Goal: Task Accomplishment & Management: Manage account settings

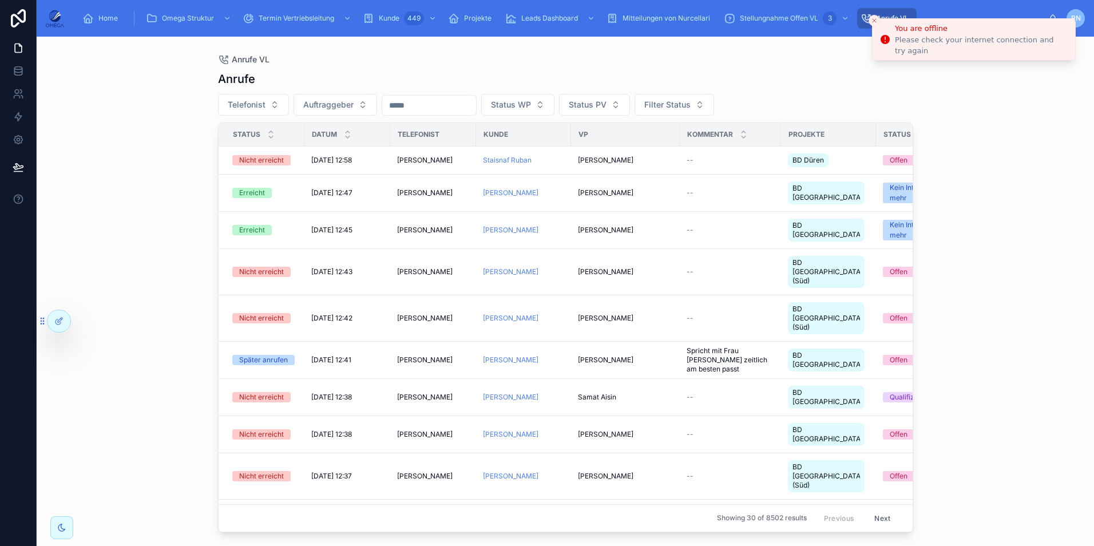
click at [873, 22] on line "Close toast" at bounding box center [874, 20] width 3 height 3
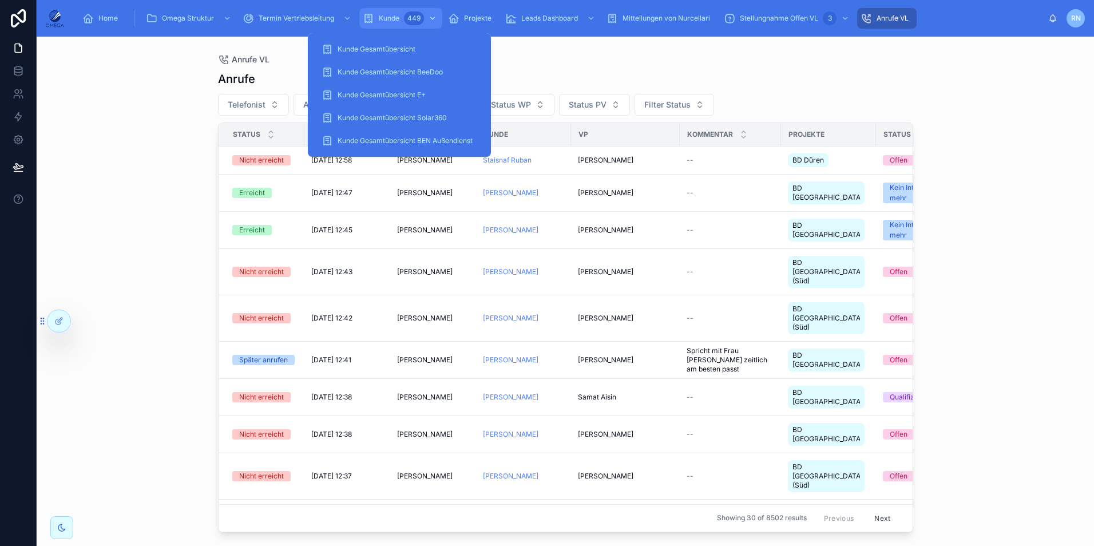
click at [396, 16] on span "Kunde" at bounding box center [389, 18] width 21 height 9
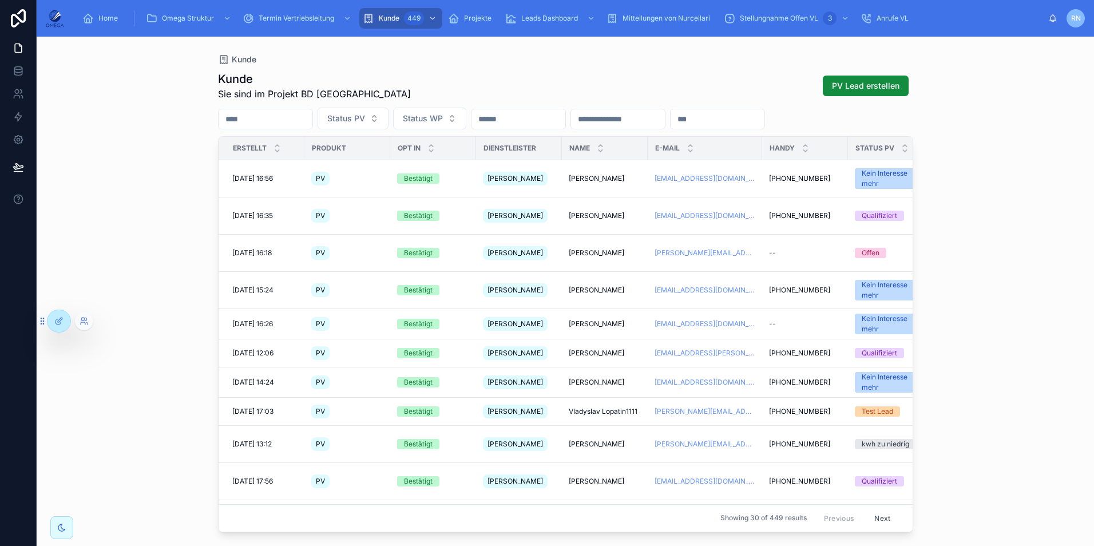
click at [82, 316] on div at bounding box center [84, 321] width 18 height 18
click at [80, 322] on icon at bounding box center [84, 320] width 9 height 9
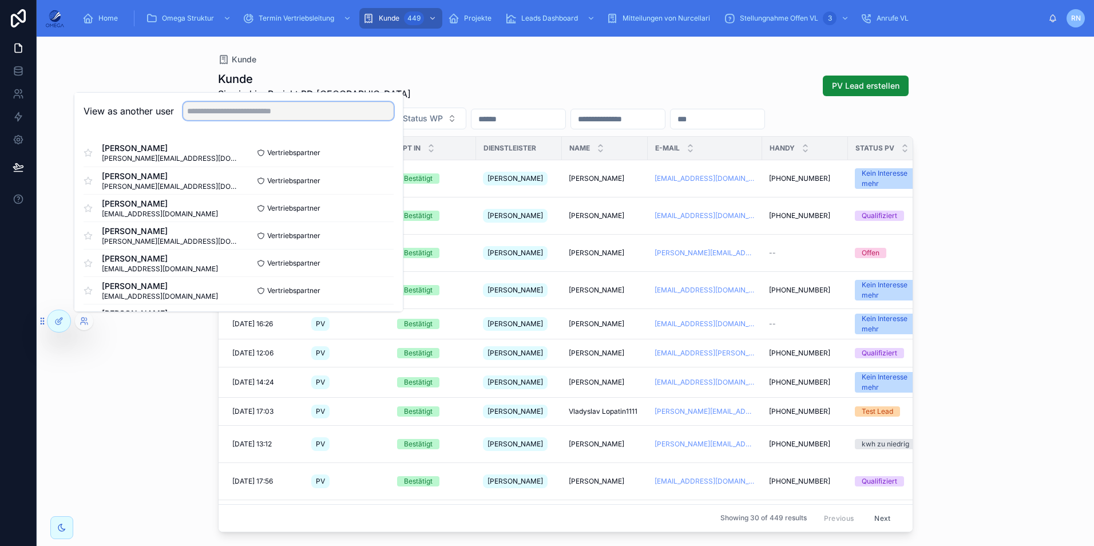
click at [239, 112] on input "text" at bounding box center [288, 111] width 211 height 18
type input "***"
click at [377, 177] on button "Select" at bounding box center [379, 180] width 30 height 17
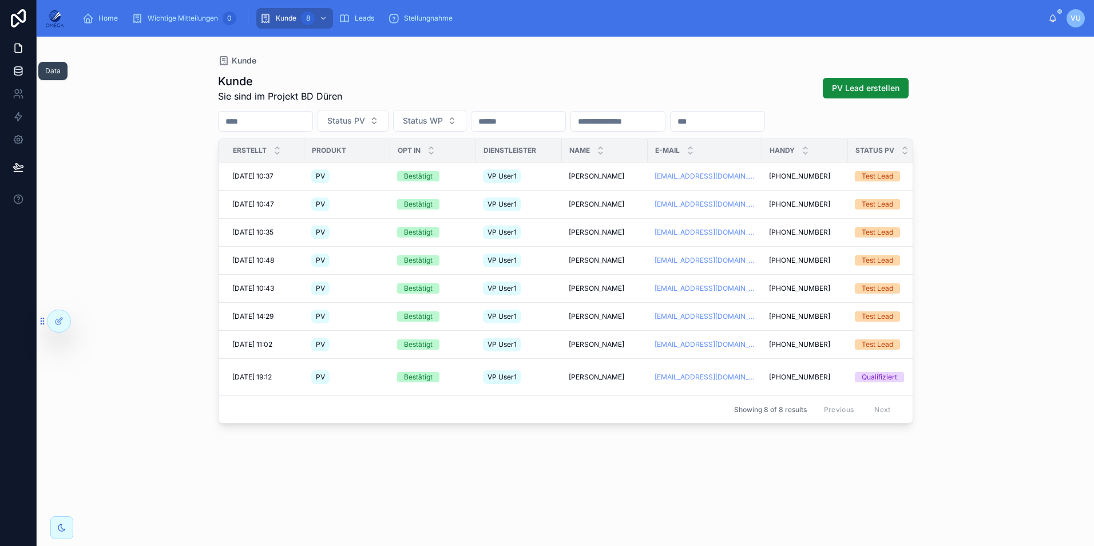
click at [19, 75] on icon at bounding box center [17, 73] width 7 height 5
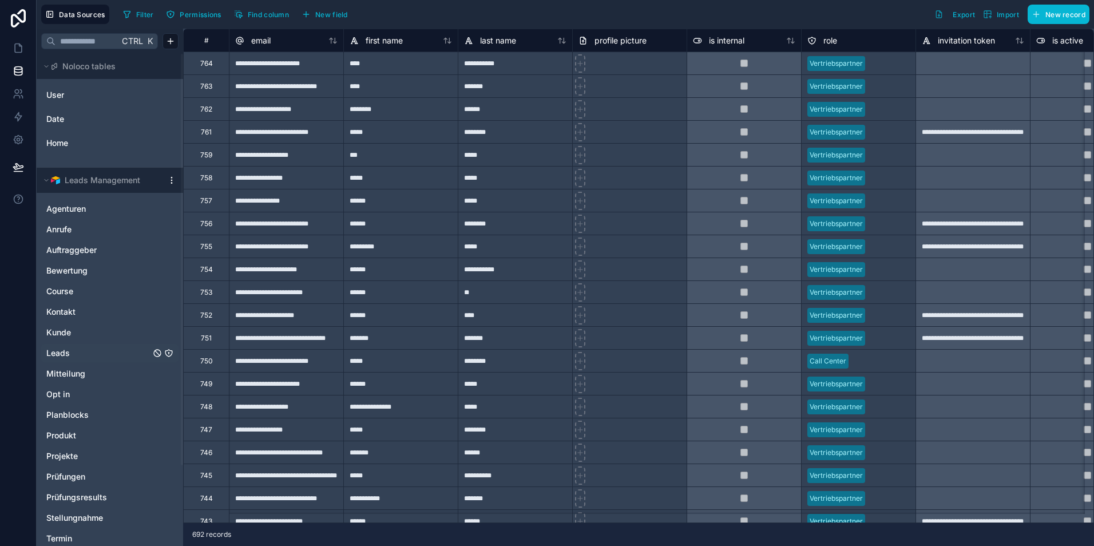
click at [81, 347] on link "Leads" at bounding box center [98, 352] width 104 height 11
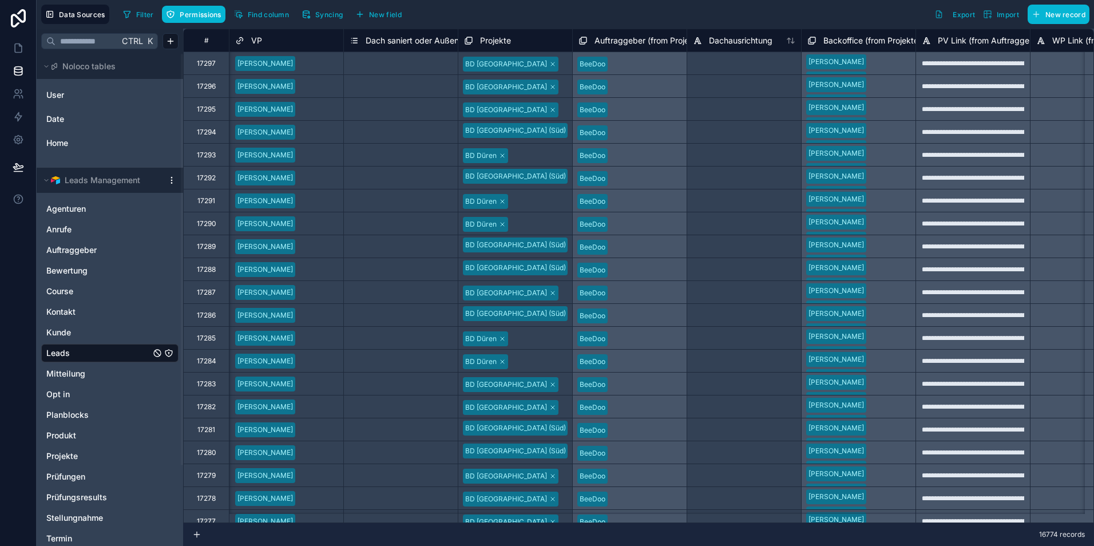
scroll to position [0, 2003]
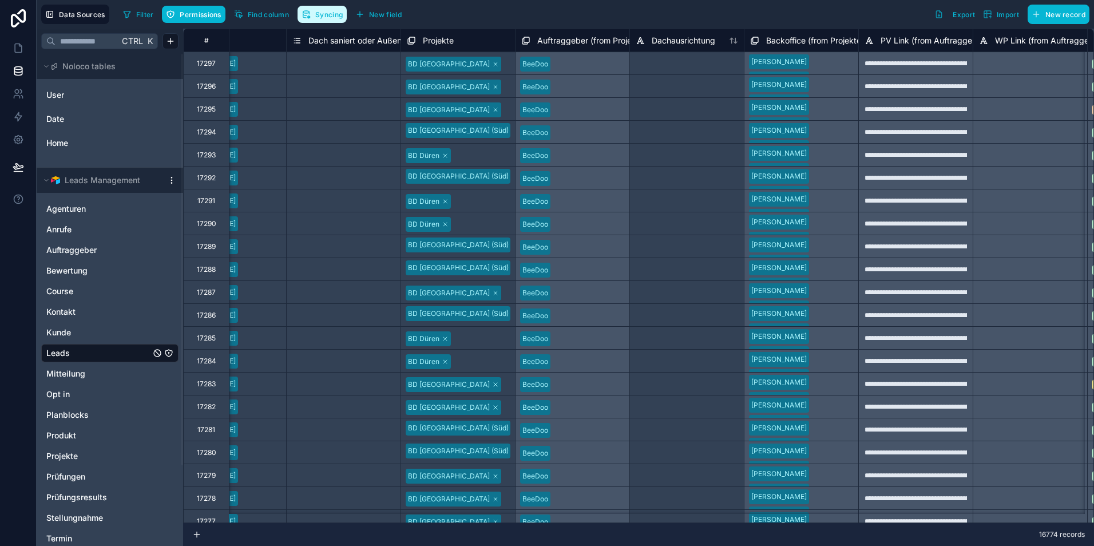
click at [316, 15] on span "Syncing" at bounding box center [328, 14] width 27 height 9
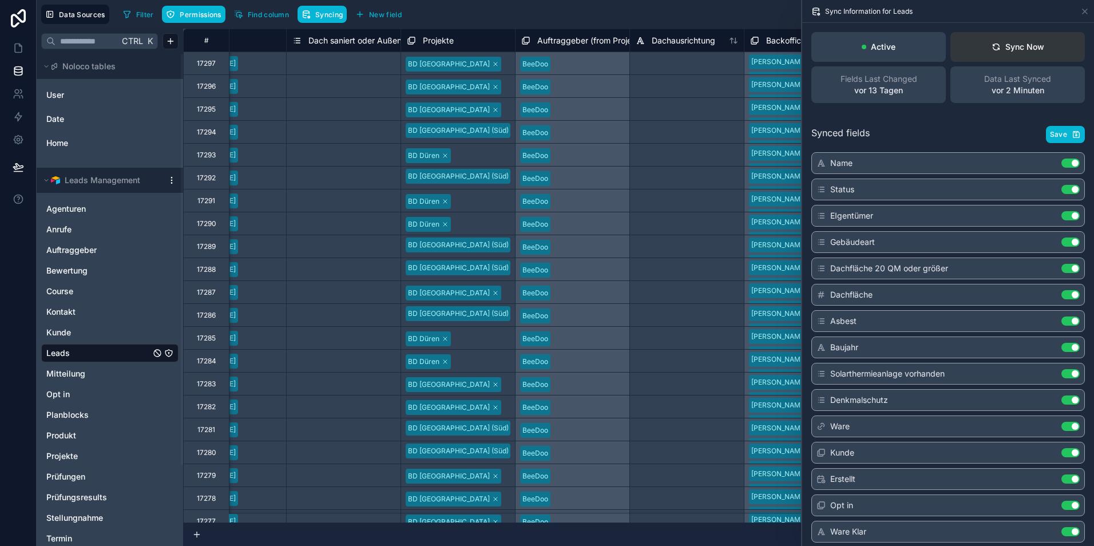
click at [1012, 46] on div "Sync Now" at bounding box center [1018, 46] width 53 height 11
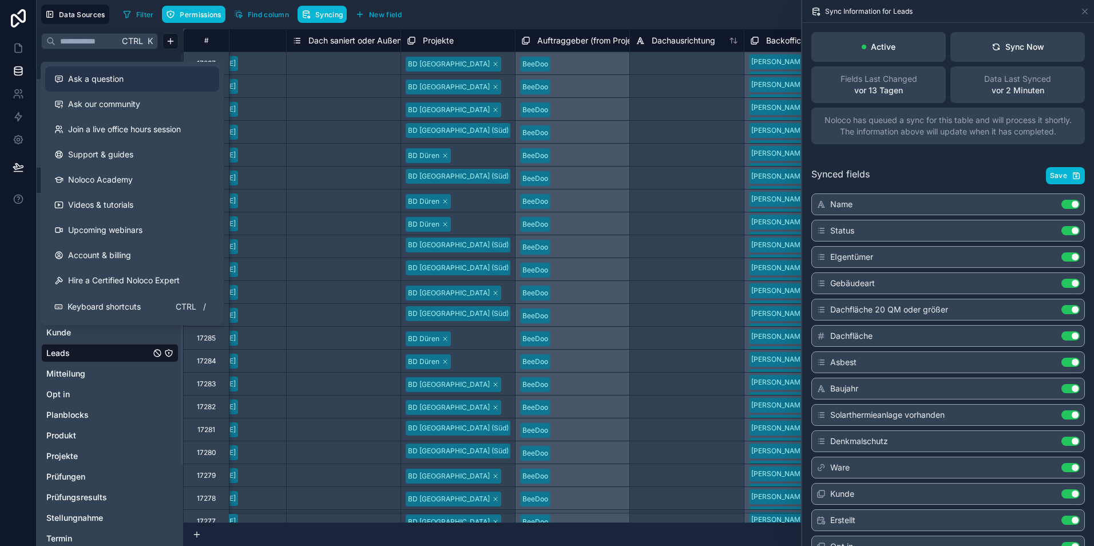
click at [117, 86] on button "Ask a question" at bounding box center [132, 78] width 174 height 25
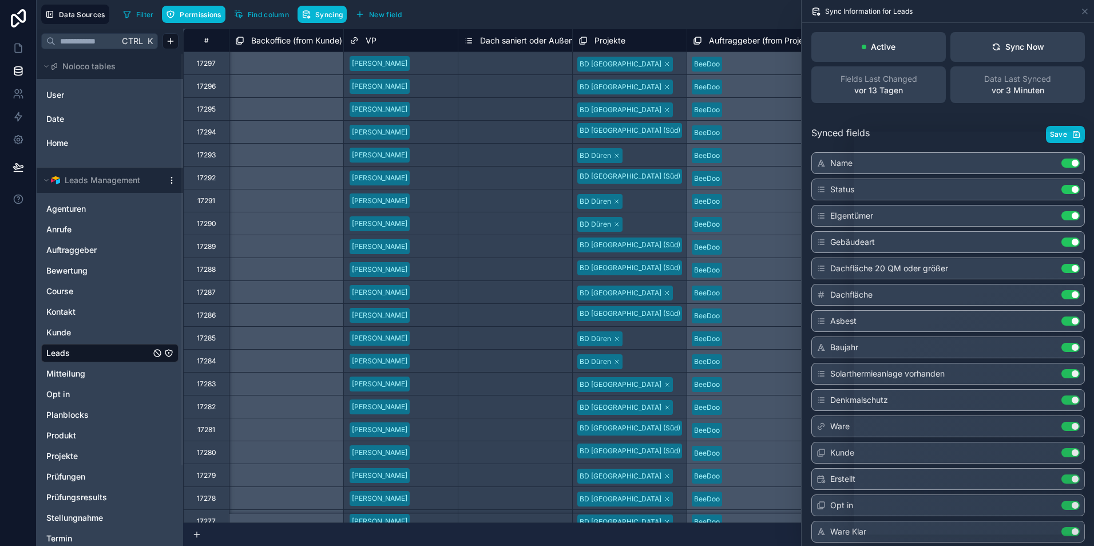
scroll to position [0, 1889]
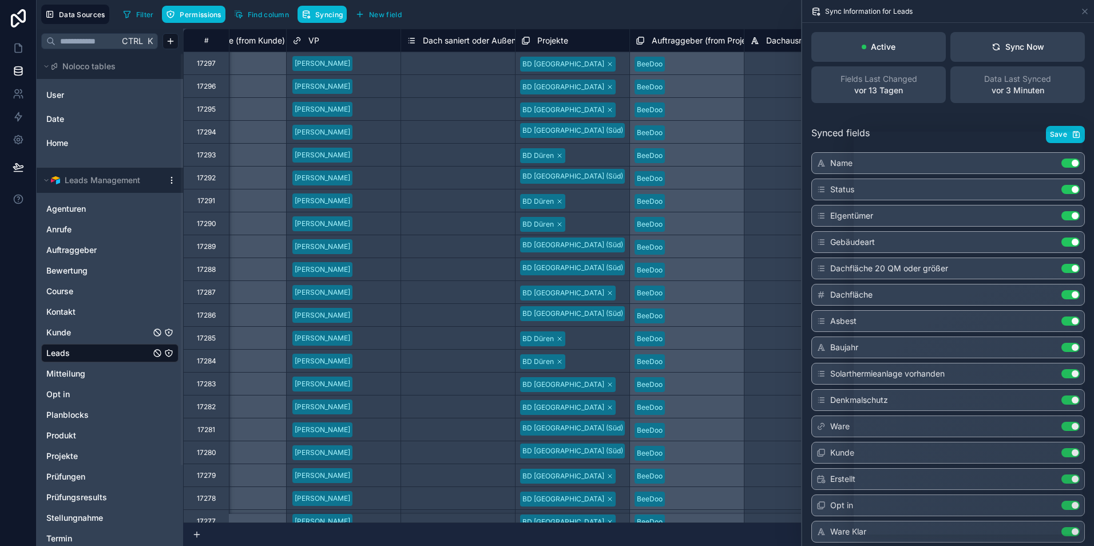
drag, startPoint x: 78, startPoint y: 327, endPoint x: 250, endPoint y: 316, distance: 172.6
click at [78, 327] on link "Kunde" at bounding box center [98, 332] width 104 height 11
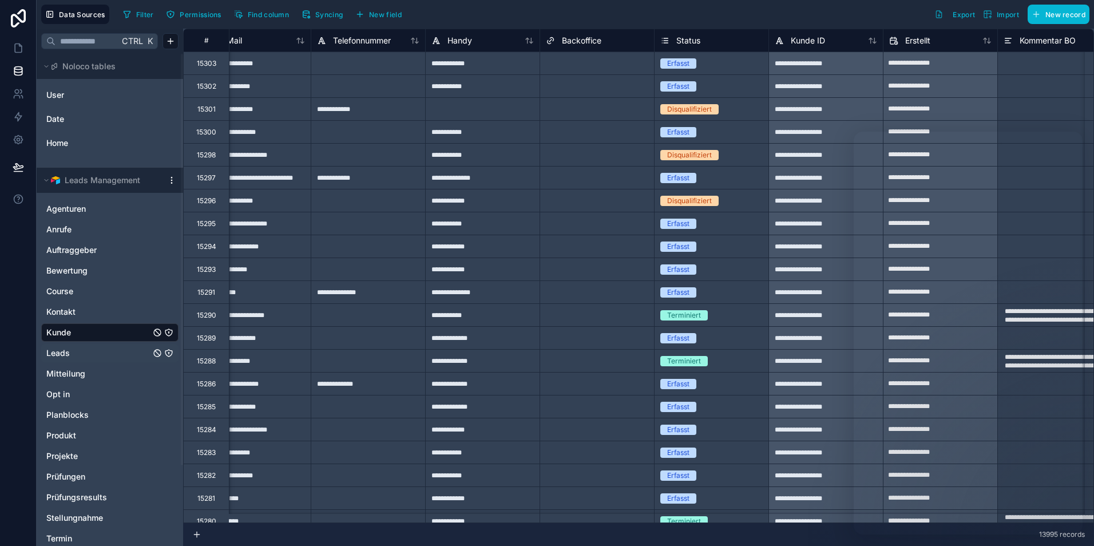
scroll to position [0, 916]
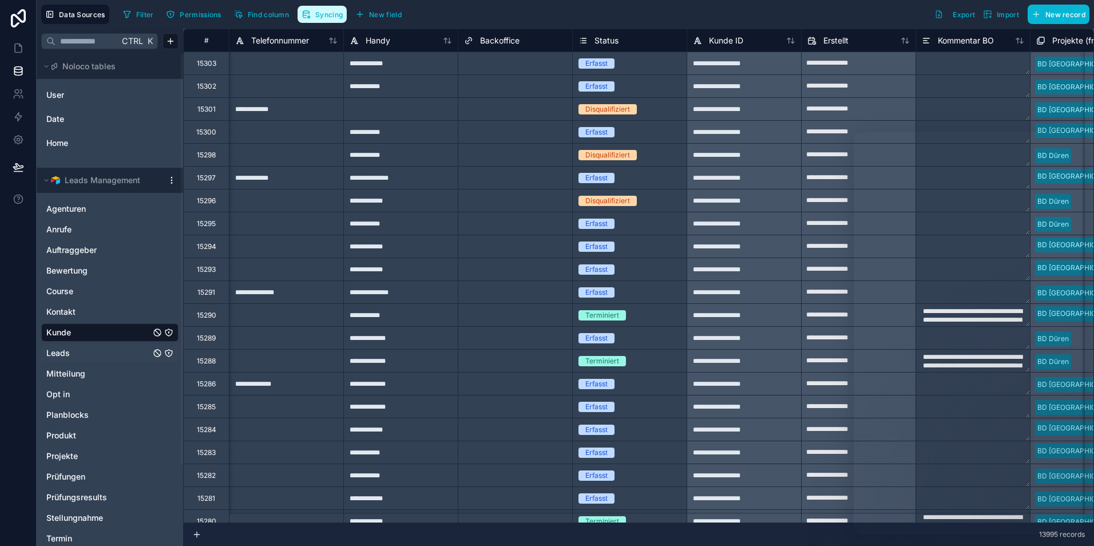
click at [335, 16] on span "Syncing" at bounding box center [328, 14] width 27 height 9
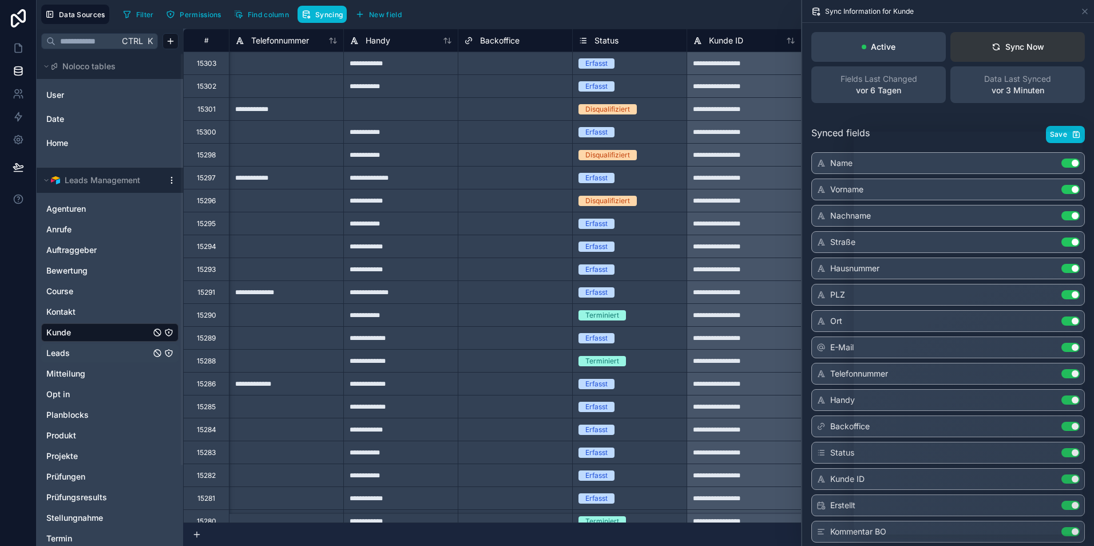
click at [1022, 48] on div "Sync Now" at bounding box center [1018, 46] width 53 height 11
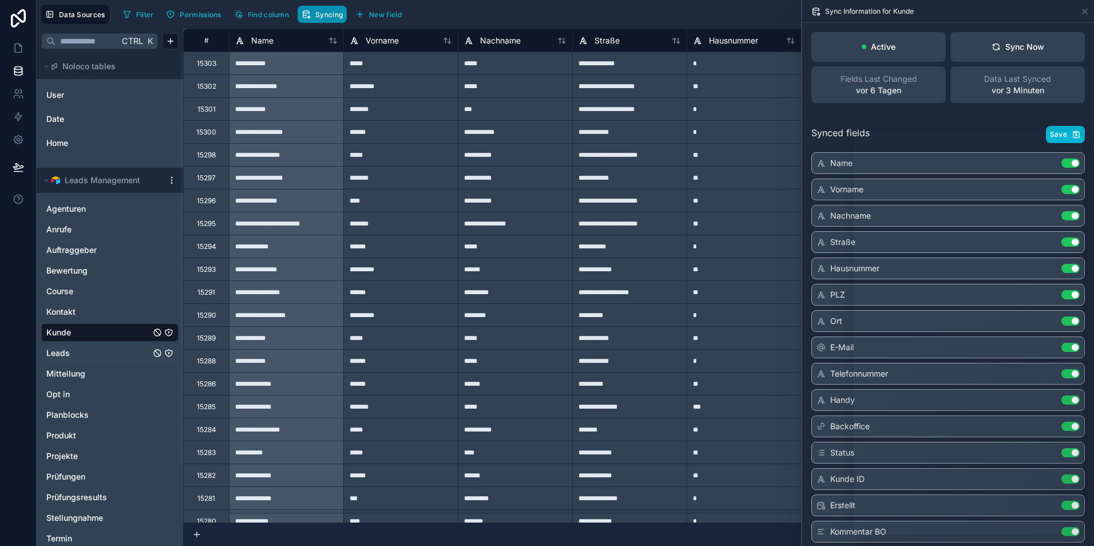
click at [325, 19] on button "Syncing" at bounding box center [322, 14] width 49 height 17
click at [19, 51] on icon at bounding box center [18, 47] width 11 height 11
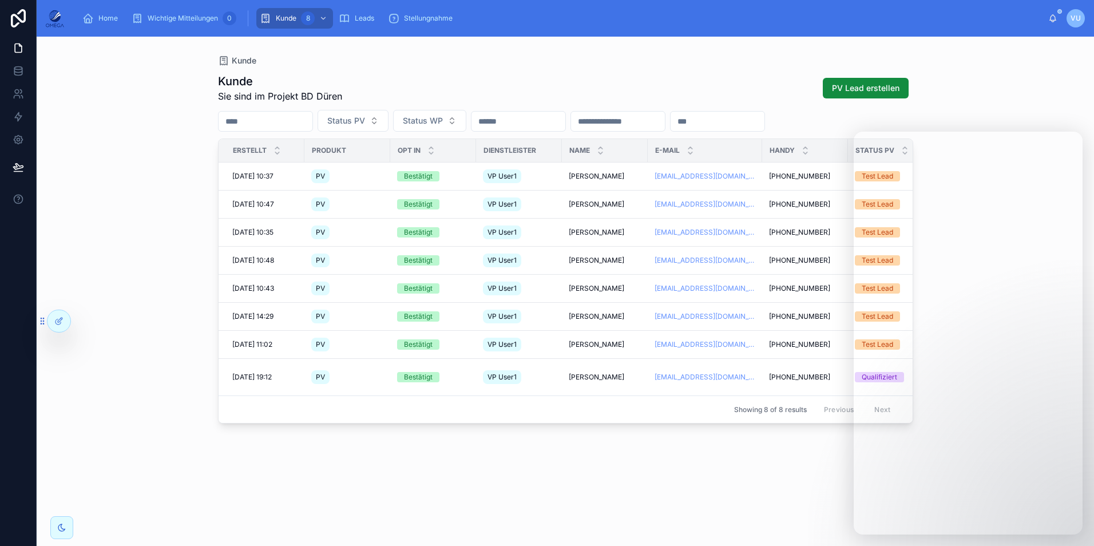
click at [1076, 16] on span "VU" at bounding box center [1076, 18] width 10 height 9
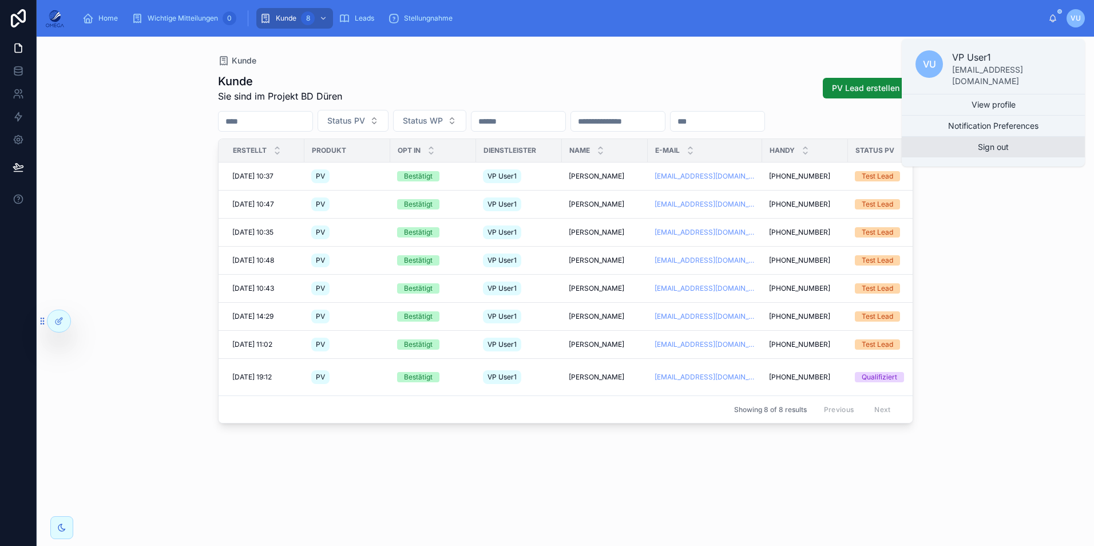
click at [1035, 142] on button "Sign out" at bounding box center [993, 147] width 183 height 21
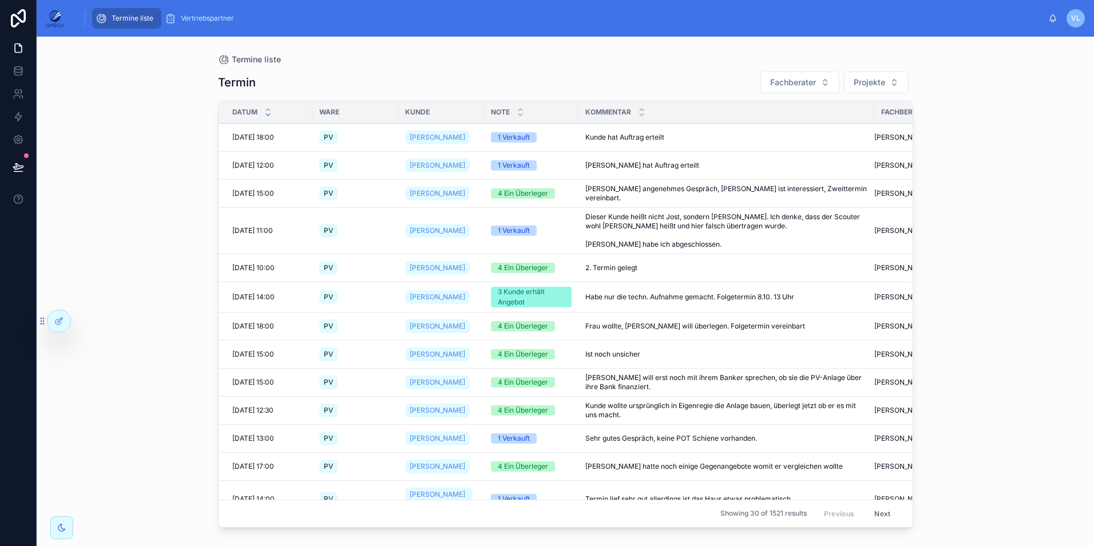
click at [0, 0] on icon at bounding box center [0, 0] width 0 height 0
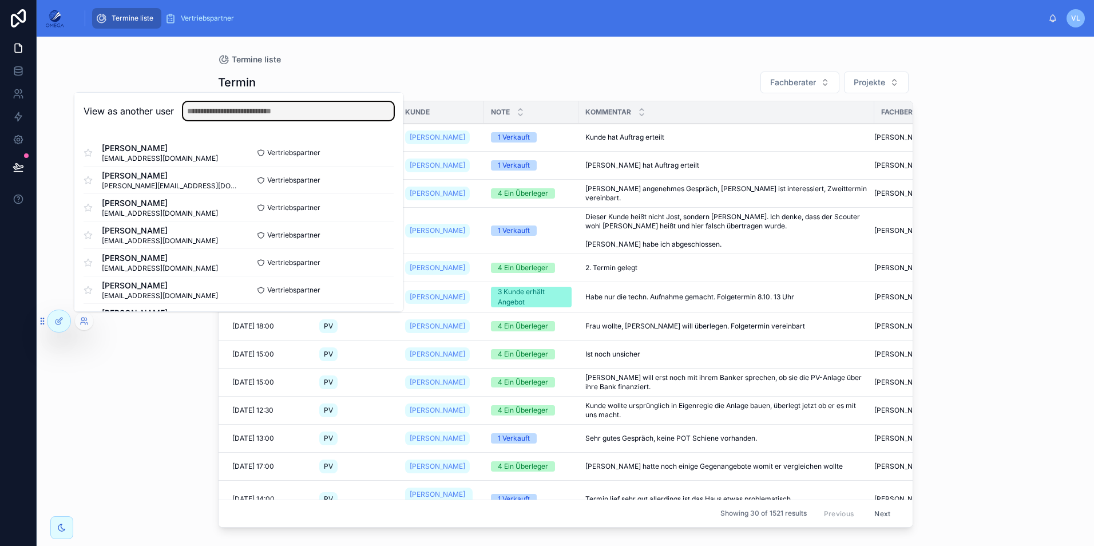
click at [224, 110] on input "text" at bounding box center [288, 111] width 211 height 18
type input "****"
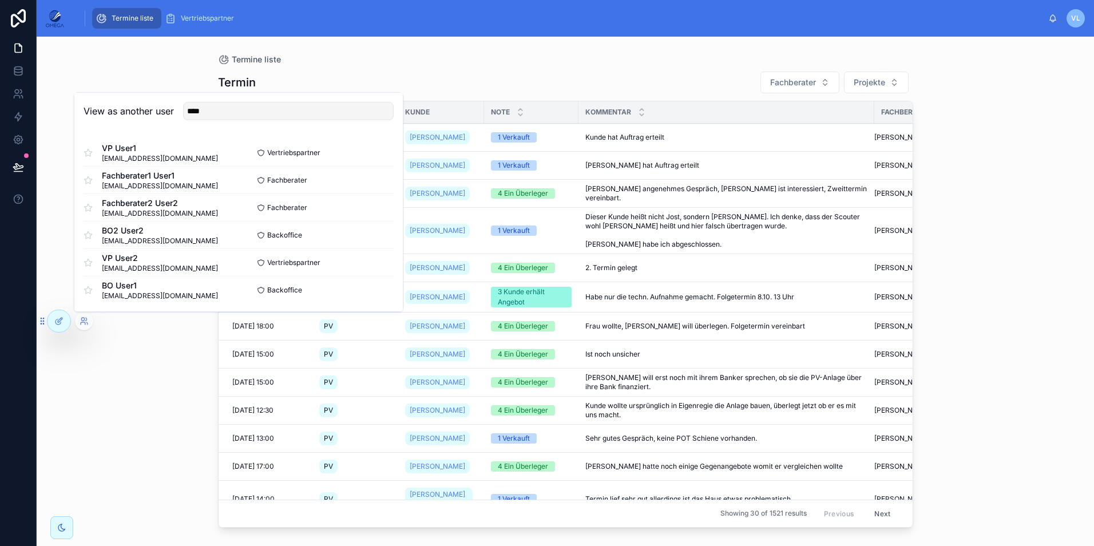
click at [0, 0] on button "Select" at bounding box center [0, 0] width 0 height 0
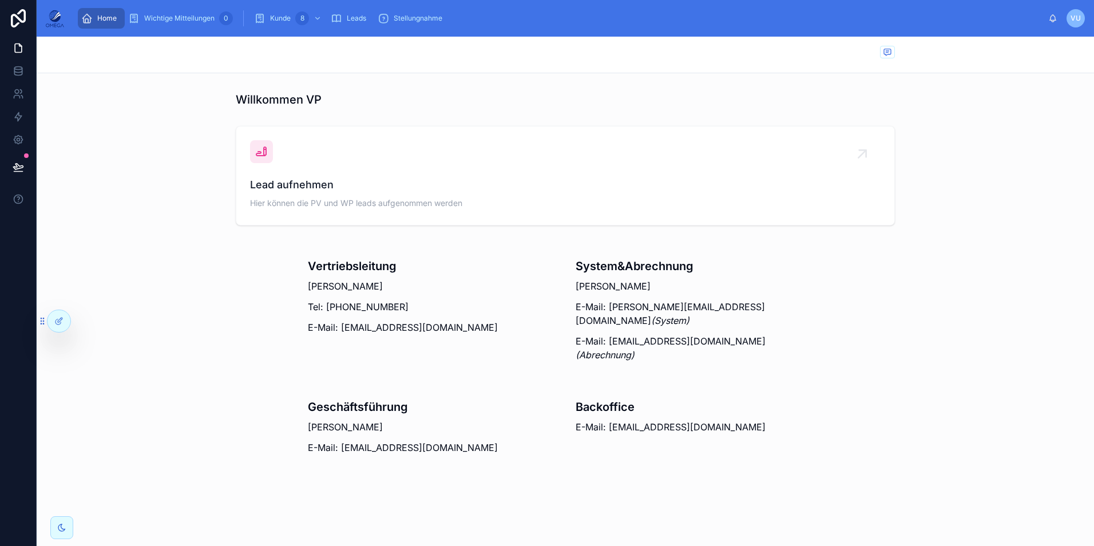
click at [273, 15] on span "Kunde" at bounding box center [280, 18] width 21 height 9
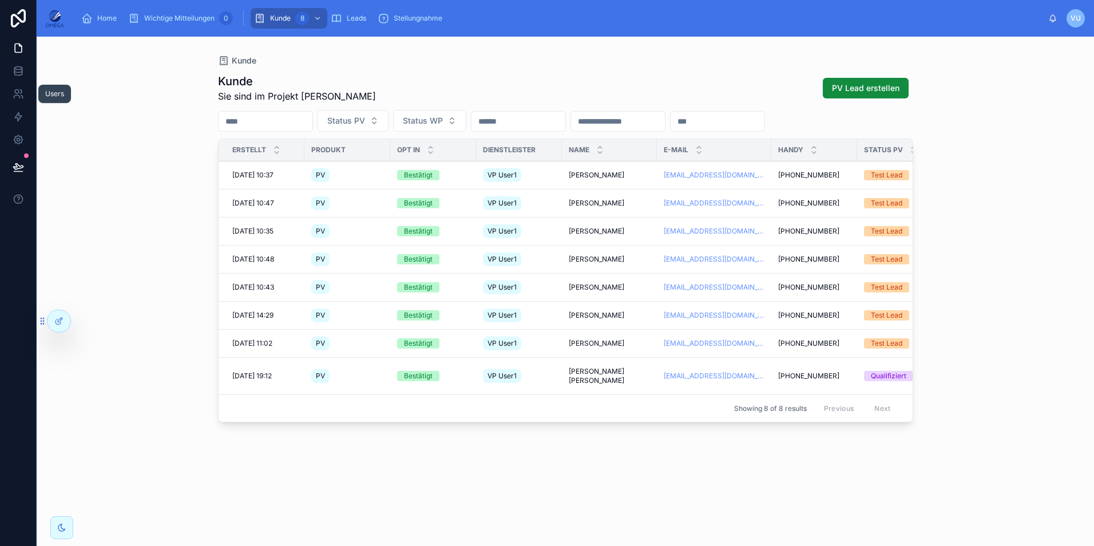
click at [23, 75] on icon at bounding box center [18, 70] width 11 height 11
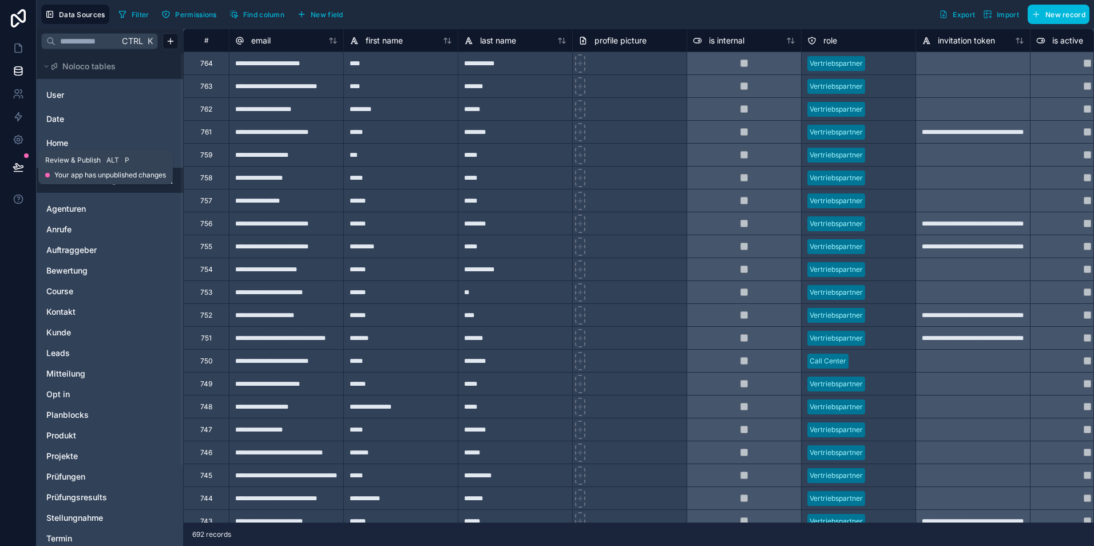
click at [3, 168] on div at bounding box center [18, 167] width 36 height 32
click at [15, 168] on icon at bounding box center [18, 166] width 11 height 11
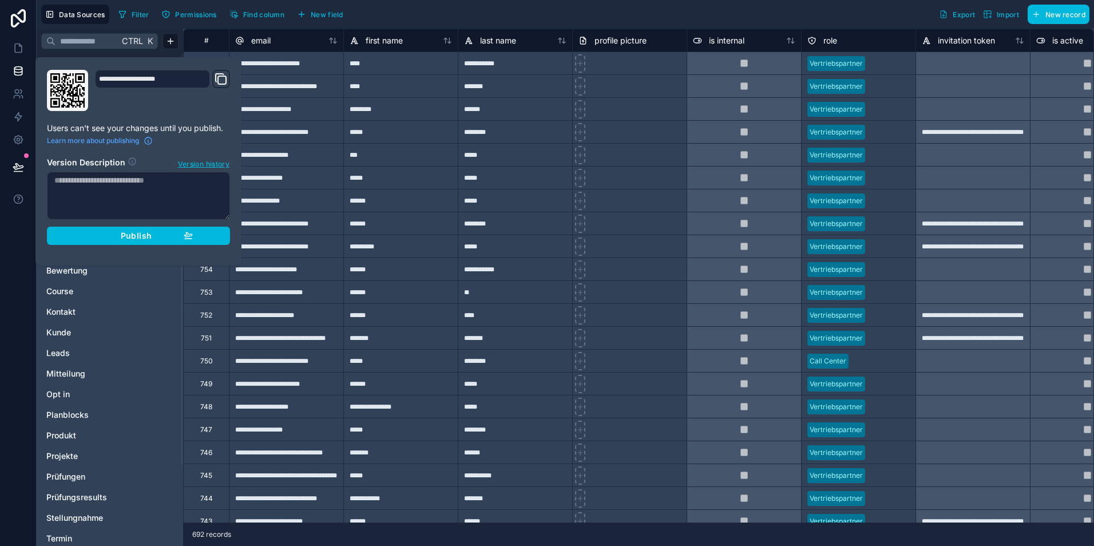
click at [153, 235] on div "Publish" at bounding box center [138, 236] width 109 height 10
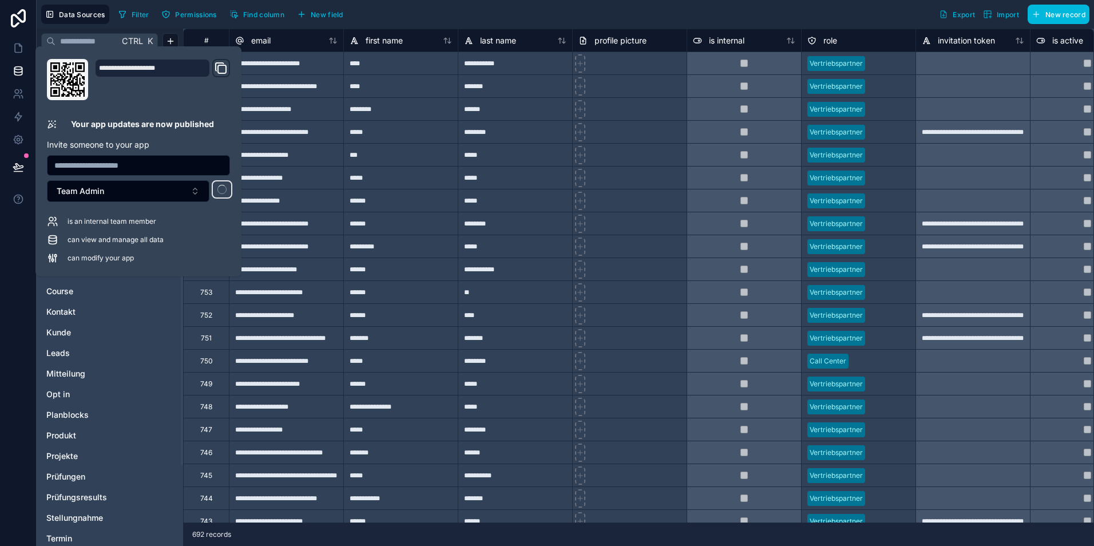
click at [585, 19] on div "Filter Permissions Find column New field Export Import New record" at bounding box center [602, 14] width 976 height 19
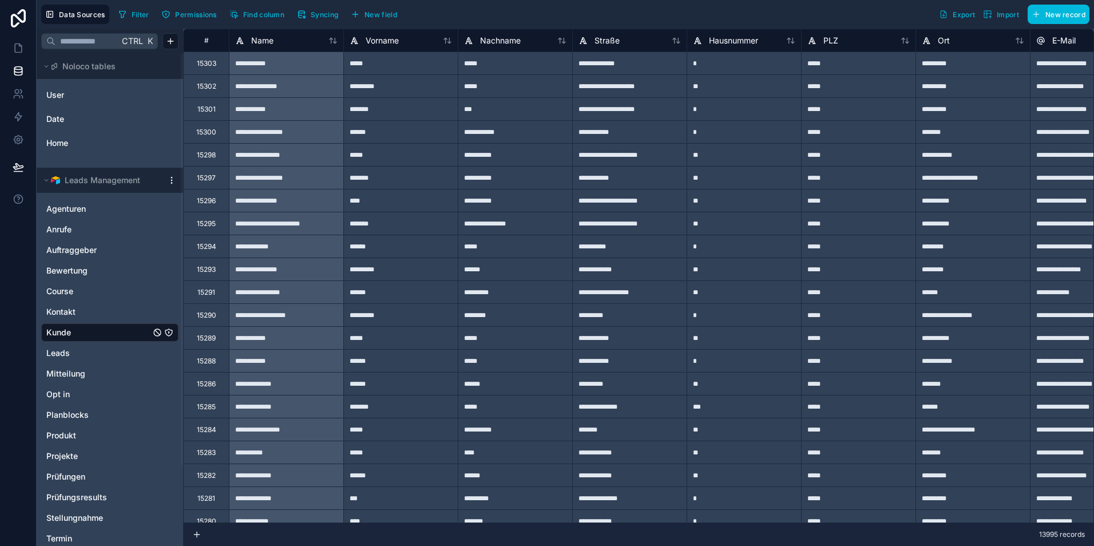
click at [310, 14] on button "Syncing" at bounding box center [317, 14] width 49 height 17
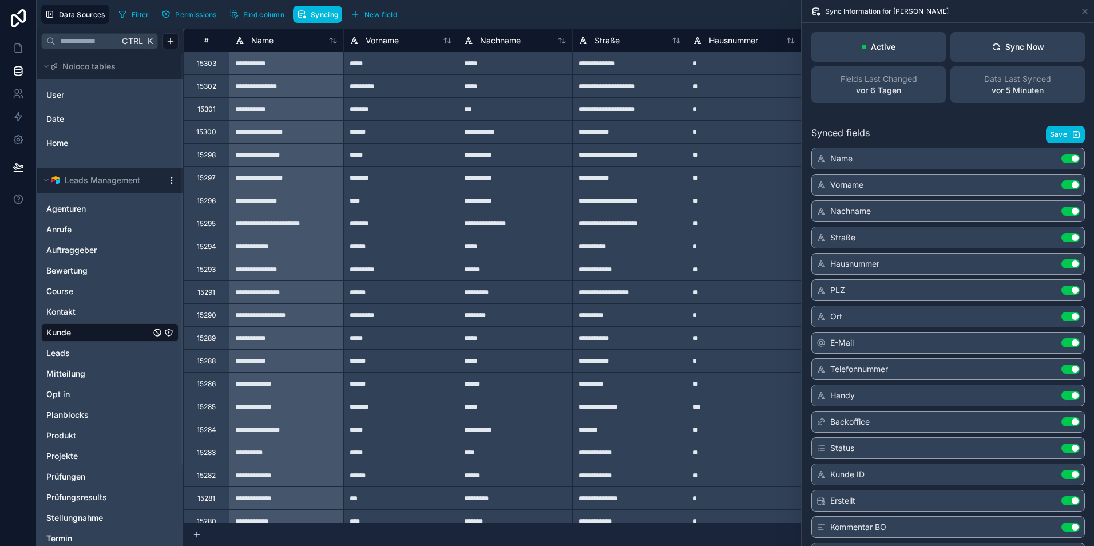
click at [1035, 51] on div "Sync Now" at bounding box center [1018, 46] width 53 height 11
click at [1012, 48] on div "Sync Now" at bounding box center [1018, 46] width 53 height 11
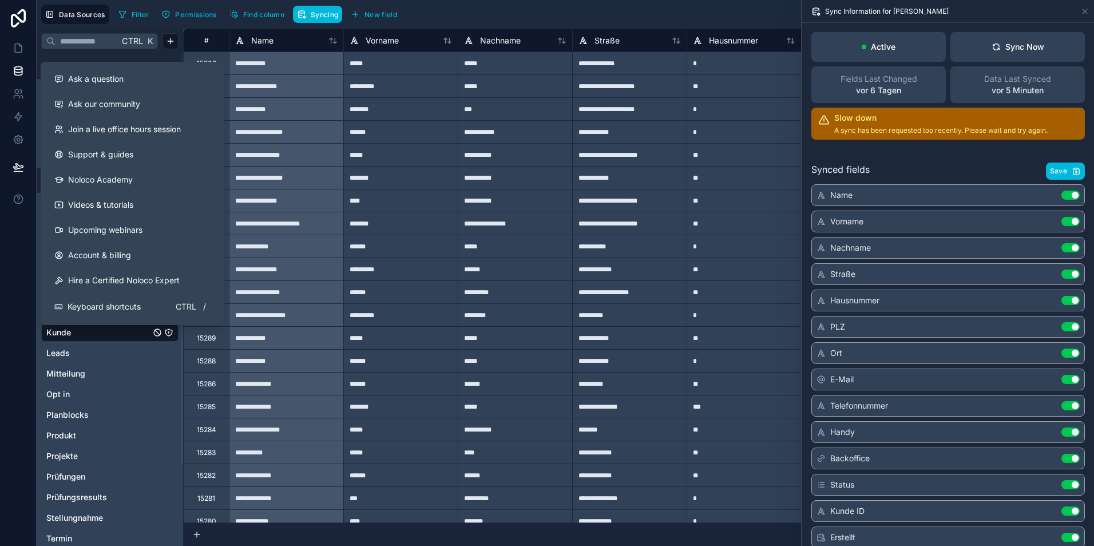
click at [120, 84] on span "Ask a question" at bounding box center [96, 78] width 56 height 11
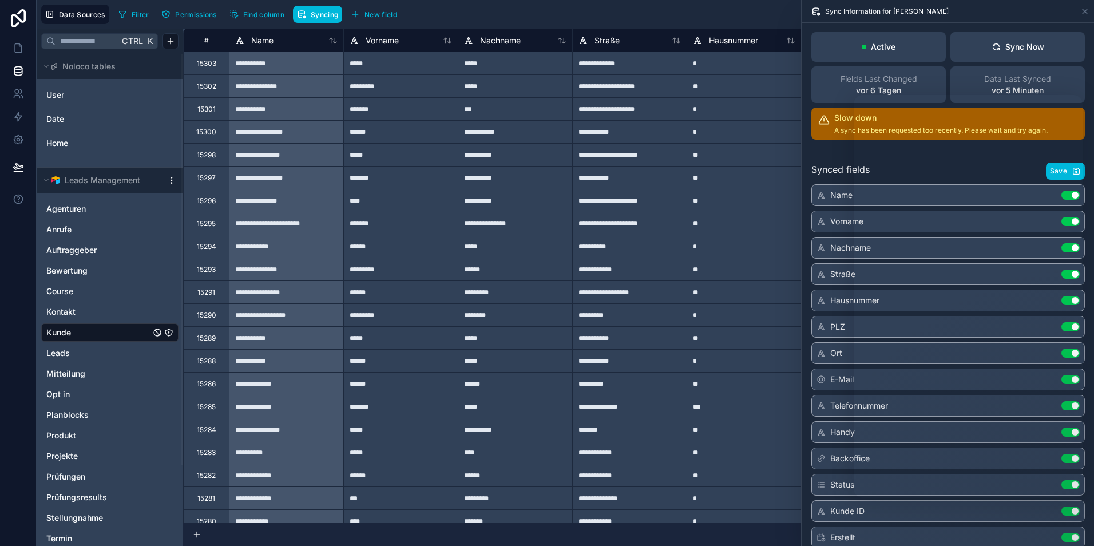
click at [755, 17] on div "Filter Permissions Find column Syncing New field Export Import New record" at bounding box center [602, 14] width 976 height 19
click at [74, 225] on link "Anrufe" at bounding box center [98, 229] width 104 height 11
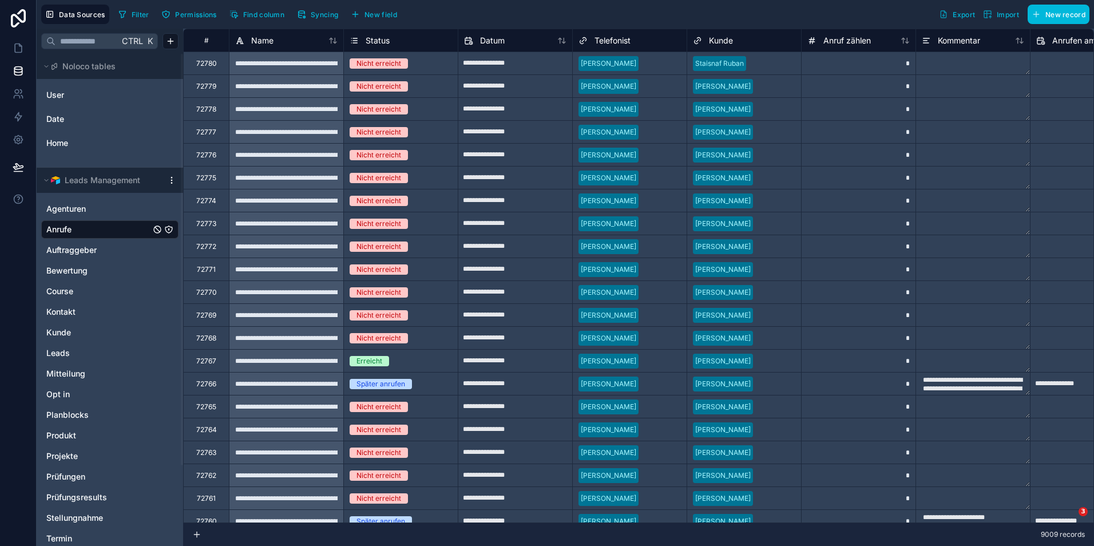
click at [95, 252] on span "Auftraggeber" at bounding box center [71, 249] width 50 height 11
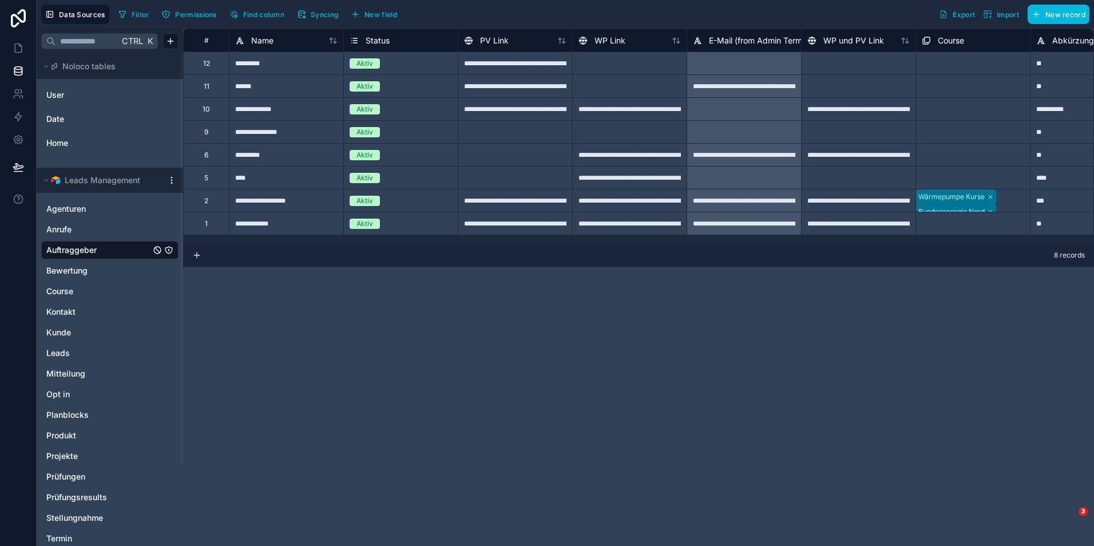
click at [76, 359] on div "Leads" at bounding box center [109, 353] width 137 height 18
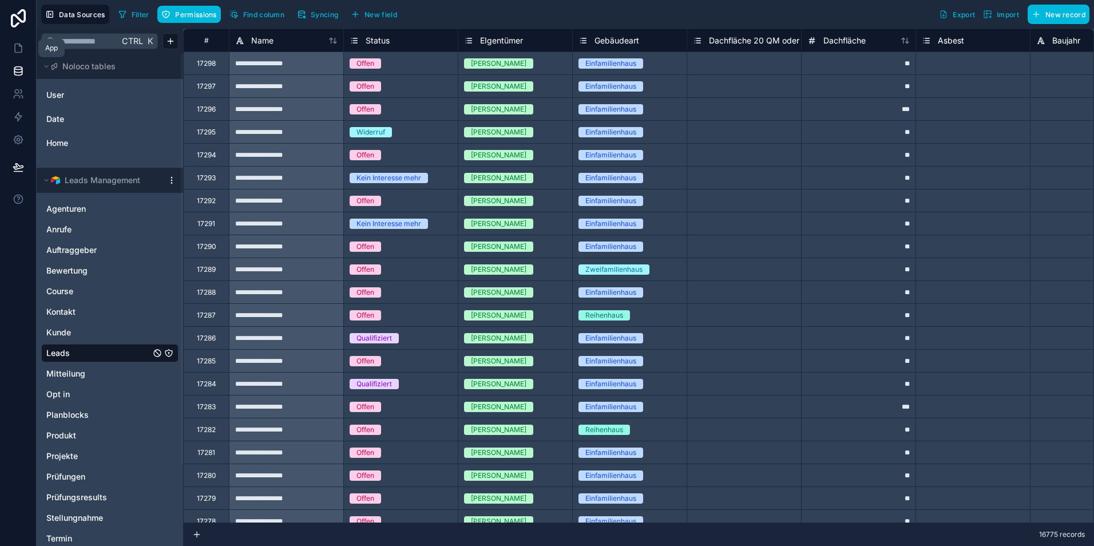
click at [15, 50] on icon at bounding box center [18, 47] width 11 height 11
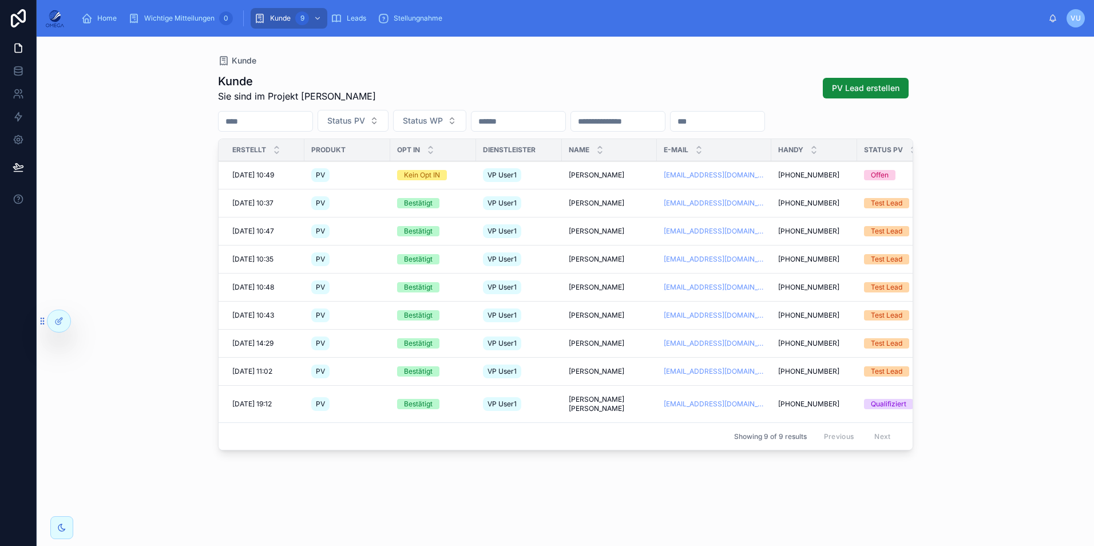
click at [602, 179] on span "[PERSON_NAME]" at bounding box center [597, 175] width 56 height 9
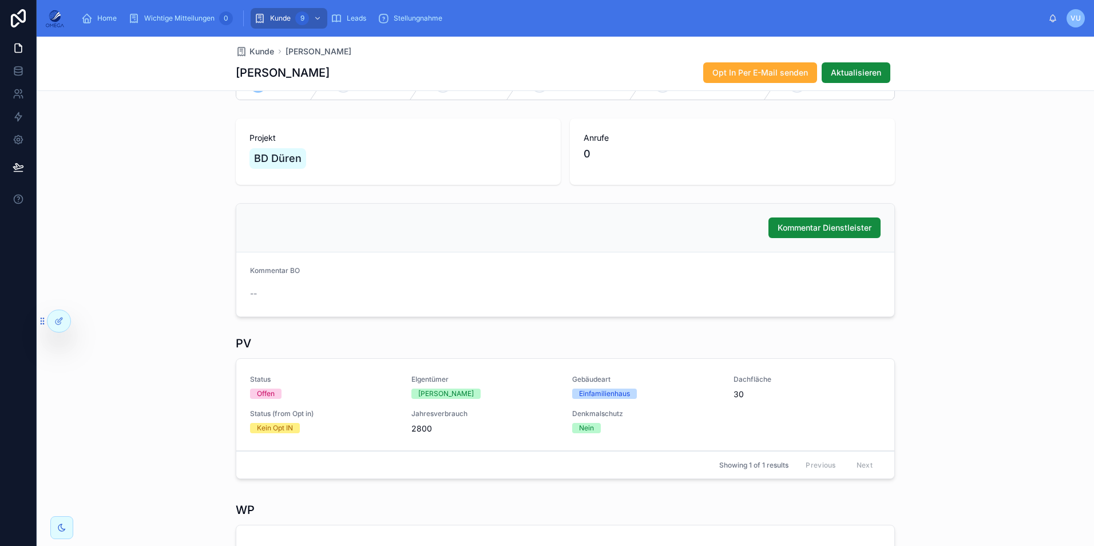
scroll to position [57, 0]
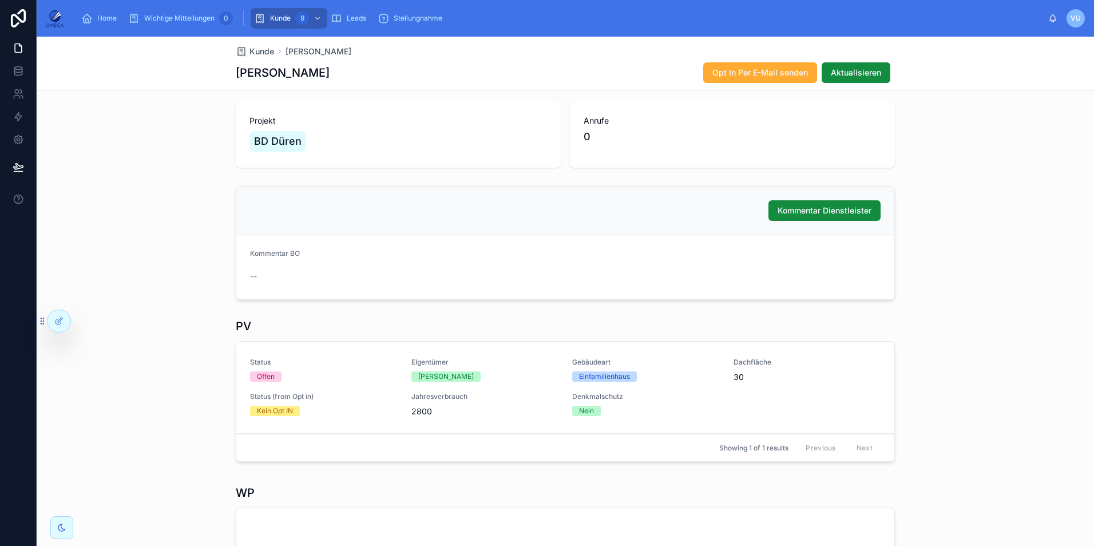
click at [862, 70] on span "Aktualisieren" at bounding box center [856, 72] width 50 height 11
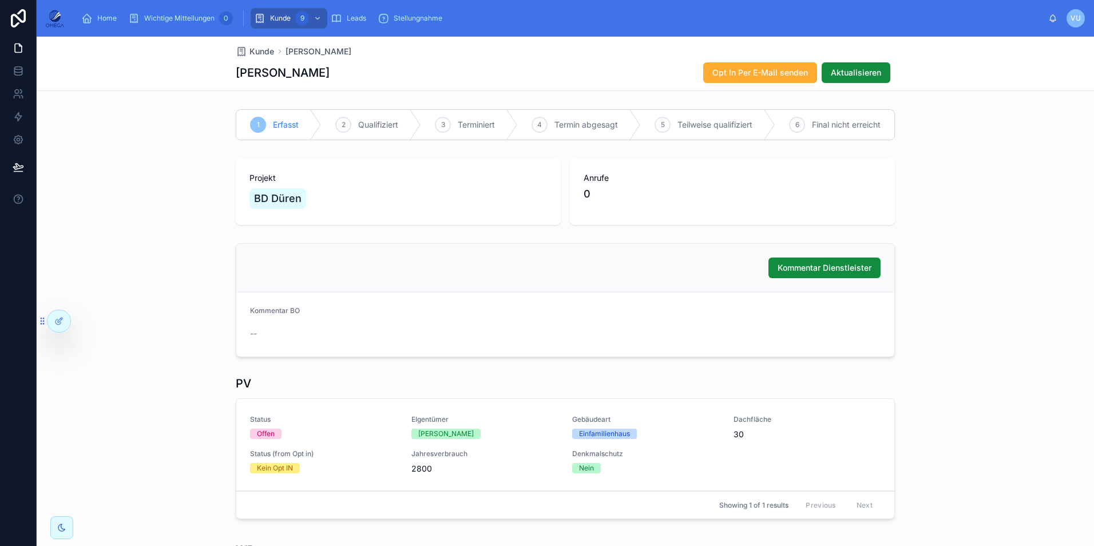
click at [278, 21] on span "Kunde" at bounding box center [280, 18] width 21 height 9
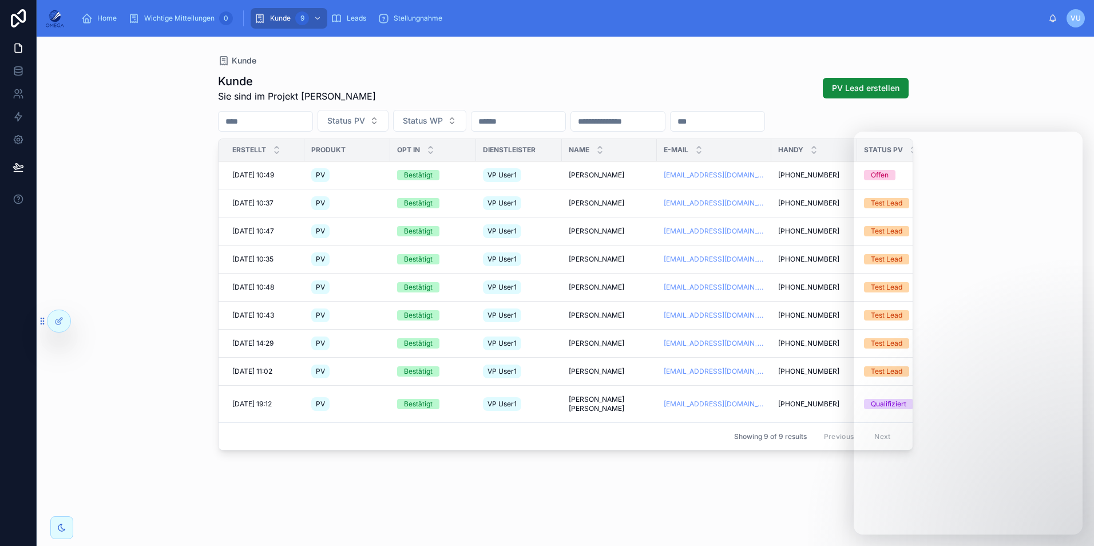
click at [1035, 86] on div "Kunde Kunde Sie sind im Projekt BD Düren PV Lead erstellen Status PV Status WP …" at bounding box center [566, 291] width 1058 height 509
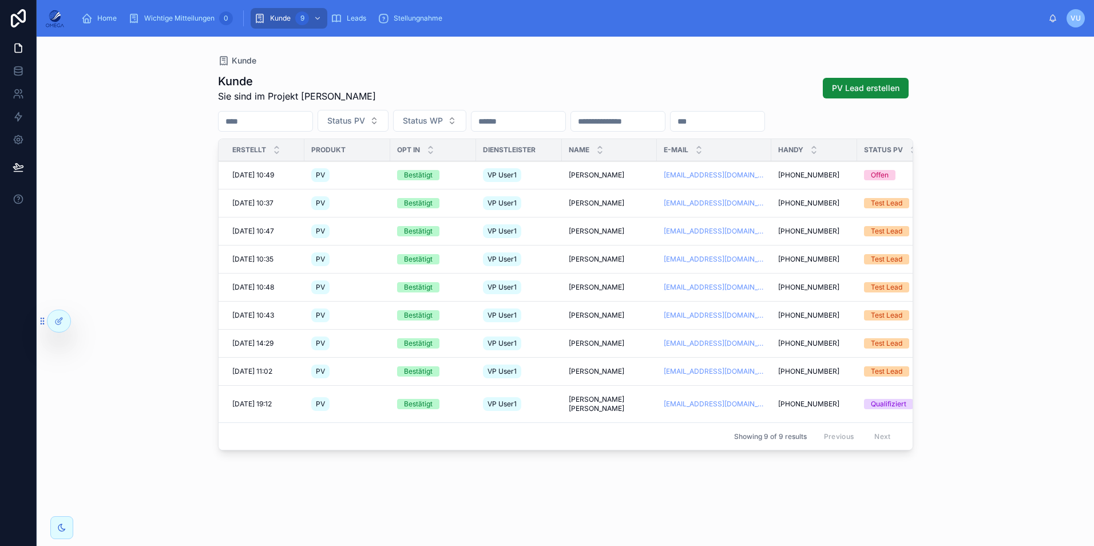
click at [659, 74] on div "Kunde Sie sind im Projekt BD Düren PV Lead erstellen" at bounding box center [565, 88] width 695 height 30
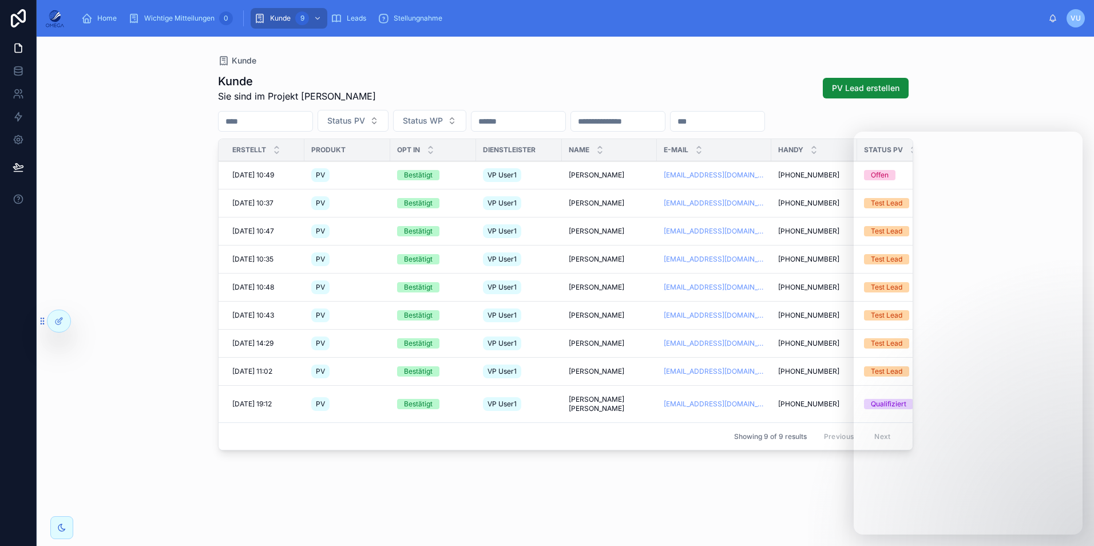
click at [0, 0] on icon at bounding box center [0, 0] width 0 height 0
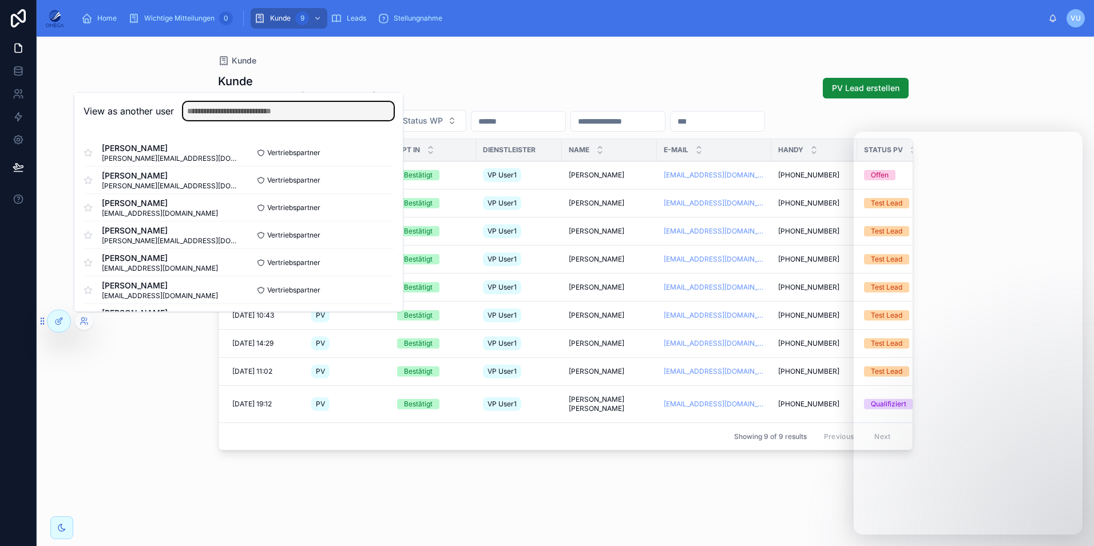
click at [251, 117] on input "text" at bounding box center [288, 111] width 211 height 18
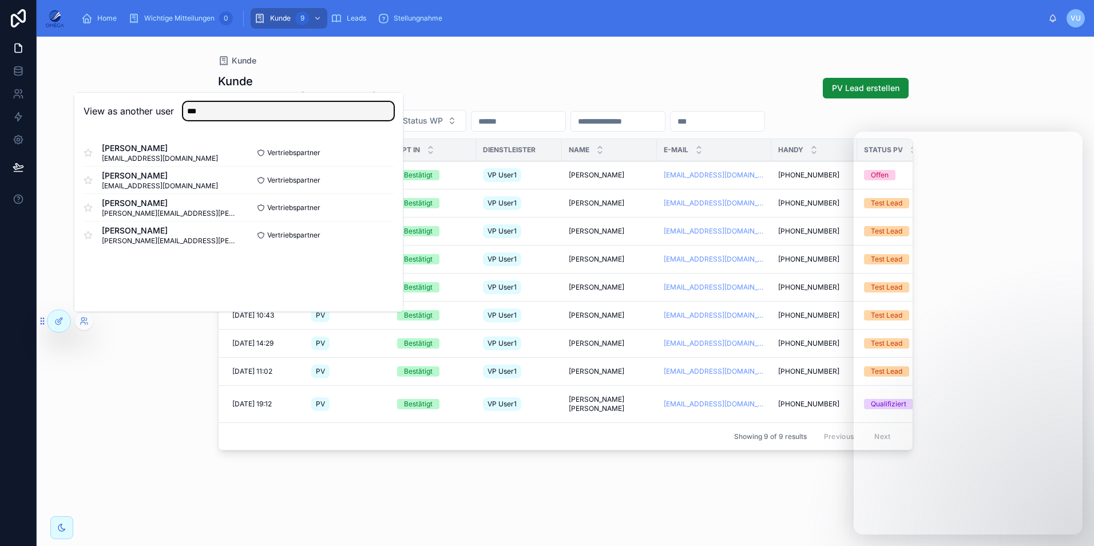
type input "***"
click at [179, 282] on div "View as another user *** Joshua Jung joshuajung56@gmail.com Vertriebspartner Se…" at bounding box center [239, 202] width 330 height 220
click at [0, 0] on button "Select" at bounding box center [0, 0] width 0 height 0
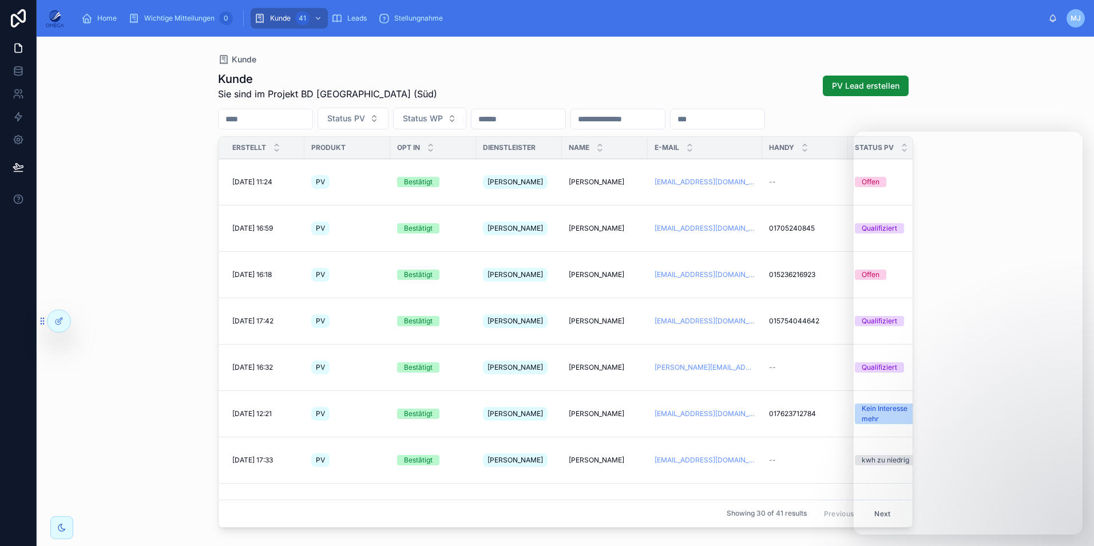
click at [474, 59] on div "Kunde" at bounding box center [565, 59] width 695 height 9
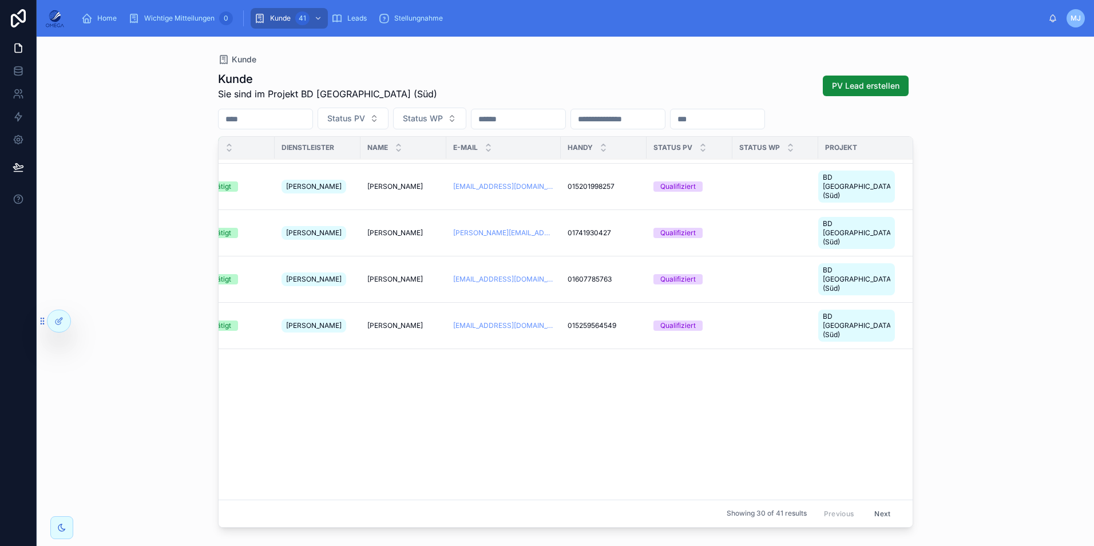
scroll to position [0, 201]
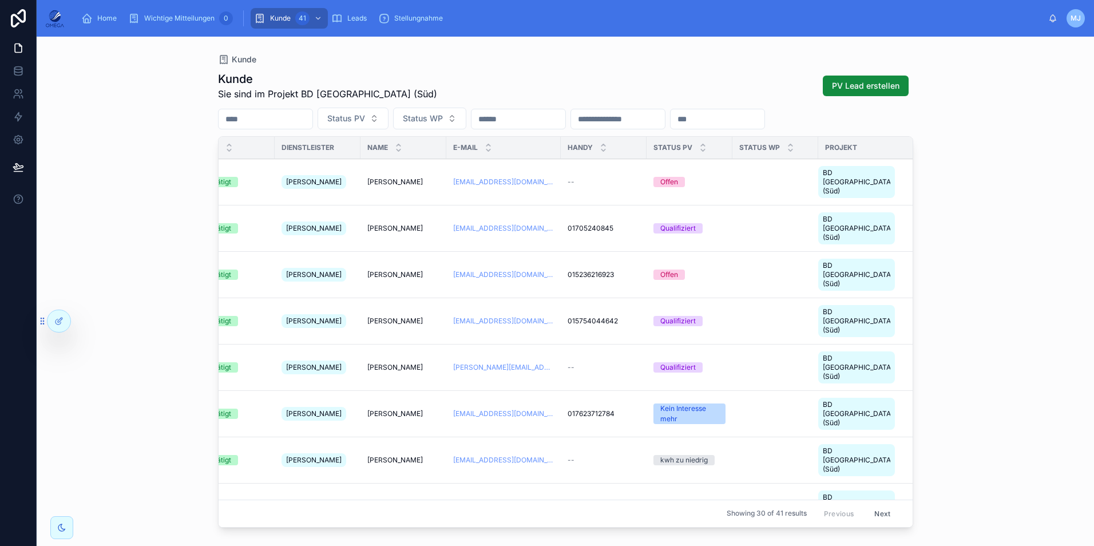
click at [0, 0] on icon at bounding box center [0, 0] width 0 height 0
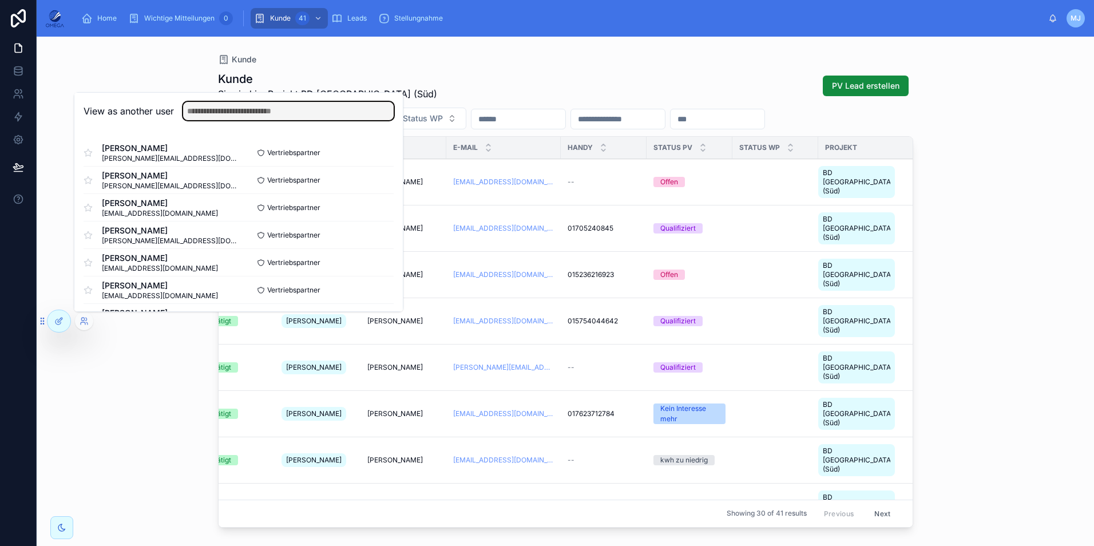
click at [246, 116] on input "text" at bounding box center [288, 111] width 211 height 18
type input "***"
click at [390, 163] on div "[PERSON_NAME] [PERSON_NAME][EMAIL_ADDRESS][DOMAIN_NAME] Vertriebspartner Select…" at bounding box center [238, 249] width 329 height 238
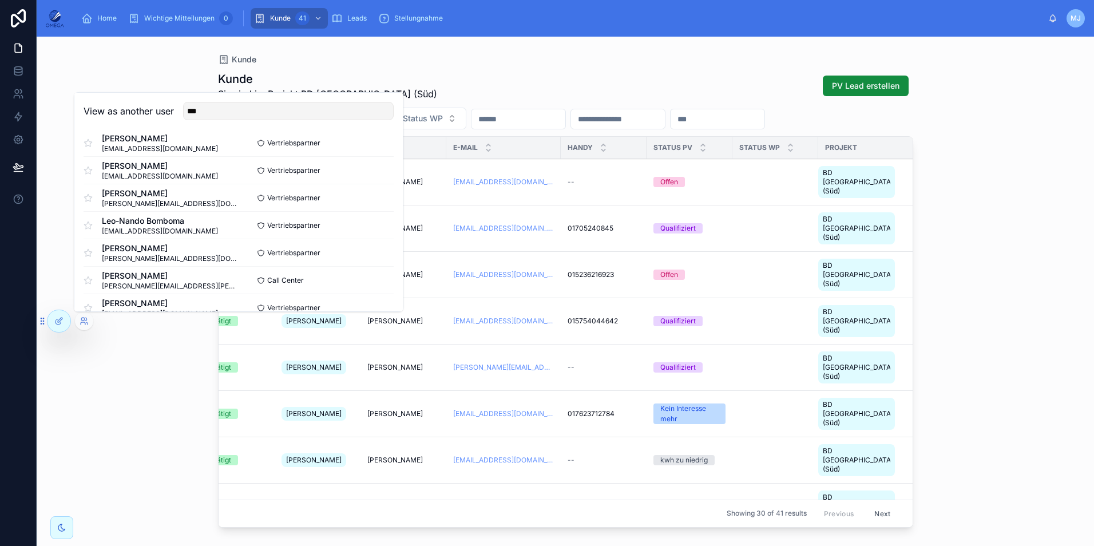
scroll to position [57, 0]
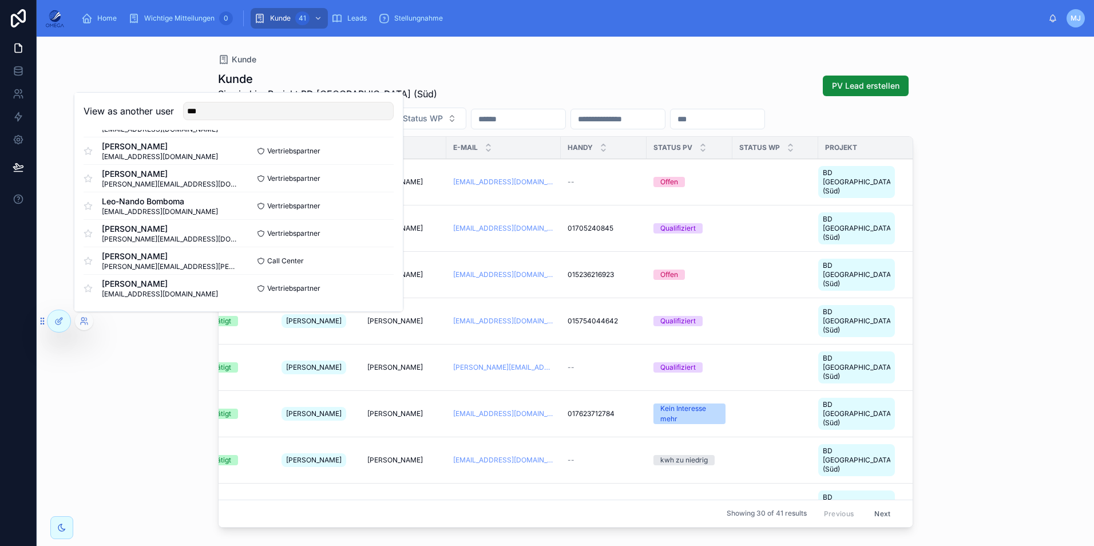
click at [0, 0] on button "Select" at bounding box center [0, 0] width 0 height 0
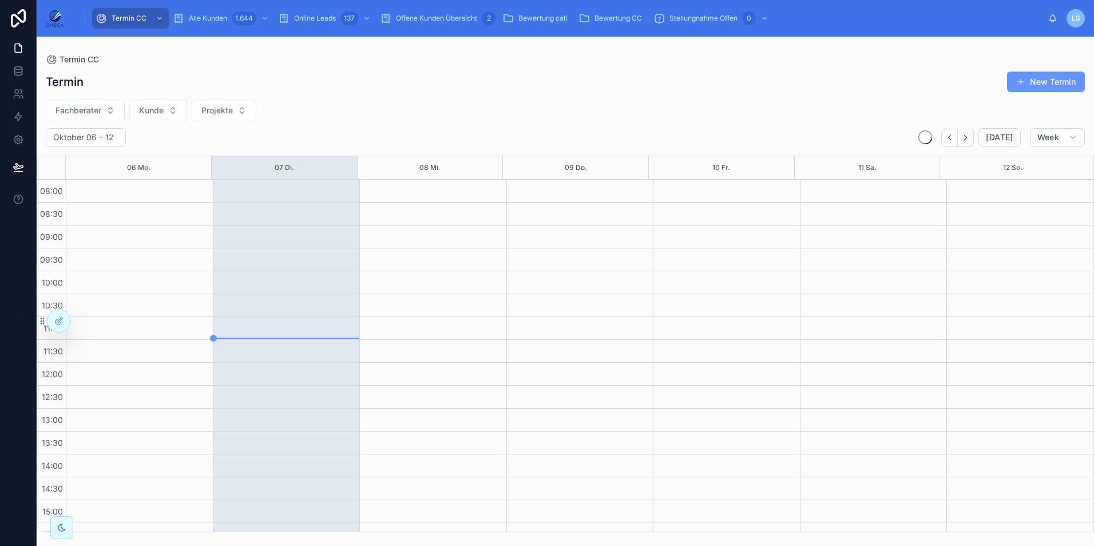
scroll to position [243, 0]
click at [464, 19] on span "Offene Kunden Übersicht" at bounding box center [436, 18] width 81 height 9
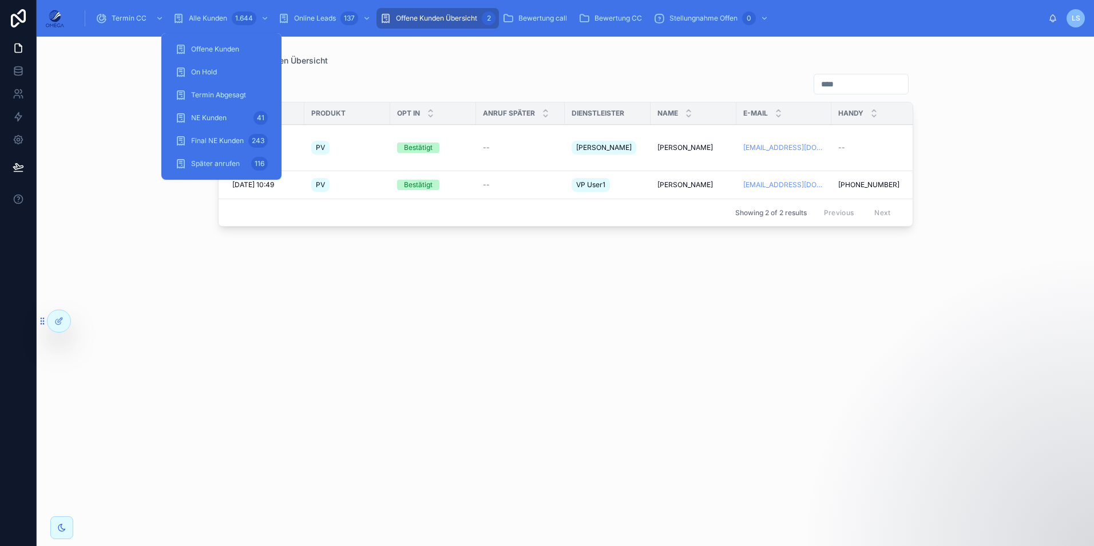
click at [238, 114] on div "NE Kunden 41" at bounding box center [221, 118] width 93 height 18
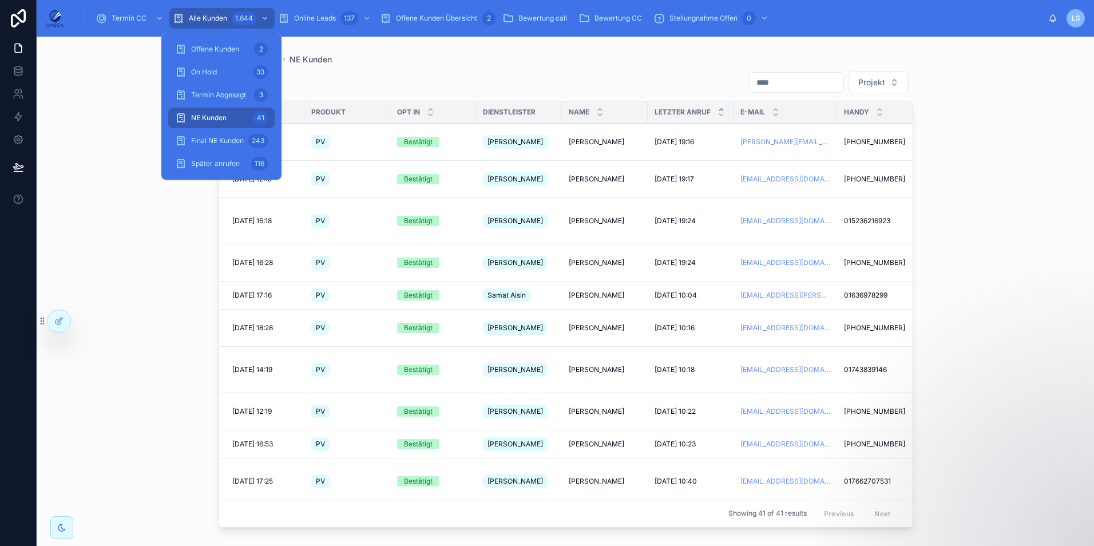
click at [250, 156] on div "Später anrufen 116" at bounding box center [221, 164] width 93 height 18
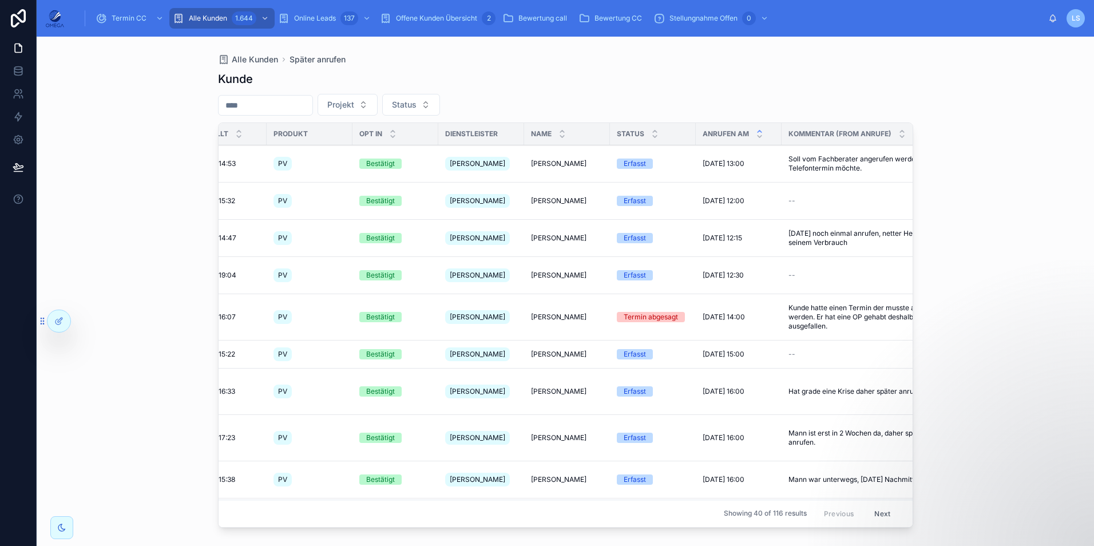
scroll to position [0, 38]
click at [548, 159] on span "[PERSON_NAME]" at bounding box center [559, 163] width 56 height 9
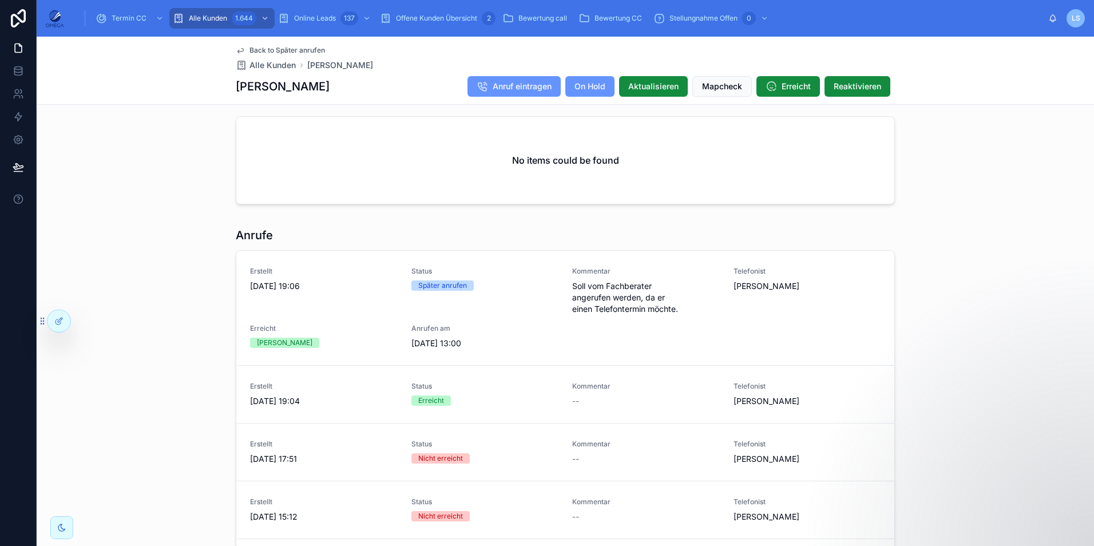
scroll to position [1145, 0]
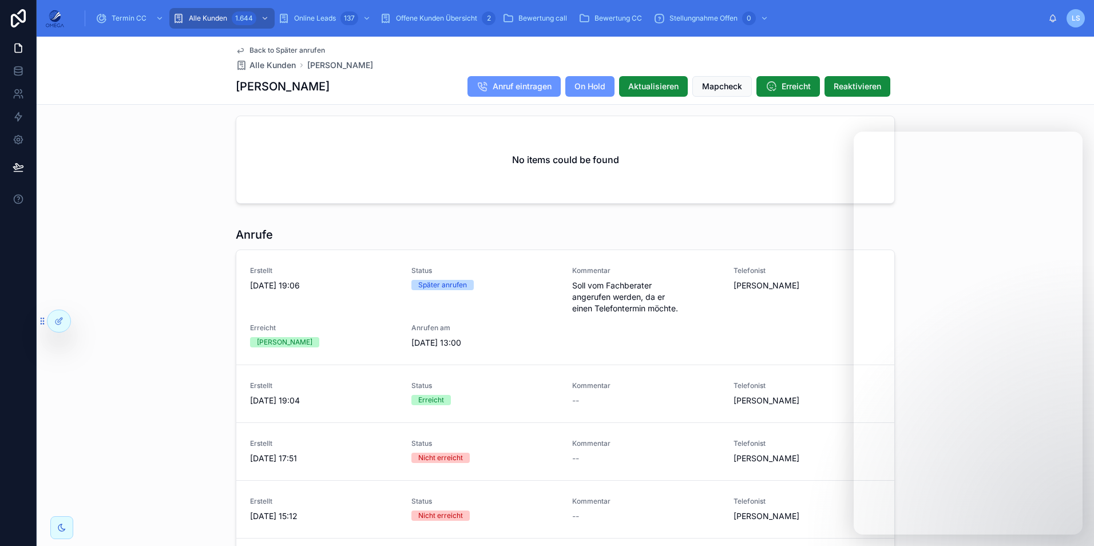
click at [553, 243] on div "Anrufe" at bounding box center [565, 235] width 659 height 16
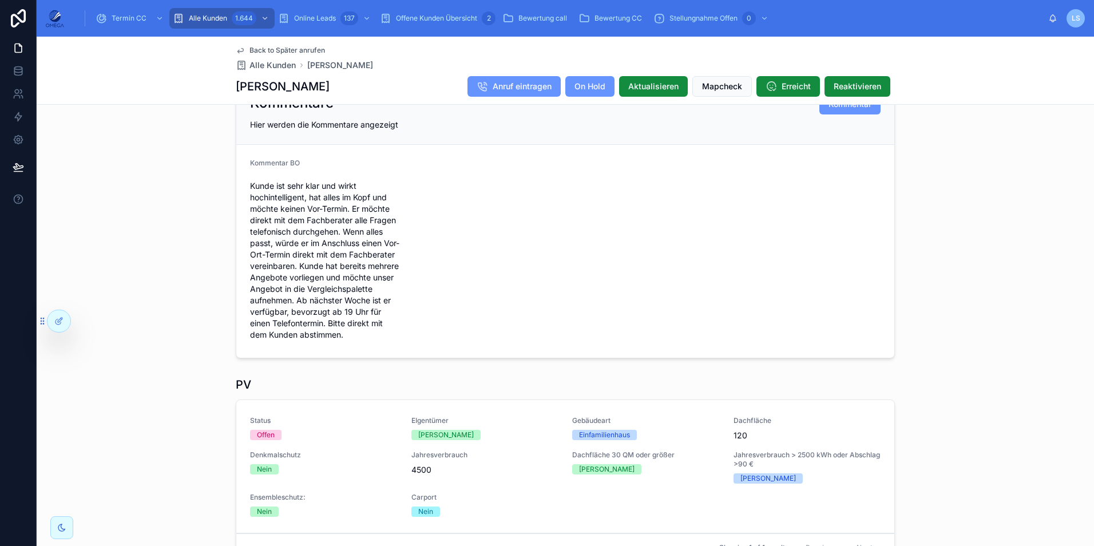
scroll to position [286, 0]
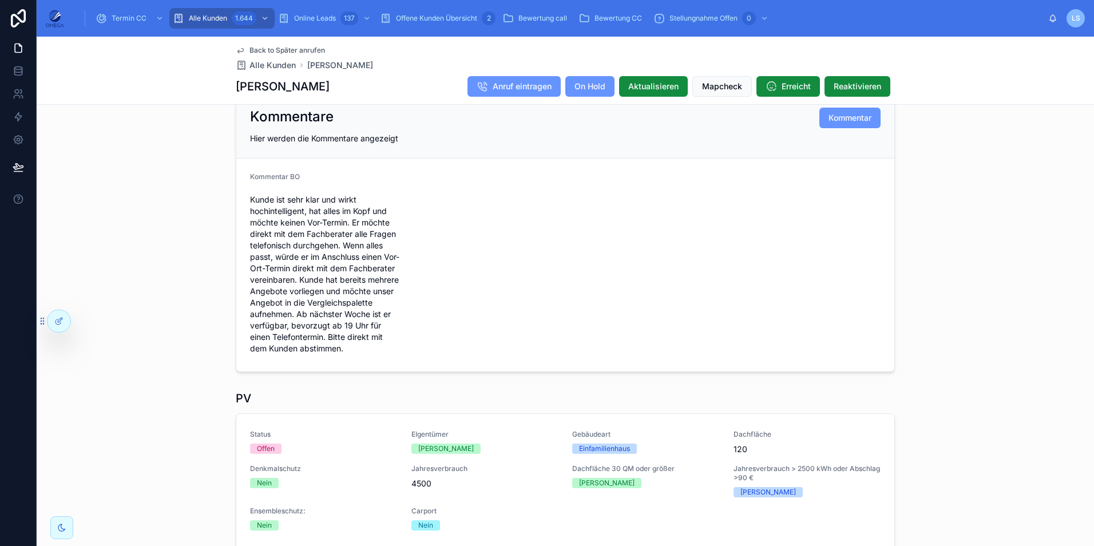
click at [279, 87] on h1 "[PERSON_NAME]" at bounding box center [283, 86] width 94 height 16
copy h1 "Gotschalk"
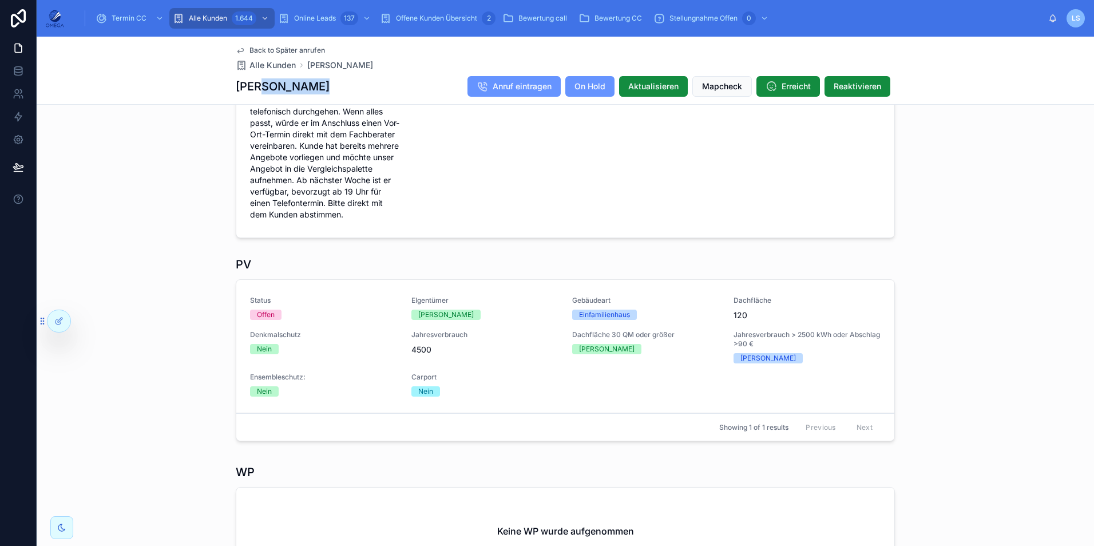
scroll to position [229, 0]
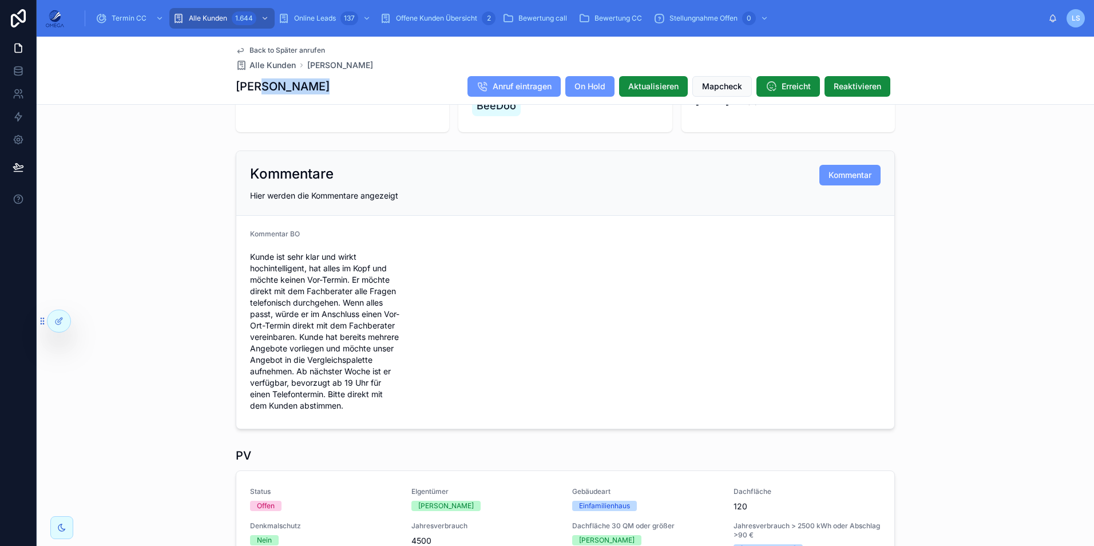
click at [292, 47] on span "Back to Später anrufen" at bounding box center [288, 50] width 76 height 9
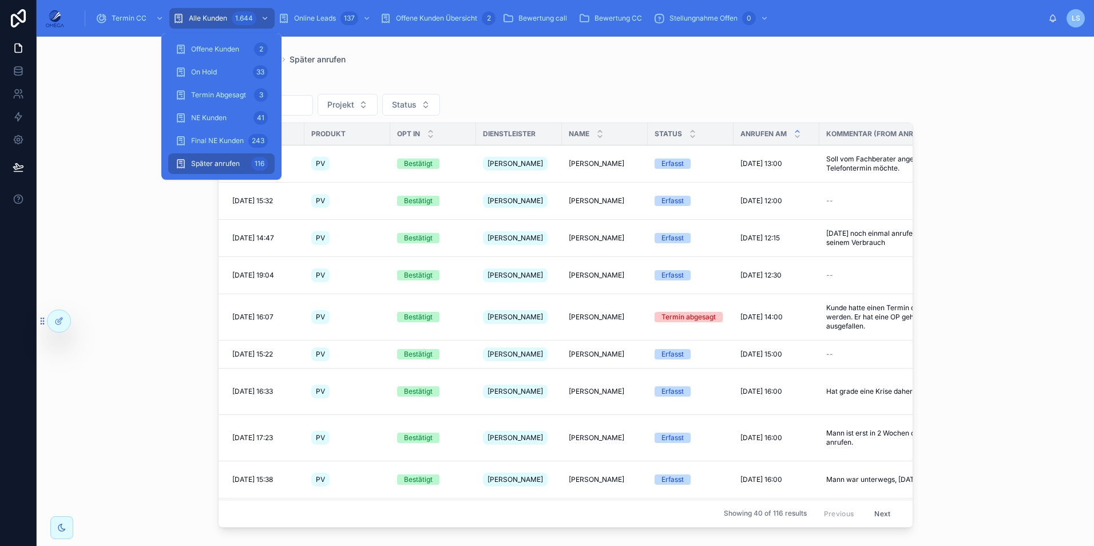
click at [240, 114] on div "NE Kunden 41" at bounding box center [221, 118] width 93 height 18
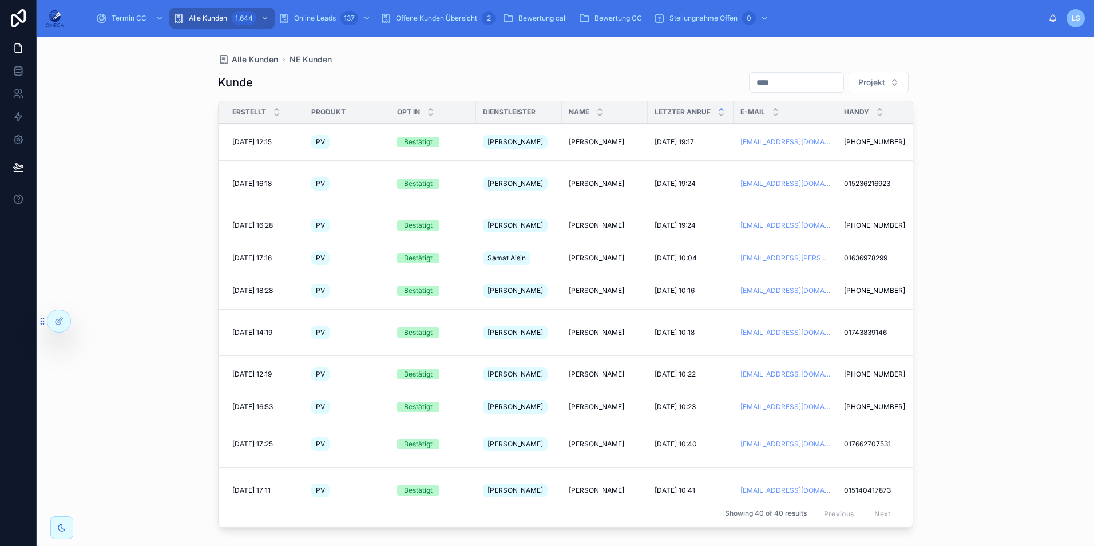
click at [126, 17] on span "Termin CC" at bounding box center [129, 18] width 35 height 9
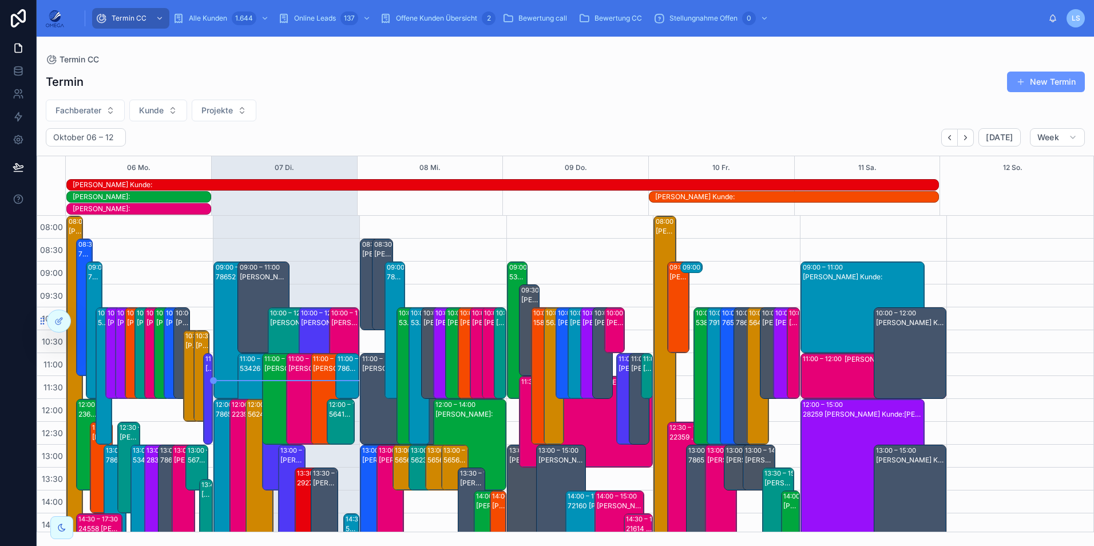
click at [106, 112] on button "Fachberater" at bounding box center [85, 111] width 79 height 22
type input "**"
click at [90, 159] on div "Tayfun Süleymani" at bounding box center [85, 157] width 159 height 18
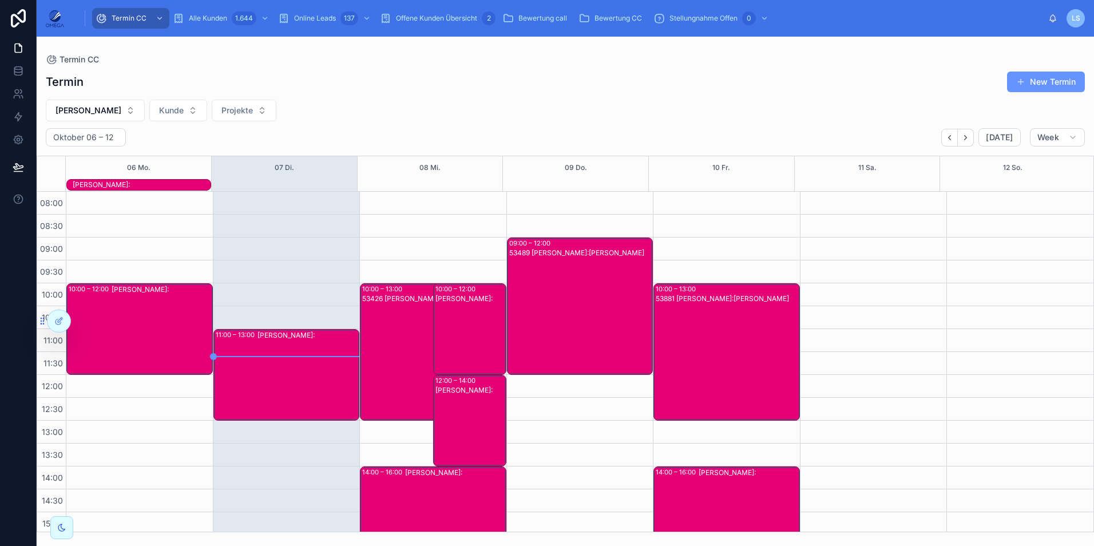
click at [446, 332] on div "Tayfun Süleymani Kunde:" at bounding box center [471, 338] width 70 height 89
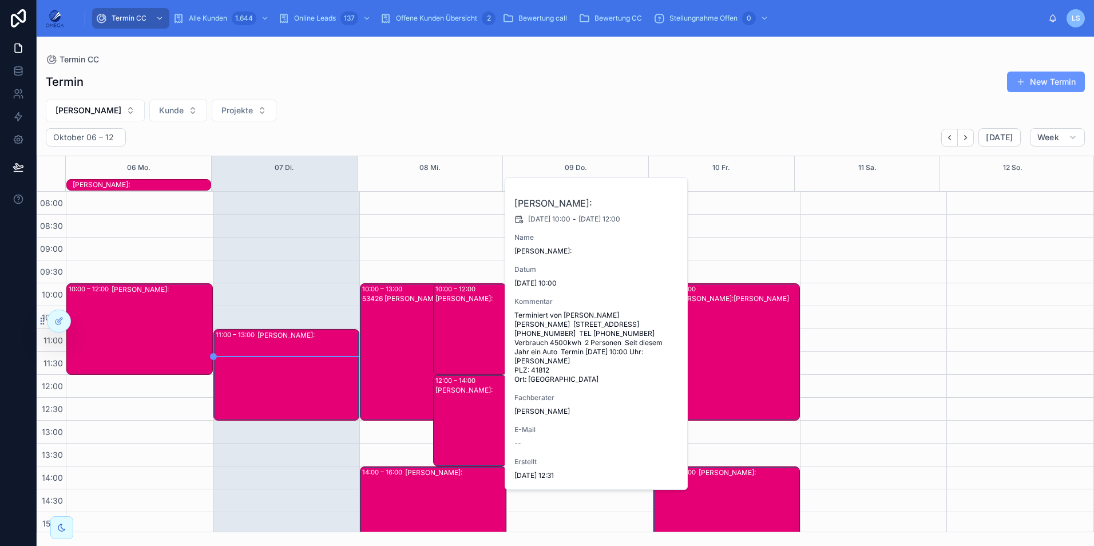
click at [449, 334] on div "Tayfun Süleymani Kunde:" at bounding box center [471, 338] width 70 height 89
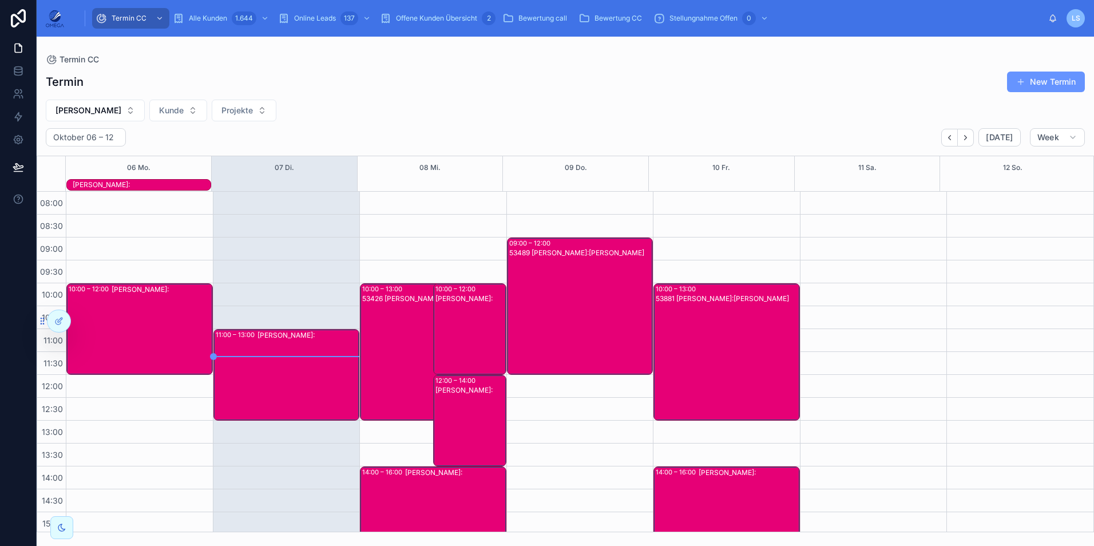
click at [466, 412] on div "Tayfun Süleymani Kunde:" at bounding box center [471, 429] width 70 height 89
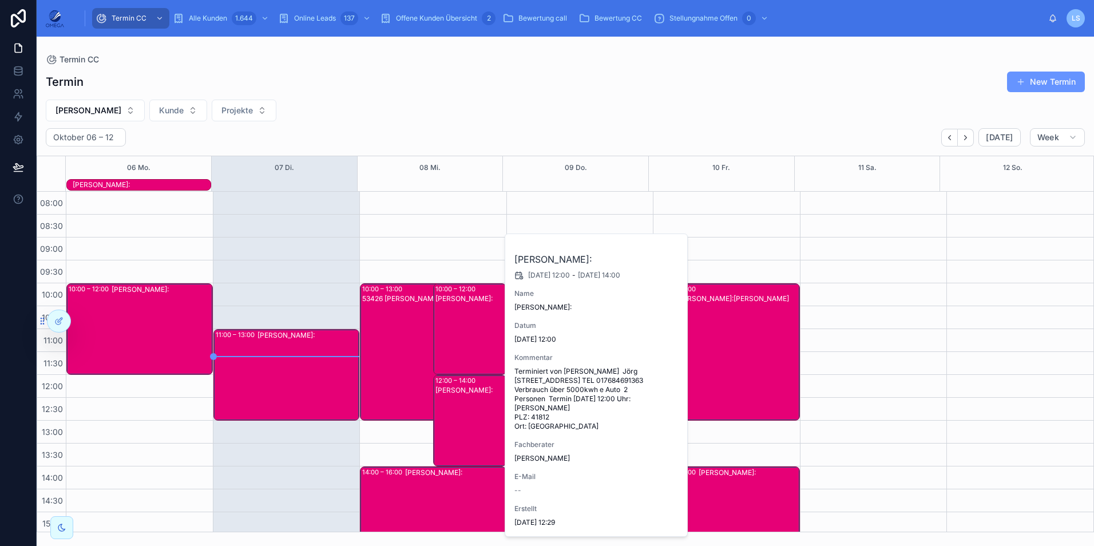
click at [466, 412] on div "Tayfun Süleymani Kunde:" at bounding box center [471, 429] width 70 height 89
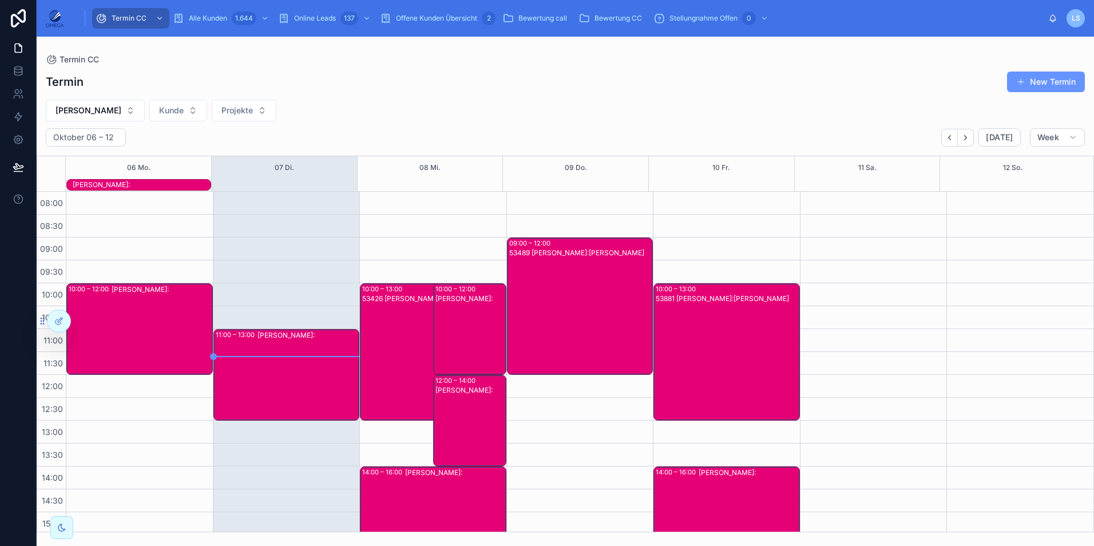
click at [370, 359] on div "53426 Tayfun Süleymani Kunde:Emanuel Busch" at bounding box center [422, 361] width 121 height 135
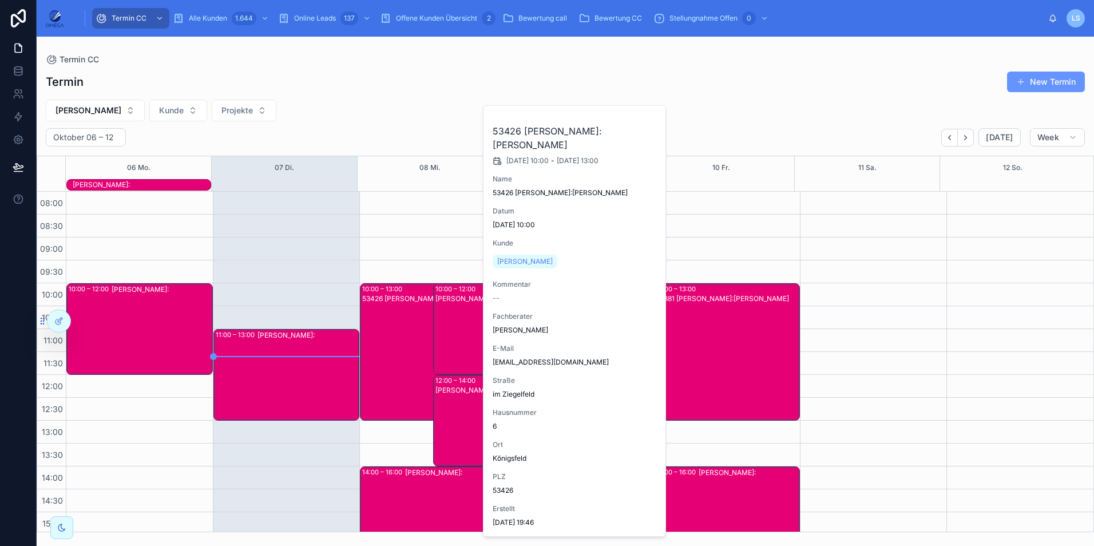
click at [370, 359] on div "53426 Tayfun Süleymani Kunde:Emanuel Busch" at bounding box center [422, 361] width 121 height 135
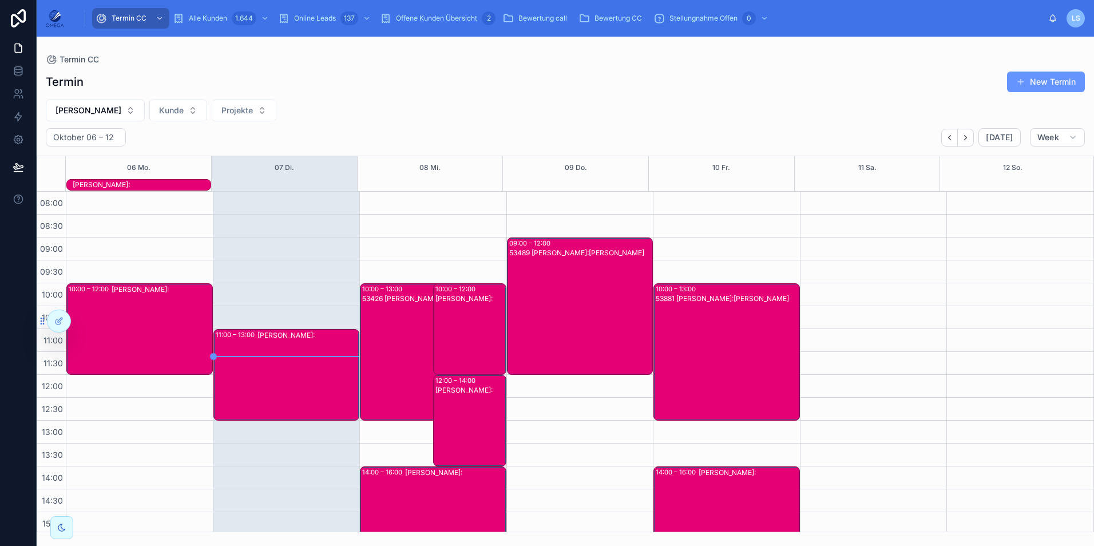
click at [582, 314] on div "53489 Tayfun Süleymani Kunde:Mike Jakobit" at bounding box center [580, 315] width 143 height 135
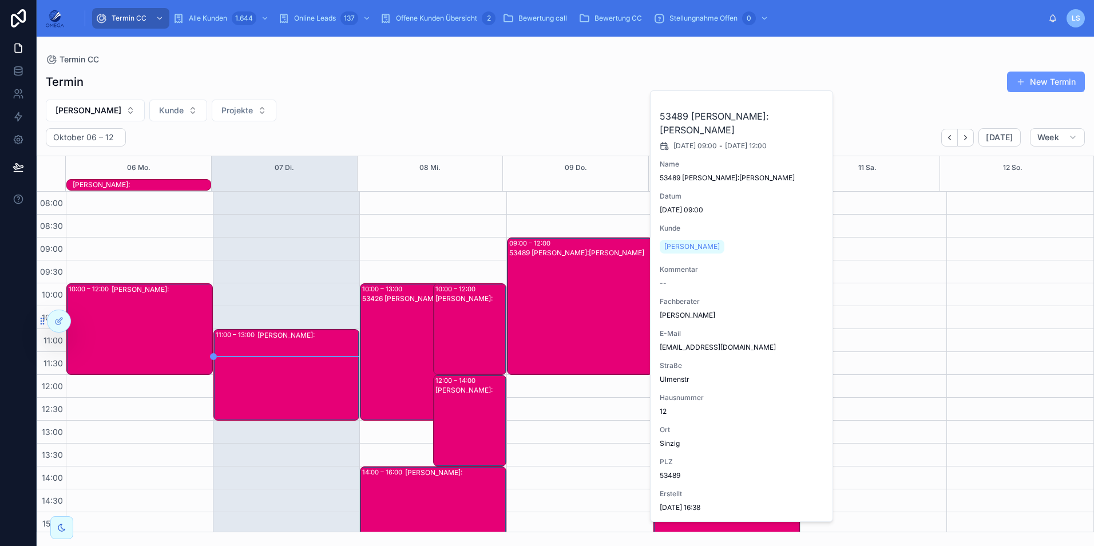
click at [563, 316] on div "53489 Tayfun Süleymani Kunde:Mike Jakobit" at bounding box center [580, 315] width 143 height 135
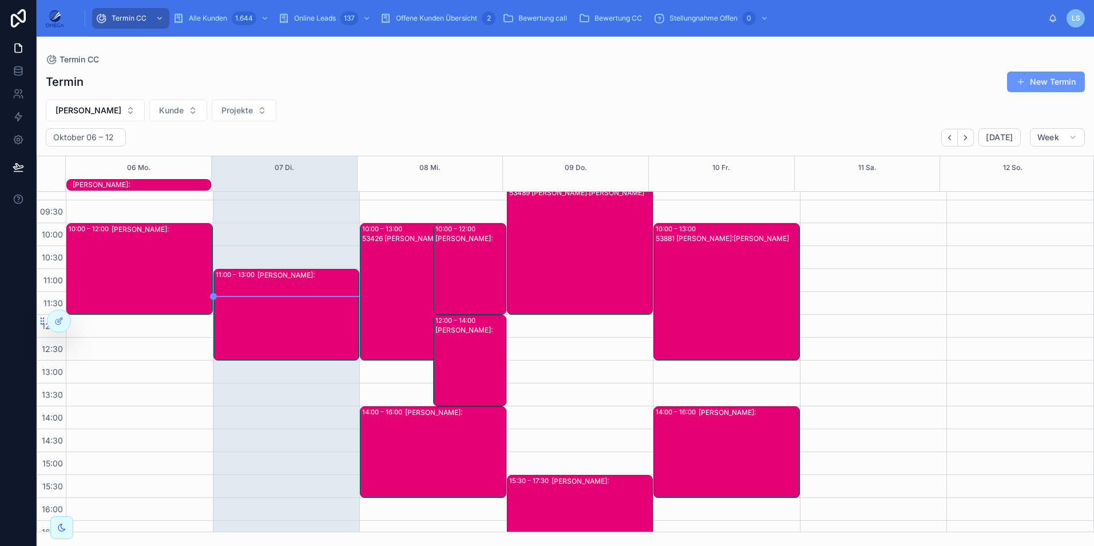
scroll to position [26, 0]
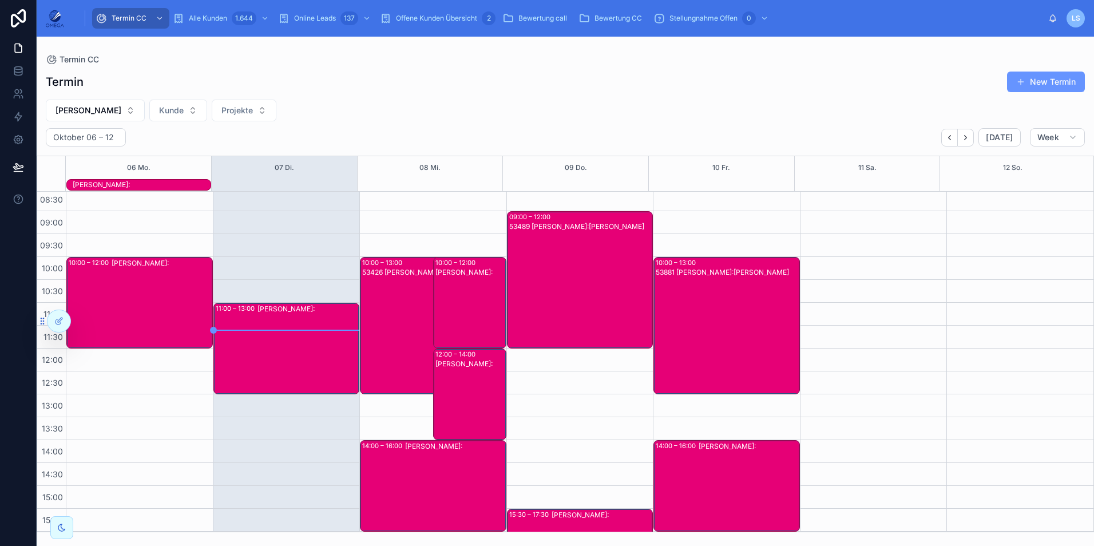
click at [393, 342] on div "53426 Tayfun Süleymani Kunde:Emanuel Busch" at bounding box center [422, 334] width 121 height 135
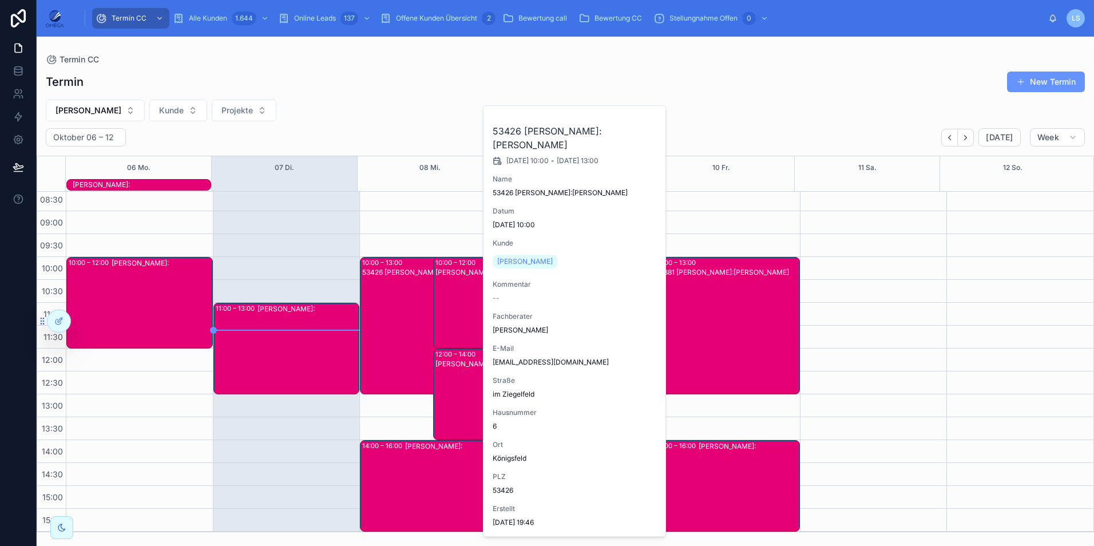
click at [393, 342] on div "53426 Tayfun Süleymani Kunde:Emanuel Busch" at bounding box center [422, 334] width 121 height 135
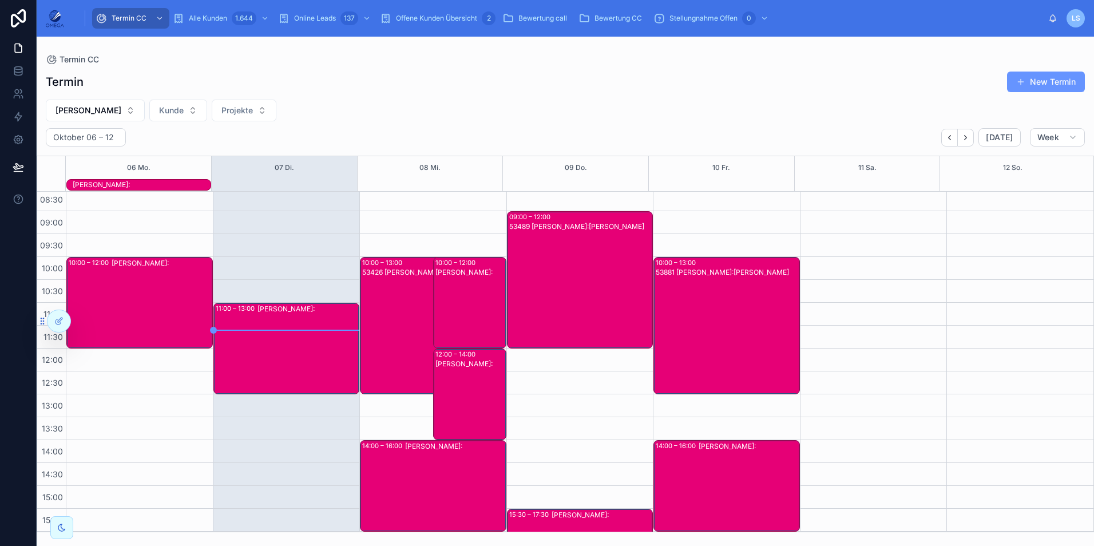
click at [461, 306] on div "Tayfun Süleymani Kunde:" at bounding box center [471, 311] width 70 height 89
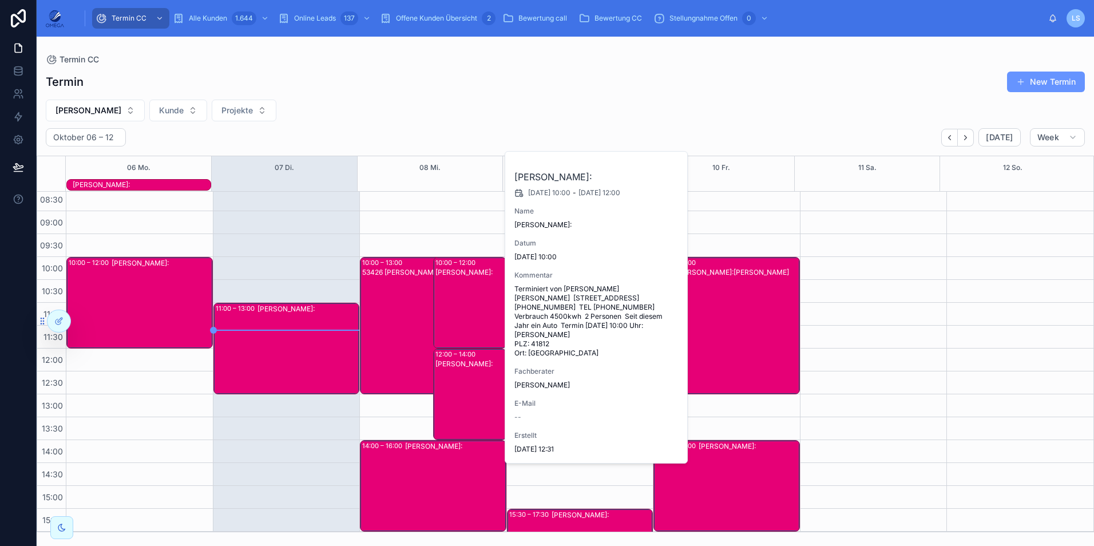
click at [461, 306] on div "Tayfun Süleymani Kunde:" at bounding box center [471, 311] width 70 height 89
click at [456, 379] on div "Tayfun Süleymani Kunde:" at bounding box center [471, 403] width 70 height 89
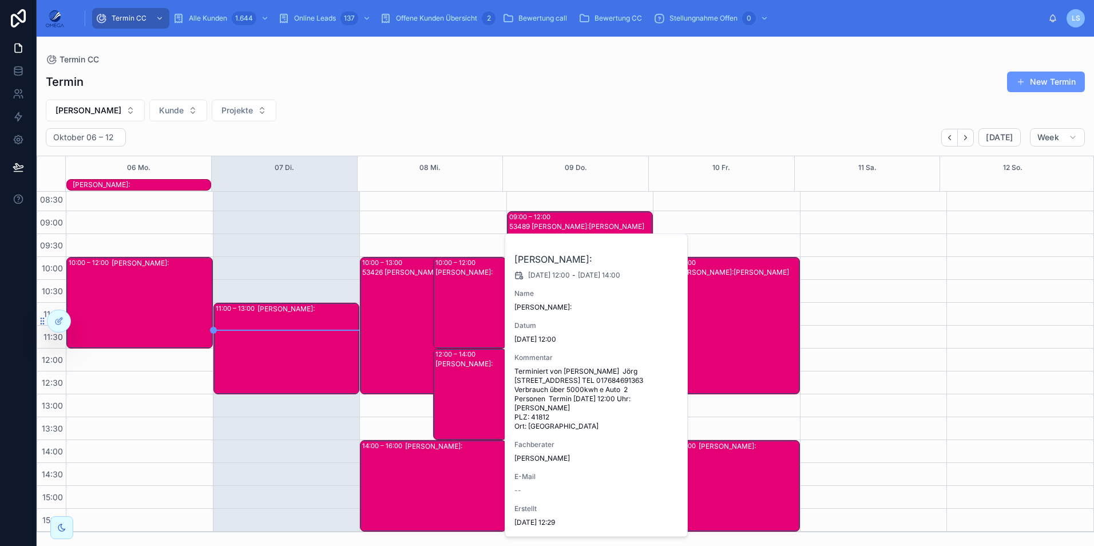
click at [456, 378] on div "Tayfun Süleymani Kunde:" at bounding box center [471, 403] width 70 height 89
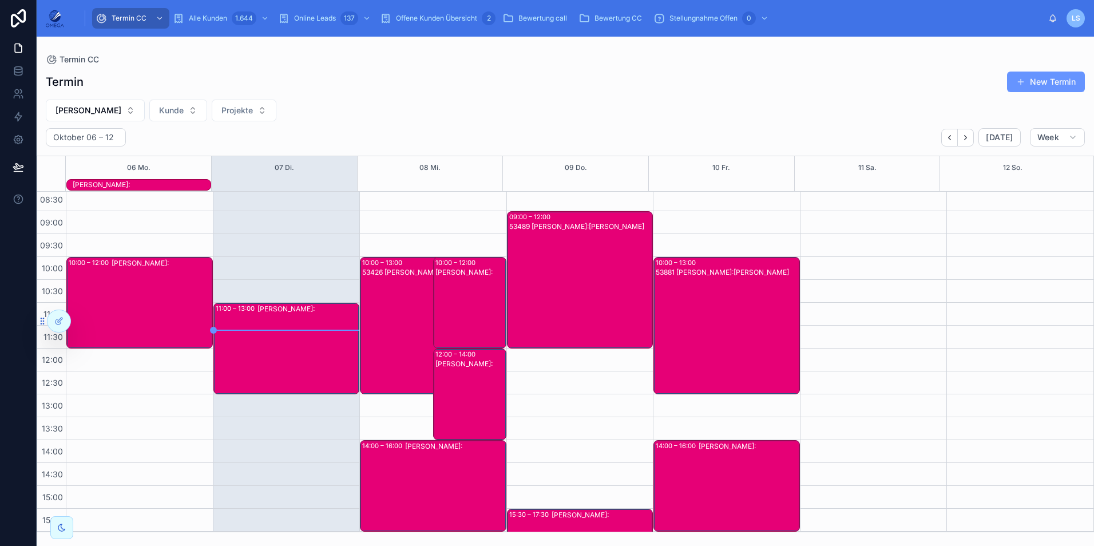
click at [436, 358] on div "12:00 – 14:00" at bounding box center [457, 354] width 43 height 9
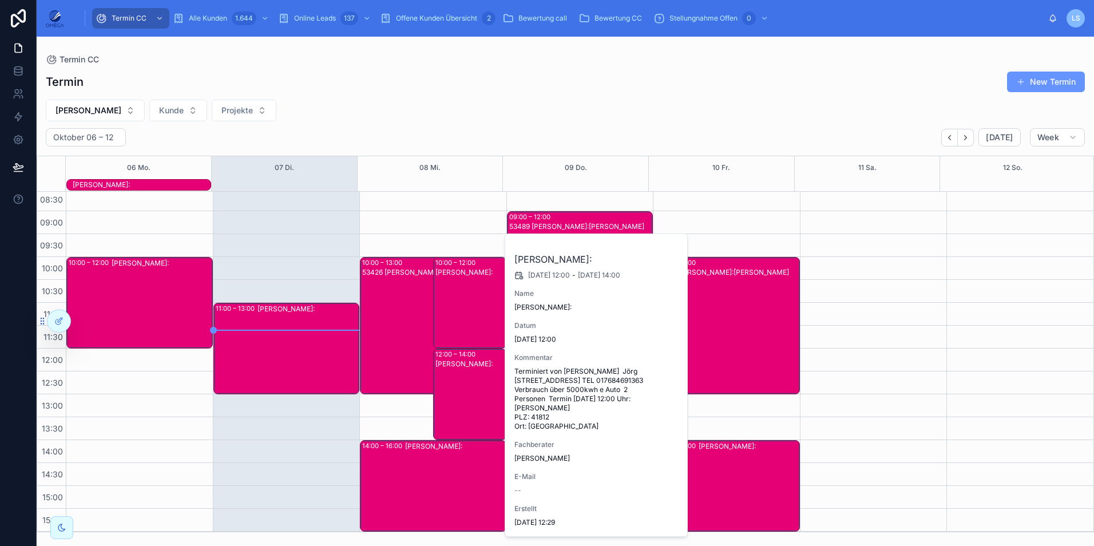
click at [393, 346] on div "53426 Tayfun Süleymani Kunde:Emanuel Busch" at bounding box center [422, 334] width 121 height 135
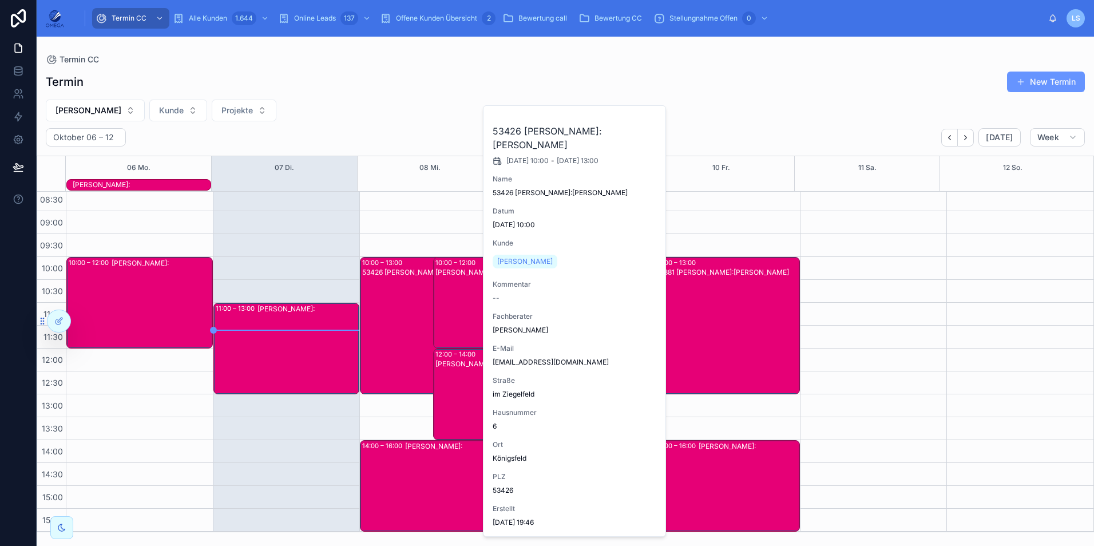
click at [376, 339] on div "53426 Tayfun Süleymani Kunde:Emanuel Busch" at bounding box center [422, 334] width 121 height 135
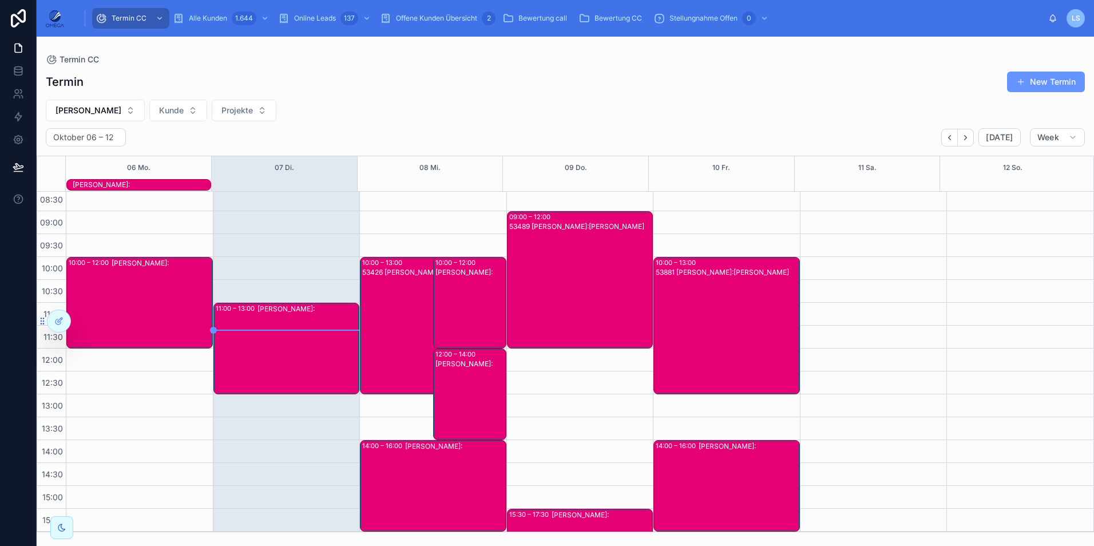
click at [448, 301] on div "Tayfun Süleymani Kunde:" at bounding box center [471, 311] width 70 height 89
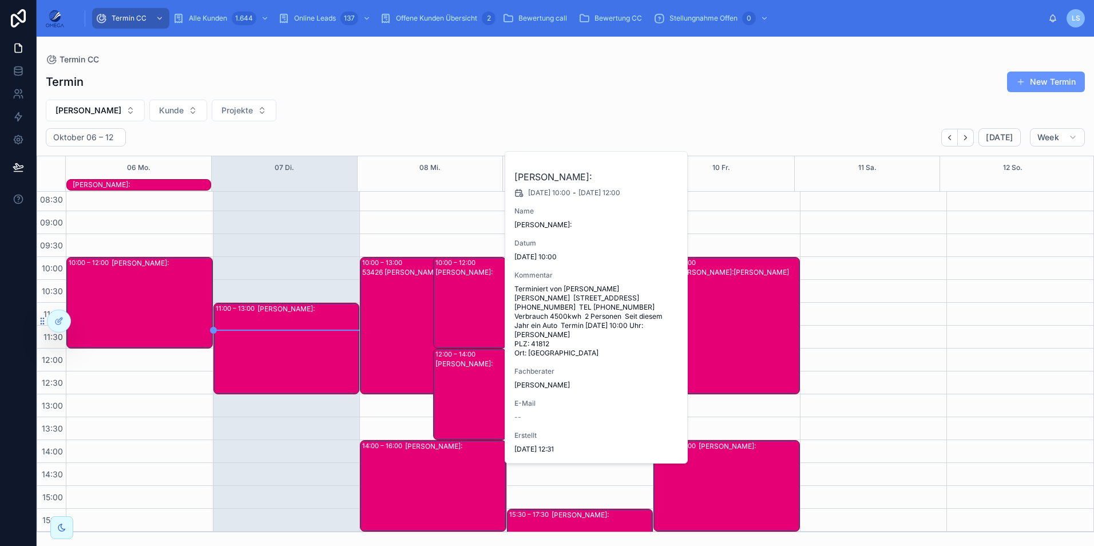
click at [455, 383] on div "Tayfun Süleymani Kunde:" at bounding box center [471, 403] width 70 height 89
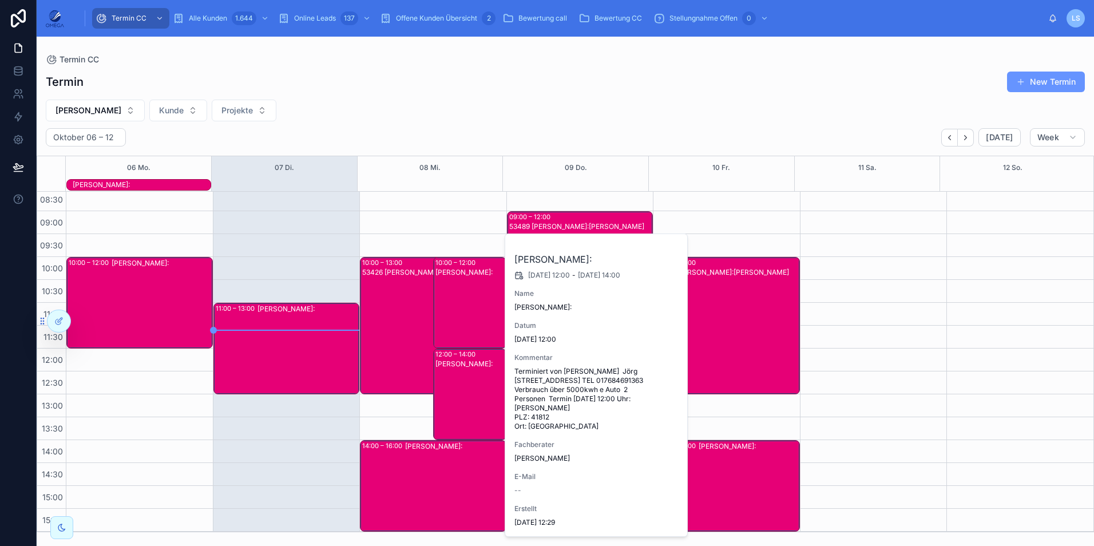
click at [469, 300] on div "Tayfun Süleymani Kunde:" at bounding box center [471, 311] width 70 height 89
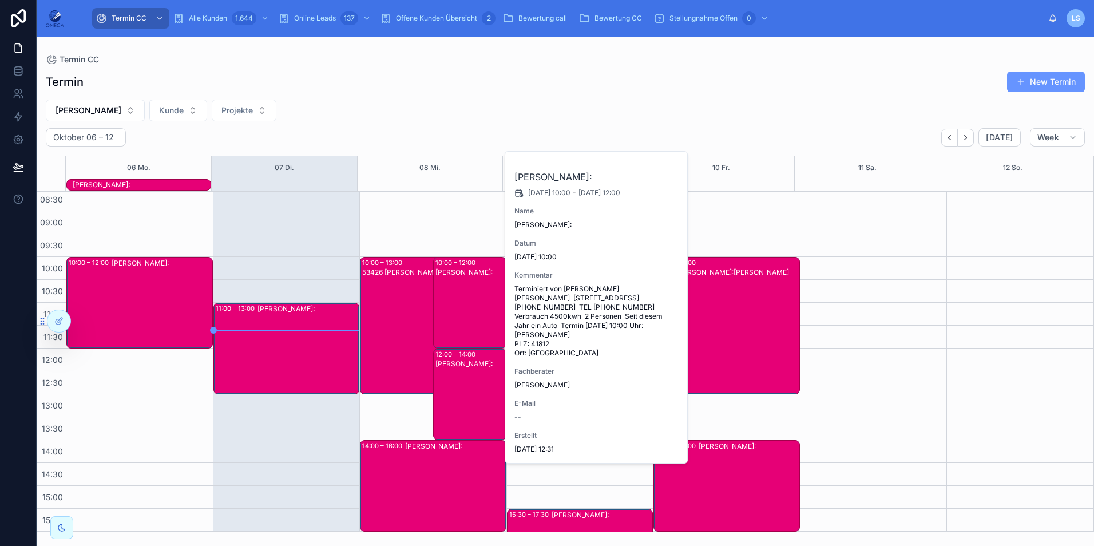
click at [412, 357] on div "53426 Tayfun Süleymani Kunde:Emanuel Busch" at bounding box center [422, 334] width 121 height 135
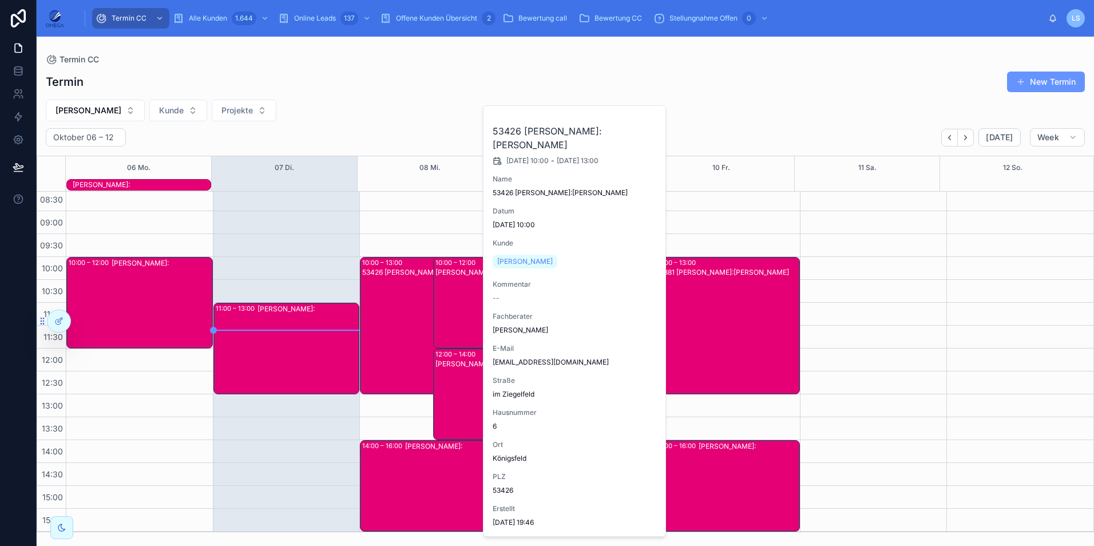
click at [412, 357] on div "53426 Tayfun Süleymani Kunde:Emanuel Busch" at bounding box center [422, 334] width 121 height 135
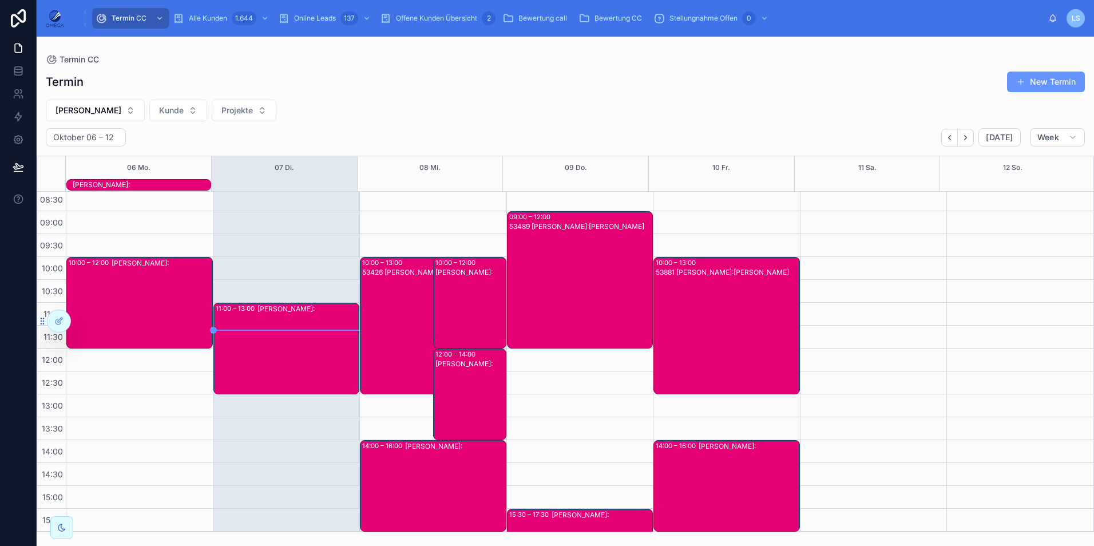
click at [450, 377] on div "Tayfun Süleymani Kunde:" at bounding box center [471, 403] width 70 height 89
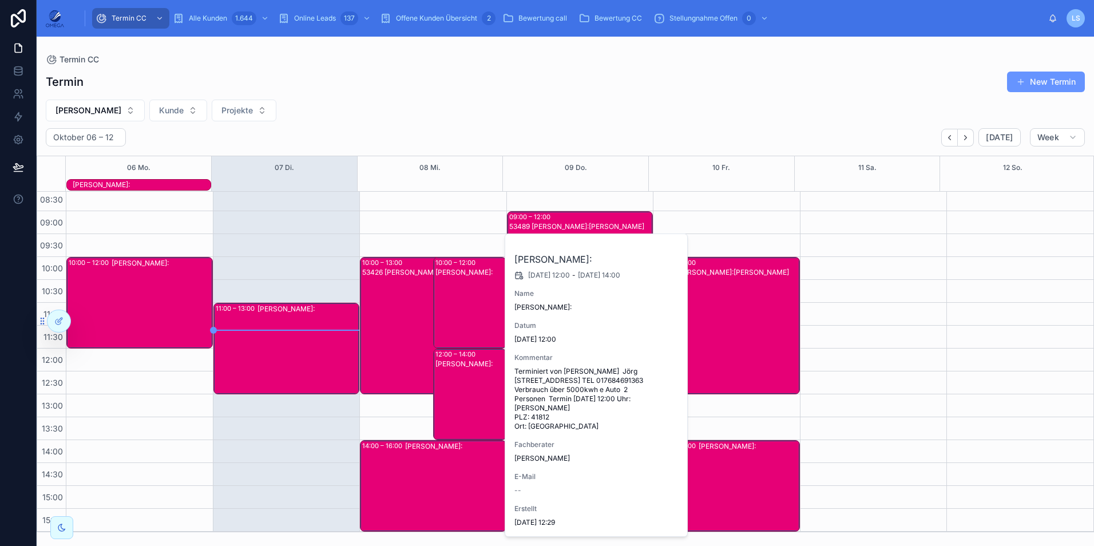
click at [450, 377] on div "Tayfun Süleymani Kunde:" at bounding box center [471, 403] width 70 height 89
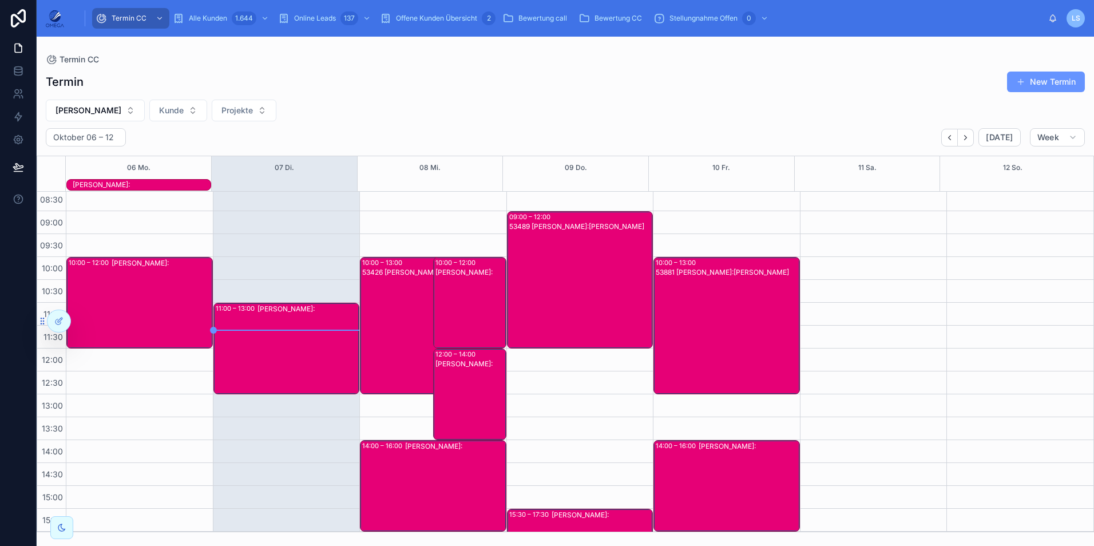
click at [469, 316] on div "Tayfun Süleymani Kunde:" at bounding box center [471, 311] width 70 height 89
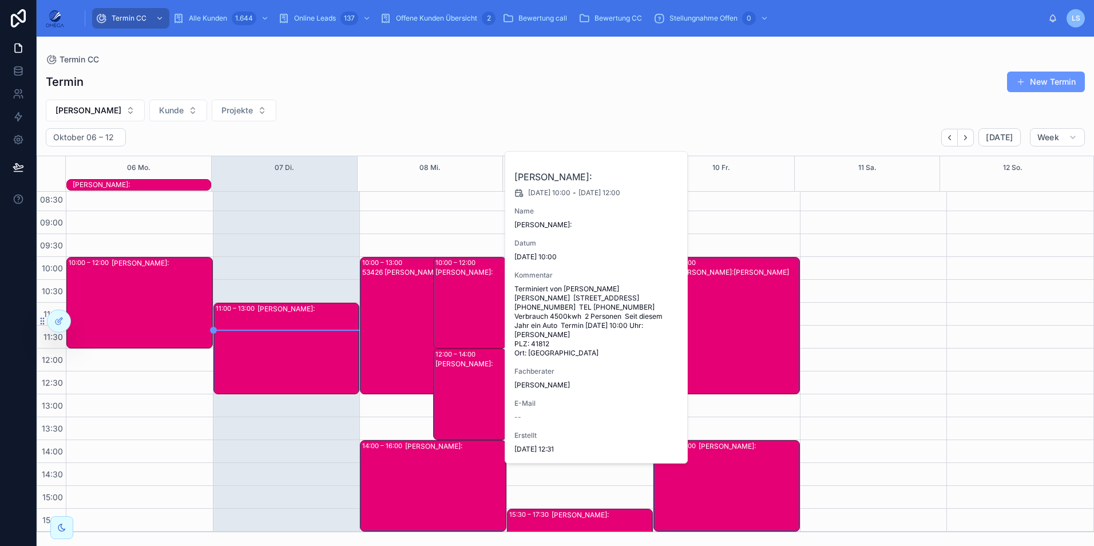
click at [469, 316] on div "Tayfun Süleymani Kunde:" at bounding box center [471, 311] width 70 height 89
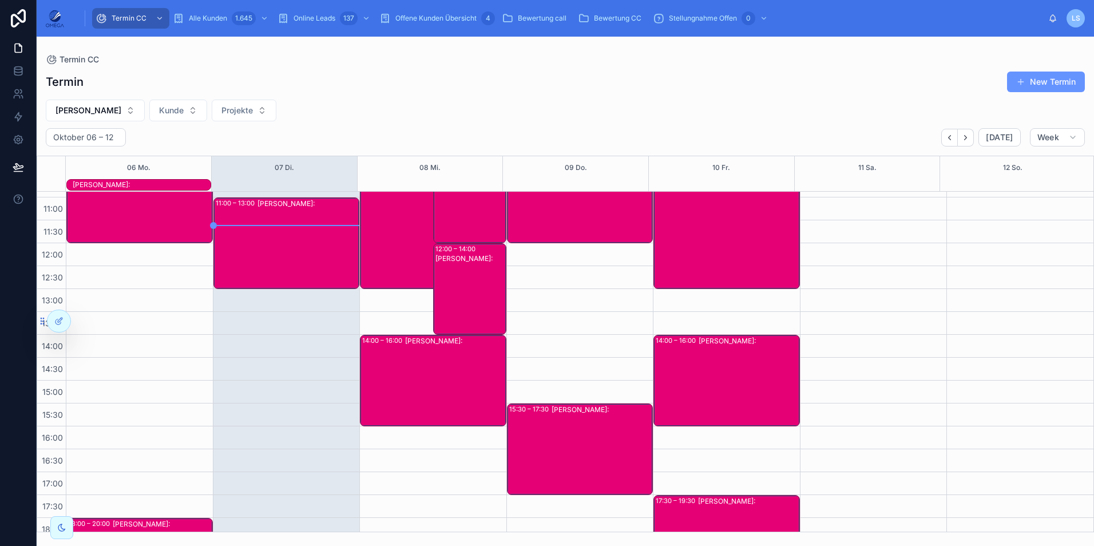
scroll to position [198, 0]
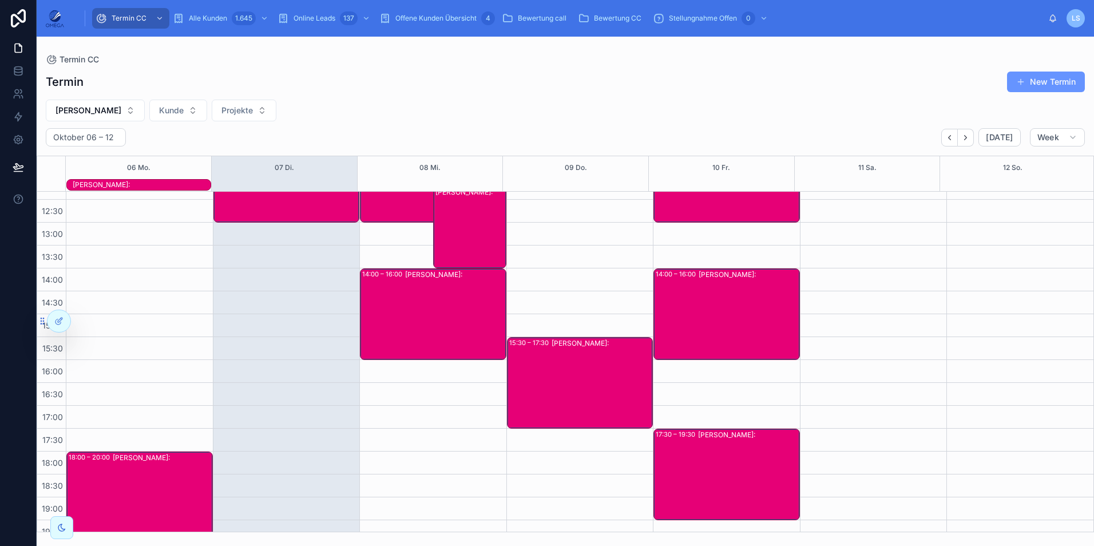
click at [680, 296] on div "14:00 – 16:00 Tayfun Süleymani Kunde:" at bounding box center [726, 314] width 145 height 90
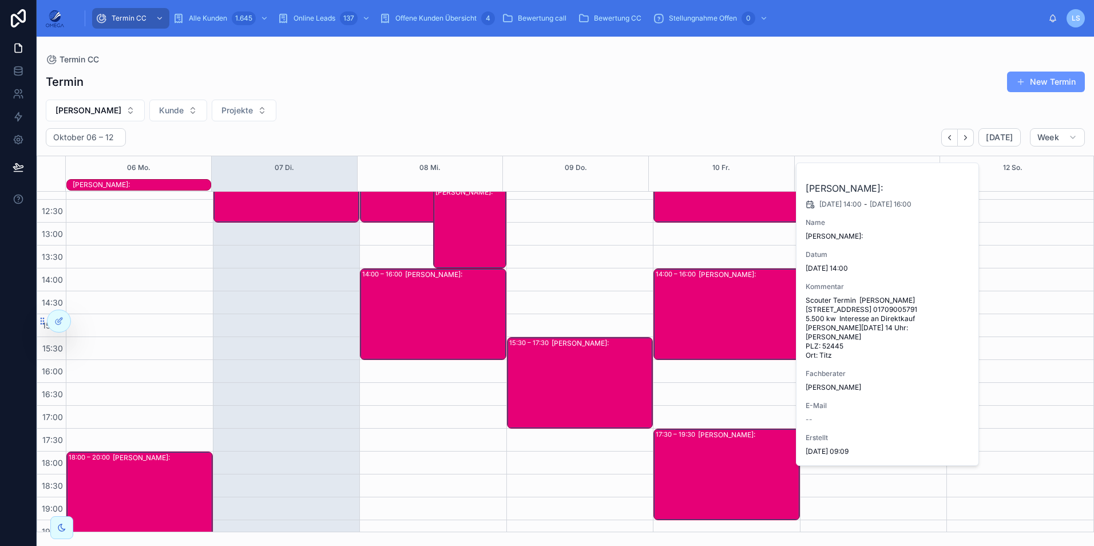
click at [680, 296] on div "14:00 – 16:00 Tayfun Süleymani Kunde:" at bounding box center [726, 314] width 145 height 90
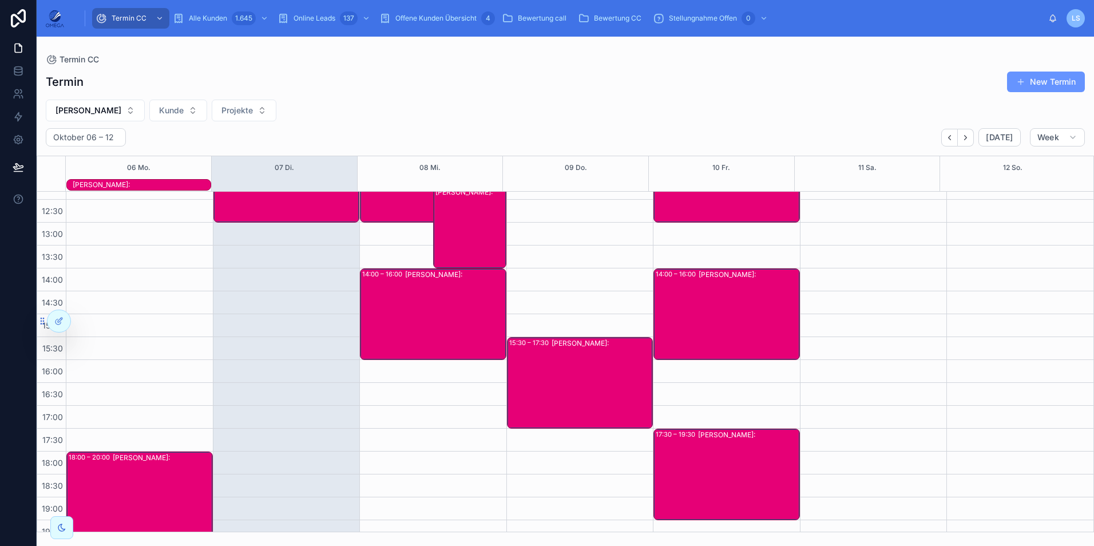
click at [733, 469] on div "Tayfun Süleymani Kunde:" at bounding box center [748, 474] width 101 height 89
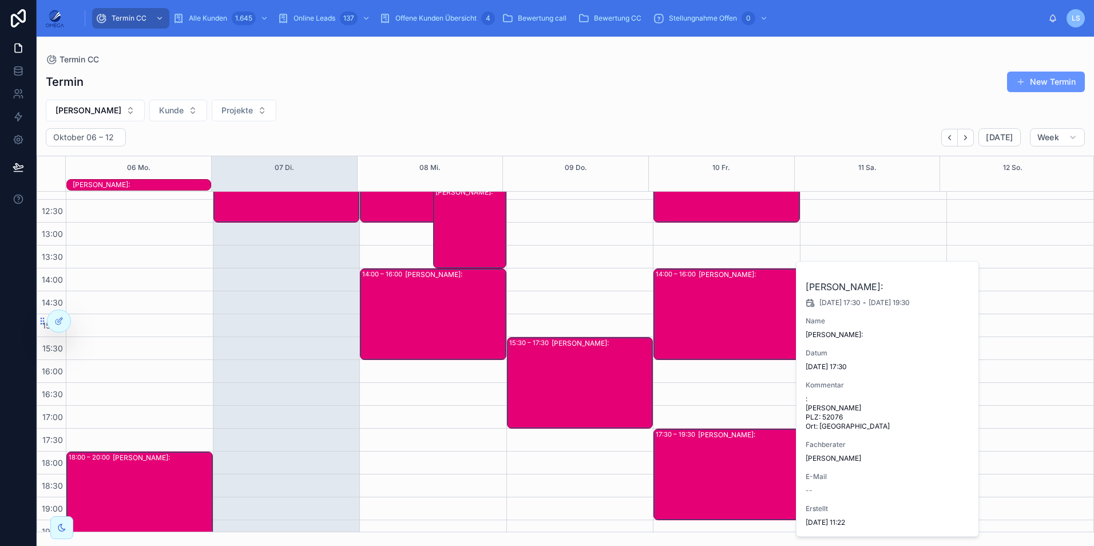
click at [733, 469] on div "Tayfun Süleymani Kunde:" at bounding box center [748, 474] width 101 height 89
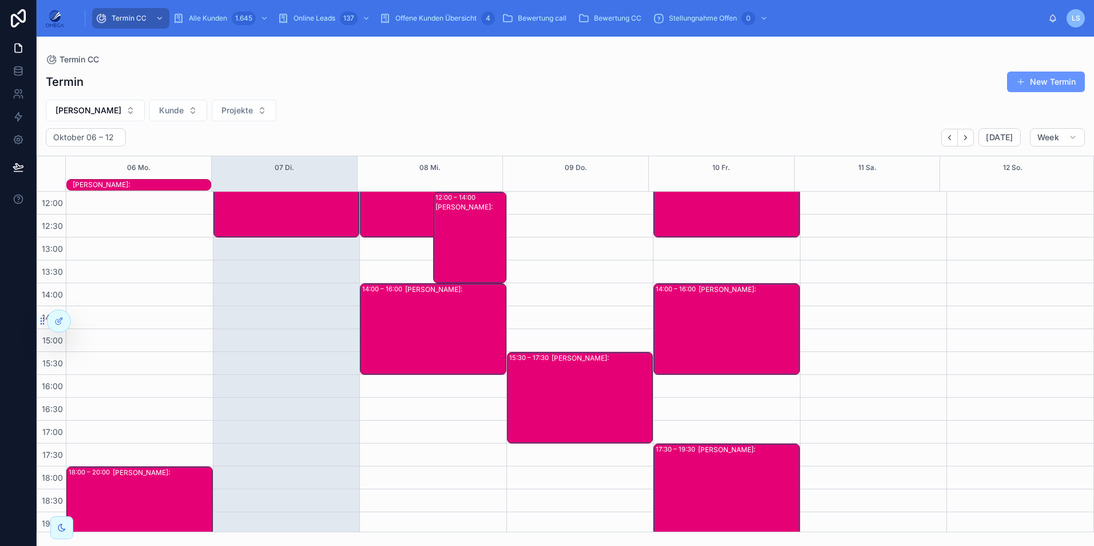
scroll to position [0, 0]
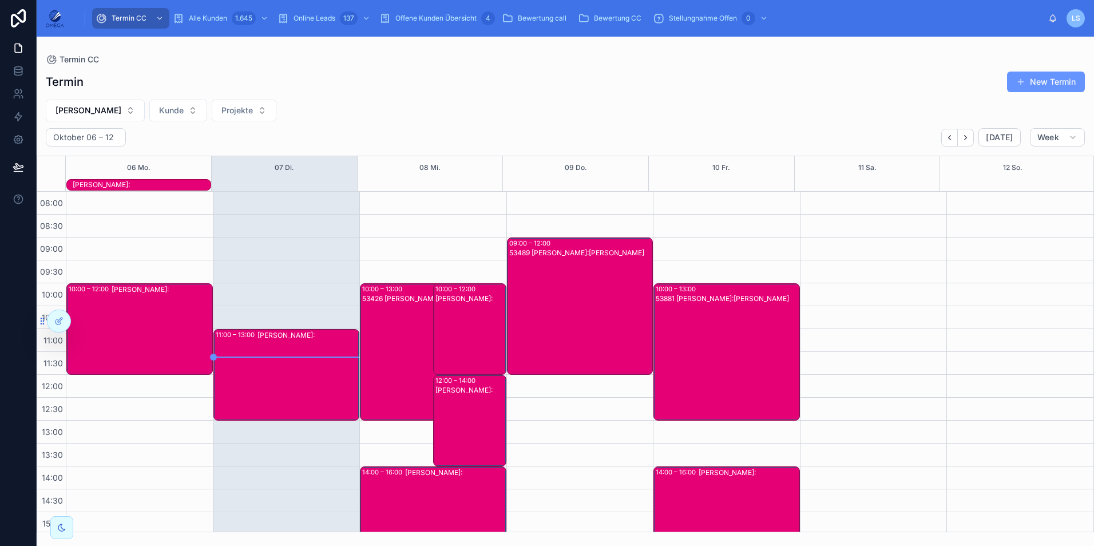
click at [622, 314] on div "53489 Tayfun Süleymani Kunde:Mike Jakobit" at bounding box center [580, 315] width 143 height 135
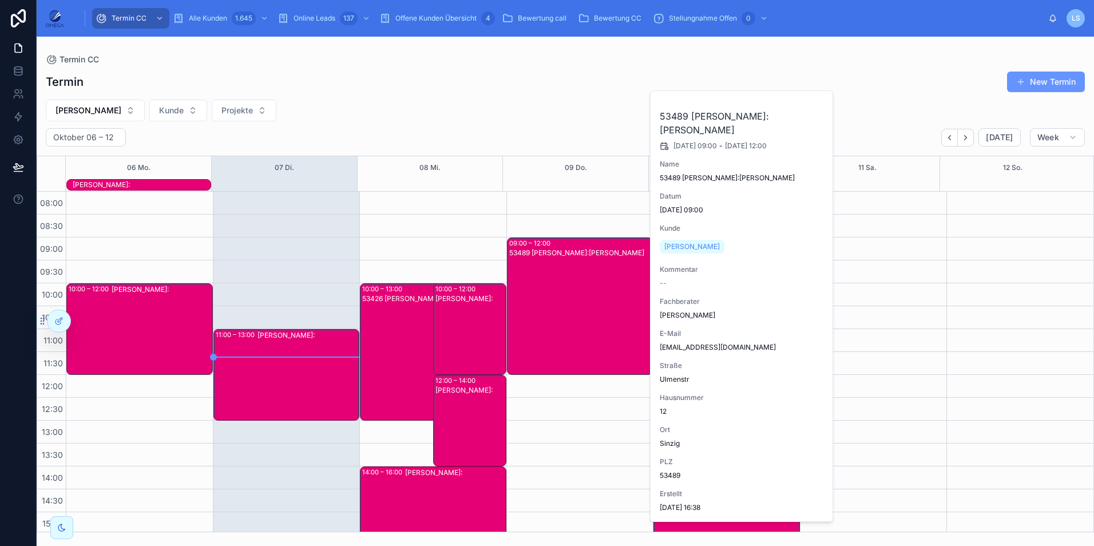
click at [622, 314] on div "53489 Tayfun Süleymani Kunde:Mike Jakobit" at bounding box center [580, 315] width 143 height 135
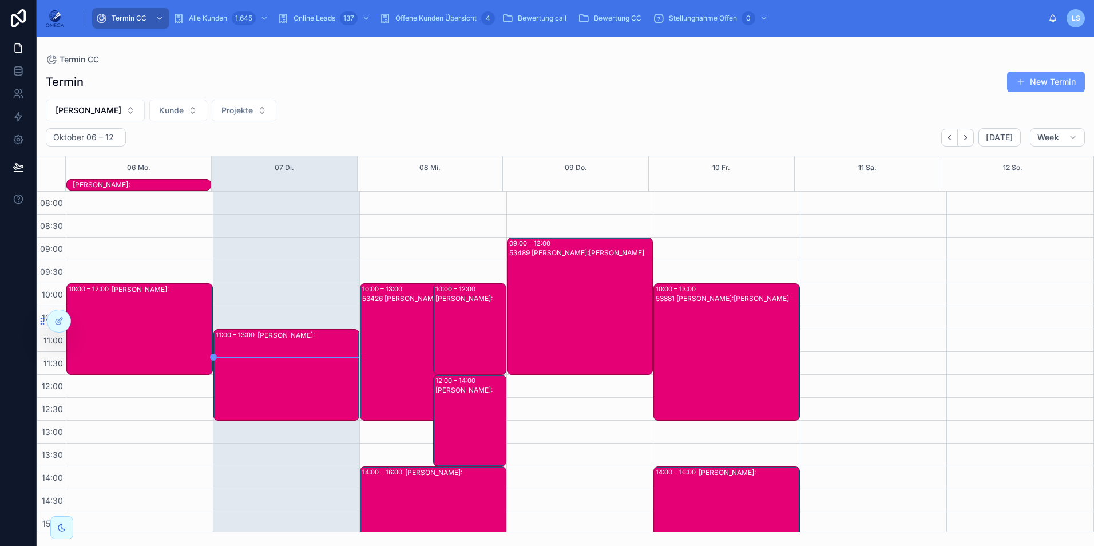
click at [164, 183] on div "Tayfun Süleymani Kunde:" at bounding box center [142, 184] width 138 height 9
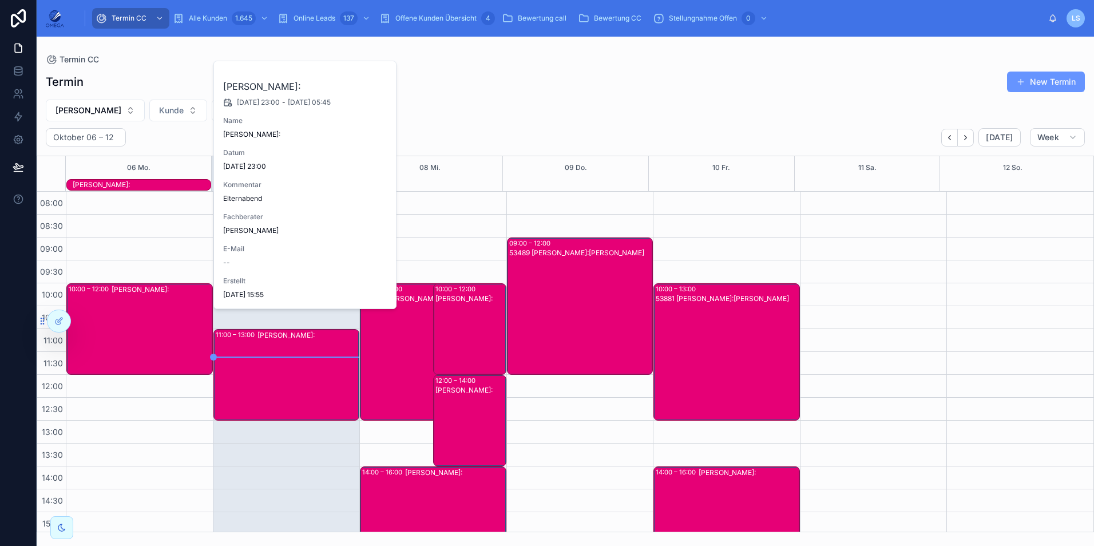
click at [164, 183] on div "Tayfun Süleymani Kunde:" at bounding box center [142, 184] width 138 height 9
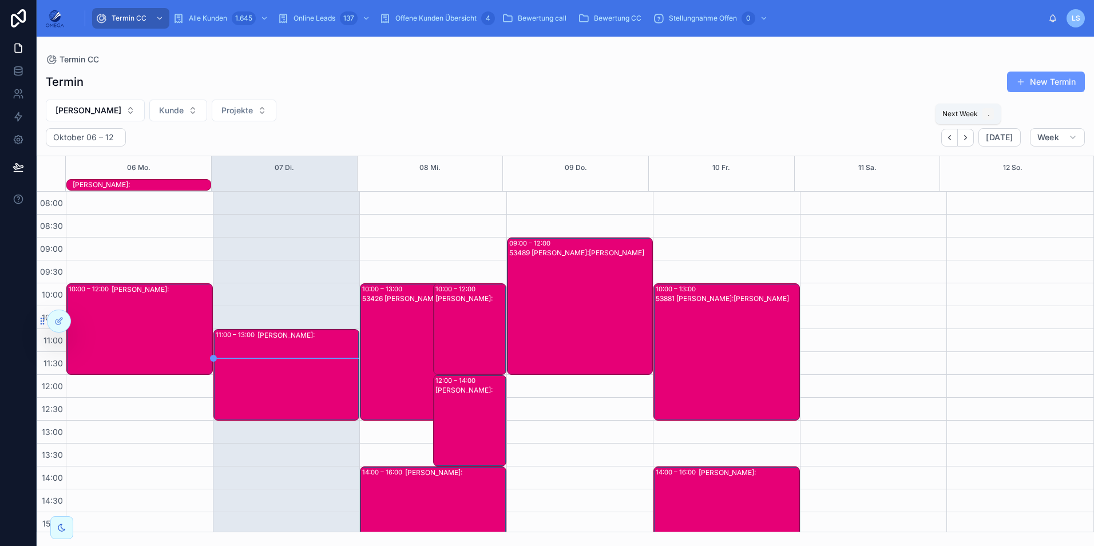
click at [970, 137] on icon "Next" at bounding box center [966, 137] width 9 height 9
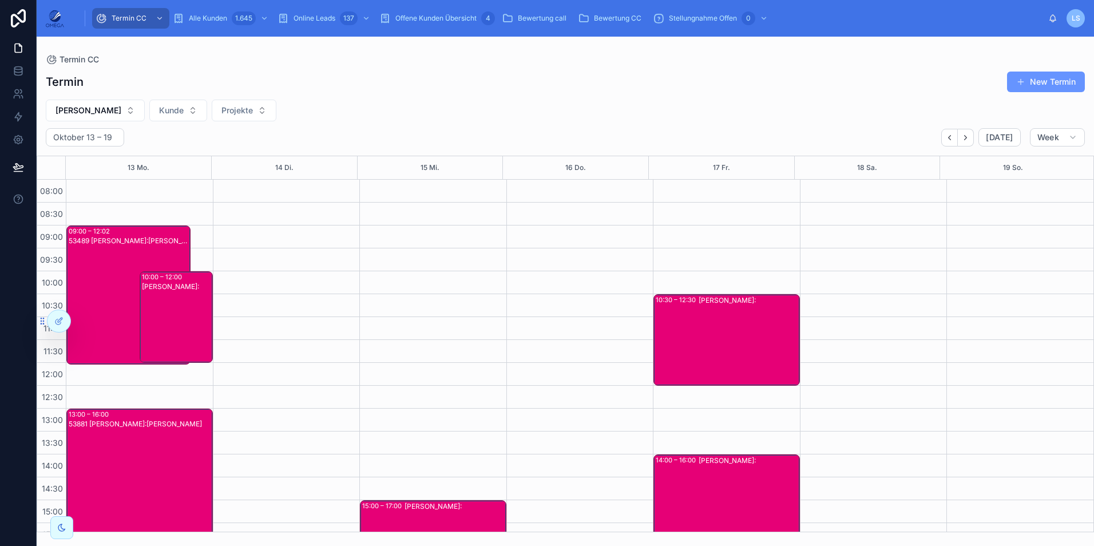
click at [137, 248] on div "53489 Tayfun Süleymani Kunde:Lüdia Nallin" at bounding box center [129, 304] width 121 height 137
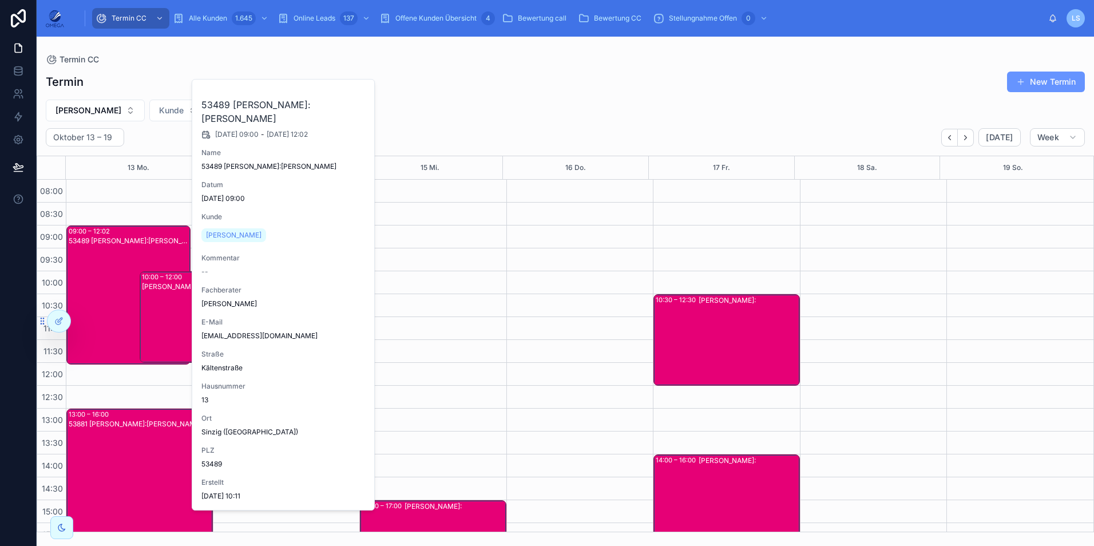
click at [137, 248] on div "53489 Tayfun Süleymani Kunde:Lüdia Nallin" at bounding box center [129, 304] width 121 height 137
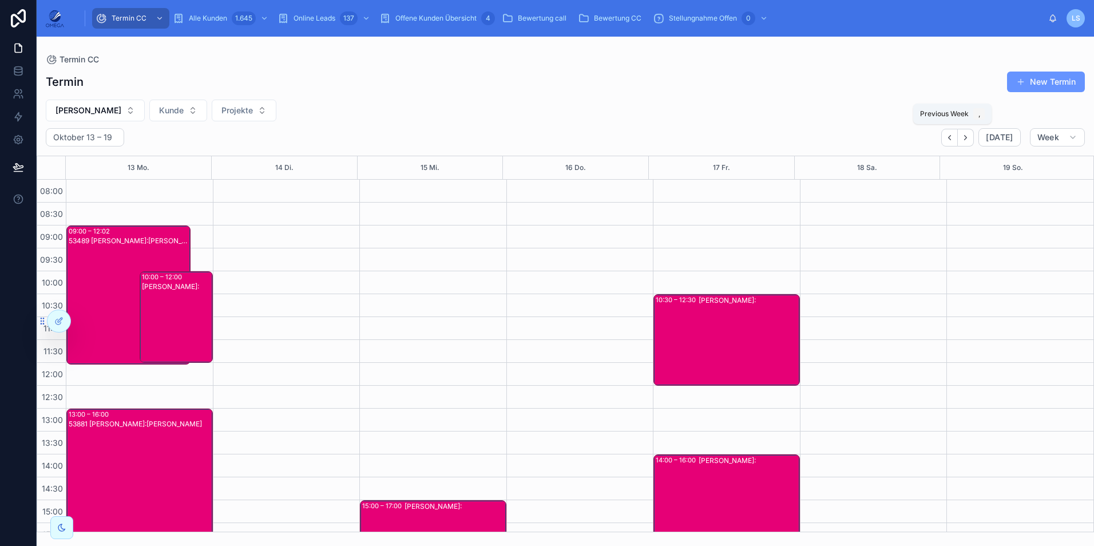
click at [951, 135] on icon "Back" at bounding box center [950, 137] width 2 height 5
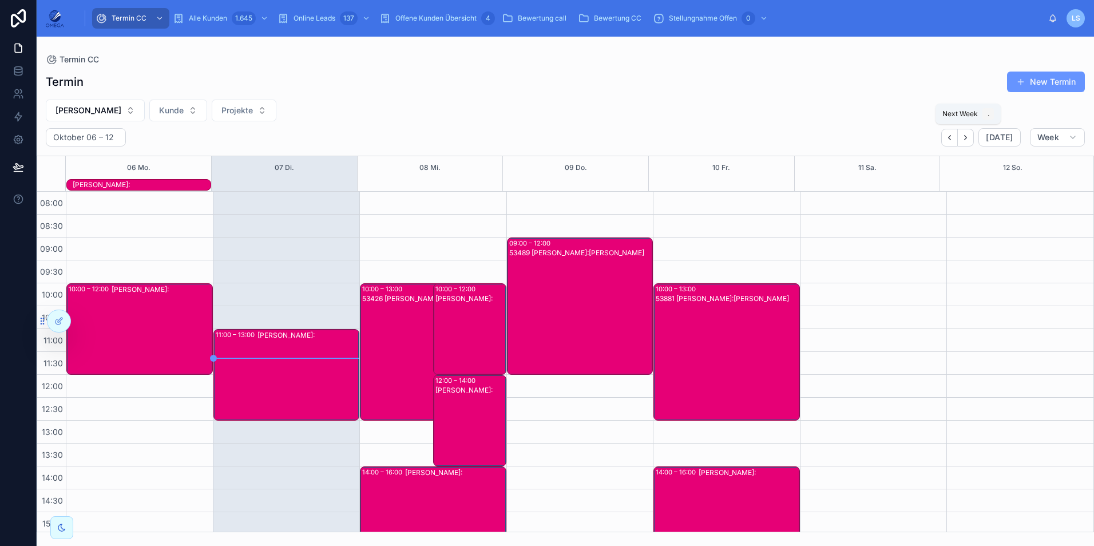
click at [965, 140] on icon "Next" at bounding box center [966, 137] width 9 height 9
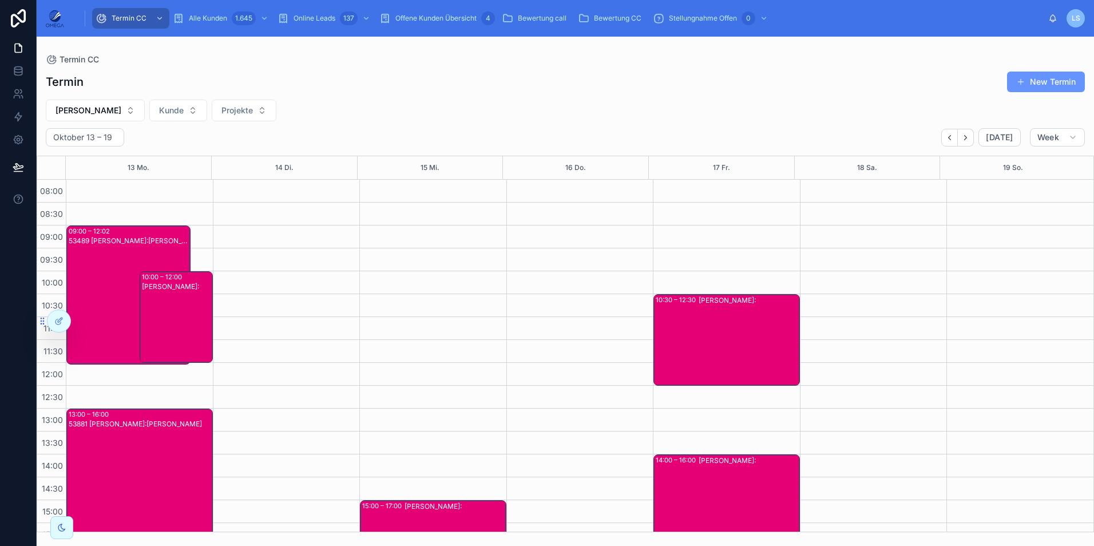
click at [178, 323] on div "Tayfun Süleymani Kunde:" at bounding box center [177, 326] width 70 height 89
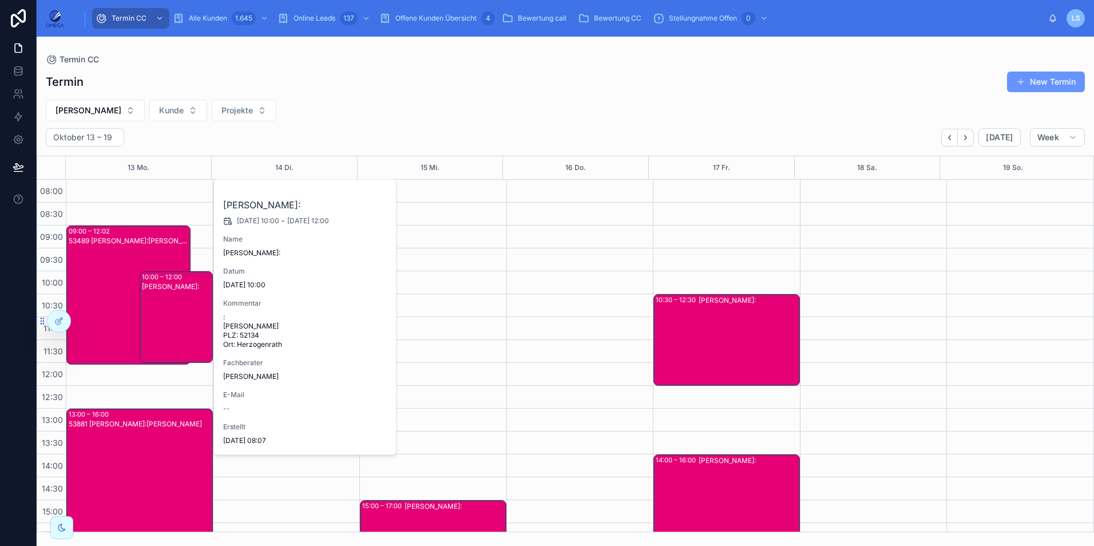
click at [176, 322] on div "Tayfun Süleymani Kunde:" at bounding box center [177, 326] width 70 height 89
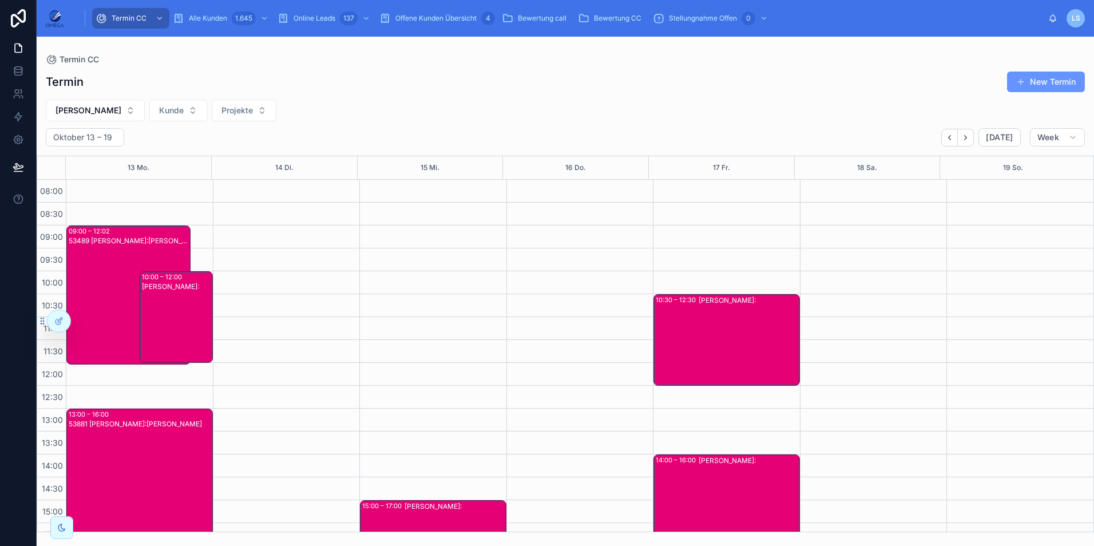
click at [104, 305] on div "53489 Tayfun Süleymani Kunde:Lüdia Nallin" at bounding box center [129, 304] width 121 height 137
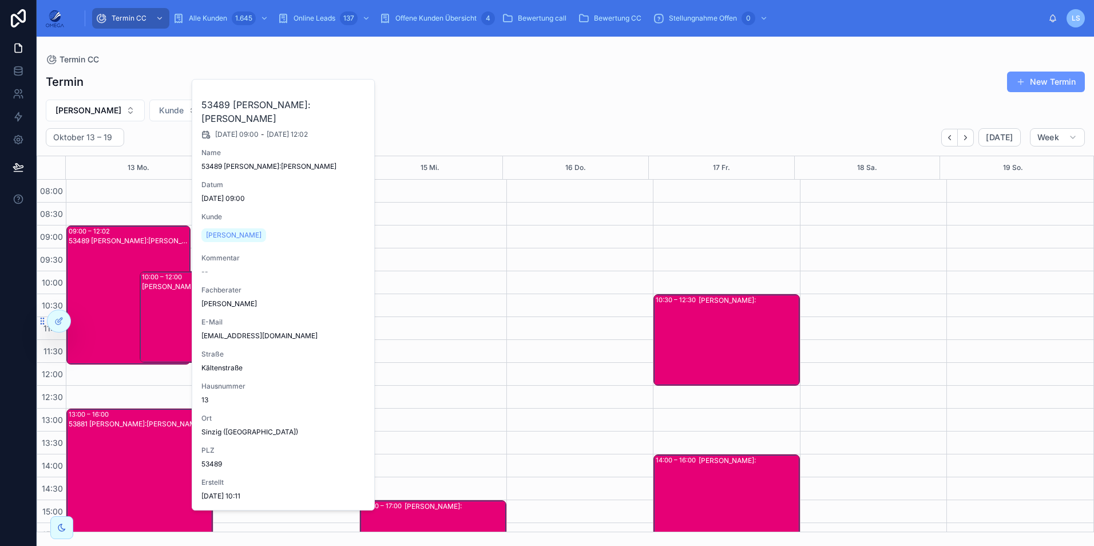
click at [103, 305] on div "53489 Tayfun Süleymani Kunde:Lüdia Nallin" at bounding box center [129, 304] width 121 height 137
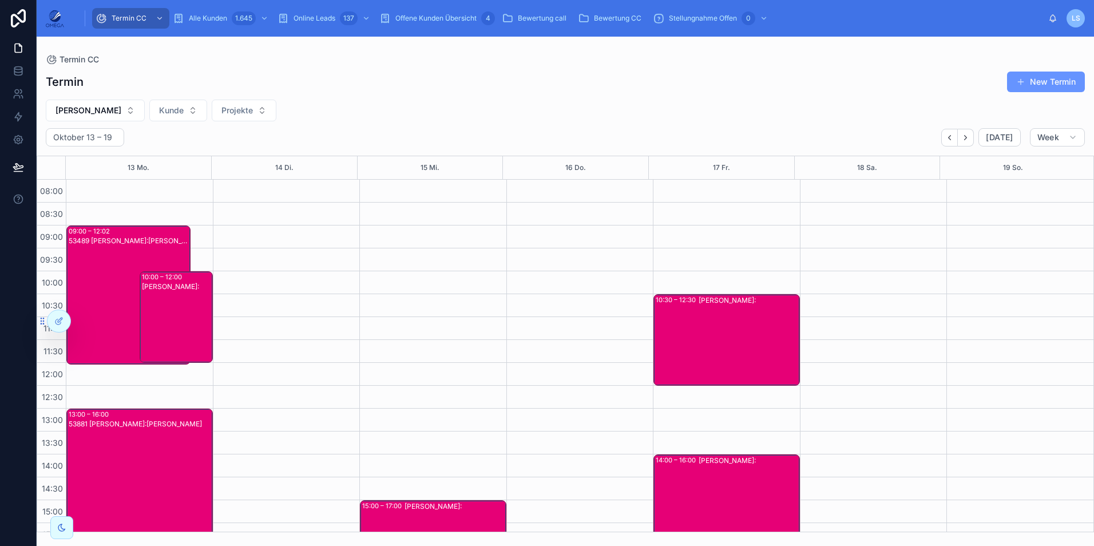
click at [162, 315] on div "Tayfun Süleymani Kunde:" at bounding box center [177, 326] width 70 height 89
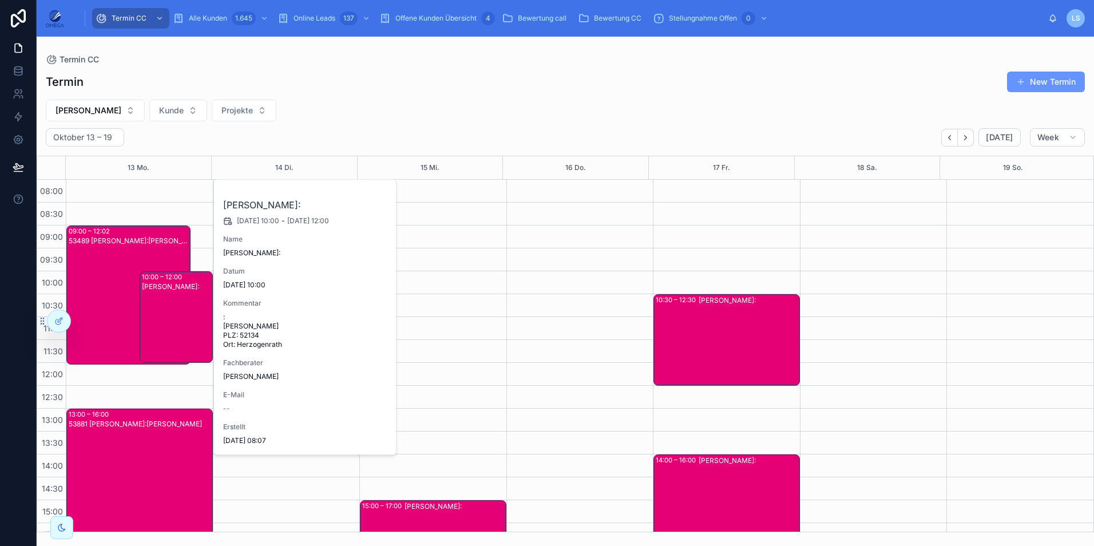
click at [164, 315] on div "Tayfun Süleymani Kunde:" at bounding box center [177, 326] width 70 height 89
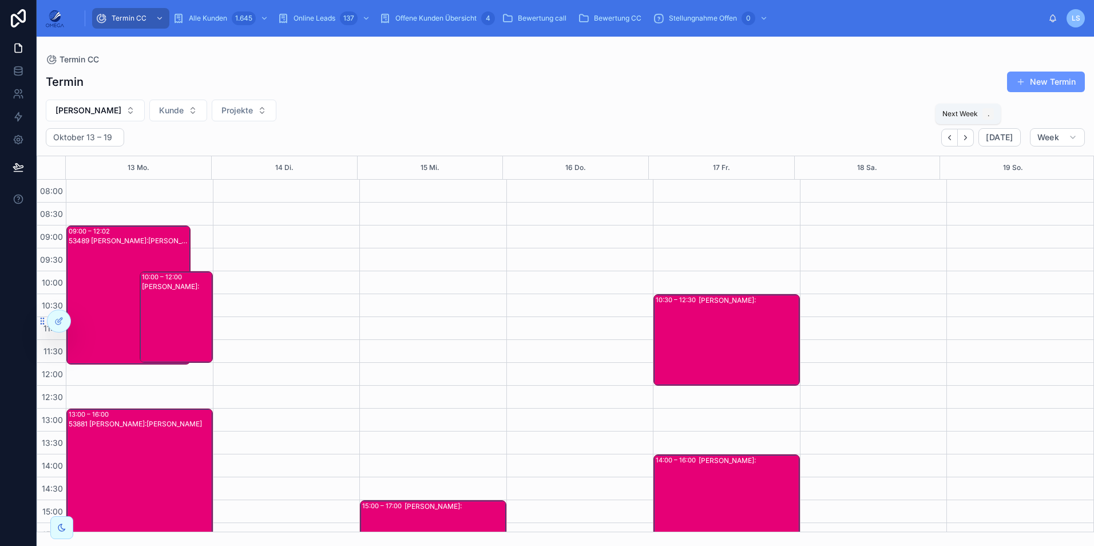
click at [967, 141] on icon "Next" at bounding box center [966, 137] width 9 height 9
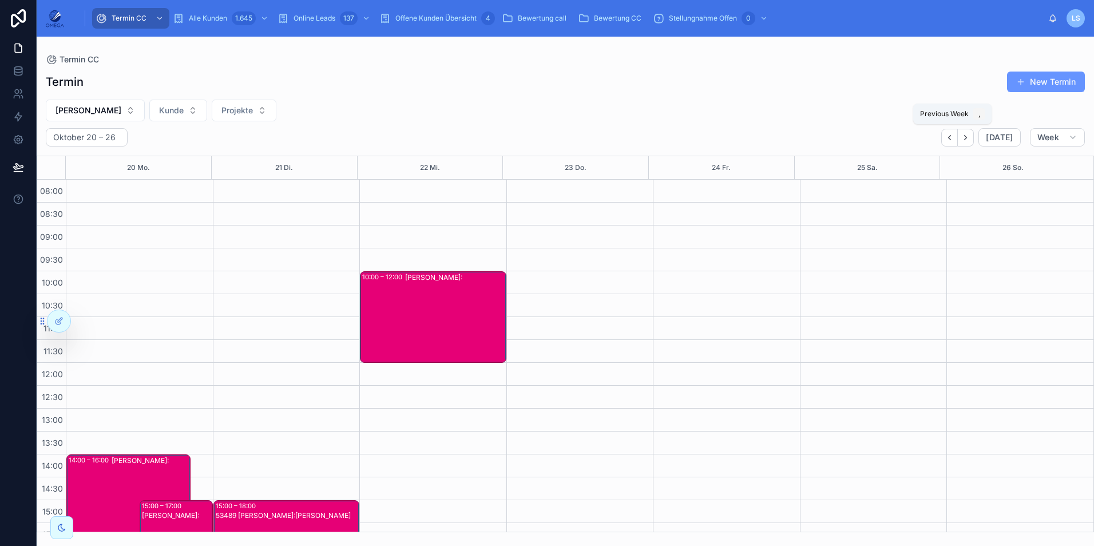
click at [951, 136] on icon "Back" at bounding box center [949, 137] width 9 height 9
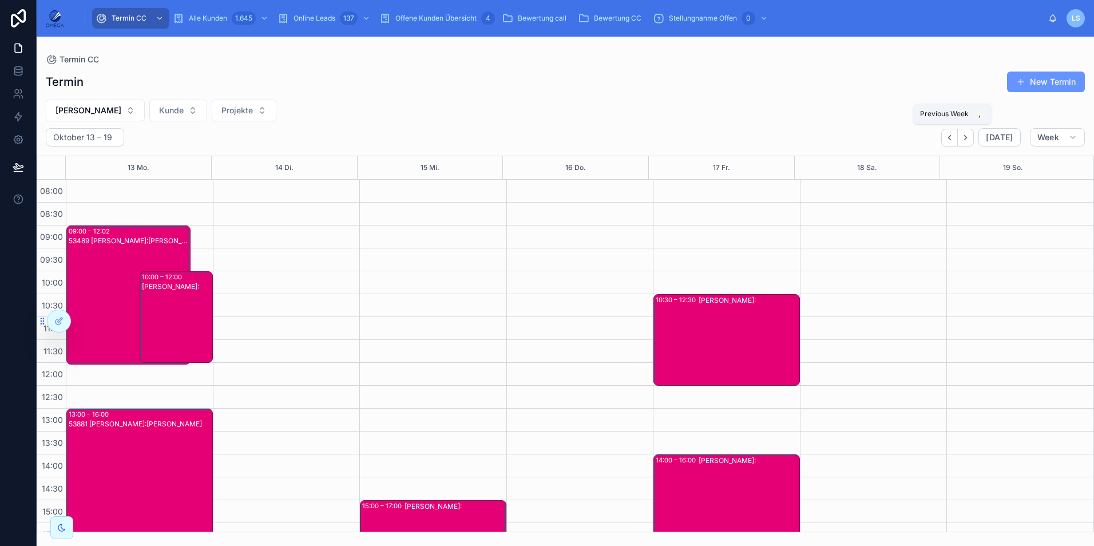
click at [952, 143] on button "Back" at bounding box center [949, 138] width 17 height 18
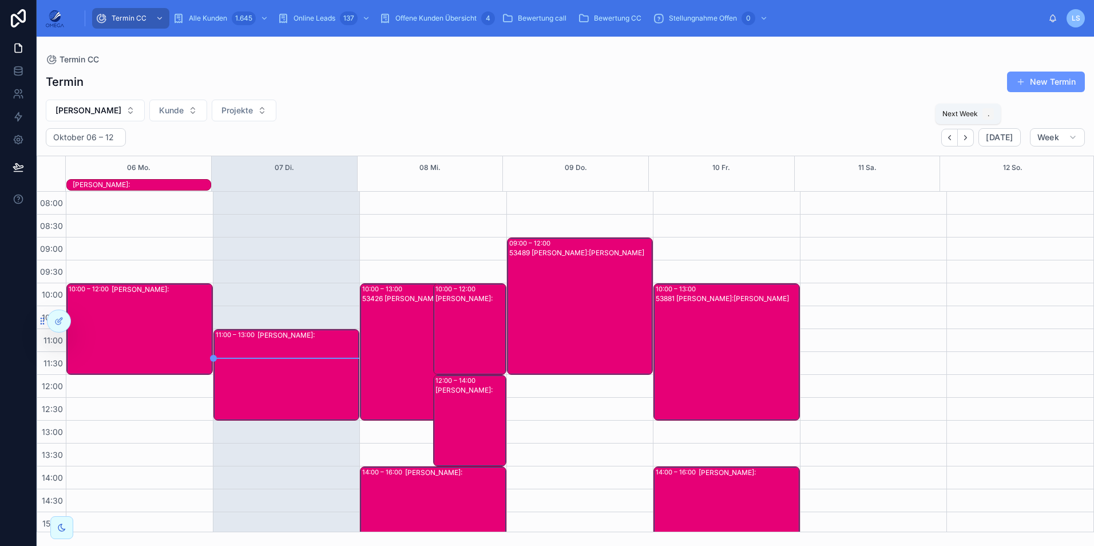
click at [968, 137] on icon "Next" at bounding box center [966, 137] width 9 height 9
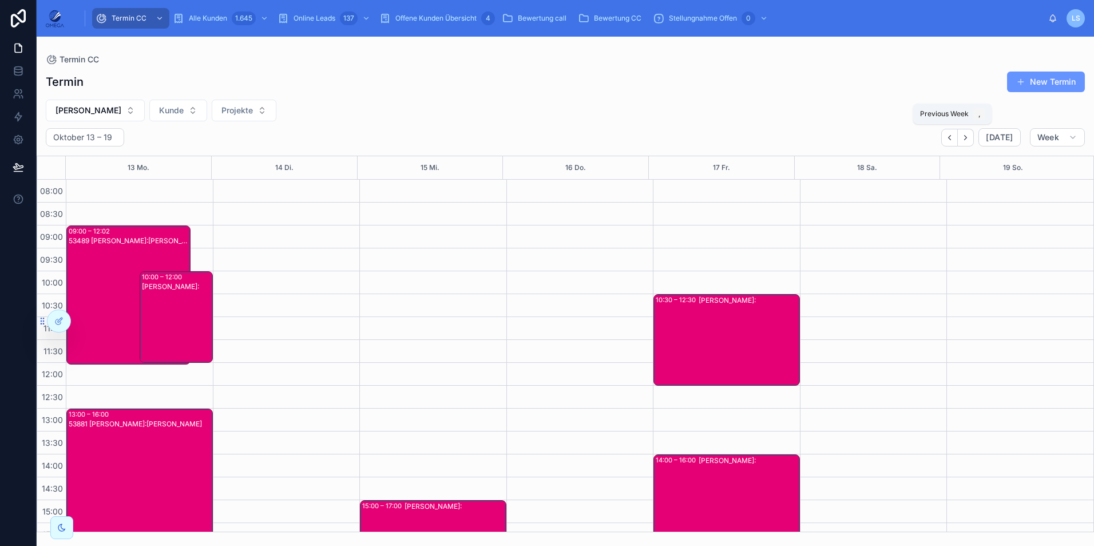
click at [946, 136] on button "Back" at bounding box center [949, 138] width 17 height 18
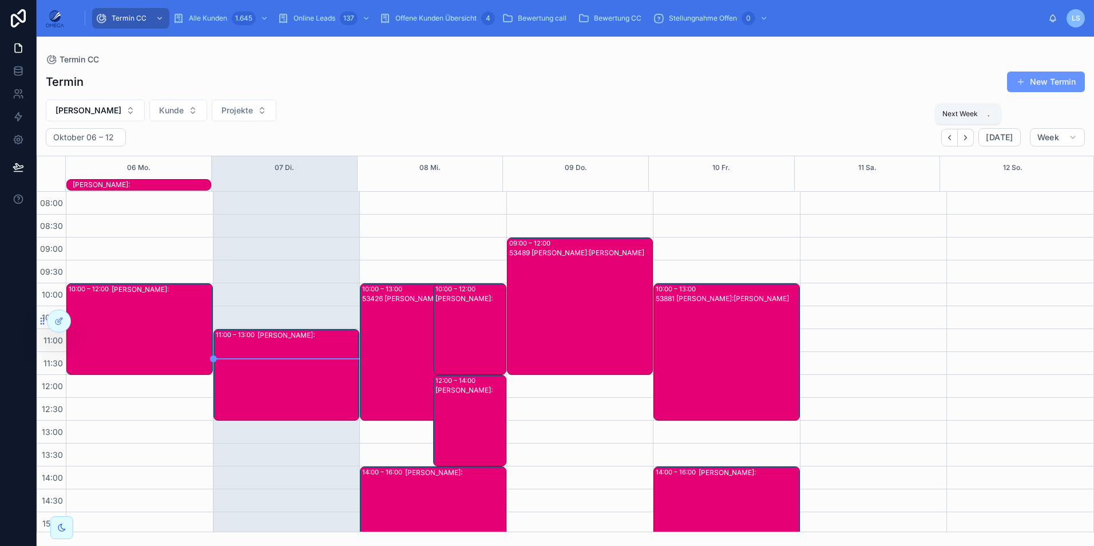
click at [966, 140] on icon "Next" at bounding box center [966, 137] width 9 height 9
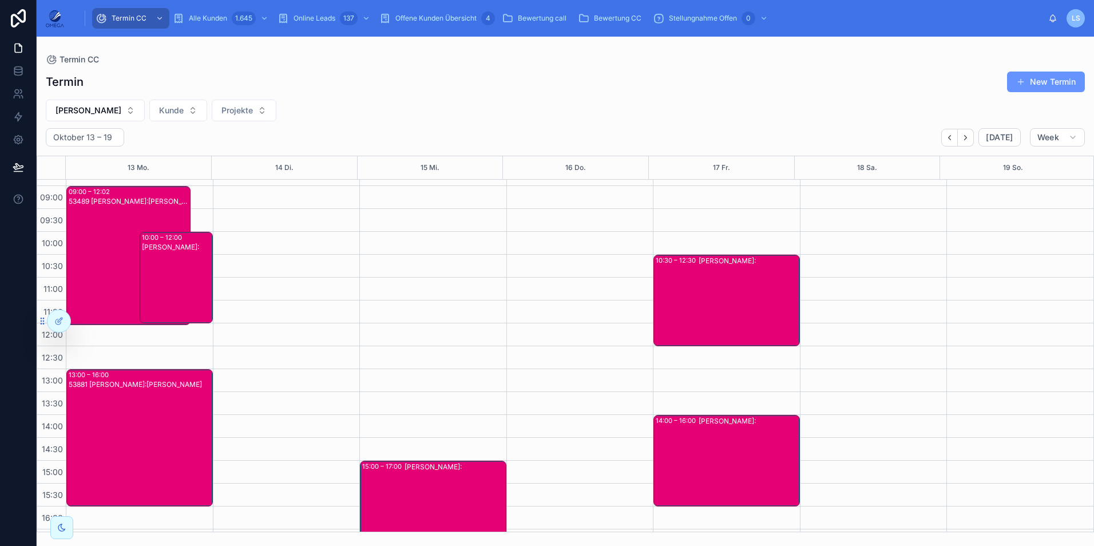
scroll to position [57, 0]
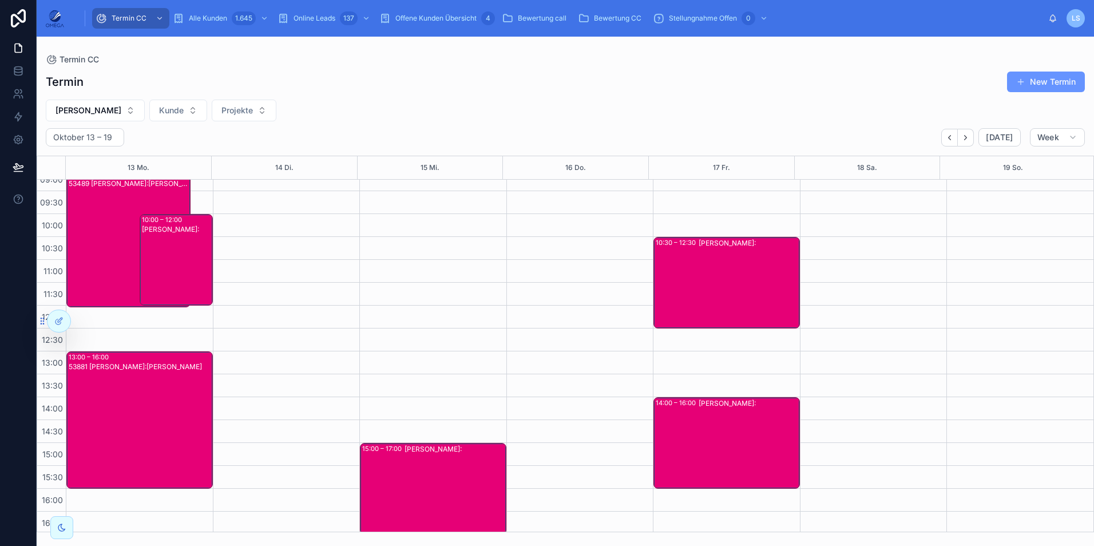
click at [192, 264] on div "Tayfun Süleymani Kunde:" at bounding box center [177, 268] width 70 height 89
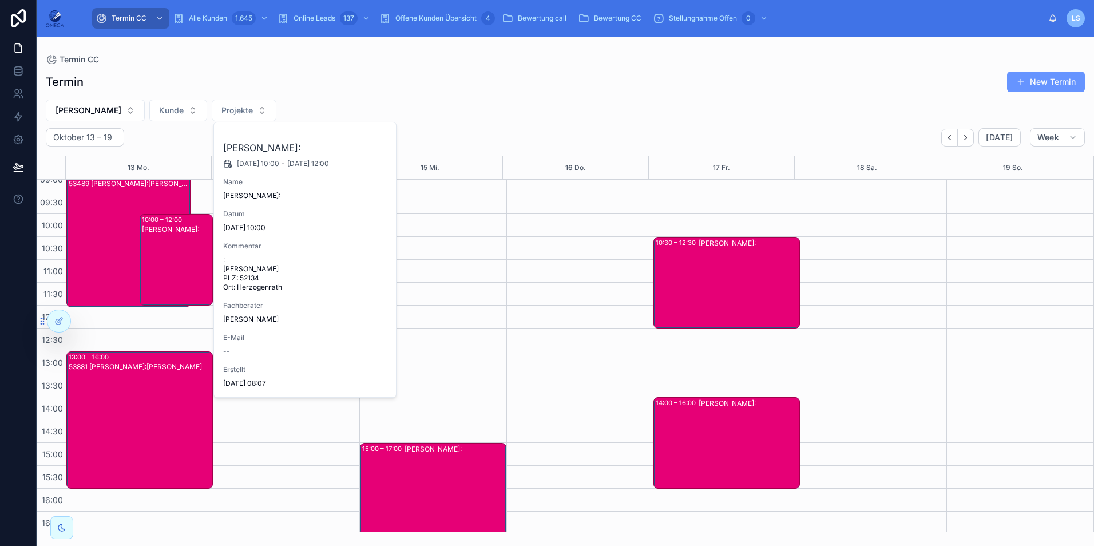
click at [192, 263] on div "Tayfun Süleymani Kunde:" at bounding box center [177, 268] width 70 height 89
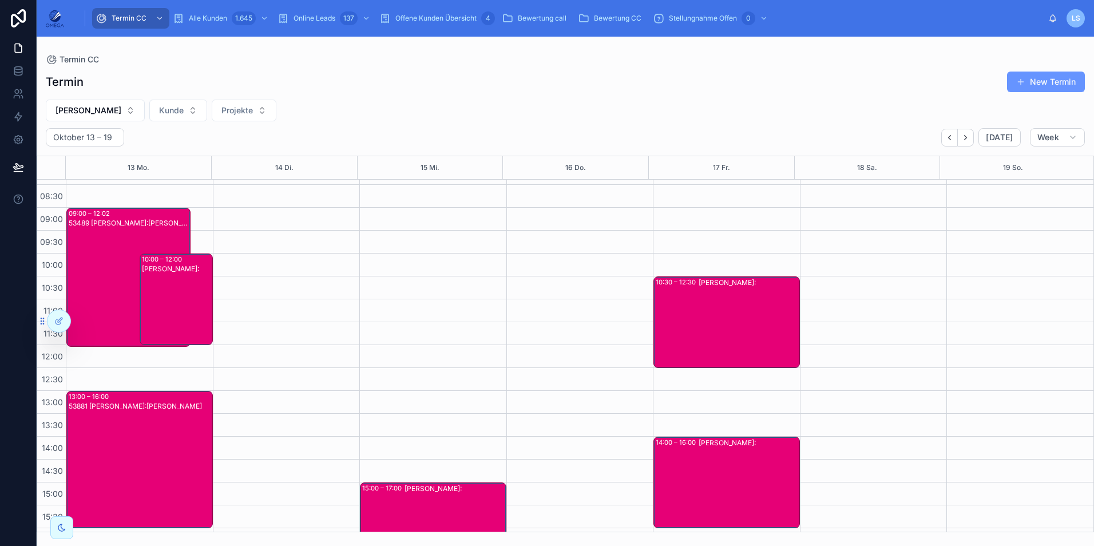
scroll to position [0, 0]
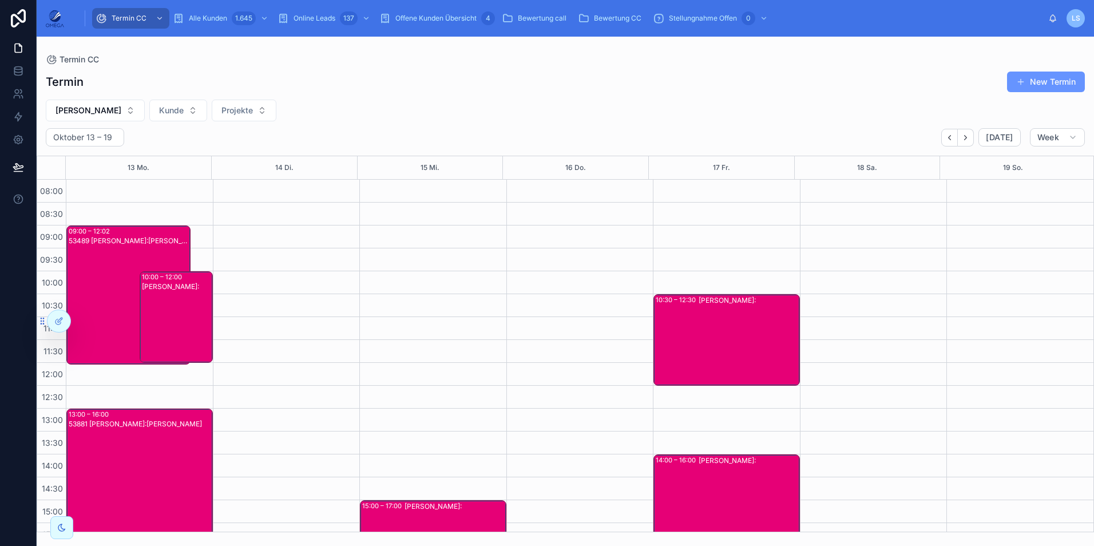
click at [94, 296] on div "53489 Tayfun Süleymani Kunde:Lüdia Nallin" at bounding box center [129, 304] width 121 height 137
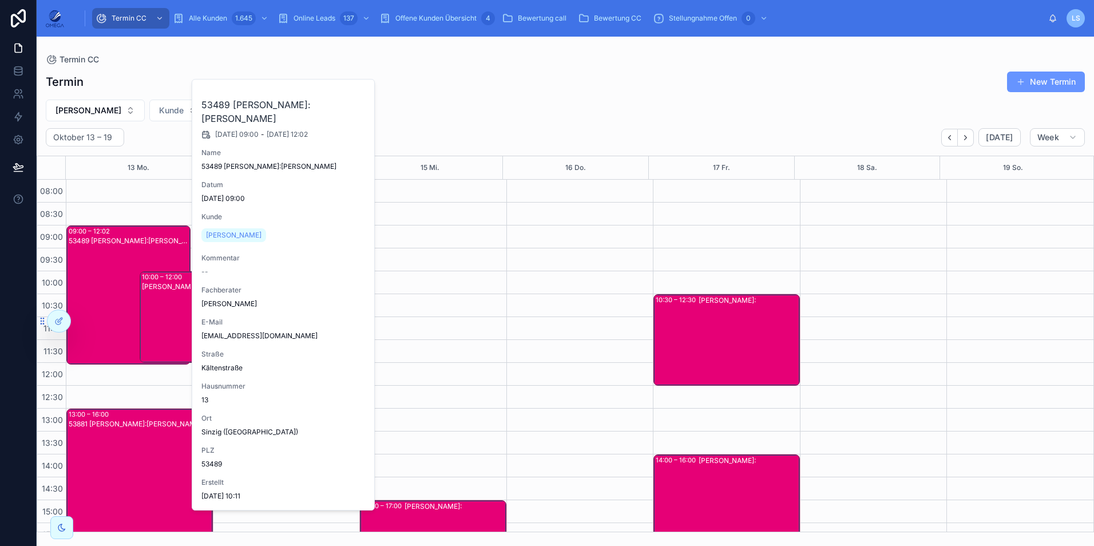
click at [96, 294] on div "53489 Tayfun Süleymani Kunde:Lüdia Nallin" at bounding box center [129, 304] width 121 height 137
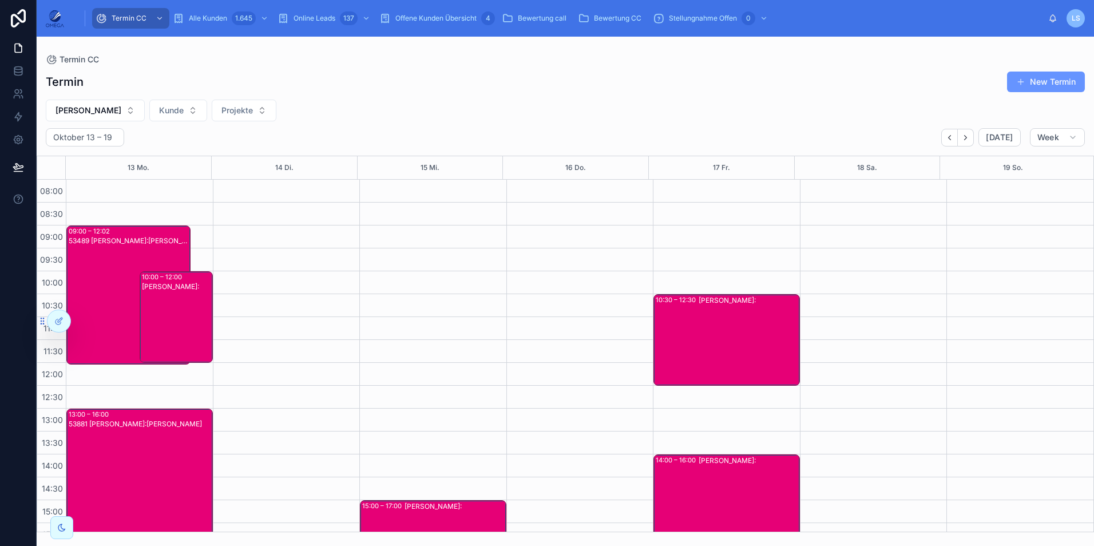
click at [177, 304] on div "Tayfun Süleymani Kunde:" at bounding box center [177, 326] width 70 height 89
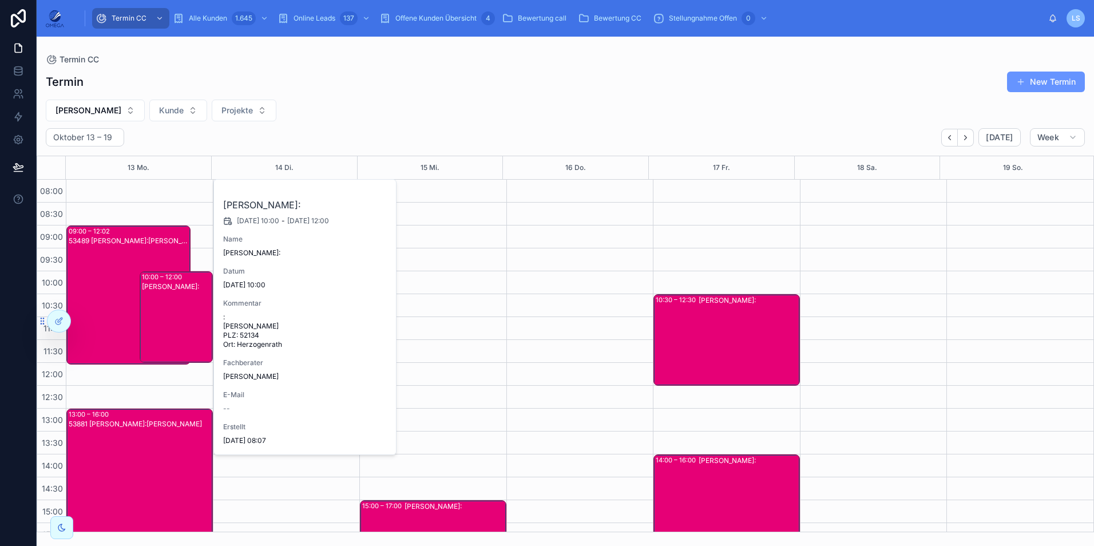
click at [174, 301] on div "Tayfun Süleymani Kunde:" at bounding box center [177, 326] width 70 height 89
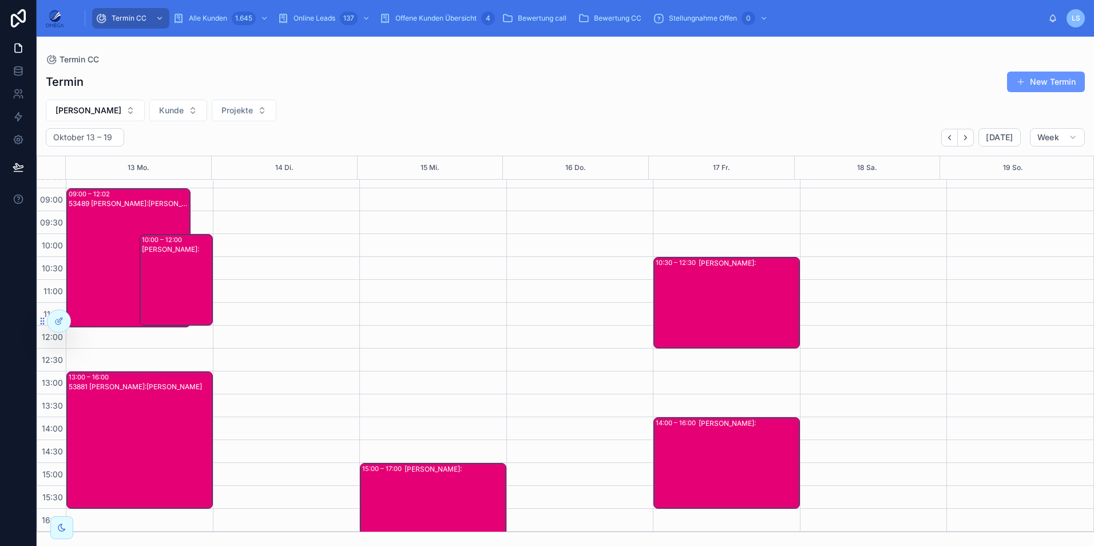
scroll to position [57, 0]
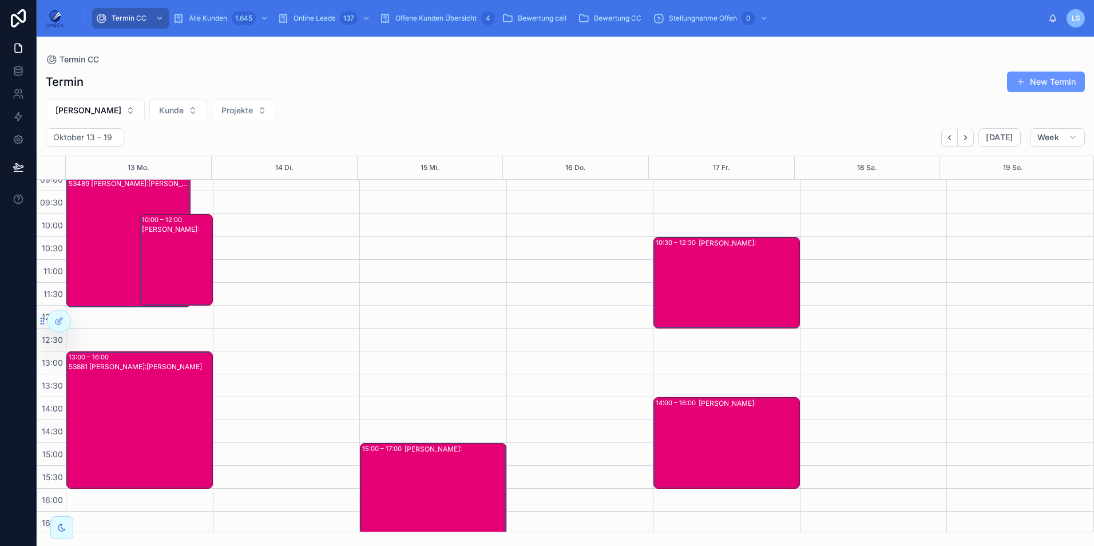
click at [111, 275] on div "53489 Tayfun Süleymani Kunde:Lüdia Nallin" at bounding box center [129, 247] width 121 height 137
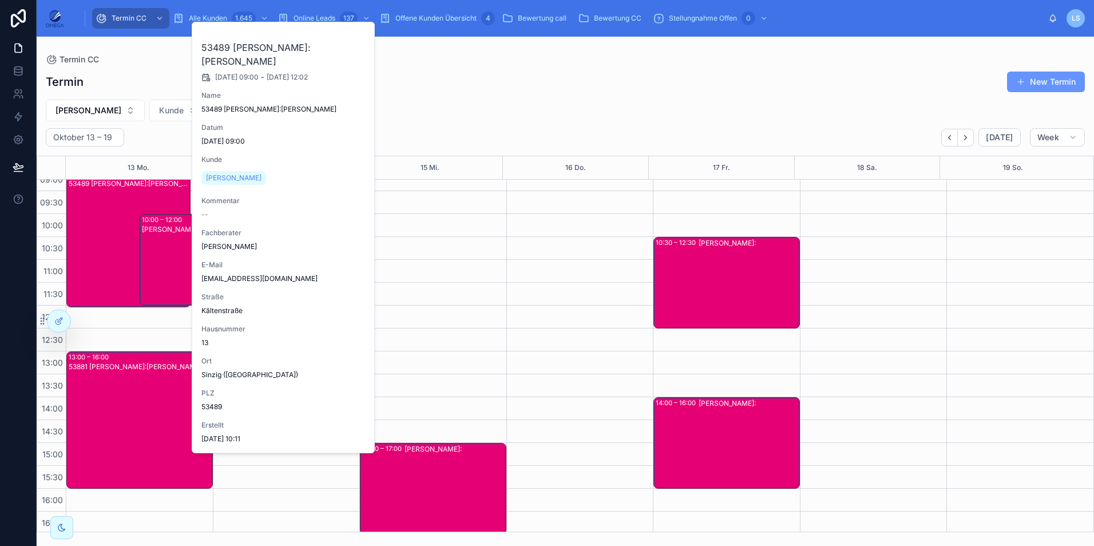
click at [111, 275] on div "53489 Tayfun Süleymani Kunde:Lüdia Nallin" at bounding box center [129, 247] width 121 height 137
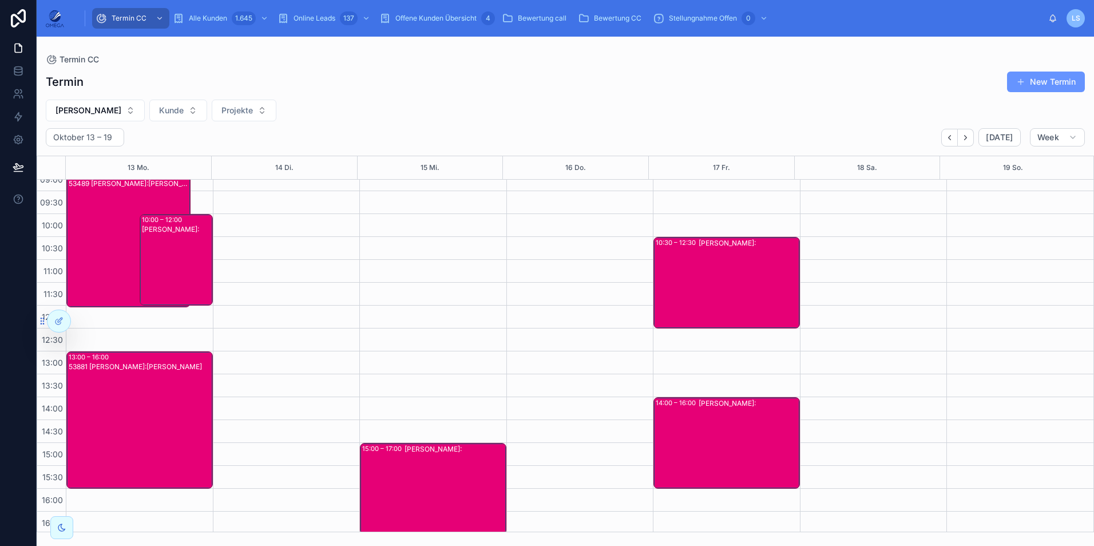
click at [189, 278] on div "Tayfun Süleymani Kunde:" at bounding box center [177, 268] width 70 height 89
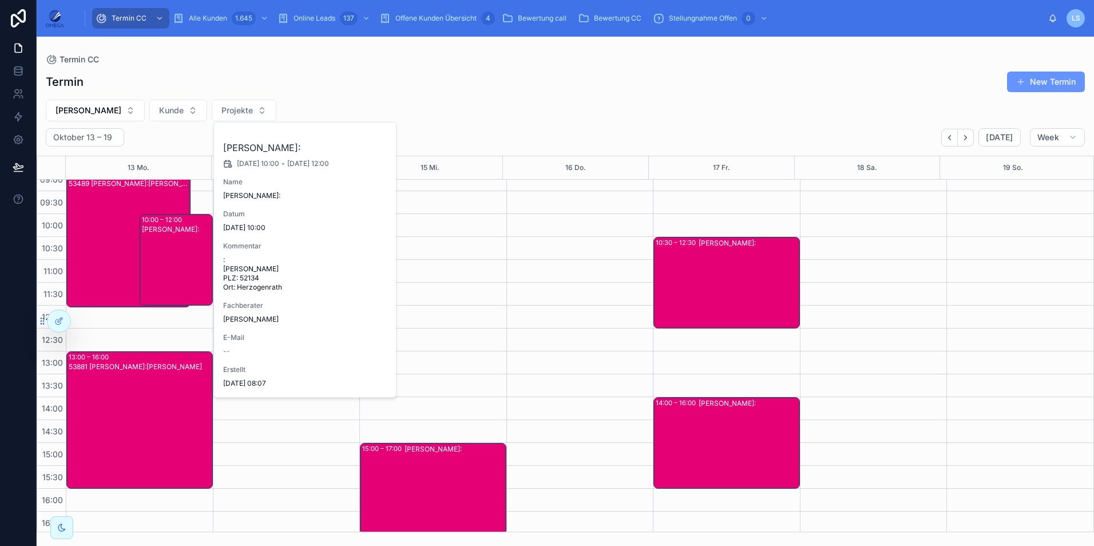
click at [189, 277] on div "Tayfun Süleymani Kunde:" at bounding box center [177, 268] width 70 height 89
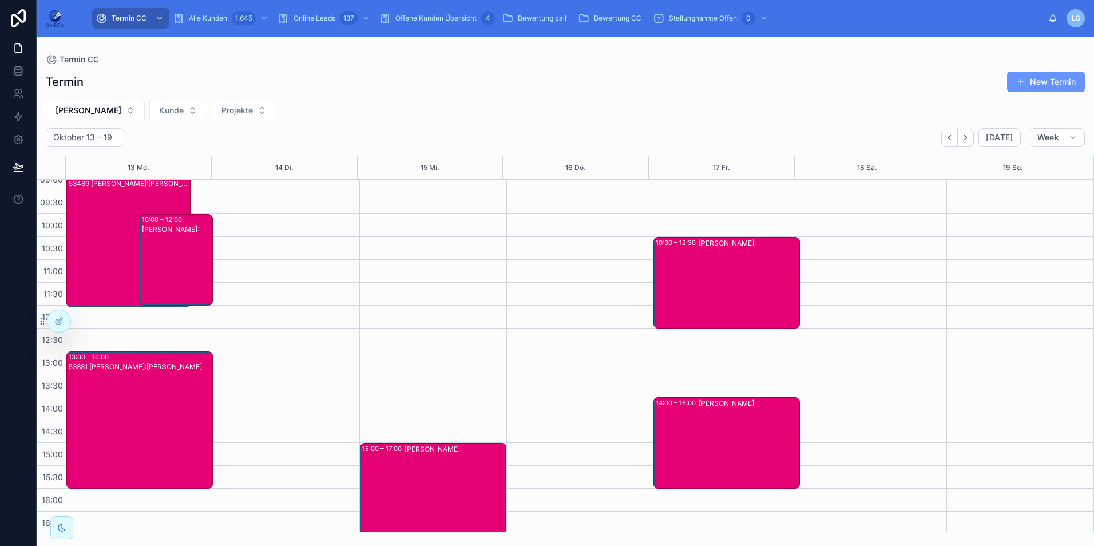
click at [141, 412] on div "53881 Tayfun Süleymani Kunde:André Liebe" at bounding box center [140, 429] width 143 height 135
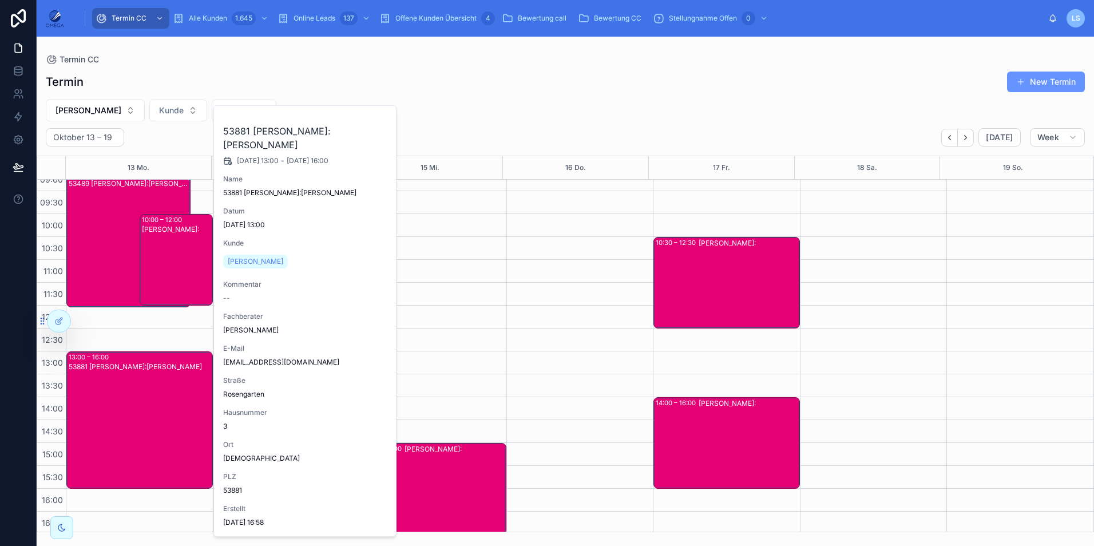
click at [141, 412] on div "53881 Tayfun Süleymani Kunde:André Liebe" at bounding box center [140, 429] width 143 height 135
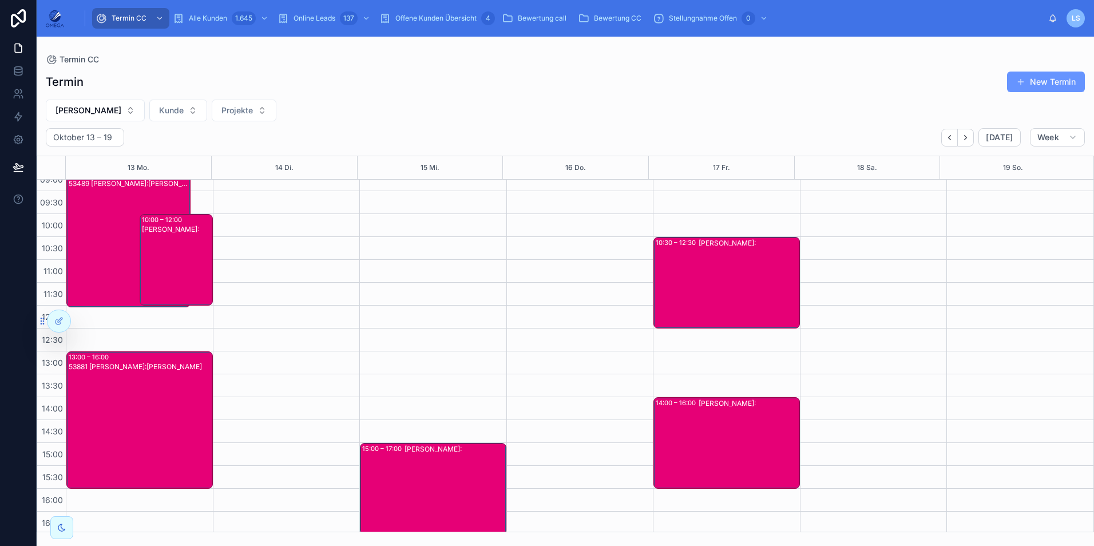
click at [475, 490] on div "Tayfun Süleymani Kunde:" at bounding box center [455, 488] width 101 height 89
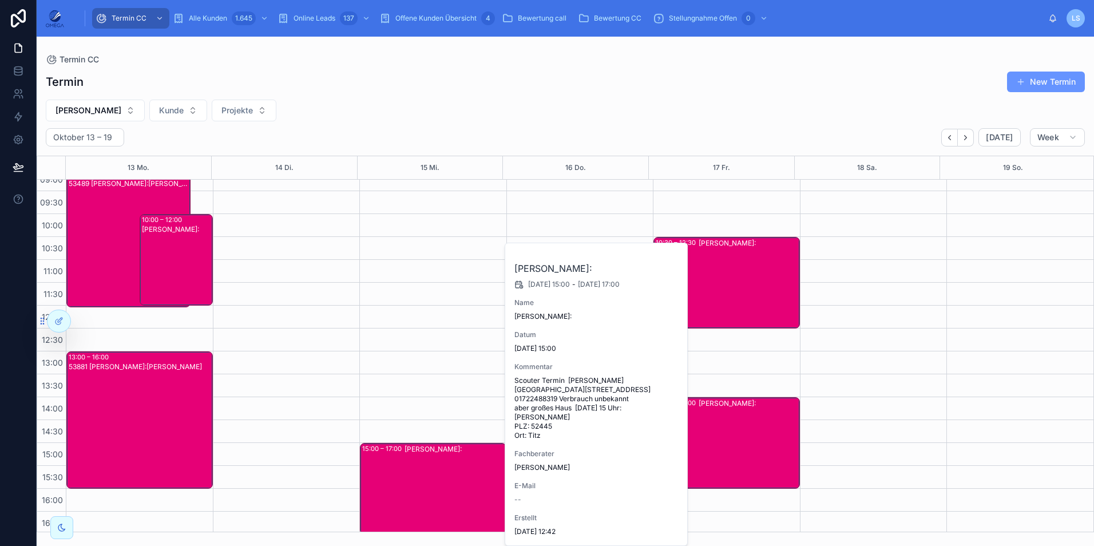
click at [469, 488] on div "Tayfun Süleymani Kunde:" at bounding box center [455, 488] width 101 height 89
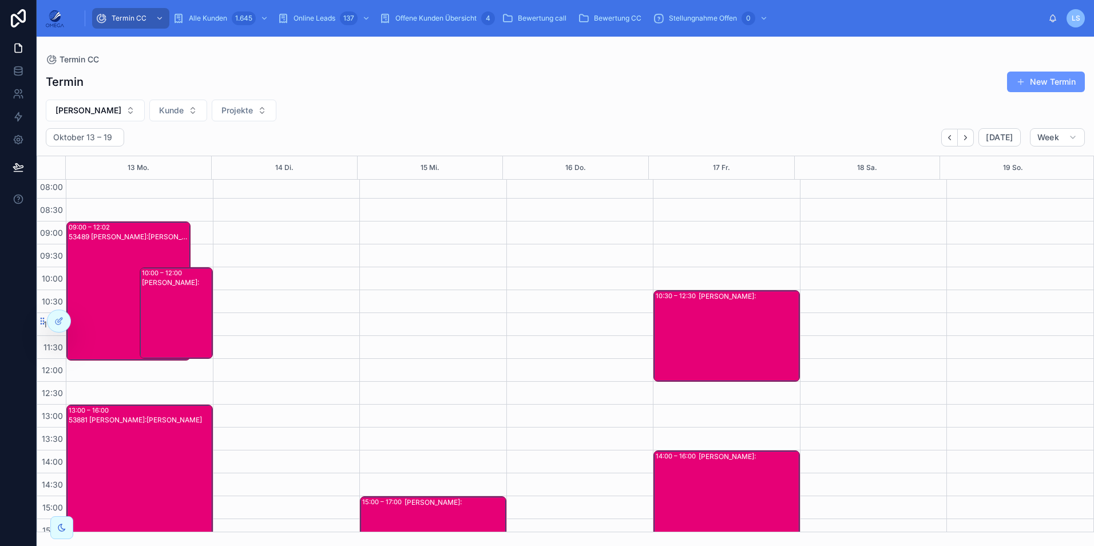
scroll to position [0, 0]
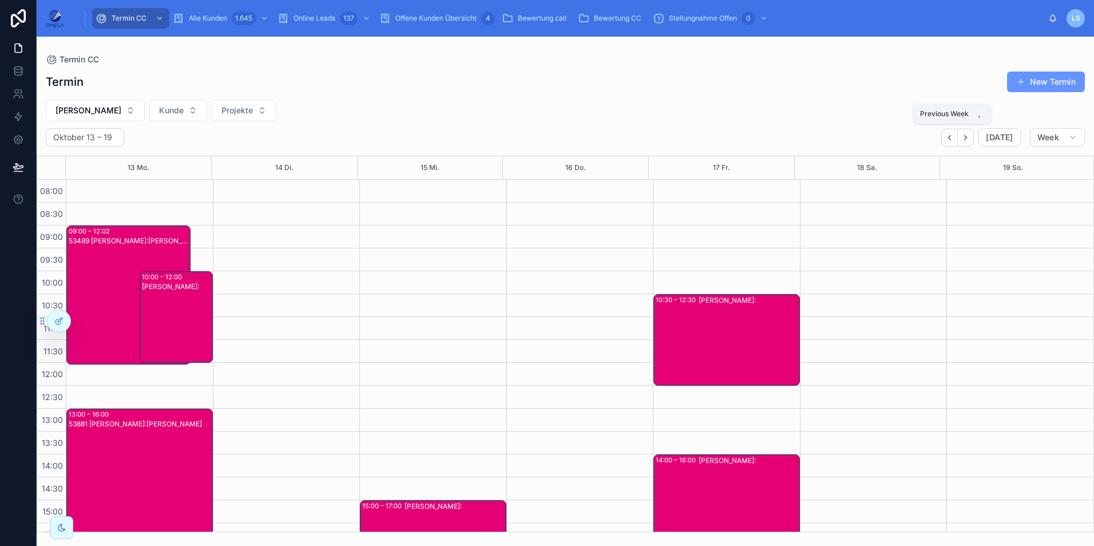
click at [952, 132] on button "Back" at bounding box center [949, 138] width 17 height 18
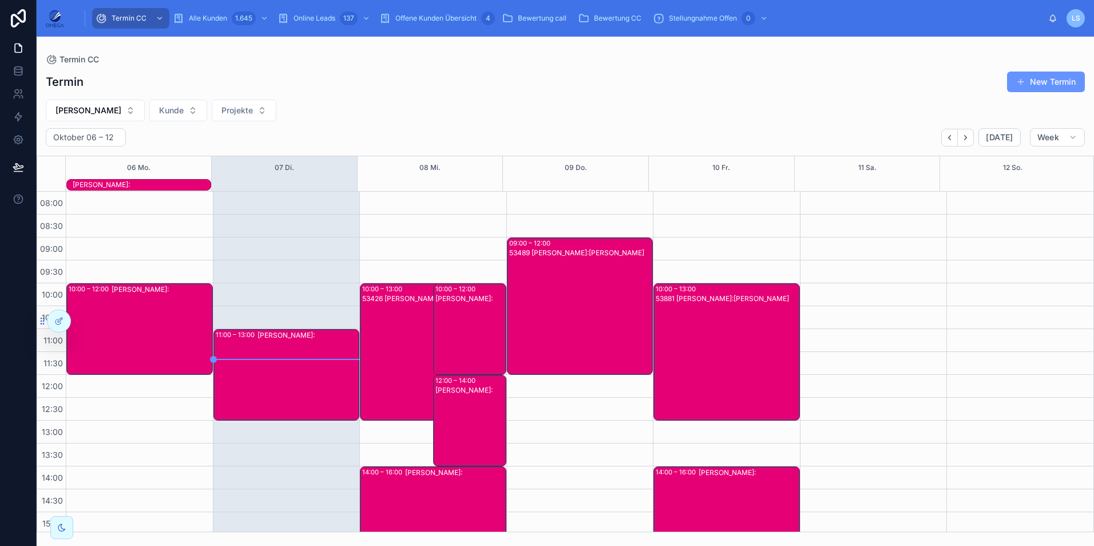
click at [114, 111] on span "Tayfun Süleymani" at bounding box center [89, 110] width 66 height 11
type input "****"
click at [78, 172] on div "Hartmut Seitz" at bounding box center [96, 175] width 159 height 18
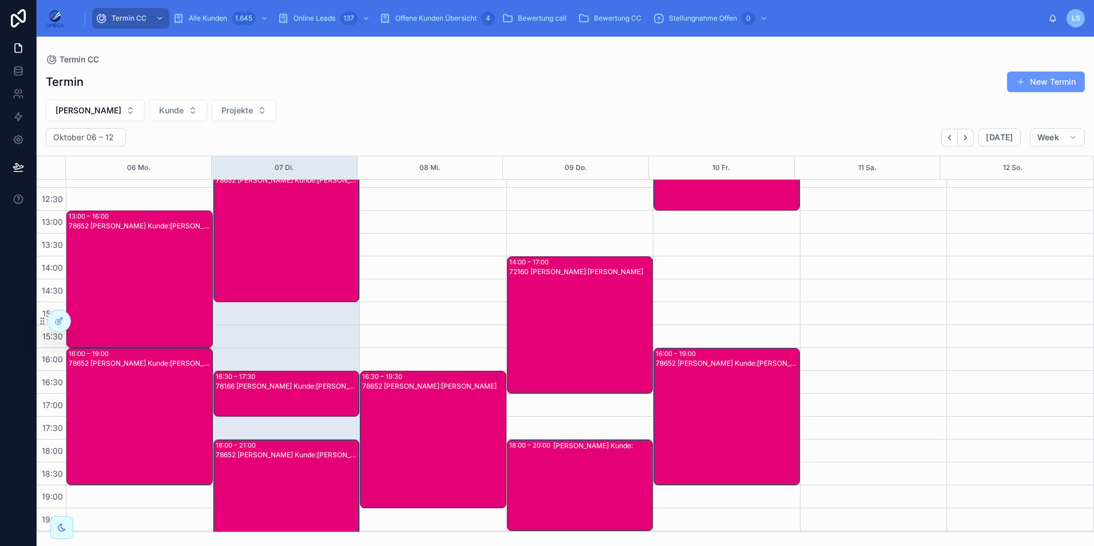
scroll to position [229, 0]
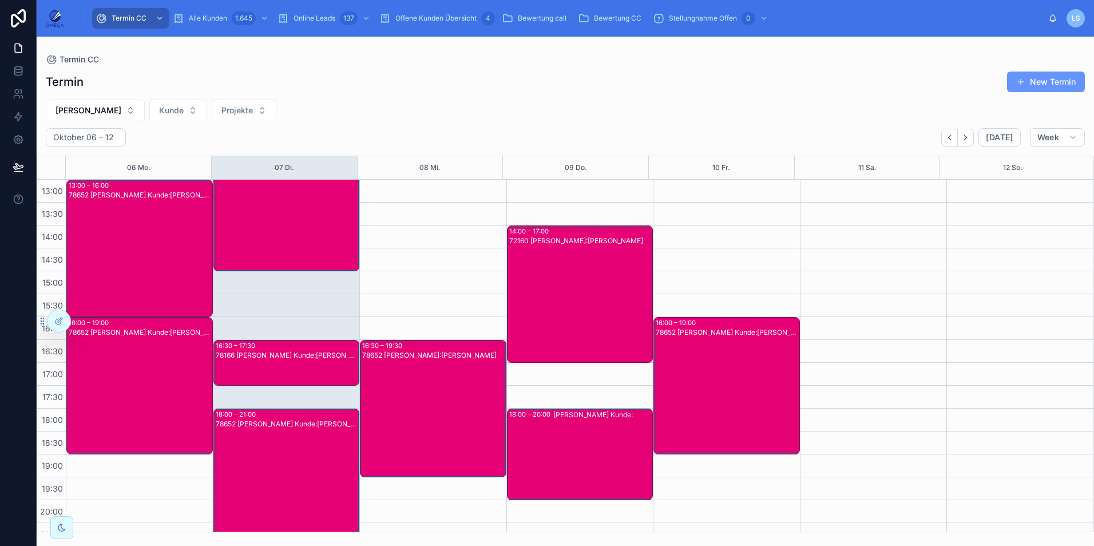
click at [590, 297] on div "72160 Hartmut Seitz Kunde:Franziska Fischer" at bounding box center [580, 303] width 143 height 135
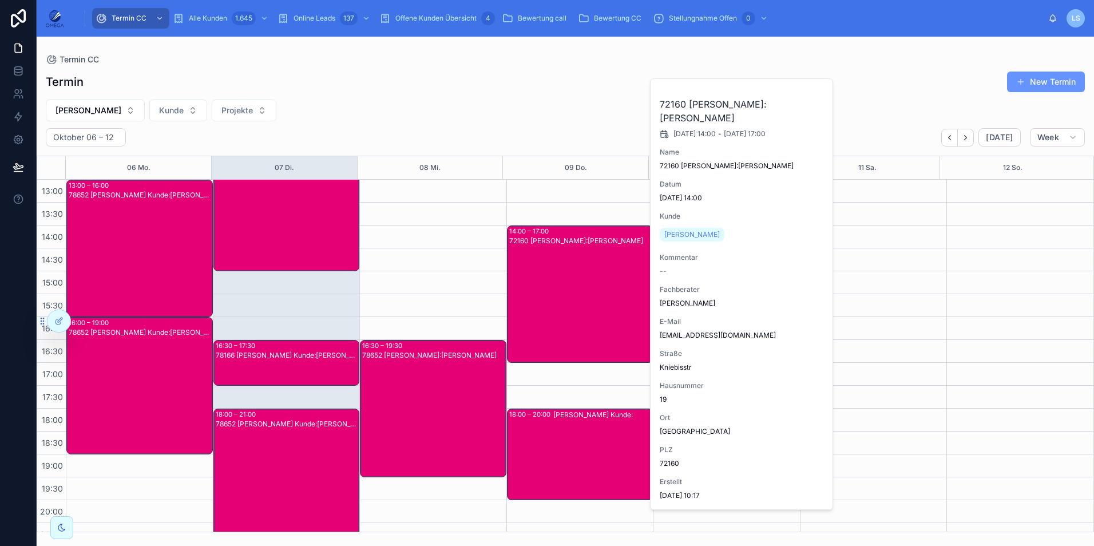
click at [583, 293] on div "72160 Hartmut Seitz Kunde:Franziska Fischer" at bounding box center [580, 303] width 143 height 135
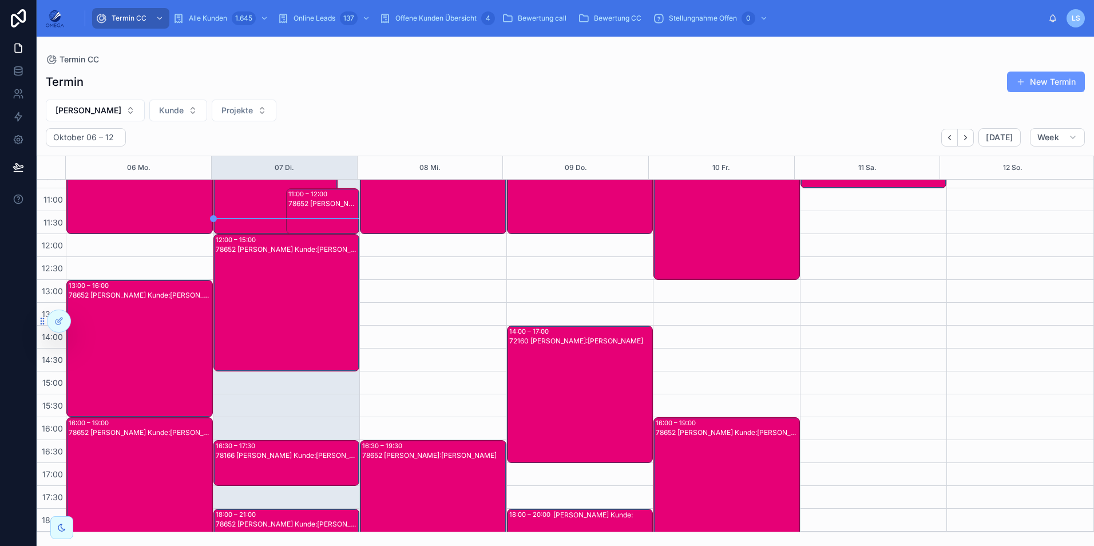
scroll to position [172, 0]
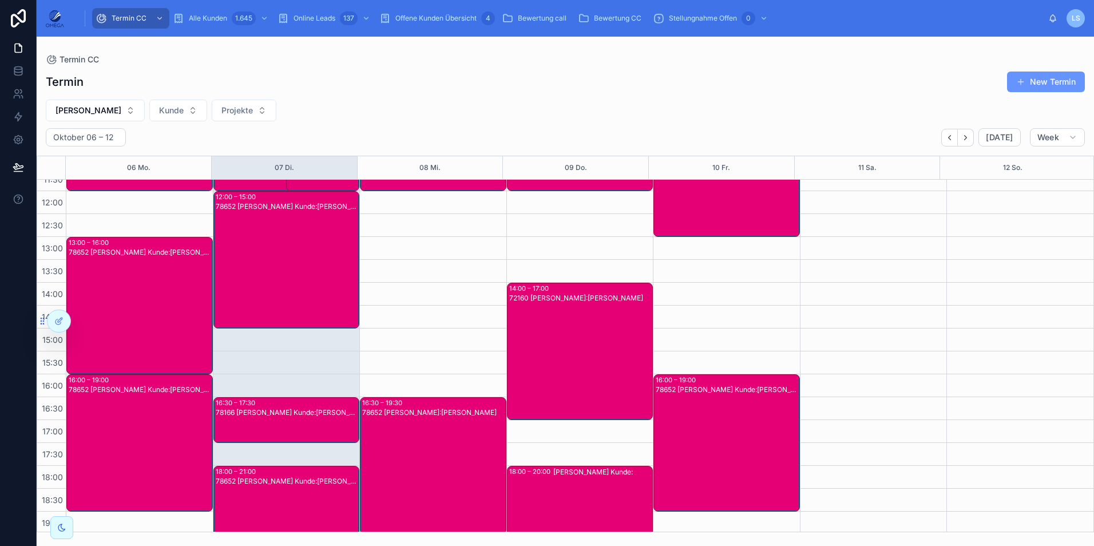
click at [601, 329] on div "72160 Hartmut Seitz Kunde:Franziska Fischer" at bounding box center [580, 360] width 143 height 135
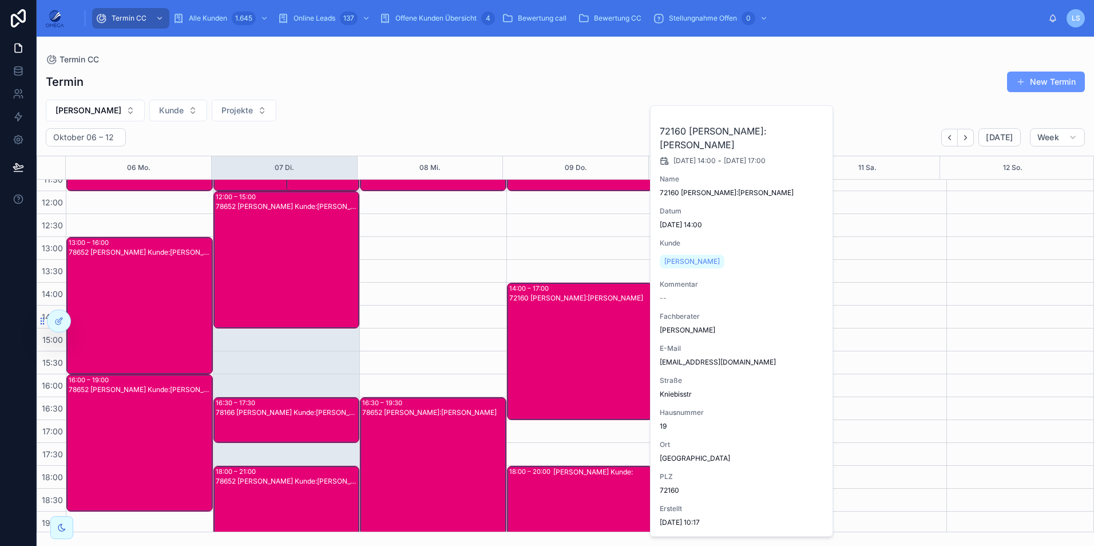
click at [599, 330] on div "72160 Hartmut Seitz Kunde:Franziska Fischer" at bounding box center [580, 360] width 143 height 135
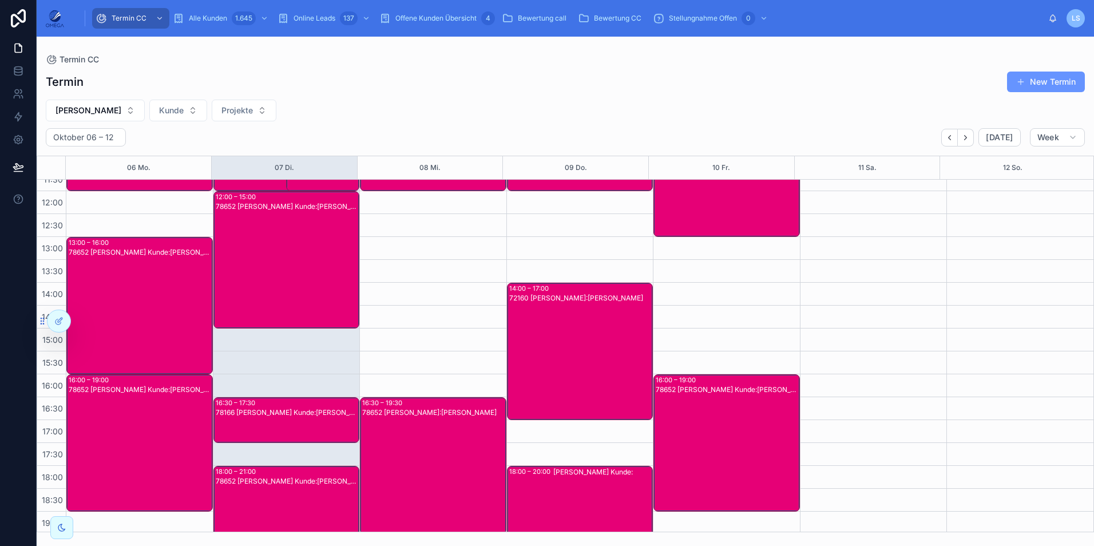
click at [100, 112] on span "Hartmut Seitz" at bounding box center [89, 110] width 66 height 11
type input "****"
click at [90, 161] on div "Klaus Vollmer" at bounding box center [88, 157] width 159 height 18
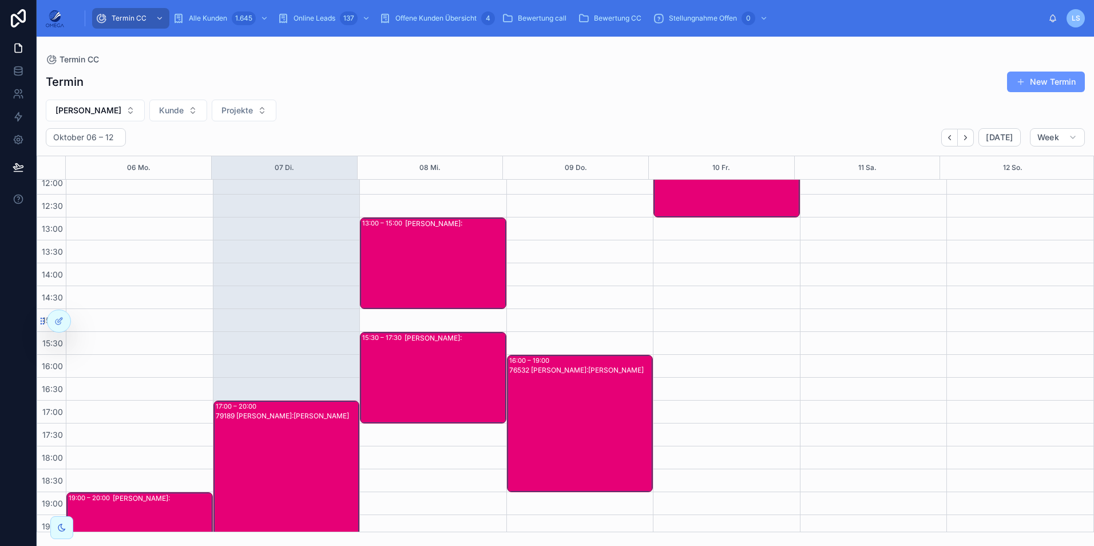
scroll to position [229, 0]
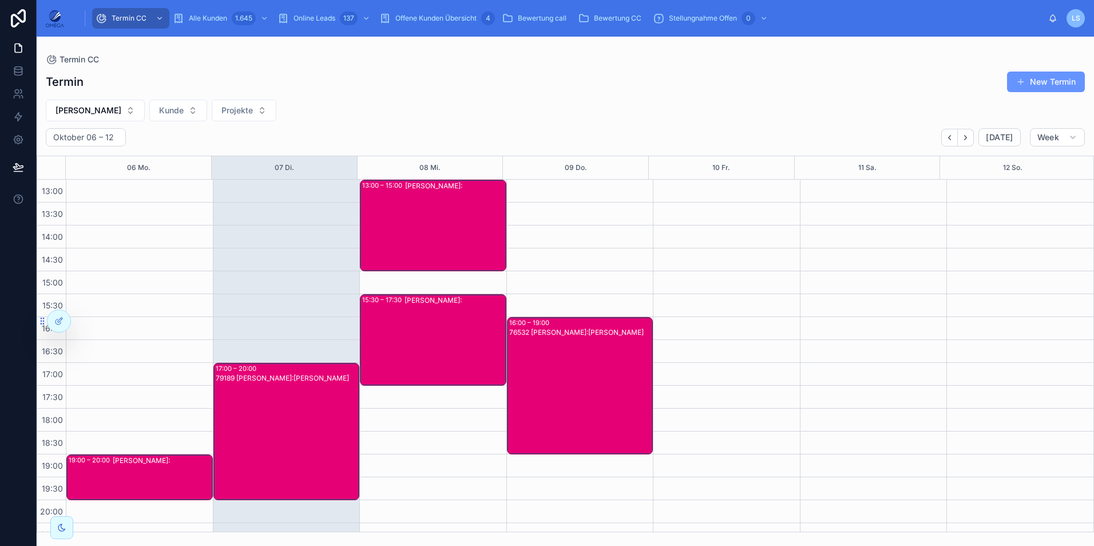
click at [569, 394] on div "76532 Klaus Vollmer Kunde:Saskia Schwab" at bounding box center [580, 394] width 143 height 135
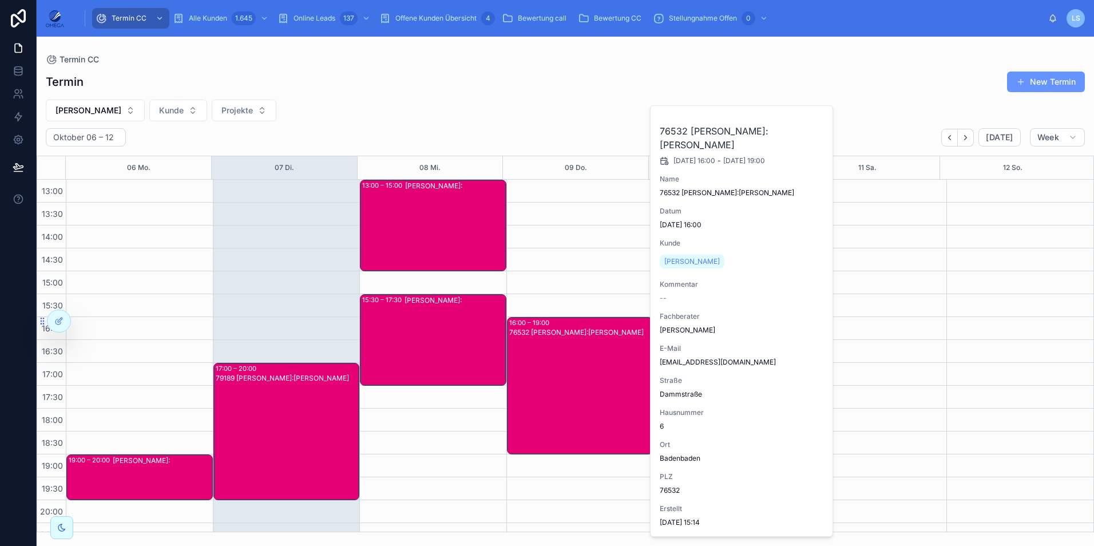
click at [569, 394] on div "76532 Klaus Vollmer Kunde:Saskia Schwab" at bounding box center [580, 394] width 143 height 135
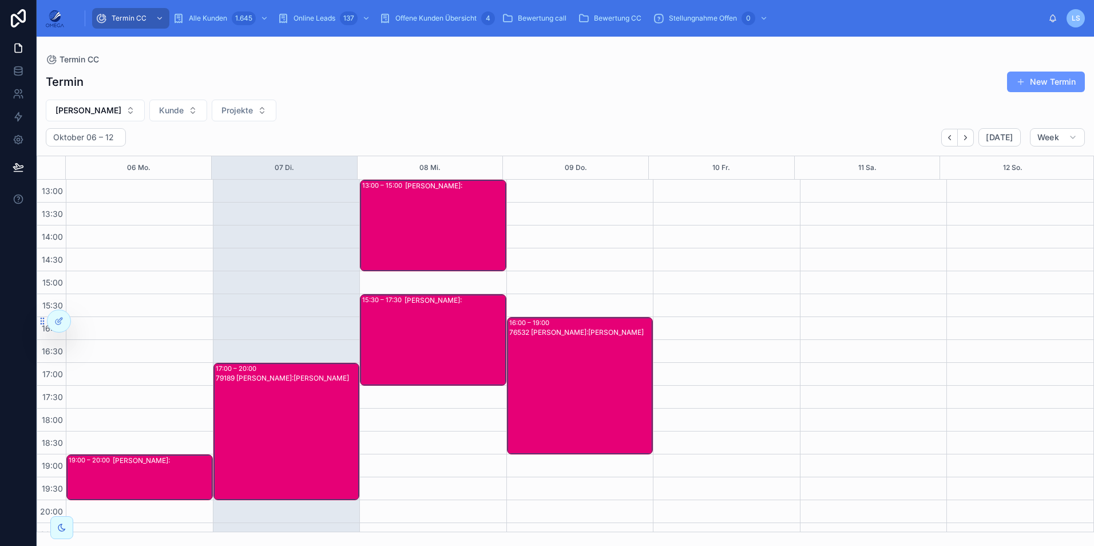
click at [97, 110] on span "Klaus Vollmer" at bounding box center [89, 110] width 66 height 11
type input "***"
click at [74, 155] on div "Nino Rimmler" at bounding box center [88, 157] width 159 height 18
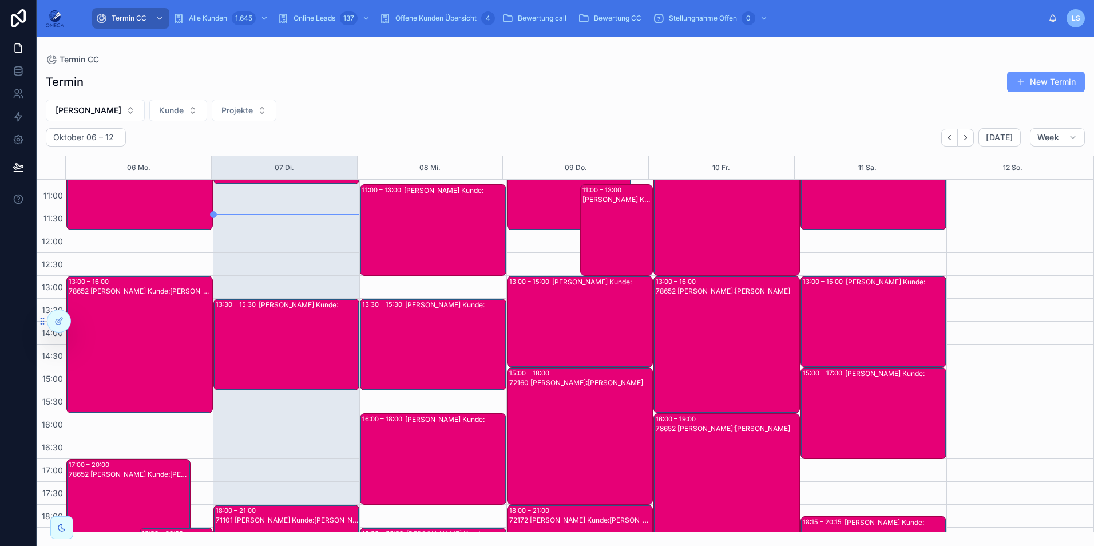
scroll to position [129, 0]
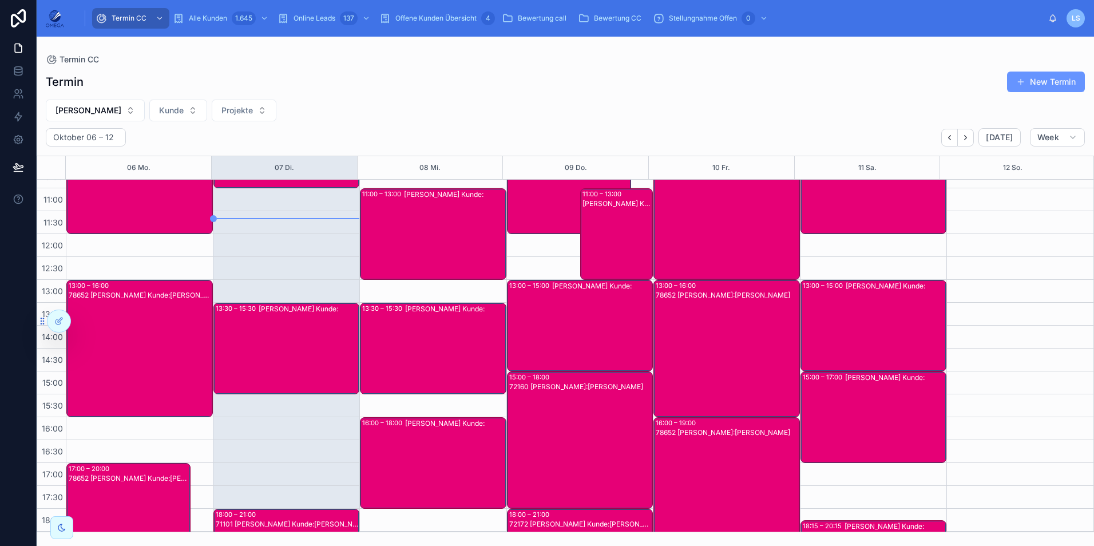
click at [559, 304] on div "Nino Rimmler Kunde:" at bounding box center [602, 325] width 100 height 89
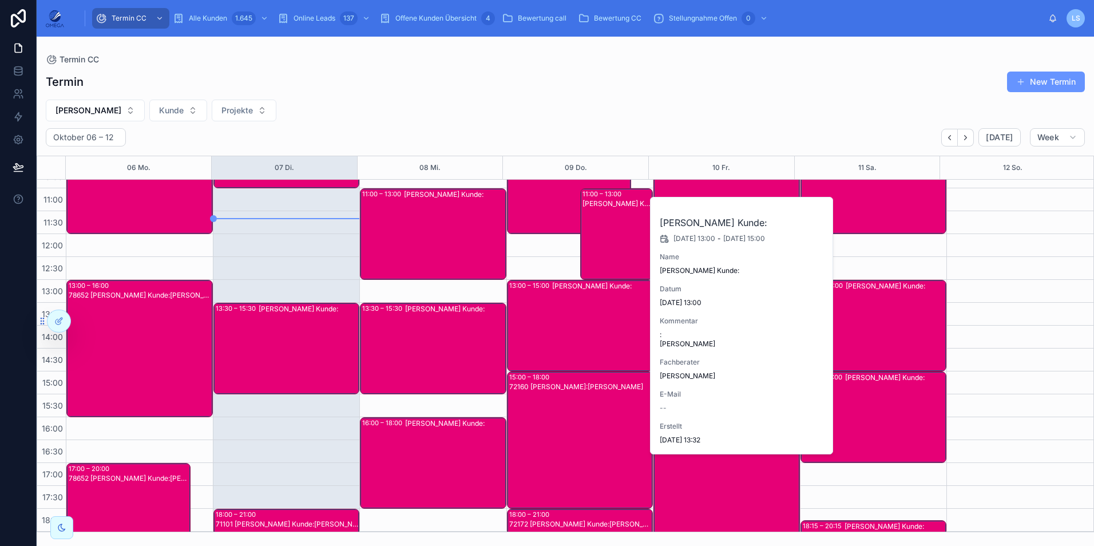
click at [559, 305] on div "Nino Rimmler Kunde:" at bounding box center [602, 325] width 100 height 89
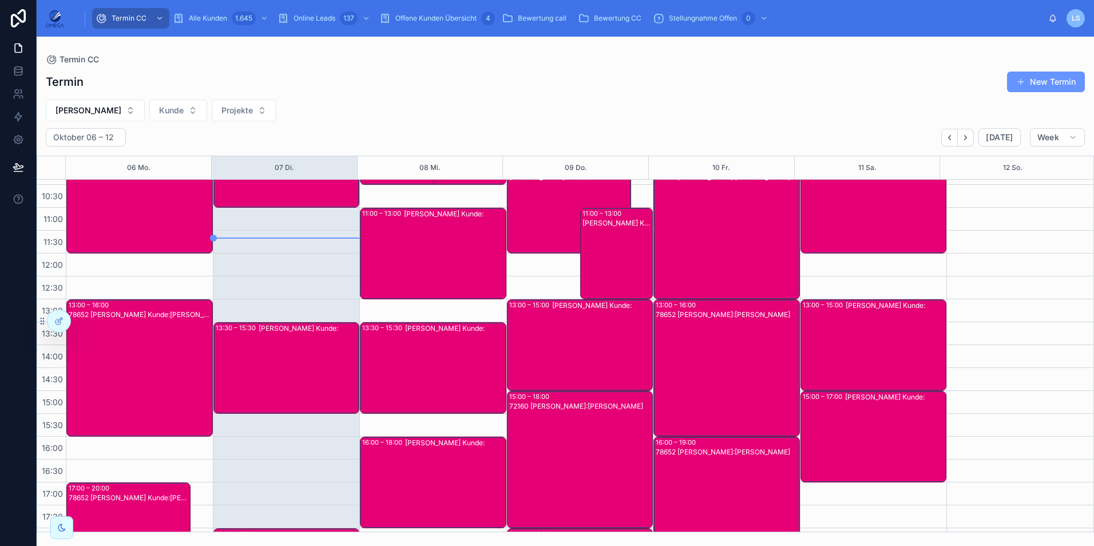
scroll to position [243, 0]
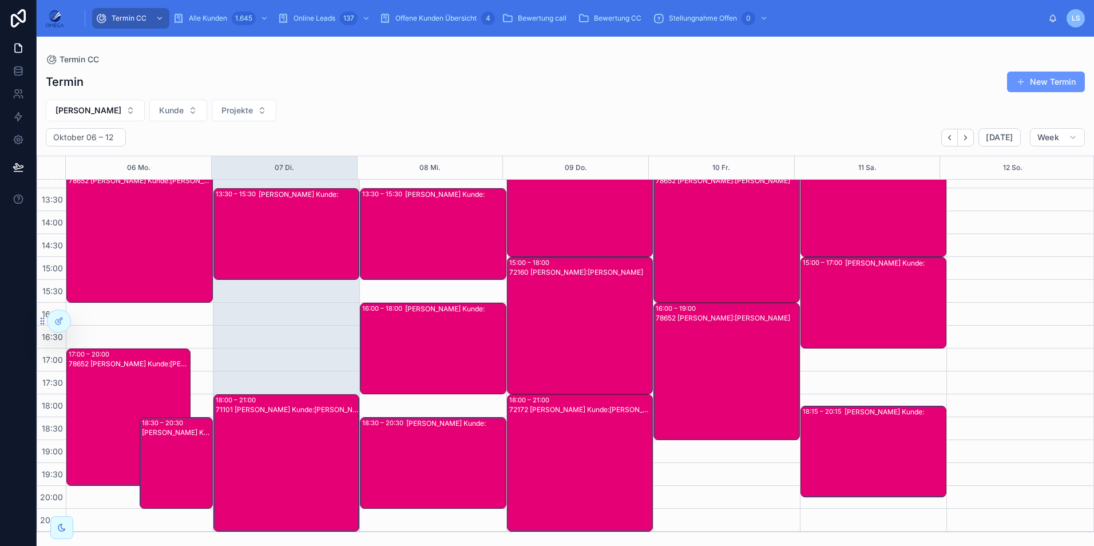
click at [564, 316] on div "72160 Nino Rimmler Kunde:Thomas Pfeiffer" at bounding box center [580, 334] width 143 height 135
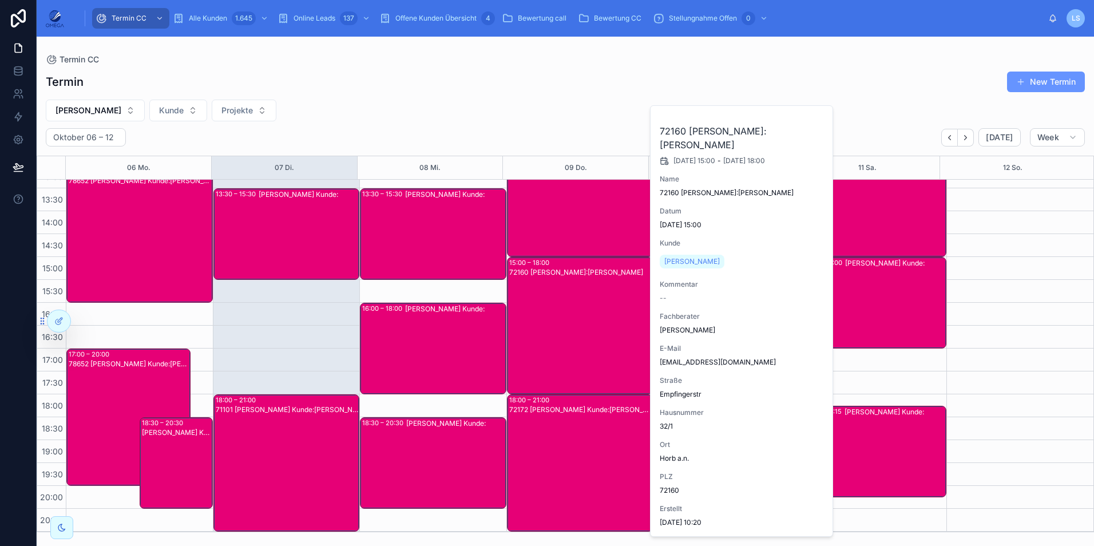
click at [564, 316] on div "72160 Nino Rimmler Kunde:Thomas Pfeiffer" at bounding box center [580, 334] width 143 height 135
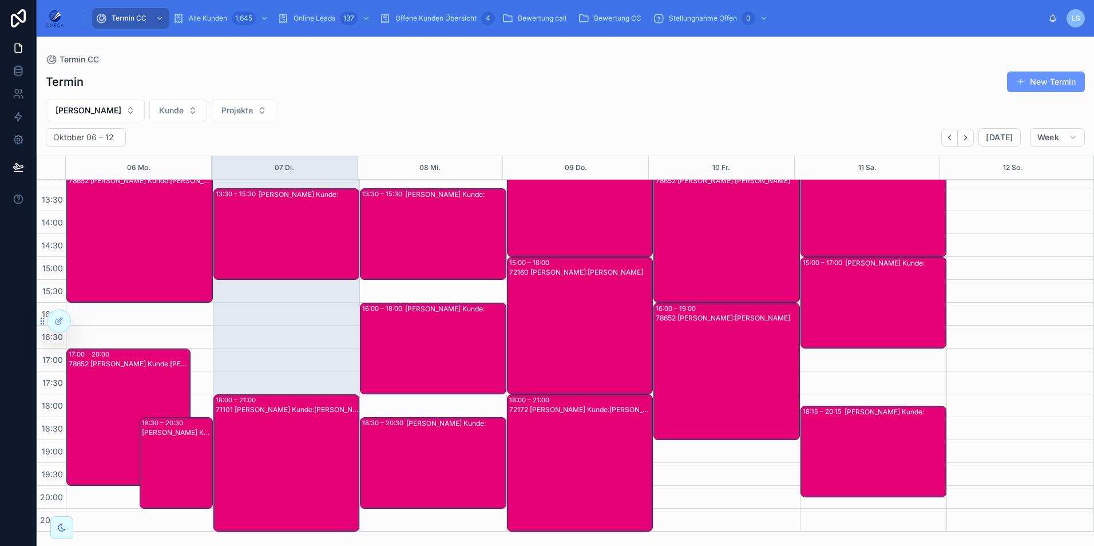
click at [569, 442] on div "72172 Nino Rimmler Kunde:Birgirt Pfeiffer" at bounding box center [580, 472] width 143 height 135
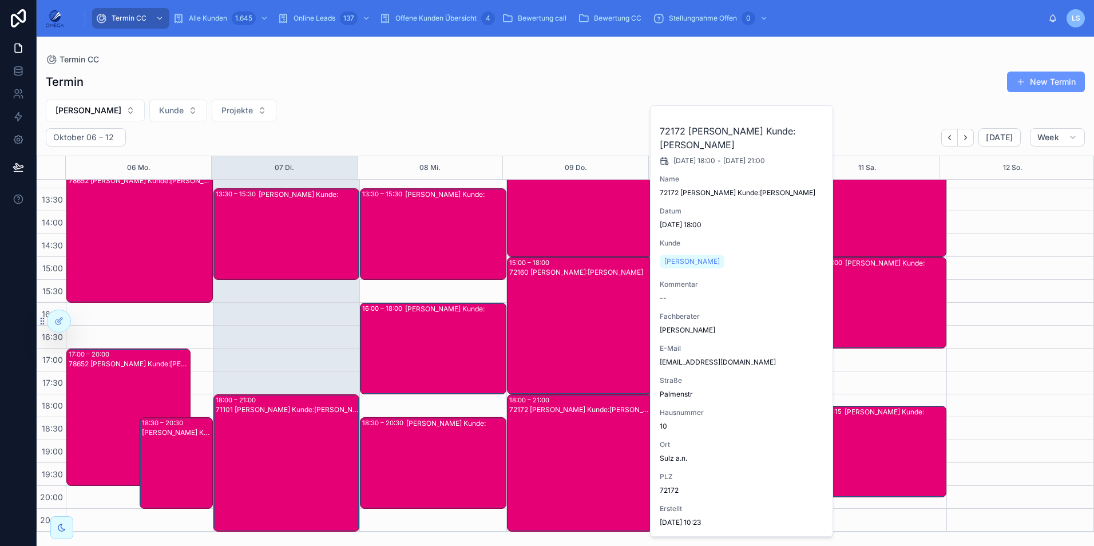
click at [569, 442] on div "72172 Nino Rimmler Kunde:Birgirt Pfeiffer" at bounding box center [580, 472] width 143 height 135
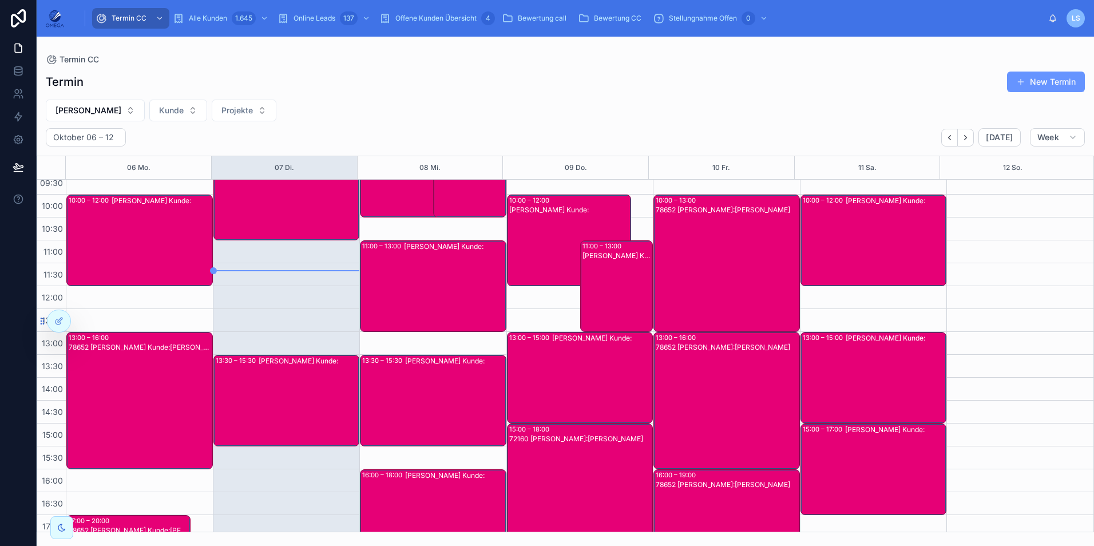
scroll to position [72, 0]
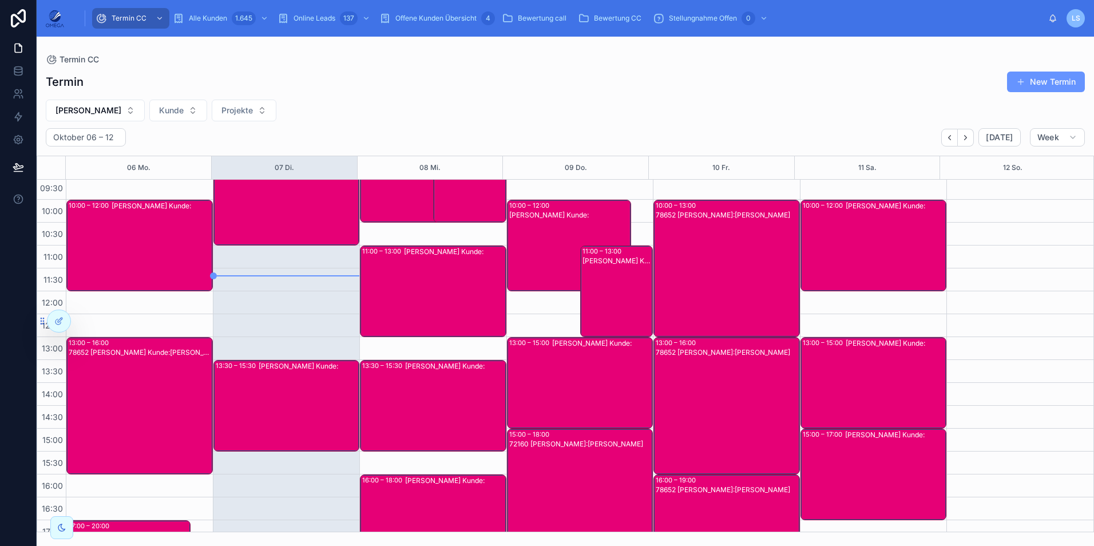
click at [582, 379] on div "Nino Rimmler Kunde:" at bounding box center [602, 382] width 100 height 89
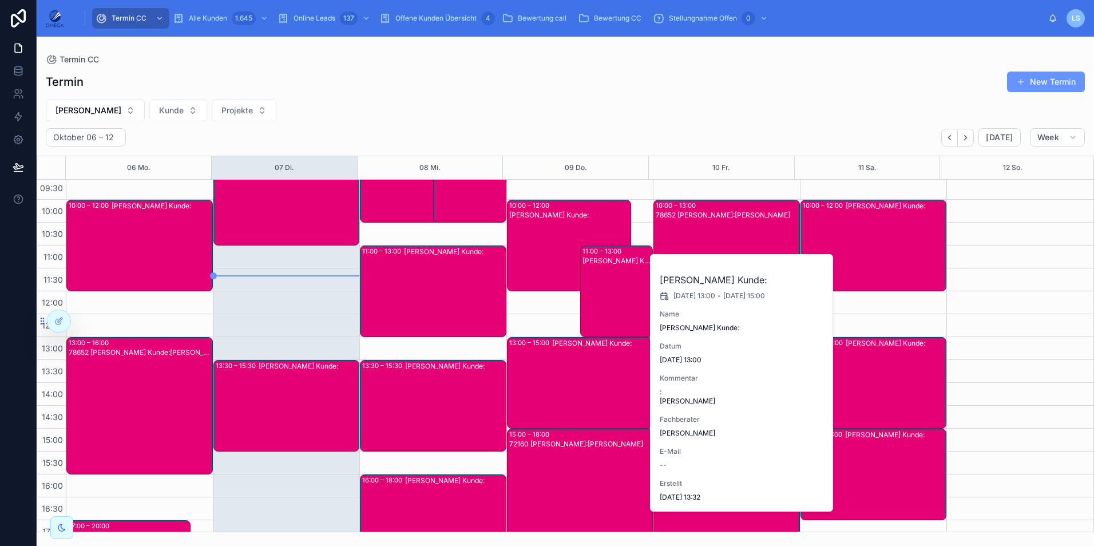
click at [582, 380] on div "Nino Rimmler Kunde:" at bounding box center [602, 382] width 100 height 89
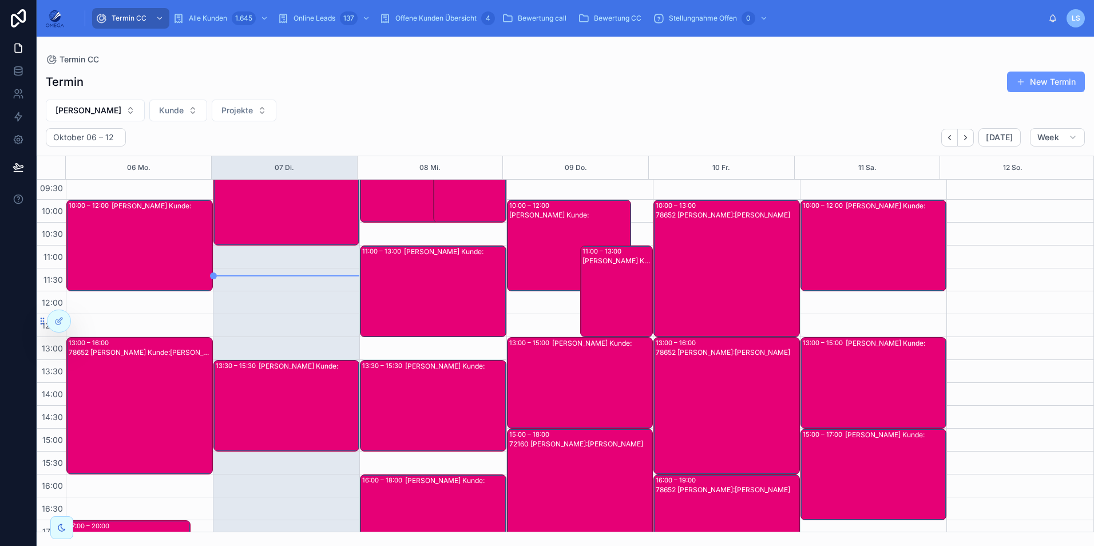
click at [101, 112] on span "Nino Rimmler" at bounding box center [89, 110] width 66 height 11
type input "****"
click at [79, 176] on div "Hartmut Seitz" at bounding box center [88, 175] width 159 height 18
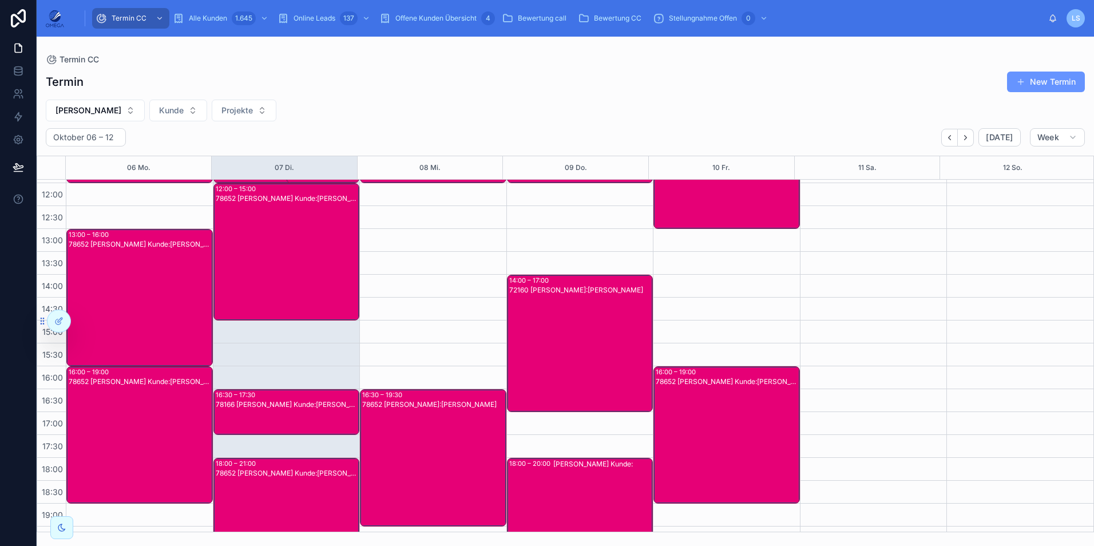
scroll to position [186, 0]
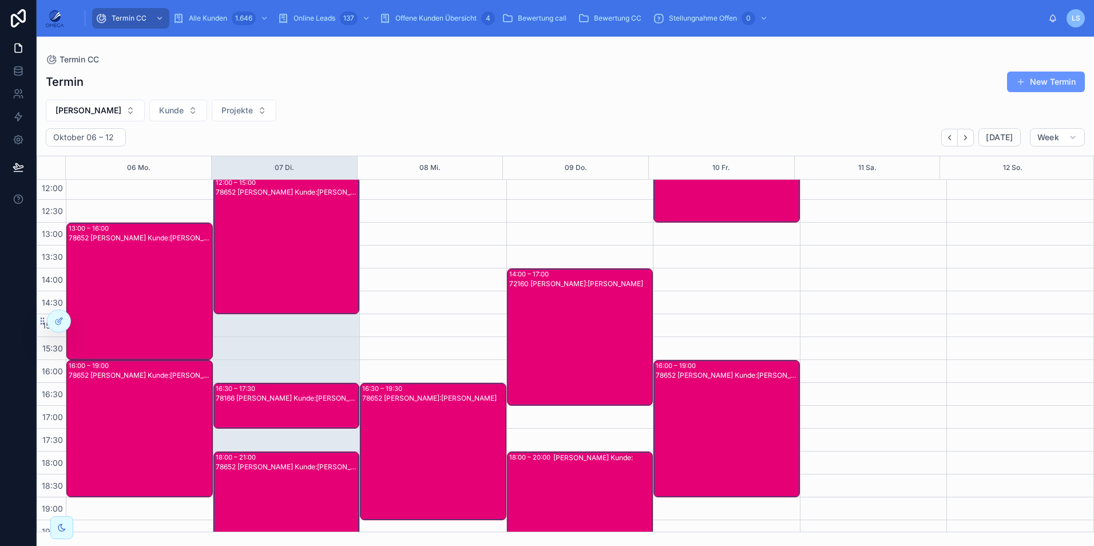
click at [114, 112] on button "Hartmut Seitz" at bounding box center [95, 111] width 99 height 22
type input "*"
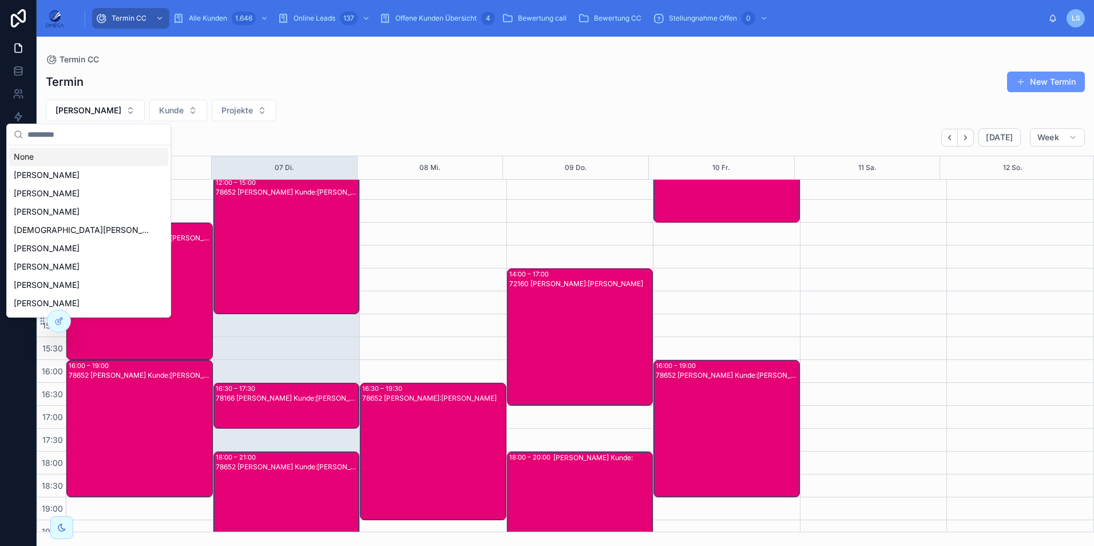
type input "*"
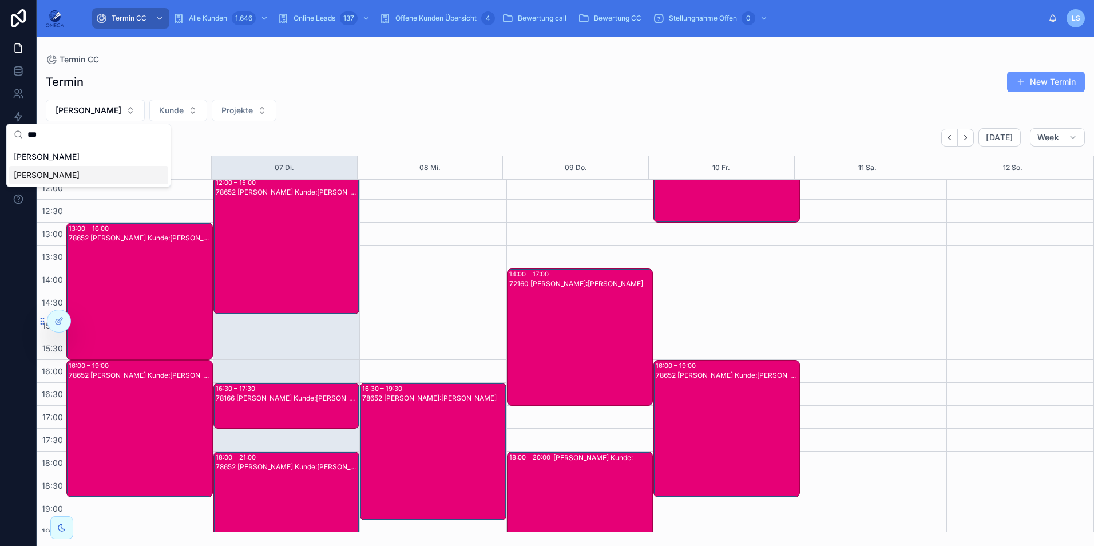
type input "***"
click at [117, 177] on div "Klaus Vollmer" at bounding box center [88, 175] width 159 height 18
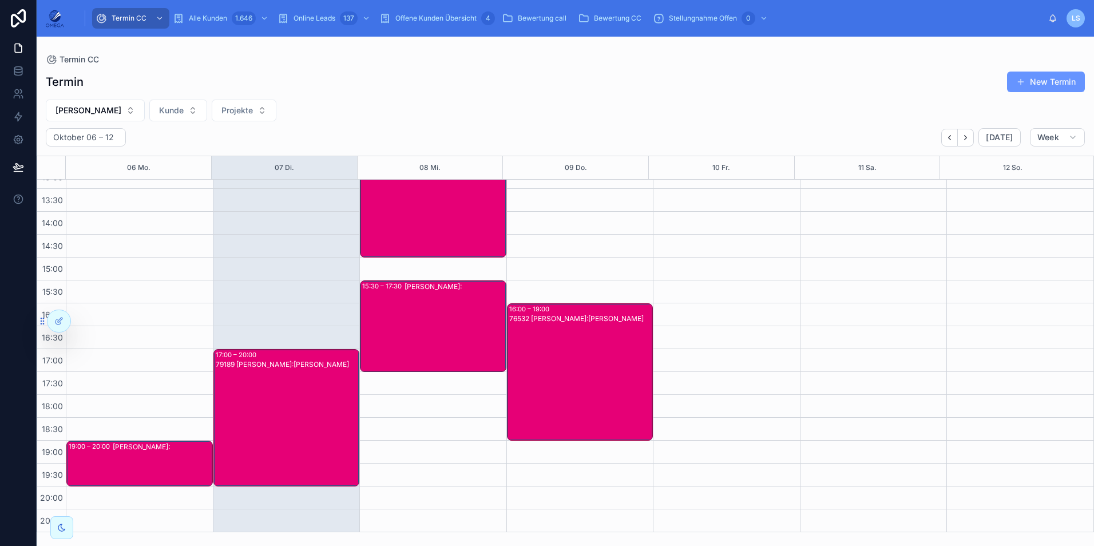
scroll to position [243, 0]
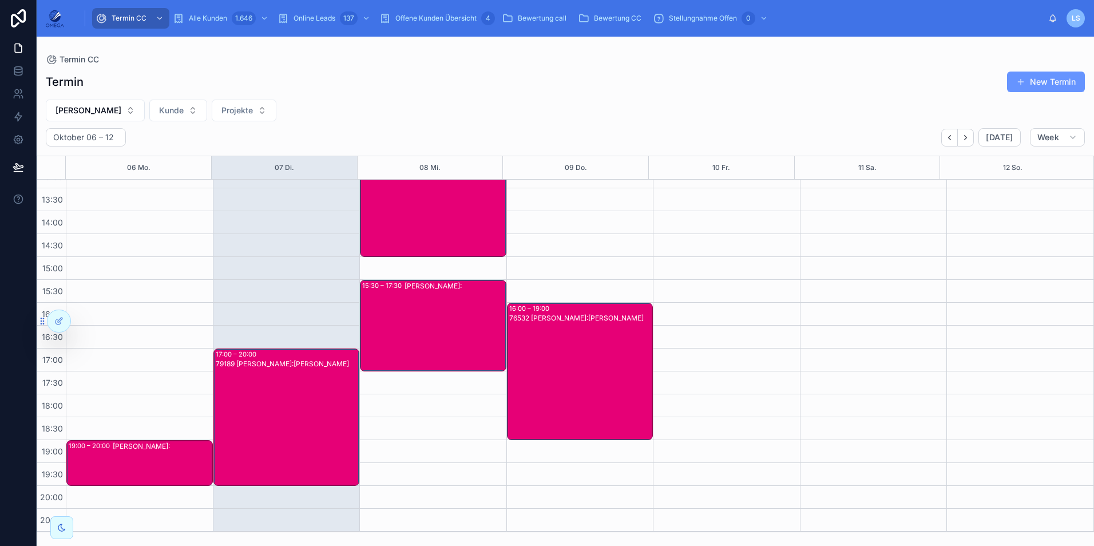
click at [587, 325] on div "76532 Klaus Vollmer Kunde:Saskia Schwab" at bounding box center [580, 380] width 143 height 135
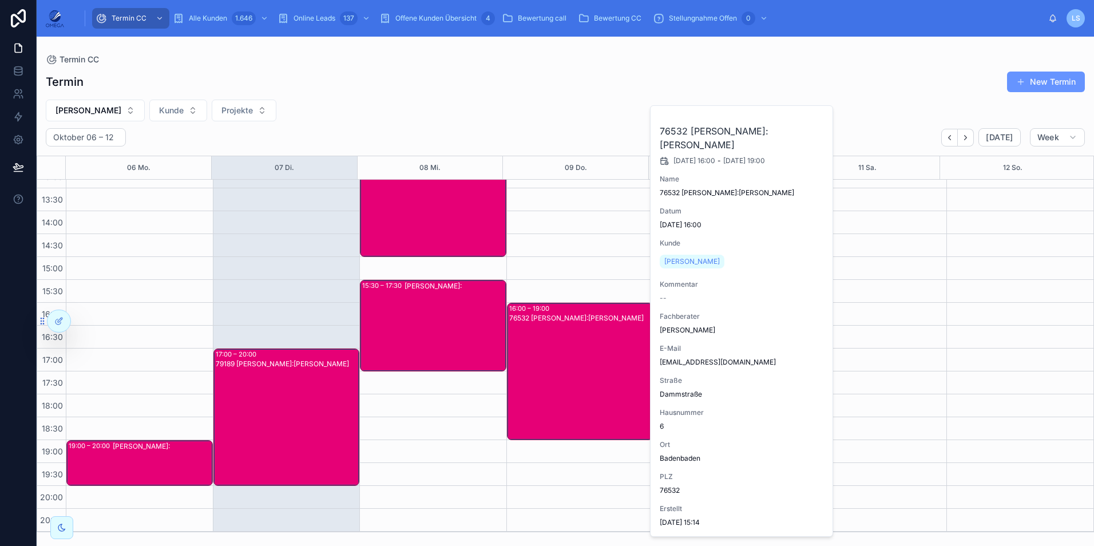
click at [571, 338] on div "76532 Klaus Vollmer Kunde:Saskia Schwab" at bounding box center [580, 380] width 143 height 135
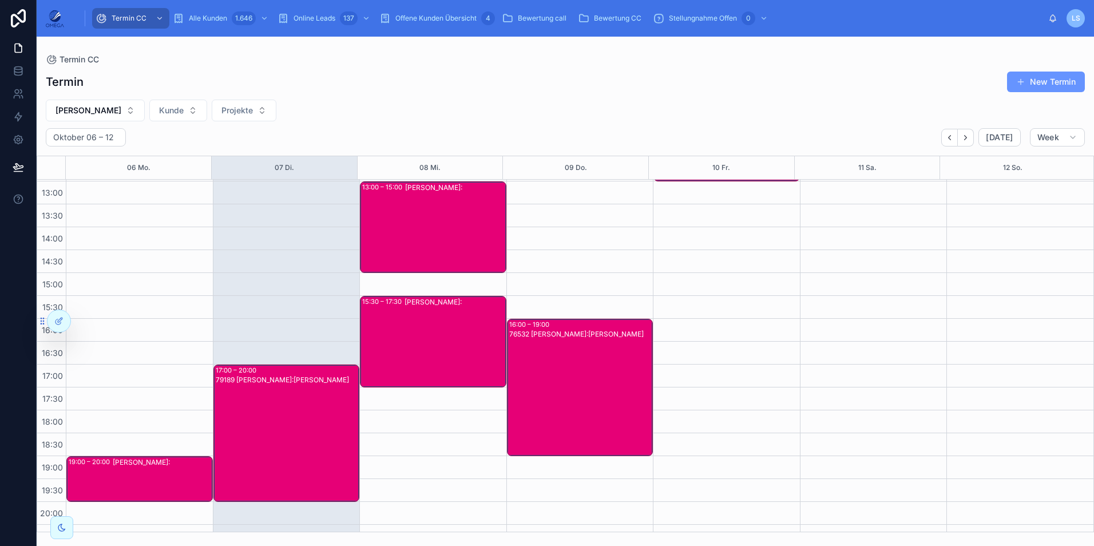
scroll to position [229, 0]
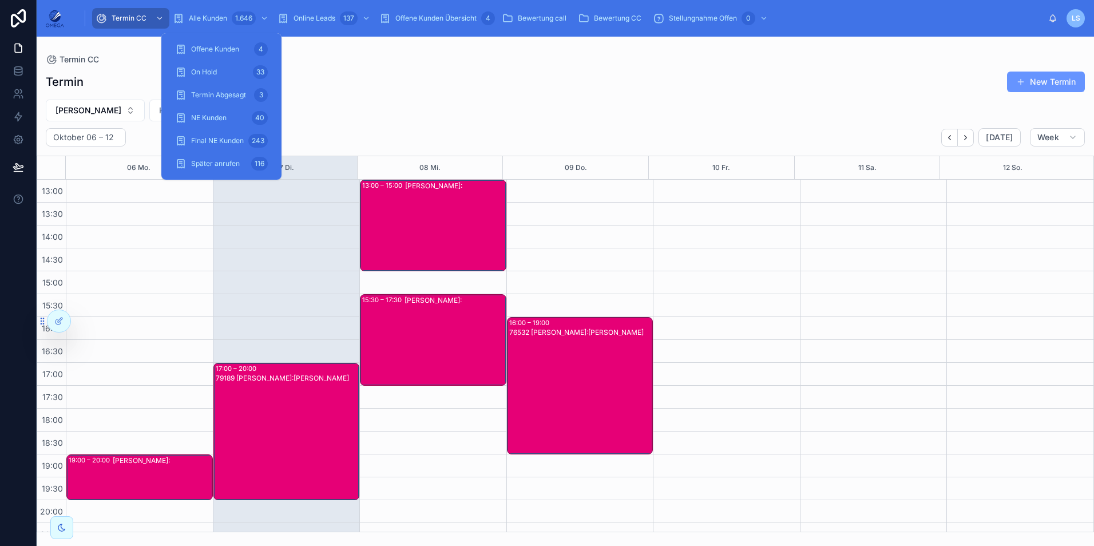
click at [219, 11] on div "Alle Kunden 1.646" at bounding box center [222, 18] width 98 height 18
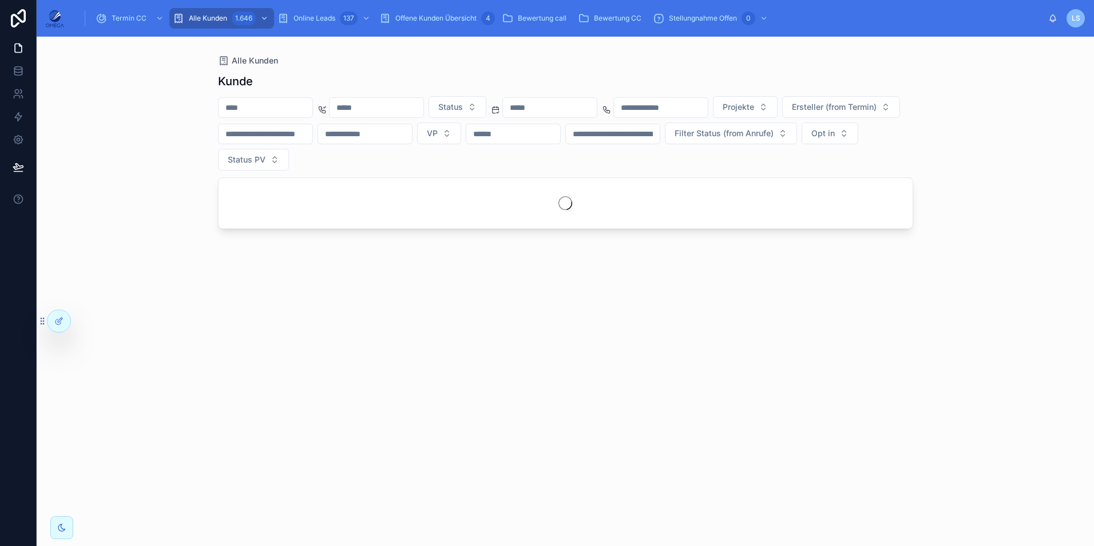
click at [434, 74] on div "Kunde" at bounding box center [565, 81] width 695 height 16
click at [305, 113] on div at bounding box center [265, 107] width 95 height 21
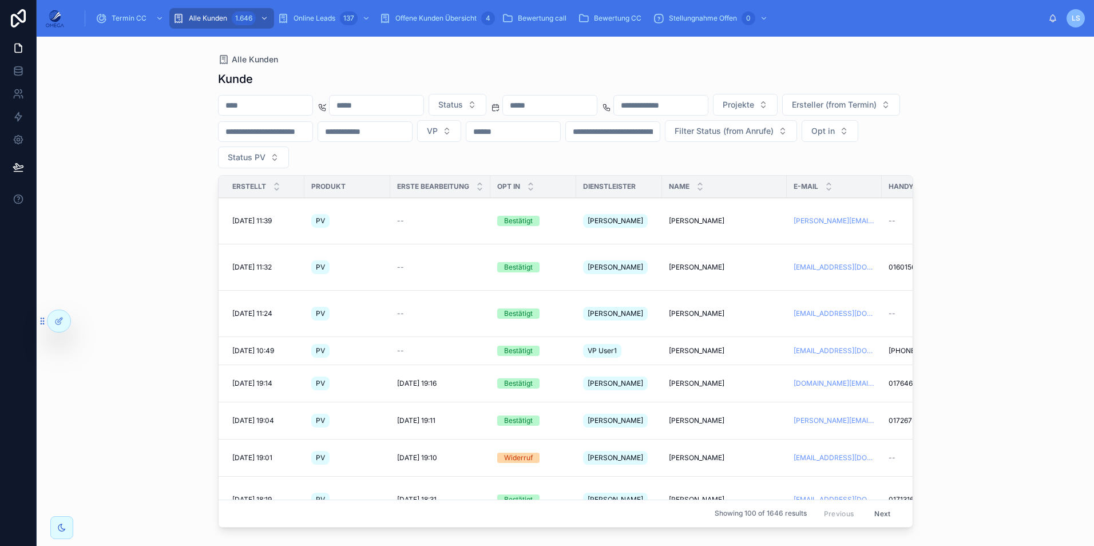
drag, startPoint x: 297, startPoint y: 108, endPoint x: 288, endPoint y: 104, distance: 9.5
click at [288, 104] on input "text" at bounding box center [266, 105] width 94 height 16
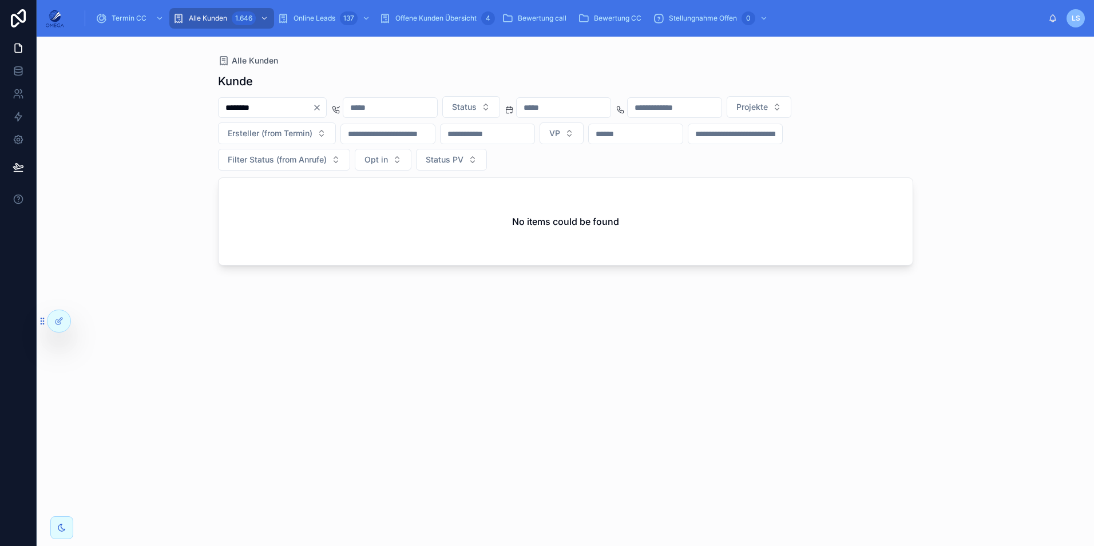
click at [232, 107] on input "********" at bounding box center [266, 108] width 94 height 16
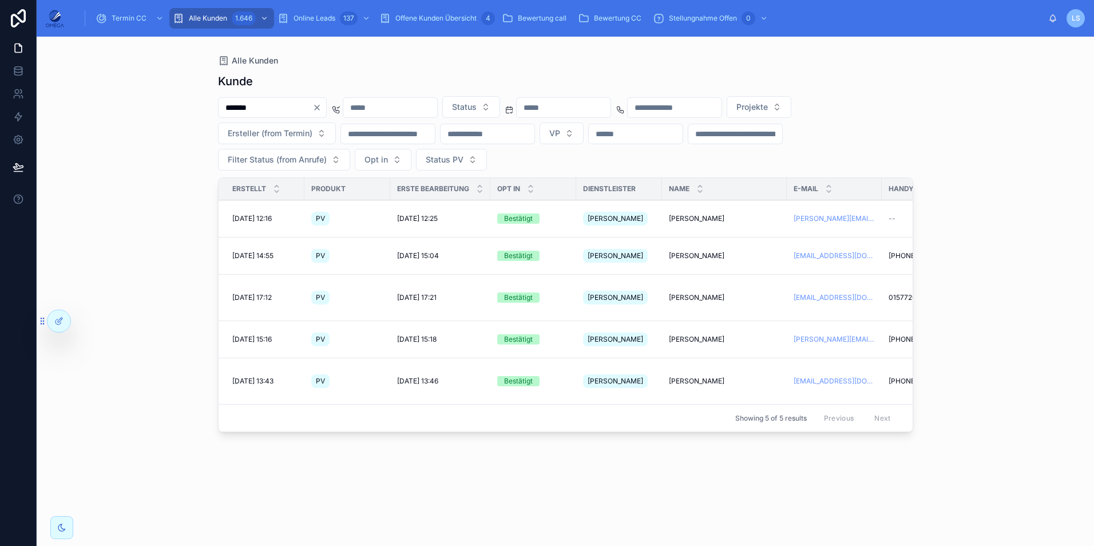
type input "*******"
click at [682, 293] on span "Franziska Fischer" at bounding box center [697, 297] width 56 height 9
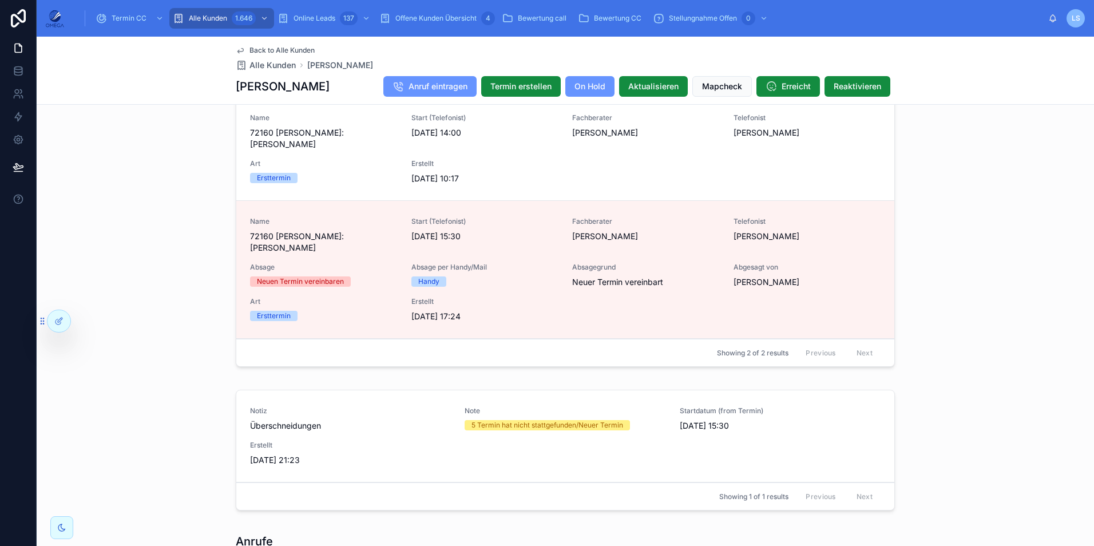
scroll to position [801, 0]
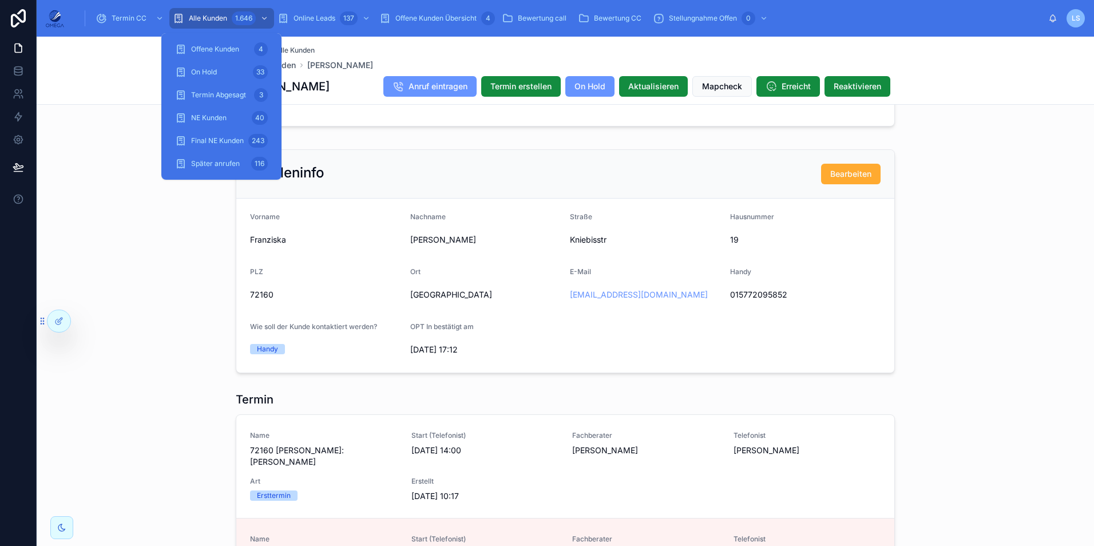
drag, startPoint x: 225, startPoint y: 13, endPoint x: 231, endPoint y: 22, distance: 10.8
click at [225, 13] on div "Alle Kunden 1.646" at bounding box center [222, 18] width 98 height 18
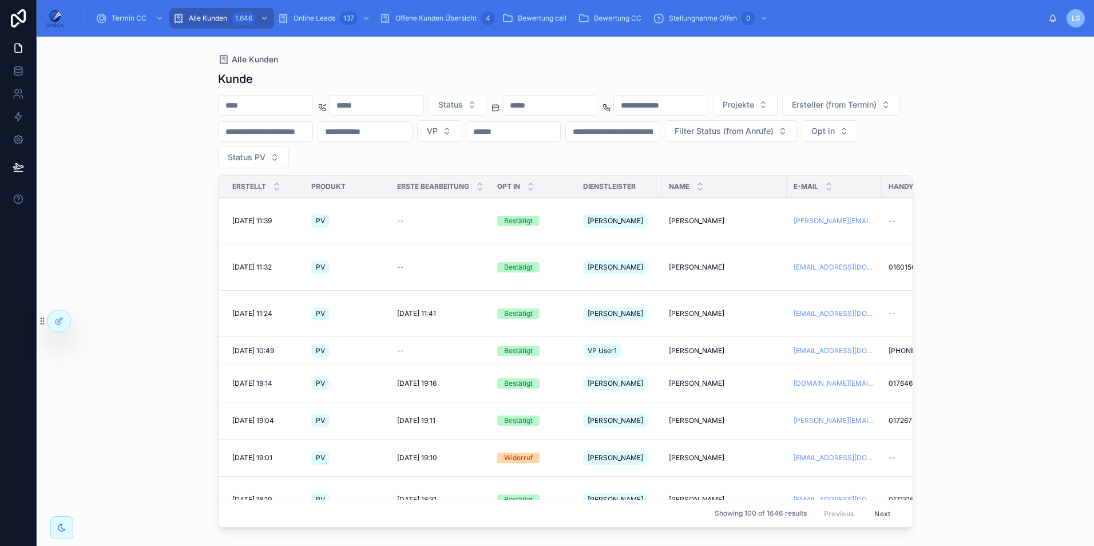
click at [276, 110] on input "text" at bounding box center [266, 105] width 94 height 16
click at [134, 13] on div "Termin CC" at bounding box center [131, 18] width 70 height 18
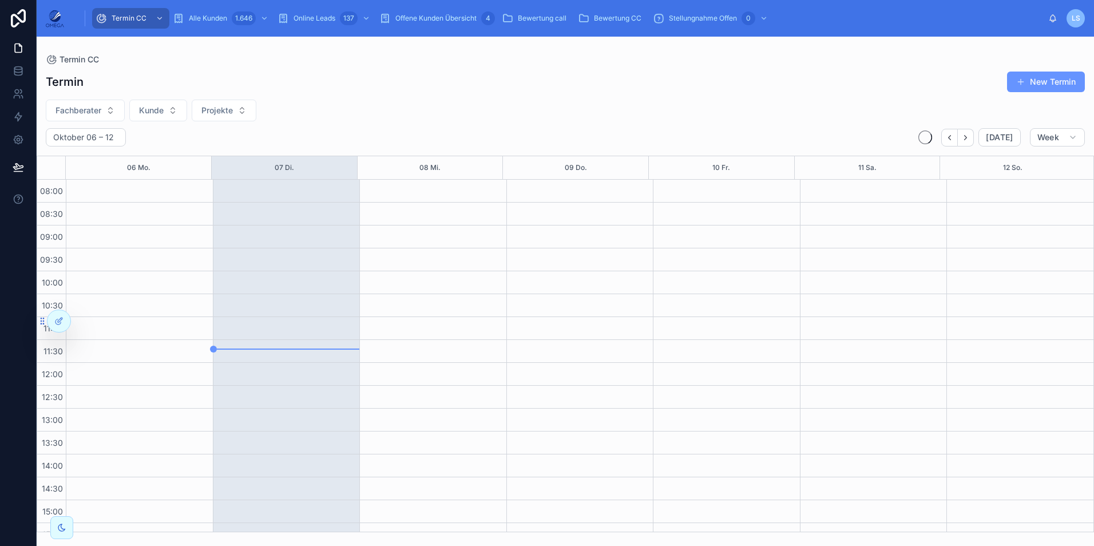
scroll to position [243, 0]
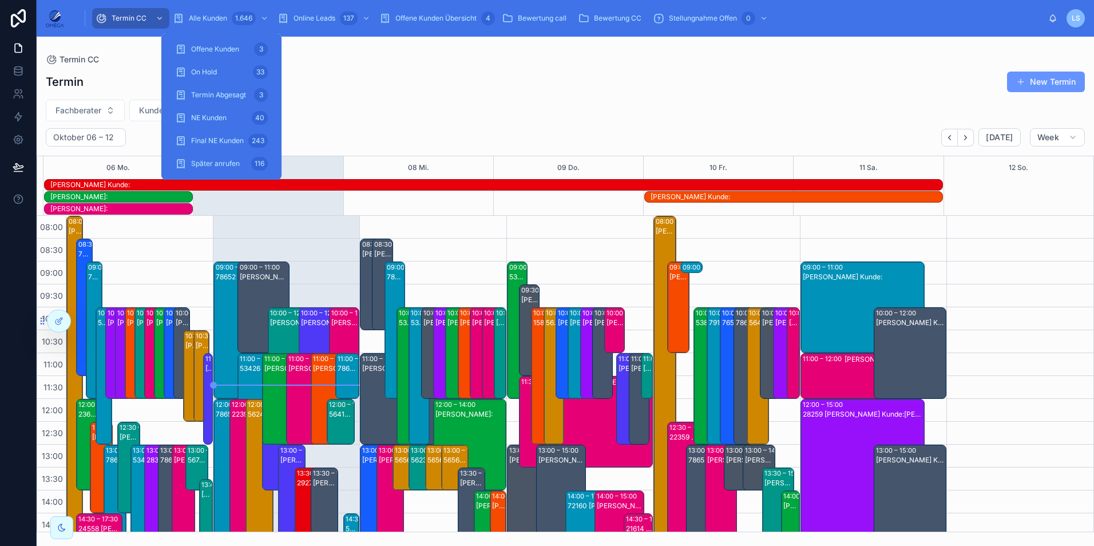
click at [479, 100] on div "Fachberater Kunde Projekte" at bounding box center [566, 111] width 1058 height 22
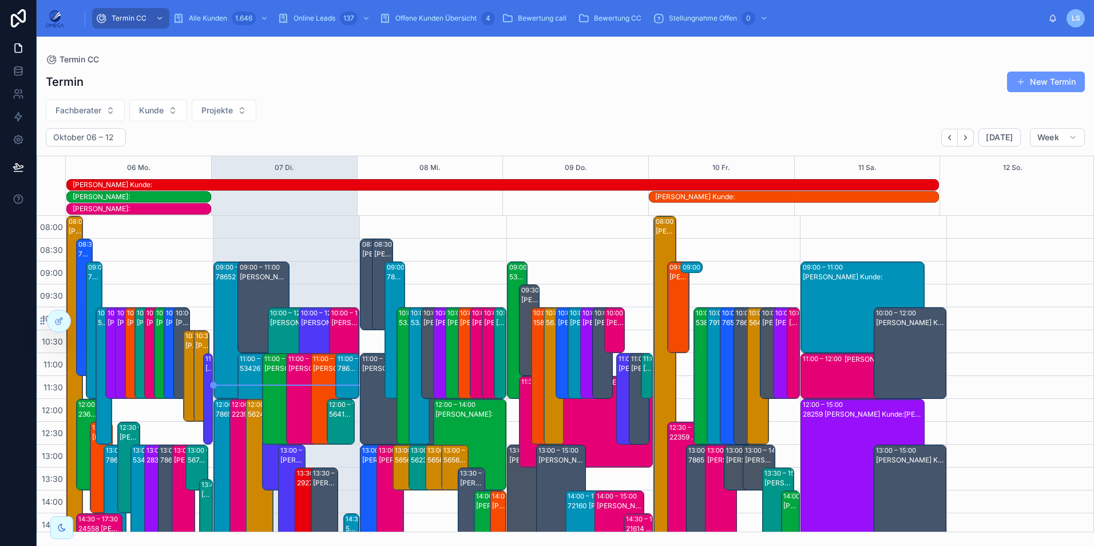
scroll to position [279, 0]
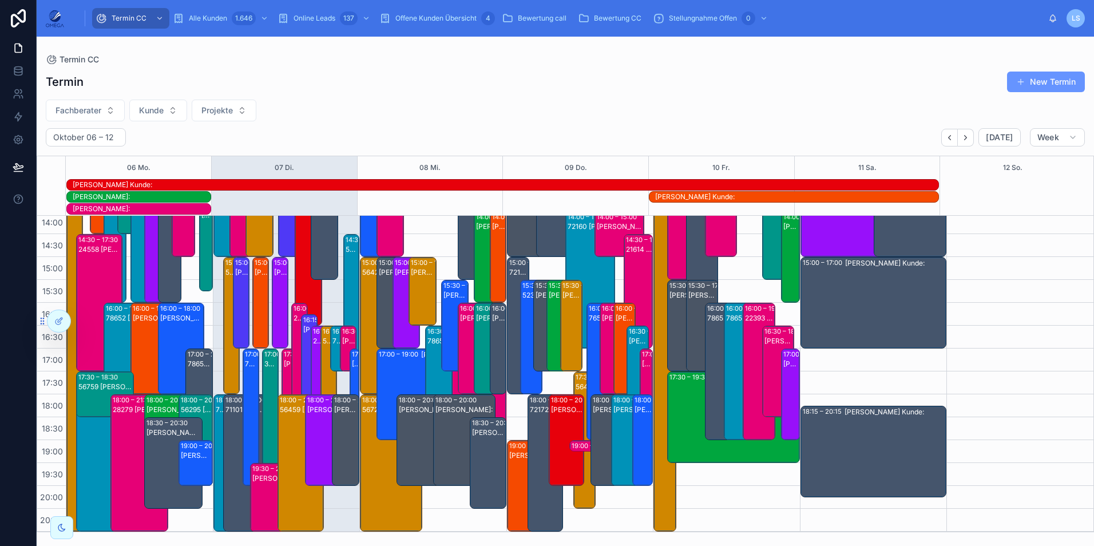
click at [91, 106] on span "Fachberater" at bounding box center [79, 110] width 46 height 11
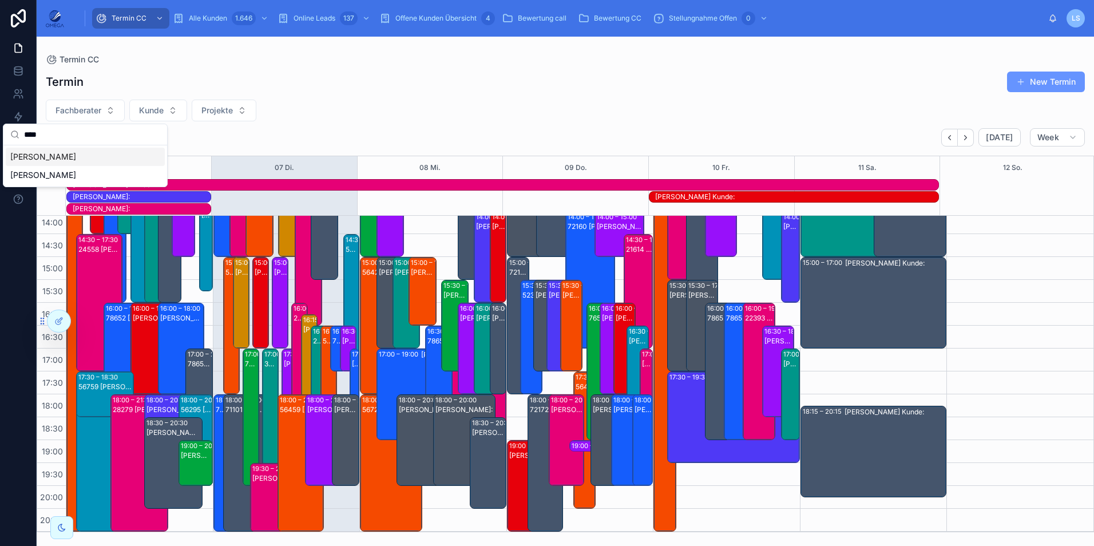
type input "****"
click at [49, 171] on span "Hartmut Seitz" at bounding box center [43, 174] width 66 height 11
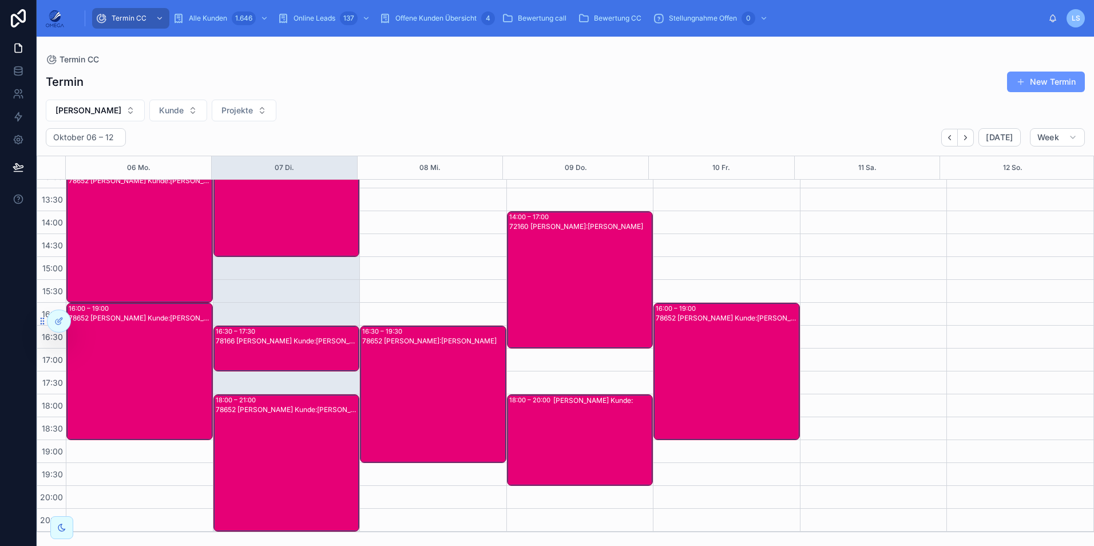
scroll to position [243, 0]
click at [566, 302] on div "72160 Hartmut Seitz Kunde:Franziska Fischer" at bounding box center [580, 288] width 143 height 135
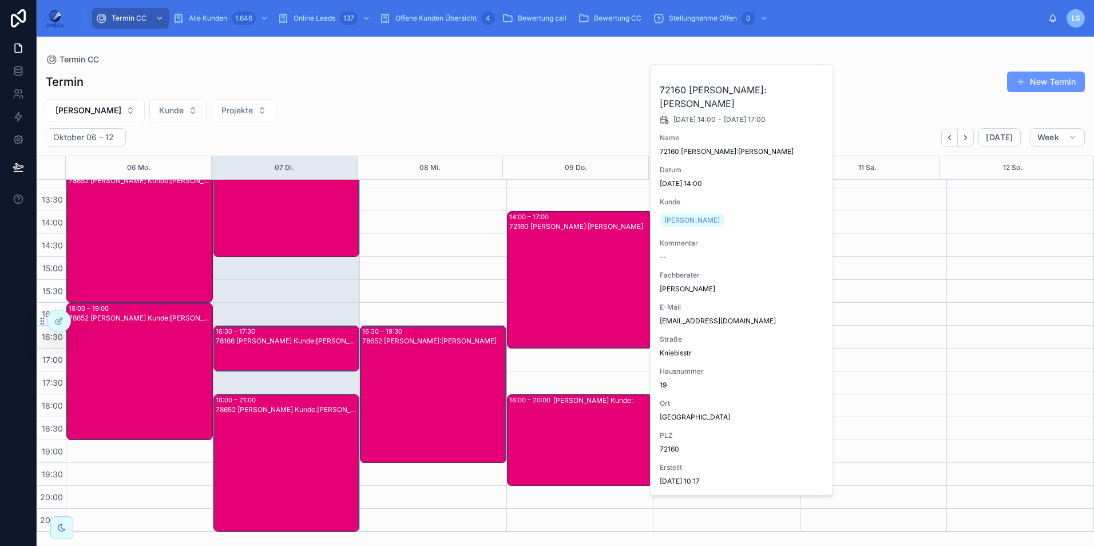
click at [566, 301] on div "72160 Hartmut Seitz Kunde:Franziska Fischer" at bounding box center [580, 288] width 143 height 135
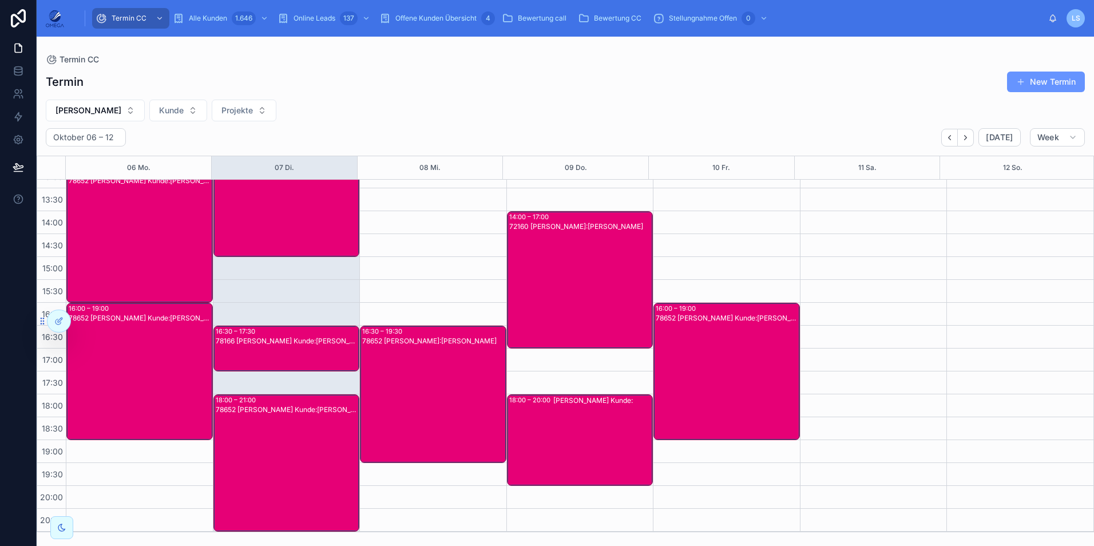
click at [589, 426] on div "Hartmut Seitz Kunde:" at bounding box center [602, 439] width 99 height 89
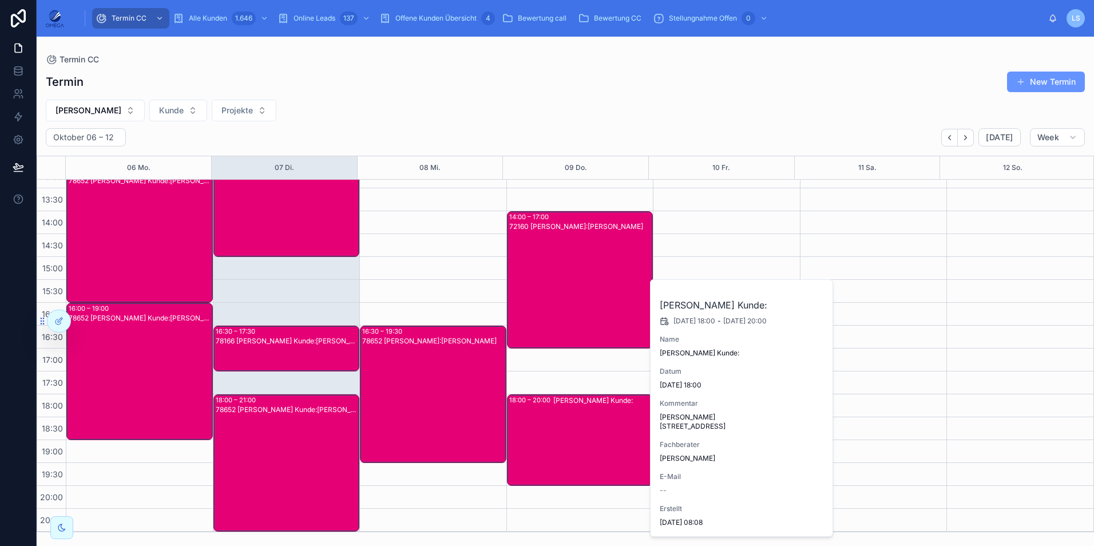
click at [580, 435] on div "Hartmut Seitz Kunde:" at bounding box center [602, 439] width 99 height 89
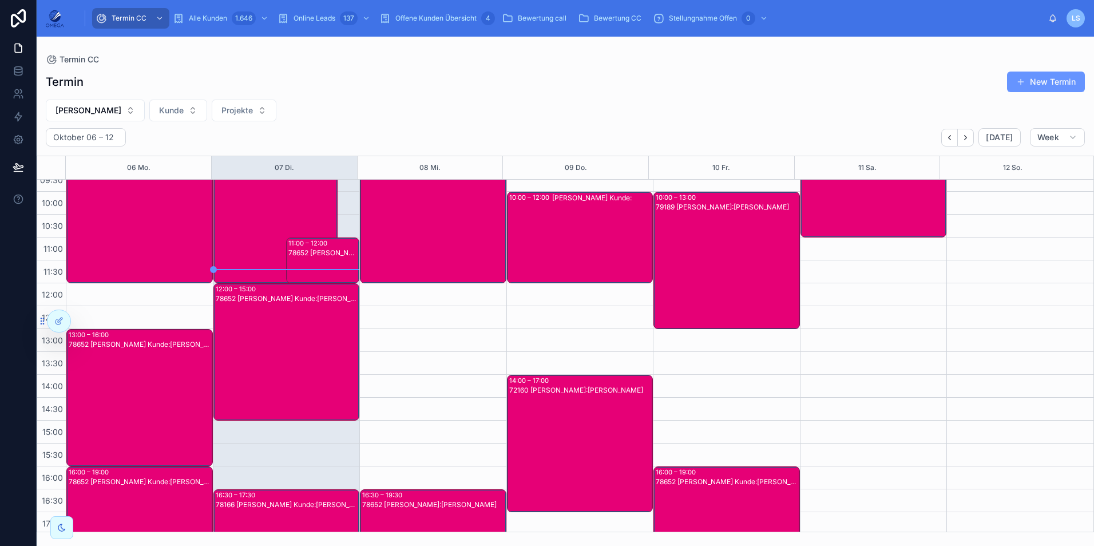
scroll to position [14, 0]
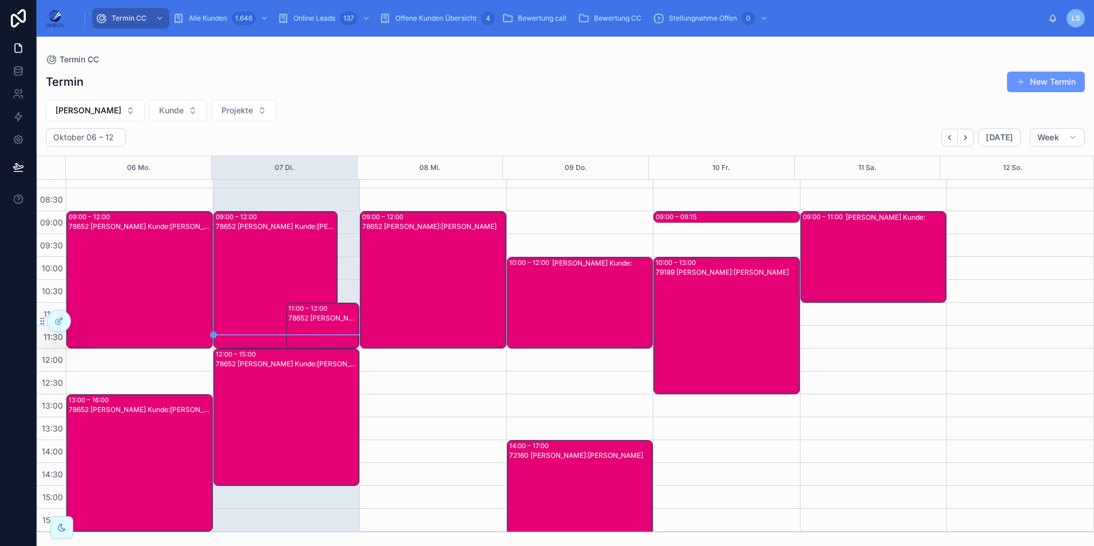
click at [565, 315] on div "Hartmut Seitz Kunde:" at bounding box center [602, 302] width 100 height 89
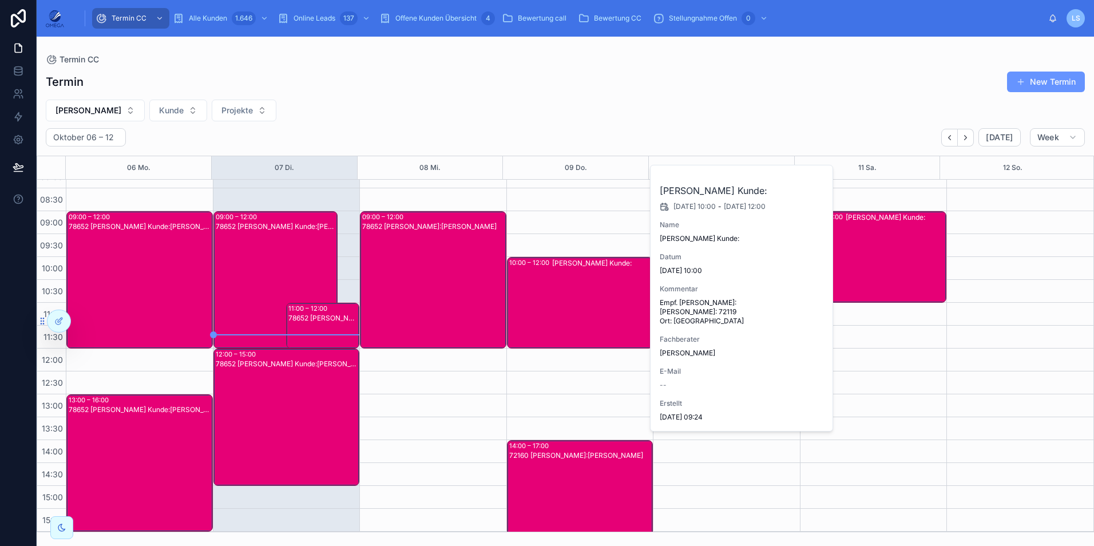
click at [565, 315] on div "Hartmut Seitz Kunde:" at bounding box center [602, 302] width 100 height 89
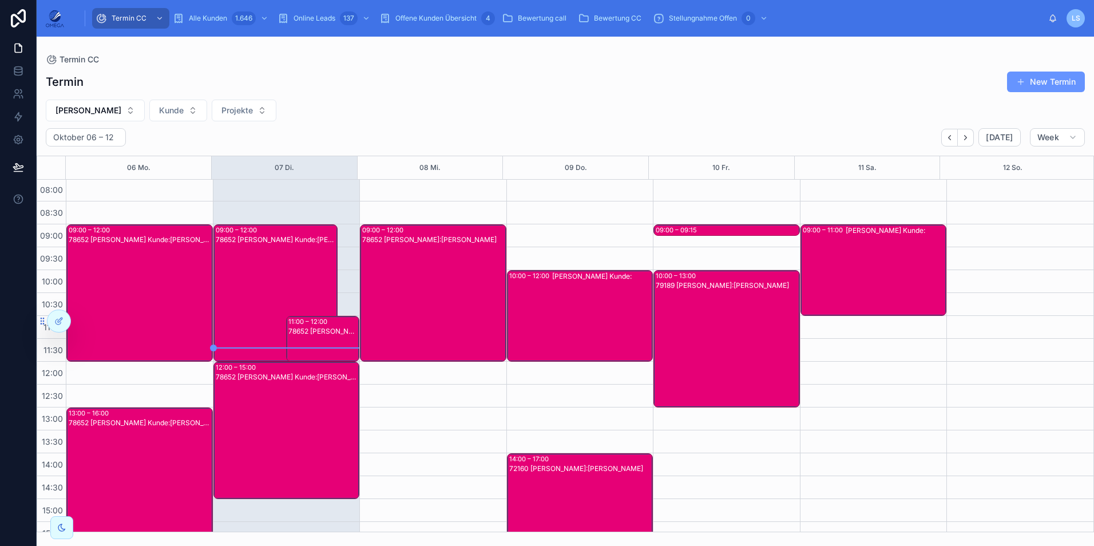
scroll to position [0, 0]
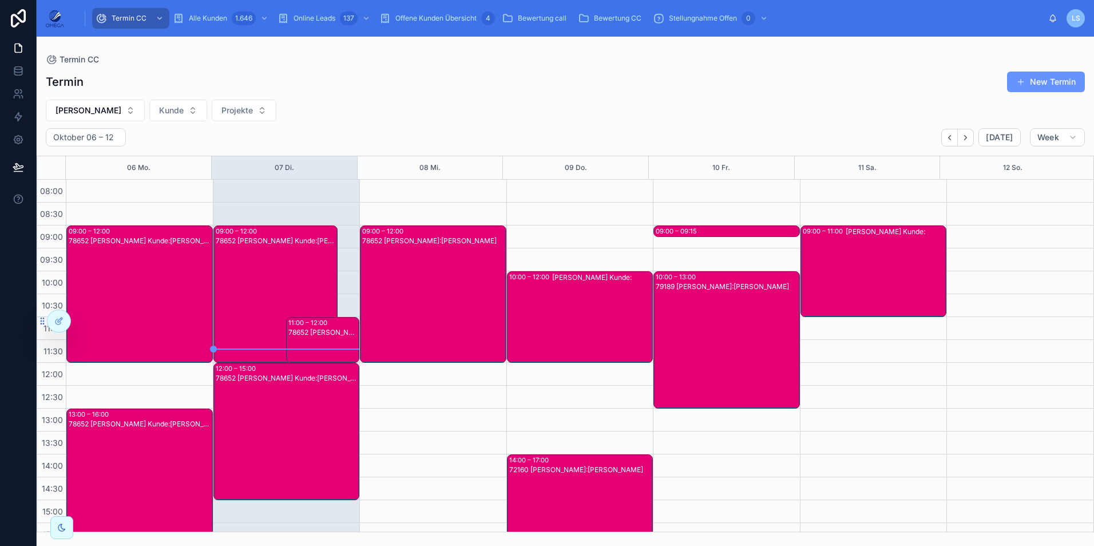
click at [101, 110] on span "Hartmut Seitz" at bounding box center [89, 110] width 66 height 11
type input "****"
click at [98, 156] on div "Klaus Vollmer" at bounding box center [88, 157] width 159 height 18
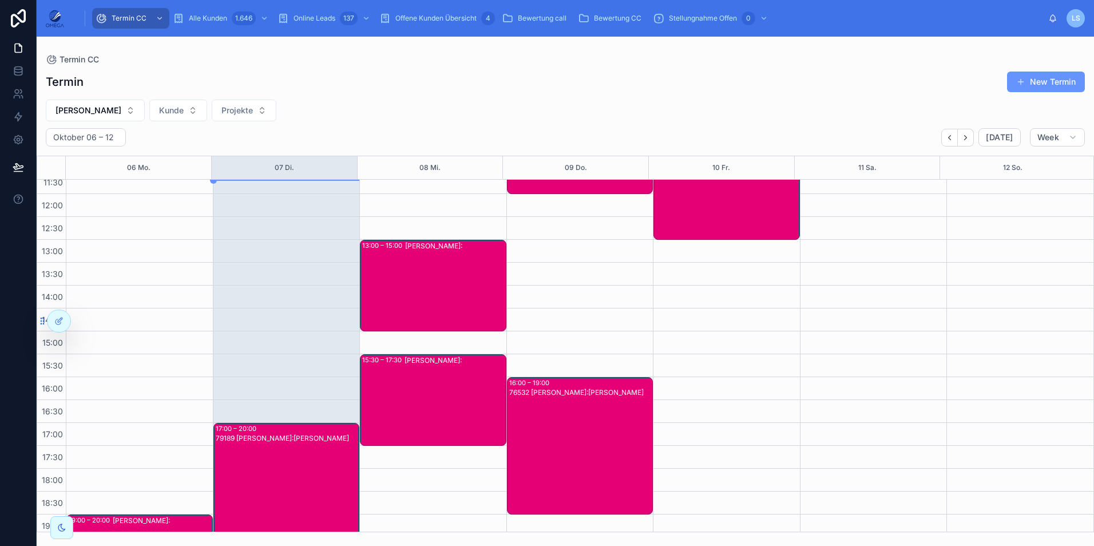
scroll to position [229, 0]
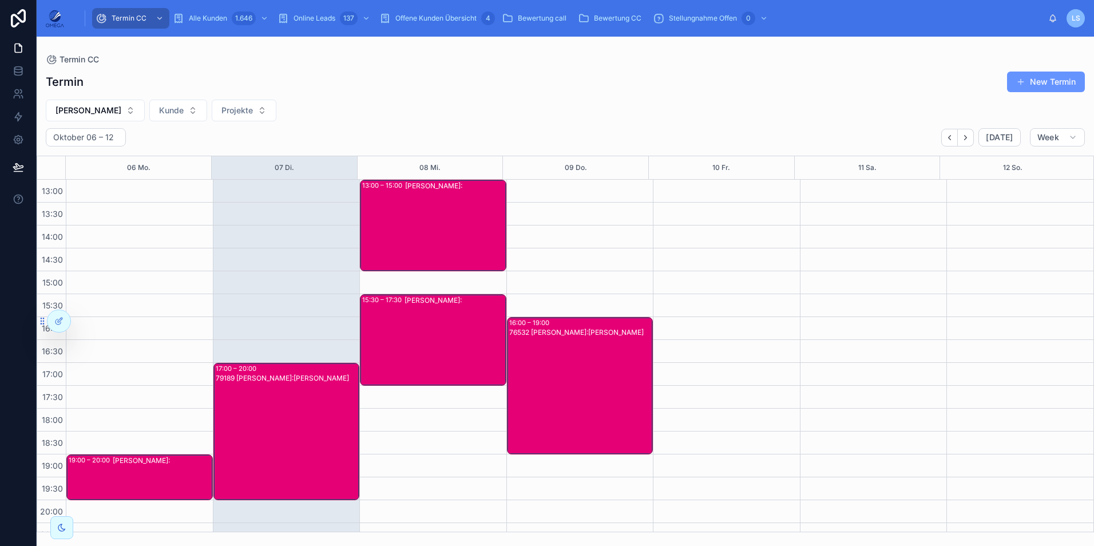
click at [594, 373] on div "76532 Klaus Vollmer Kunde:Saskia Schwab" at bounding box center [580, 394] width 143 height 135
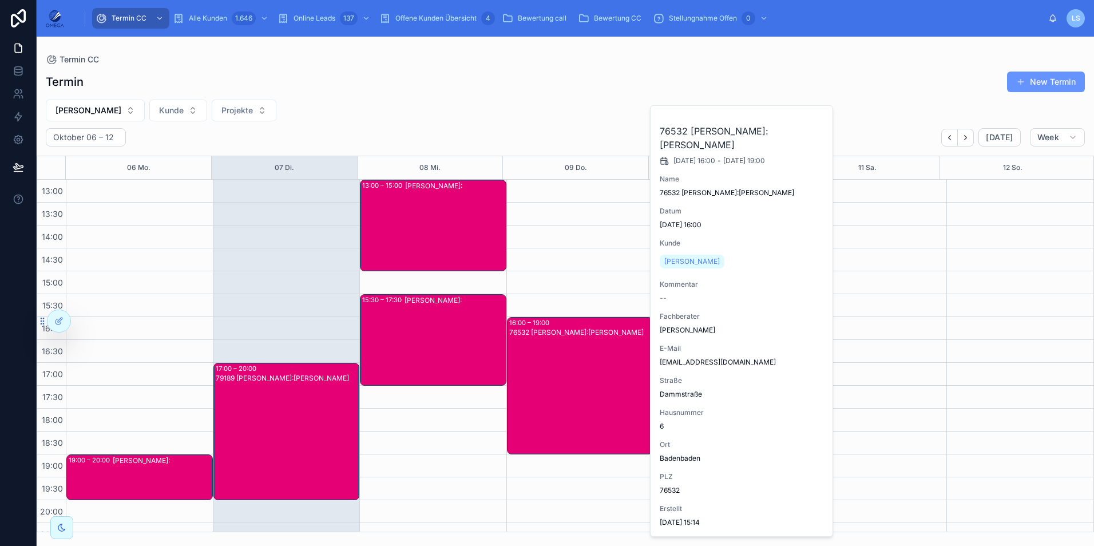
click at [86, 105] on span "Klaus Vollmer" at bounding box center [89, 110] width 66 height 11
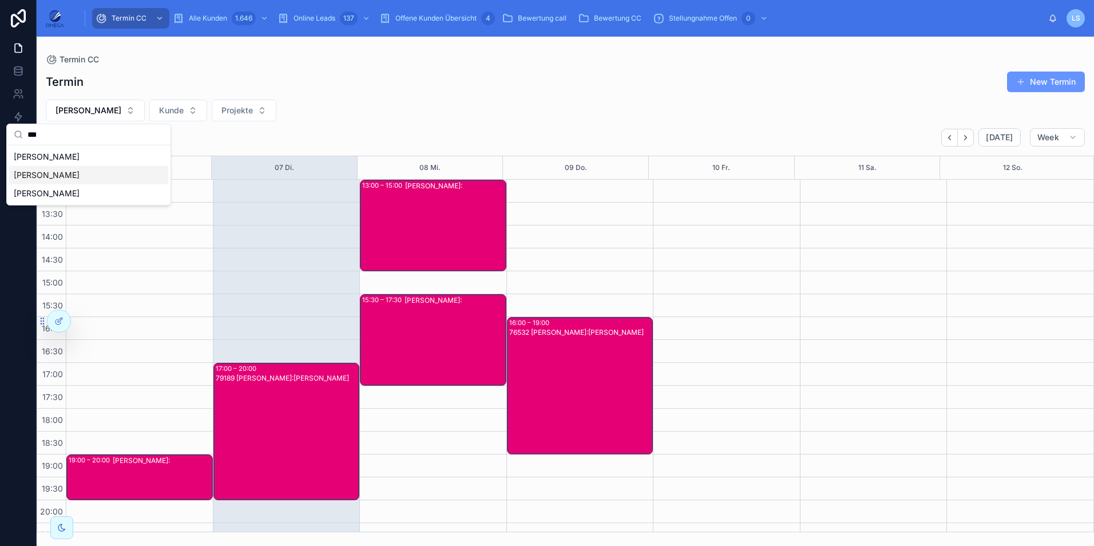
type input "***"
click at [83, 176] on div "Hartmut Seitz" at bounding box center [88, 175] width 159 height 18
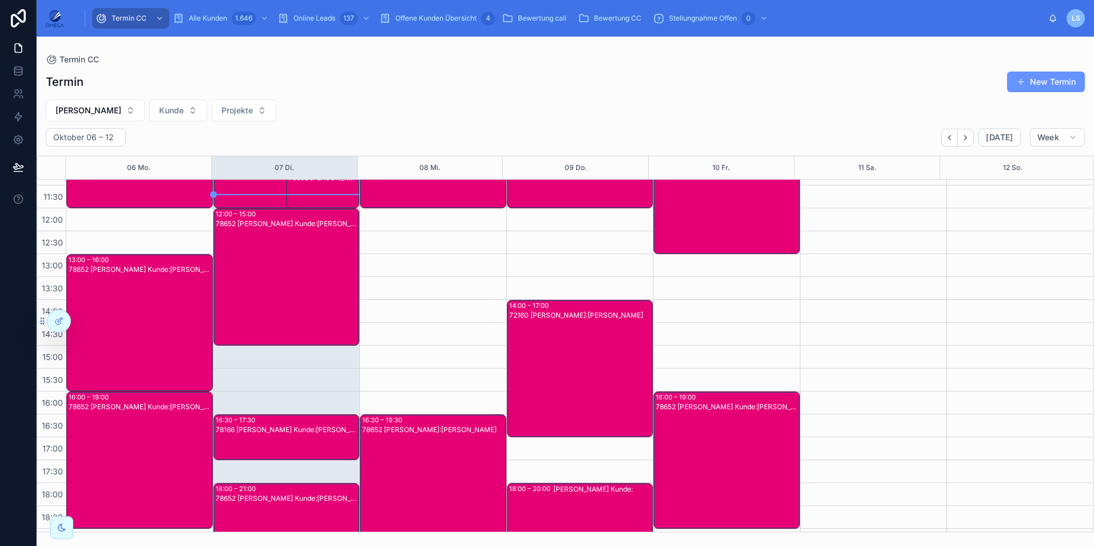
scroll to position [57, 0]
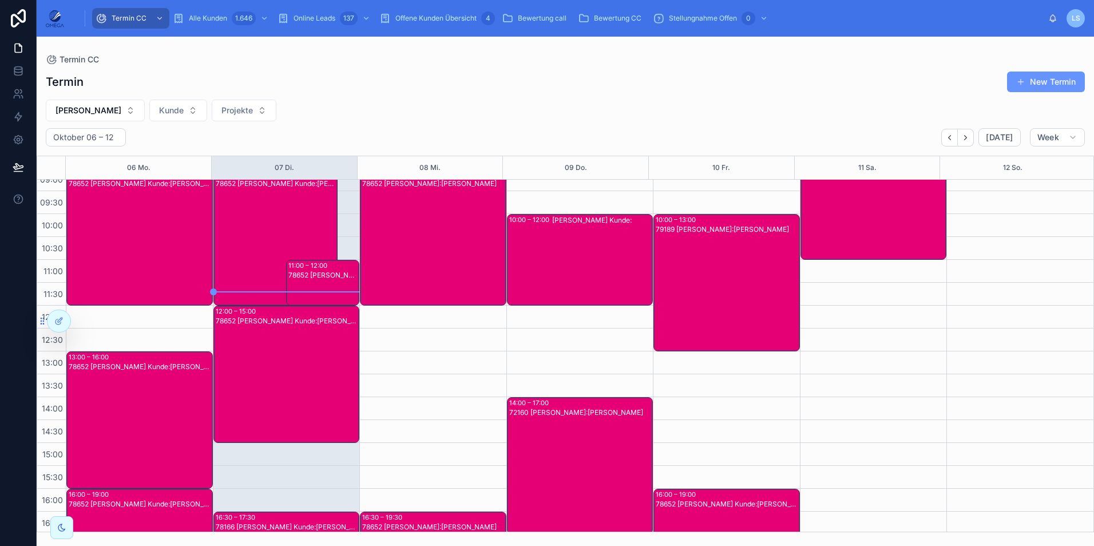
click at [87, 105] on span "Hartmut Seitz" at bounding box center [89, 110] width 66 height 11
type input "***"
drag, startPoint x: 93, startPoint y: 160, endPoint x: 147, endPoint y: 161, distance: 53.8
click at [93, 159] on div "Klaus Vollmer" at bounding box center [88, 157] width 159 height 18
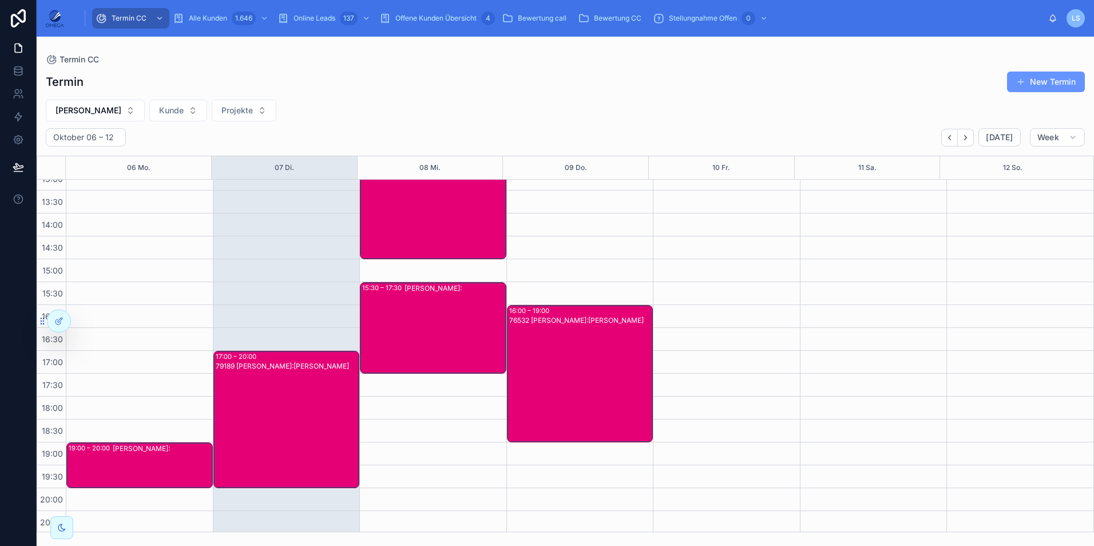
scroll to position [243, 0]
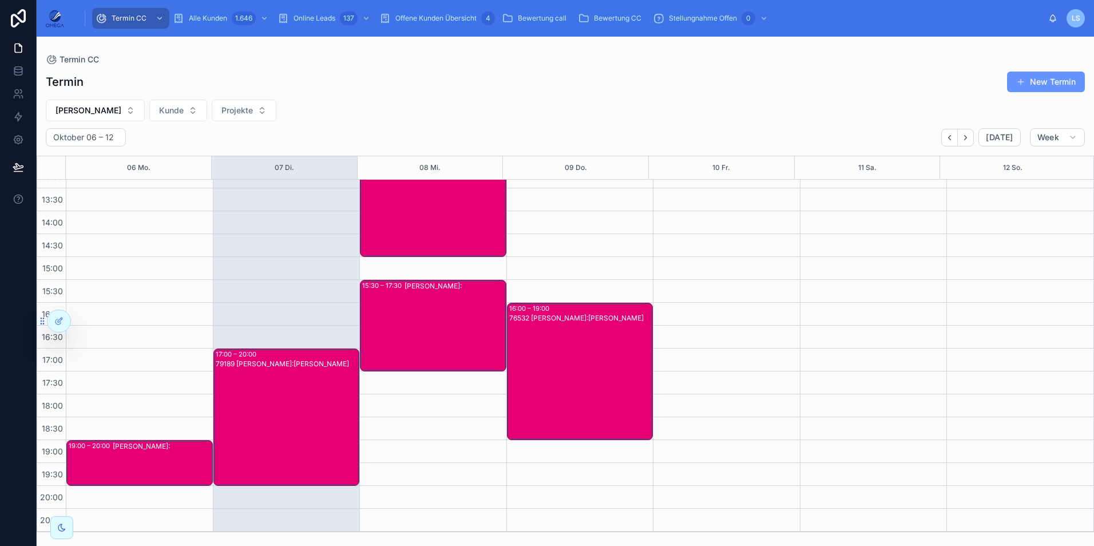
click at [96, 107] on span "Klaus Vollmer" at bounding box center [89, 110] width 66 height 11
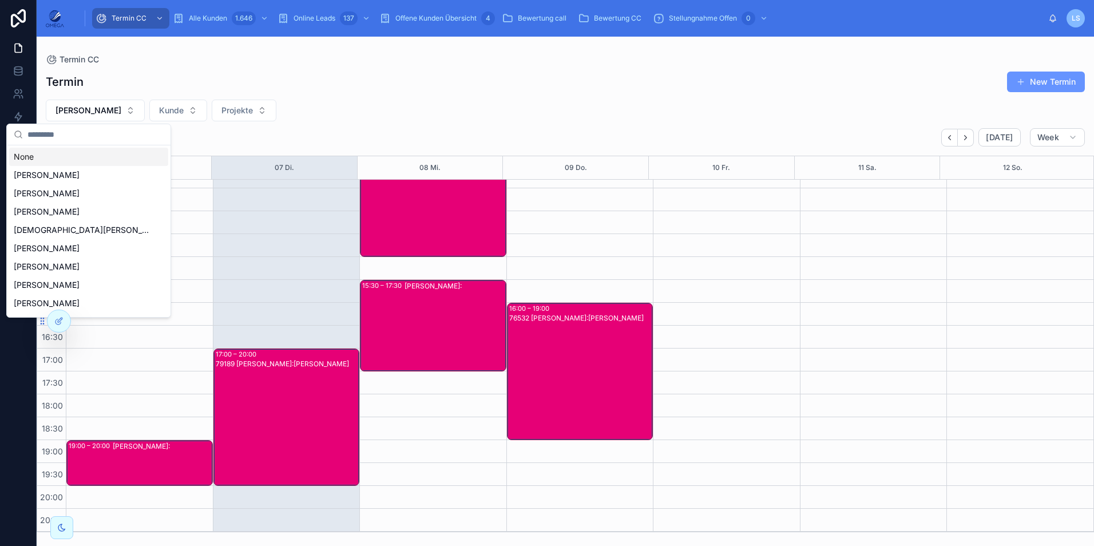
click at [598, 338] on div "76532 Klaus Vollmer Kunde:Saskia Schwab" at bounding box center [580, 380] width 143 height 135
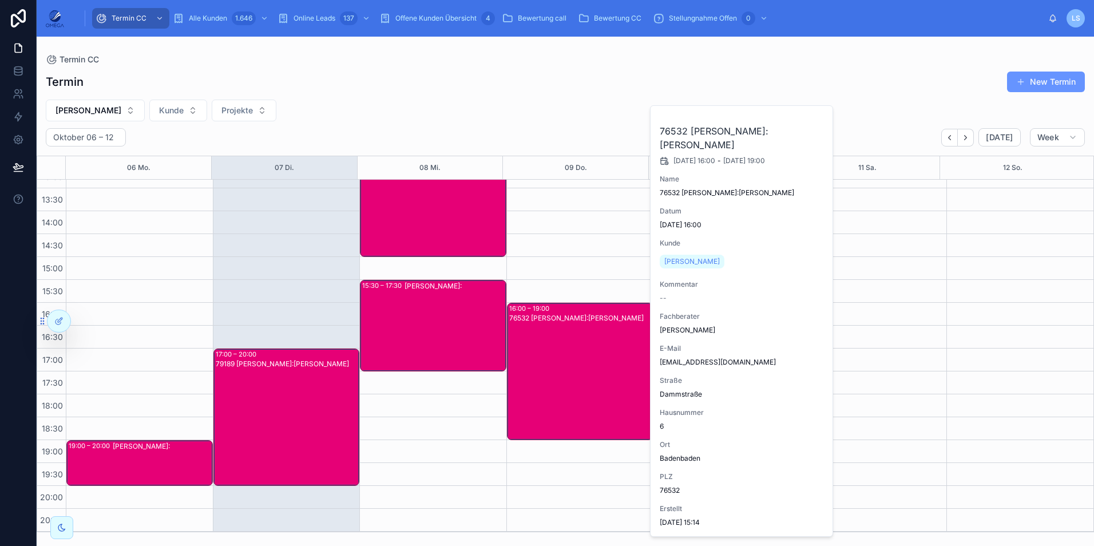
click at [700, 255] on link "Saskia Schwab" at bounding box center [692, 262] width 65 height 14
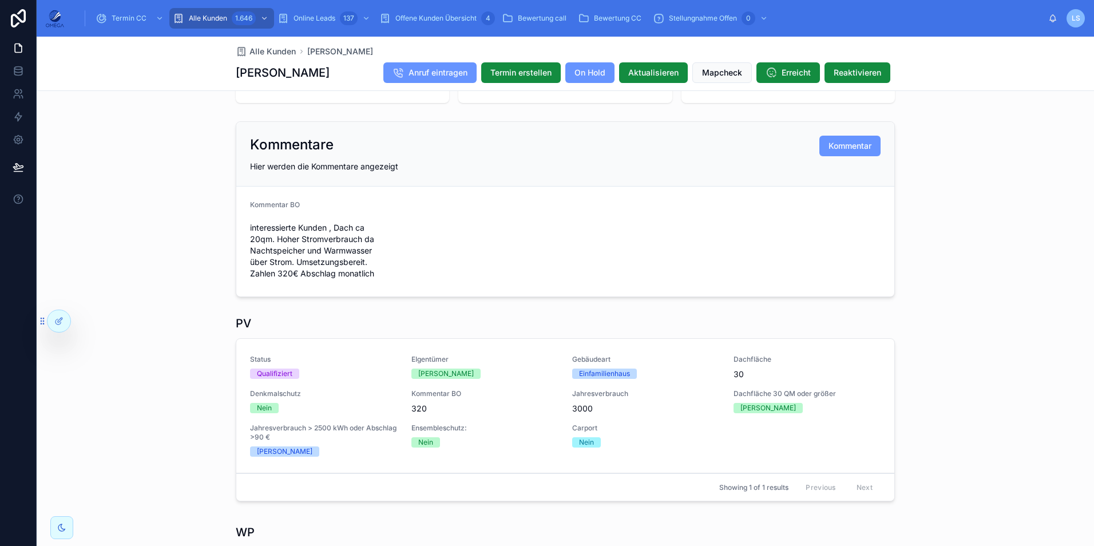
scroll to position [114, 0]
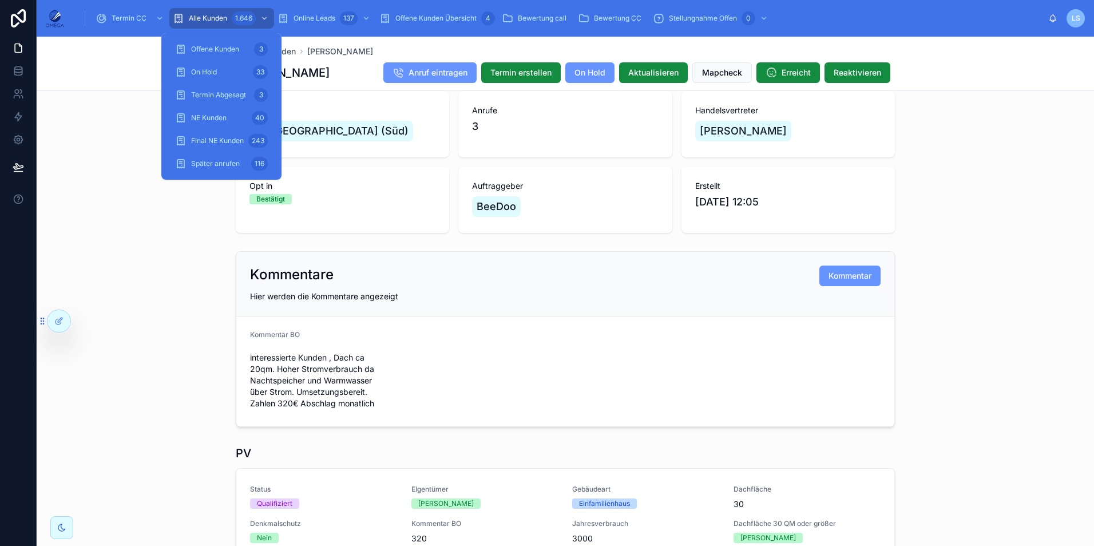
click at [232, 20] on div "1.646" at bounding box center [244, 18] width 24 height 14
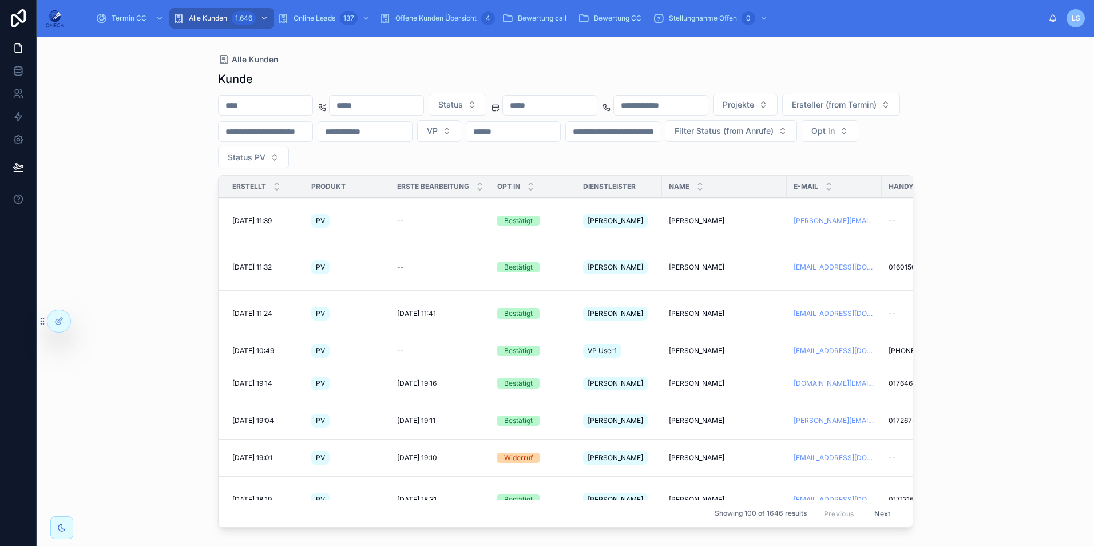
click at [109, 19] on div "Termin CC" at bounding box center [131, 18] width 70 height 18
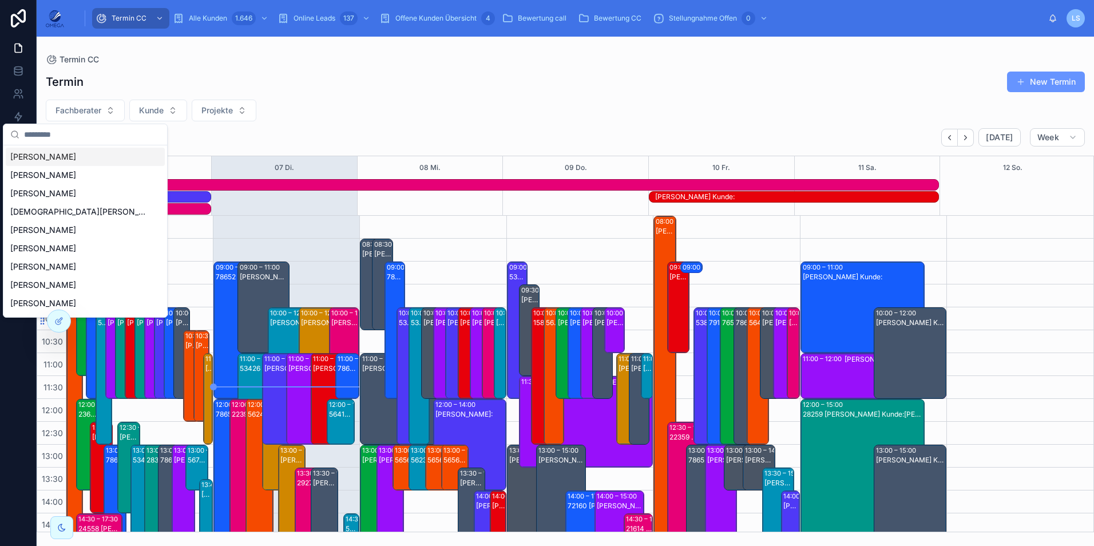
scroll to position [279, 0]
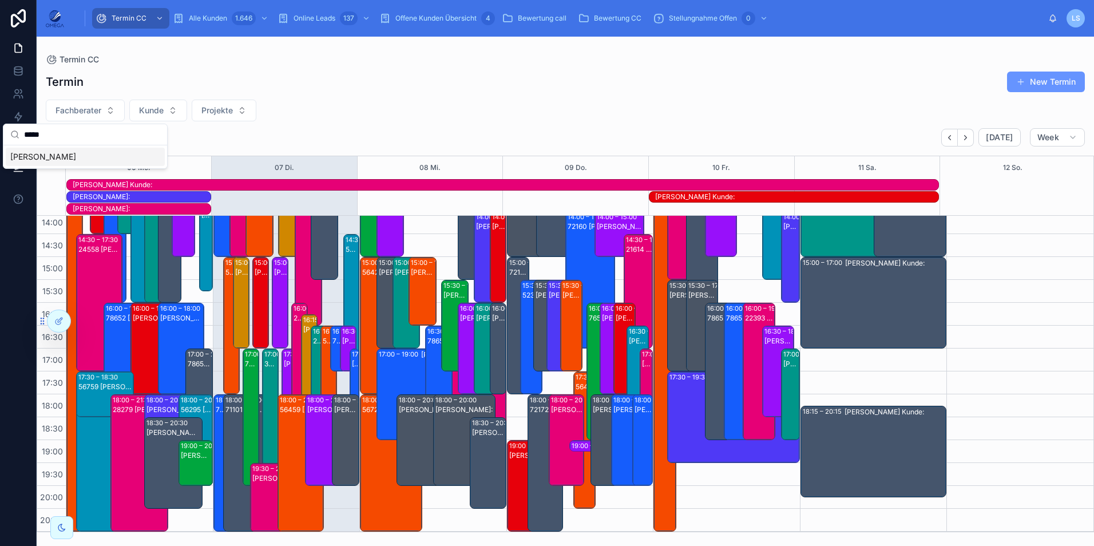
click at [79, 130] on input "*****" at bounding box center [92, 134] width 136 height 21
type input "***"
click at [78, 159] on div "Nino Rimmler" at bounding box center [85, 157] width 159 height 18
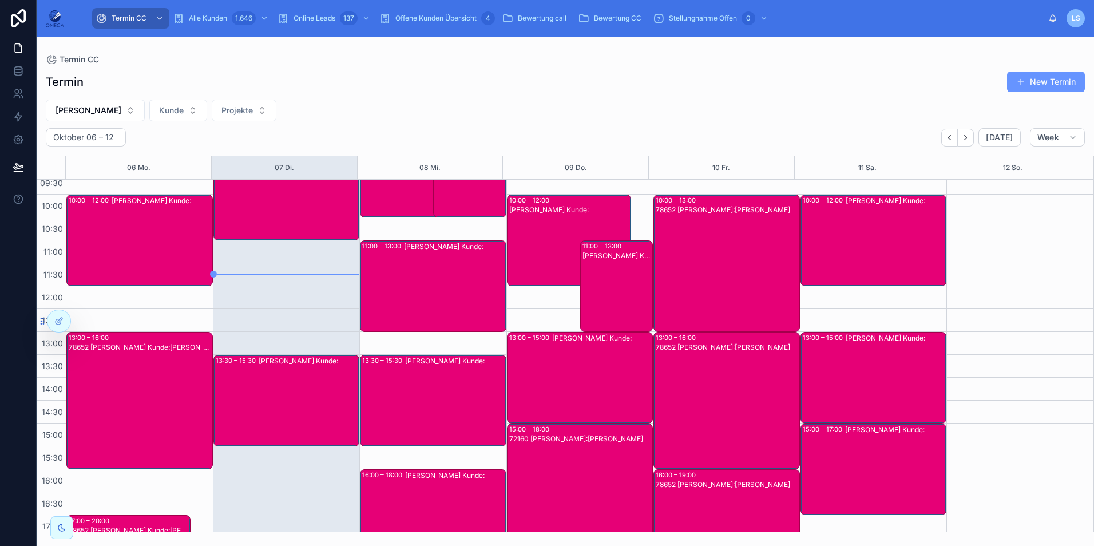
scroll to position [57, 0]
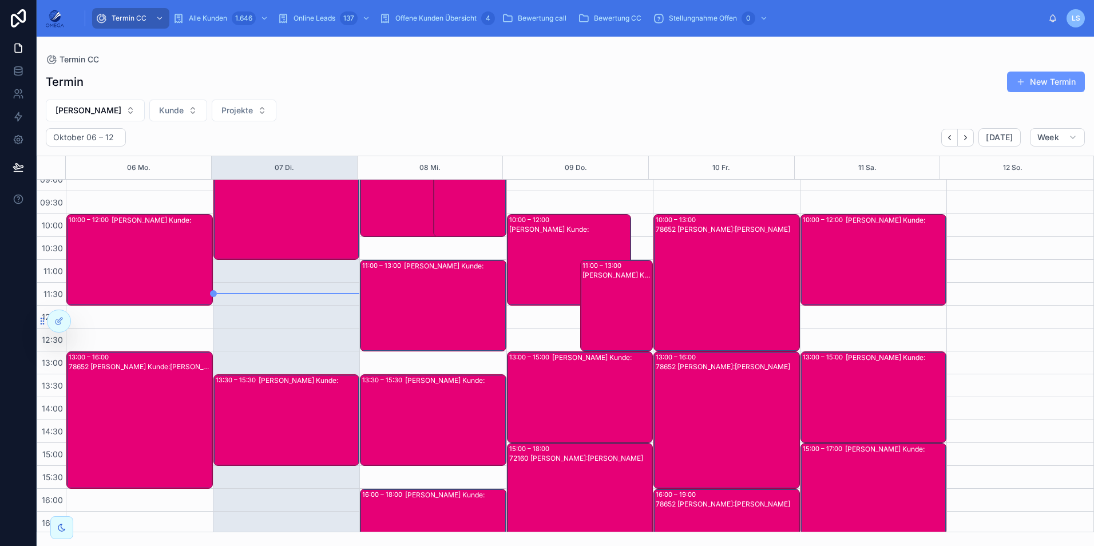
click at [540, 270] on div "10:00 – 12:00 Nino Rimmler Kunde:" at bounding box center [569, 260] width 123 height 90
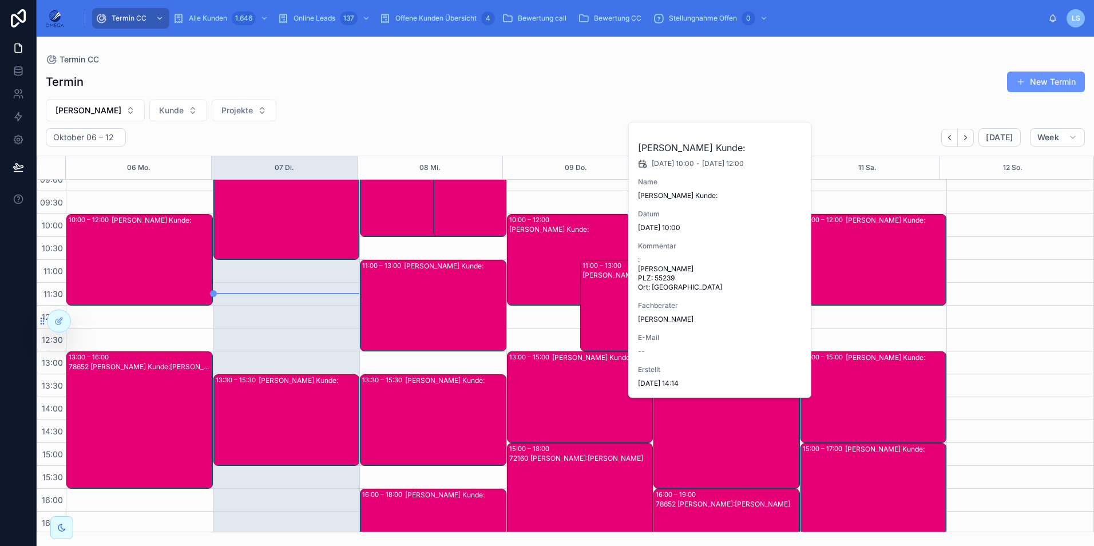
click at [540, 270] on div "10:00 – 12:00 Nino Rimmler Kunde:" at bounding box center [569, 260] width 123 height 90
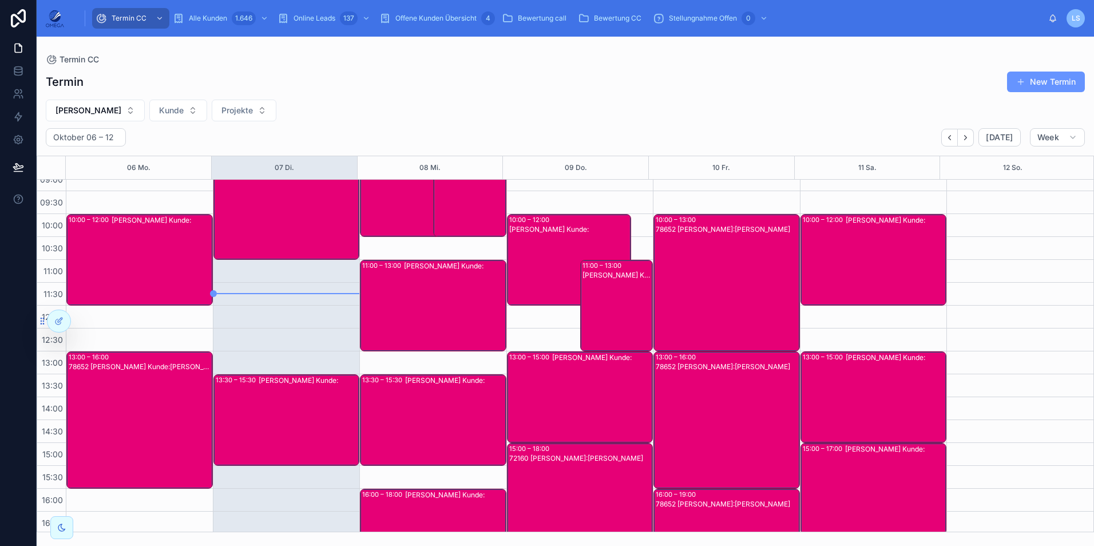
click at [604, 303] on div "Nino Rimmler Kunde:" at bounding box center [618, 314] width 70 height 89
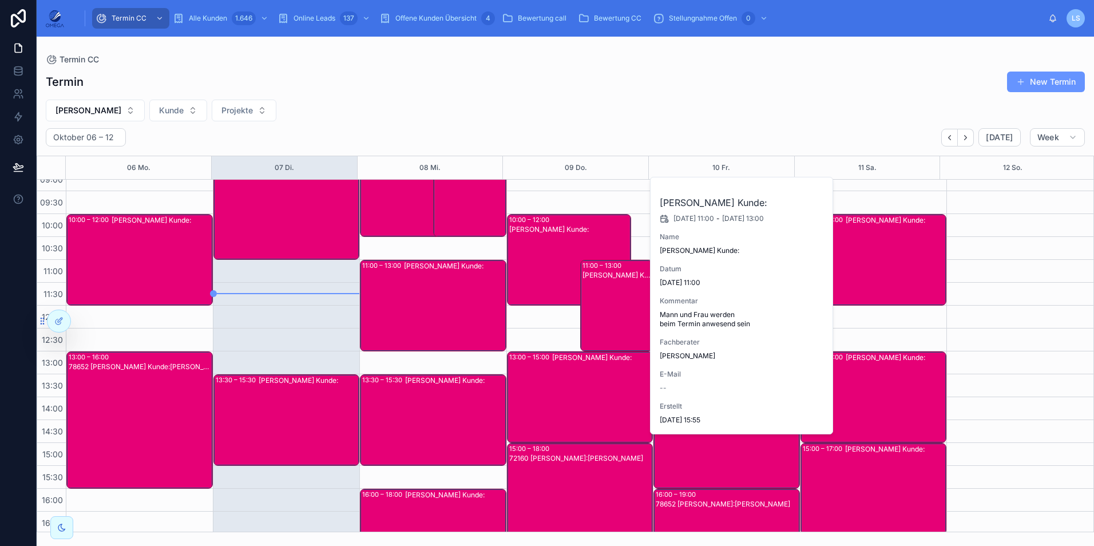
click at [600, 298] on div "Nino Rimmler Kunde:" at bounding box center [618, 314] width 70 height 89
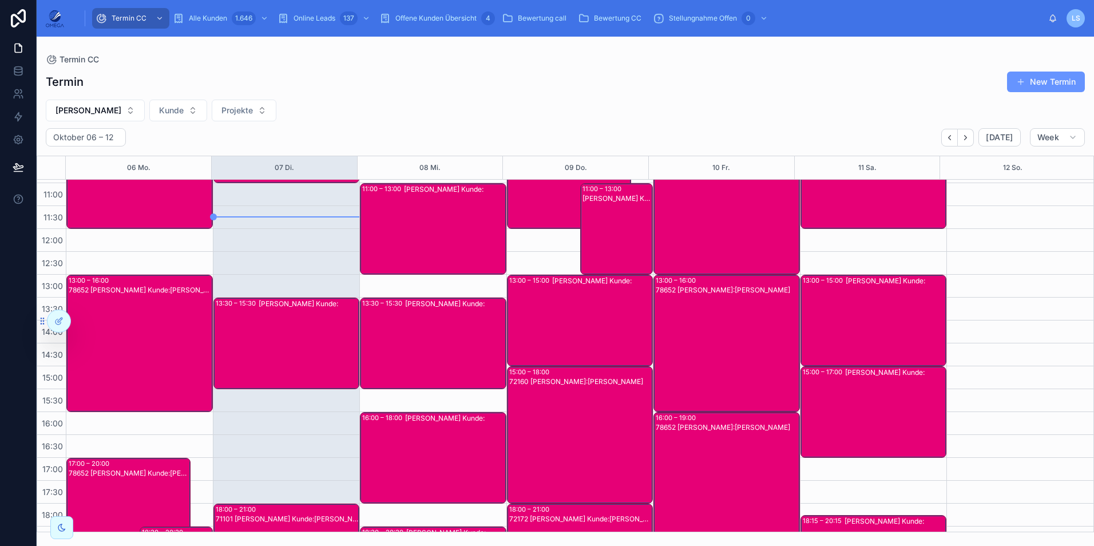
scroll to position [129, 0]
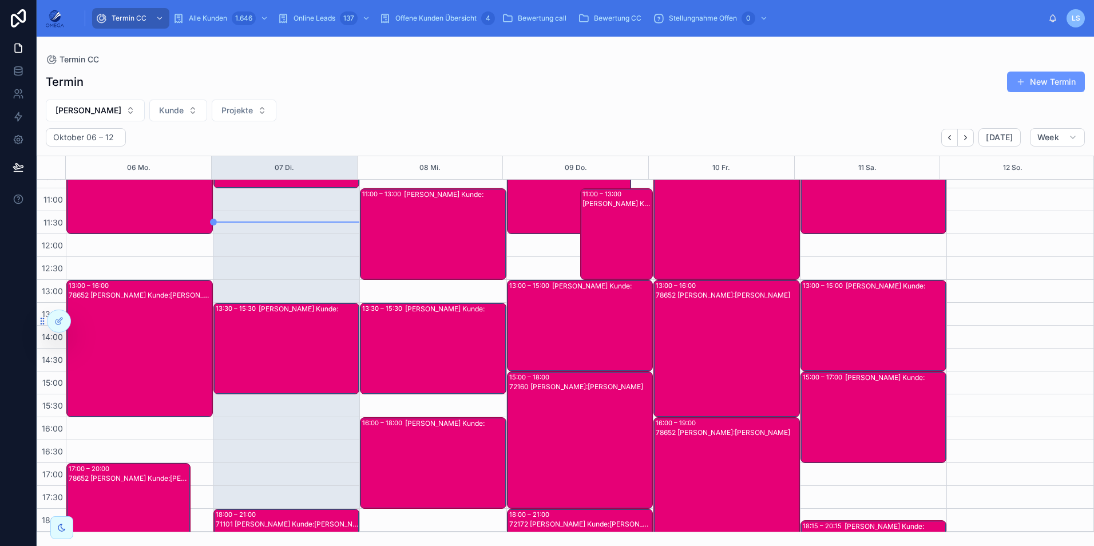
click at [568, 333] on div "Nino Rimmler Kunde:" at bounding box center [602, 325] width 100 height 89
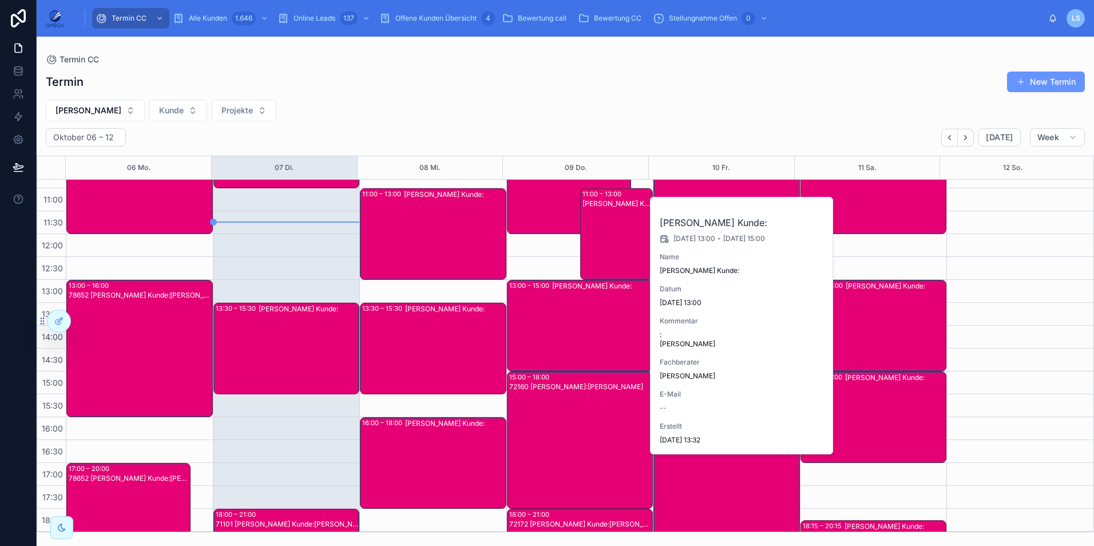
click at [568, 333] on div "Nino Rimmler Kunde:" at bounding box center [602, 325] width 100 height 89
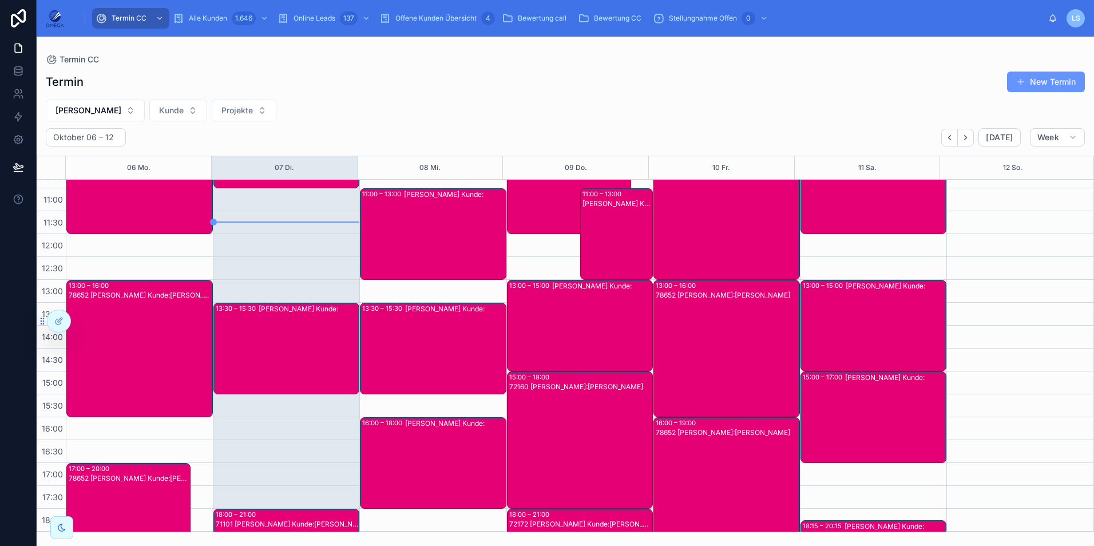
click at [619, 248] on div "Nino Rimmler Kunde:" at bounding box center [618, 243] width 70 height 89
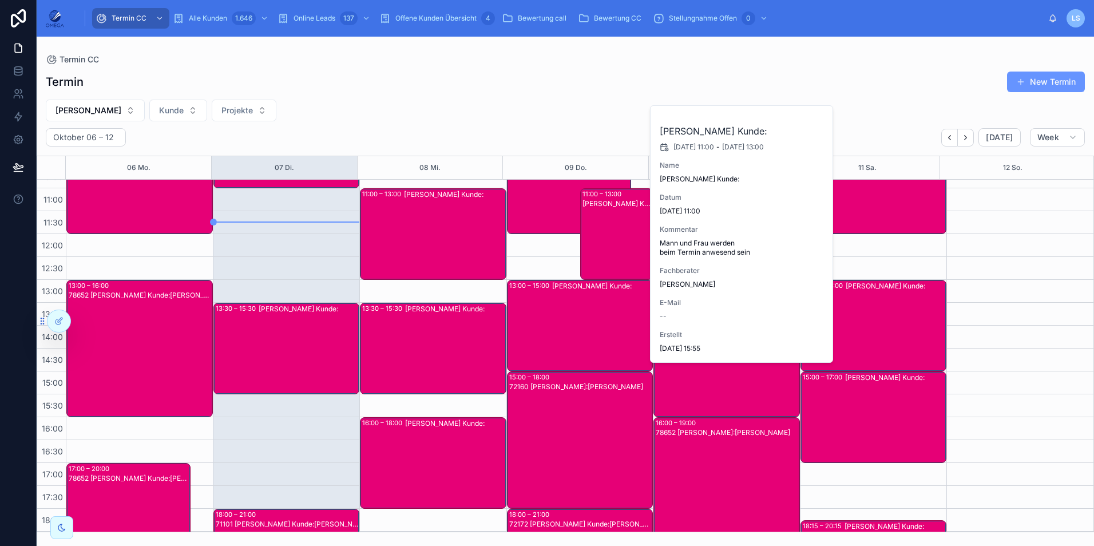
click at [619, 248] on div "Nino Rimmler Kunde:" at bounding box center [618, 243] width 70 height 89
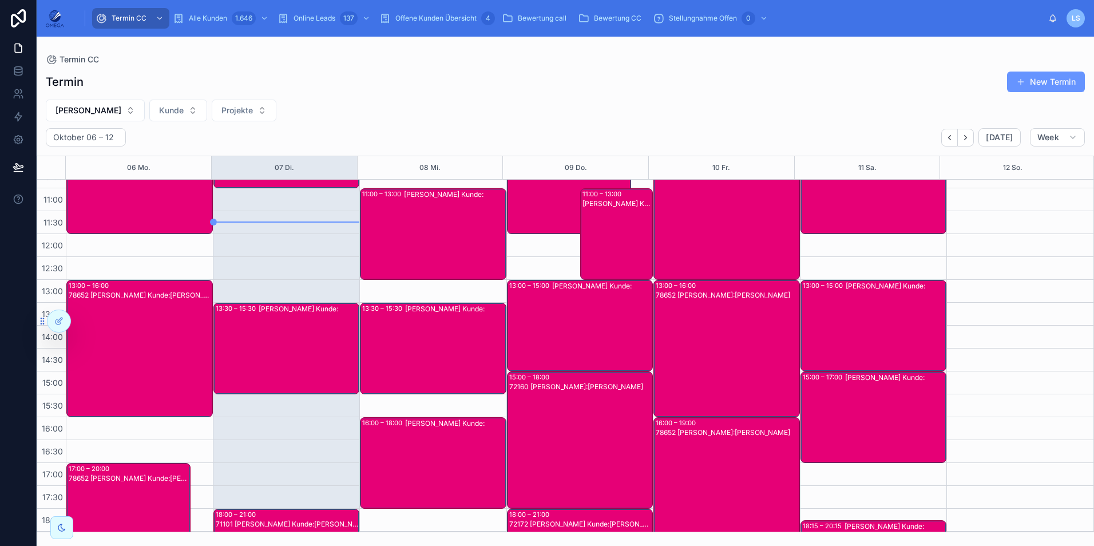
click at [579, 326] on div "Nino Rimmler Kunde:" at bounding box center [602, 325] width 100 height 89
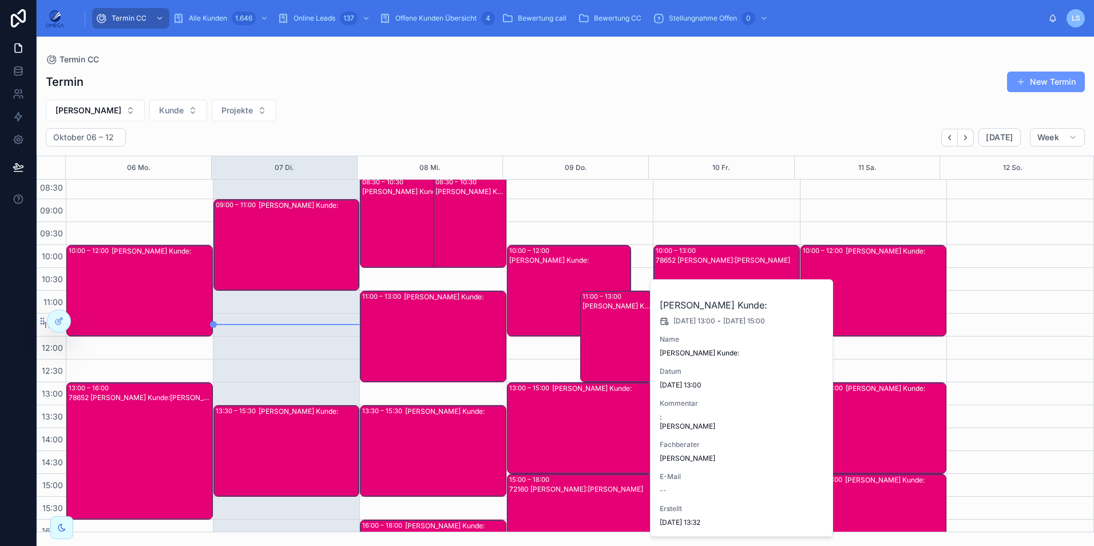
scroll to position [14, 0]
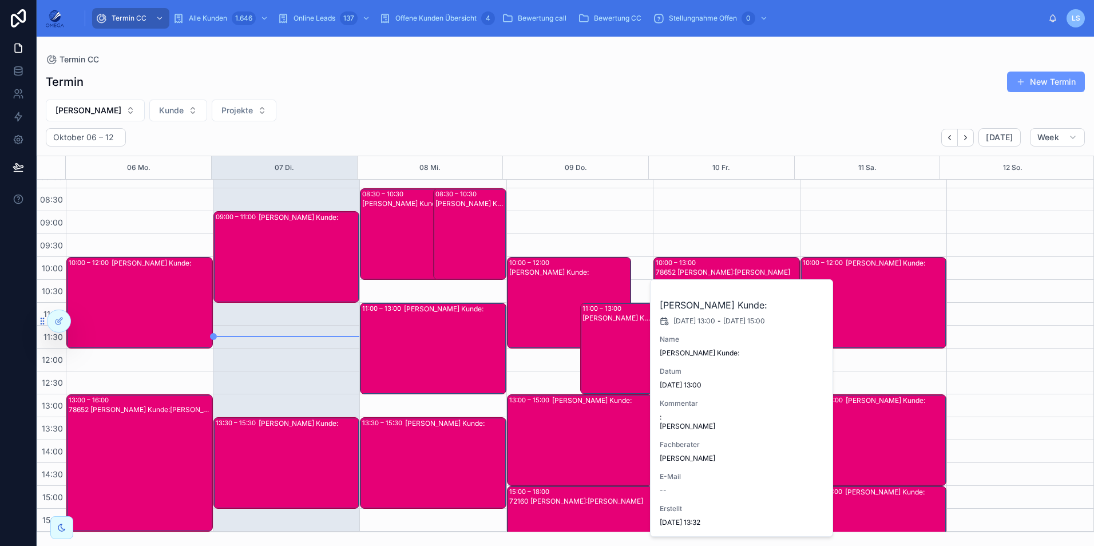
click at [545, 278] on div "10:00 – 12:00 Nino Rimmler Kunde:" at bounding box center [569, 303] width 123 height 90
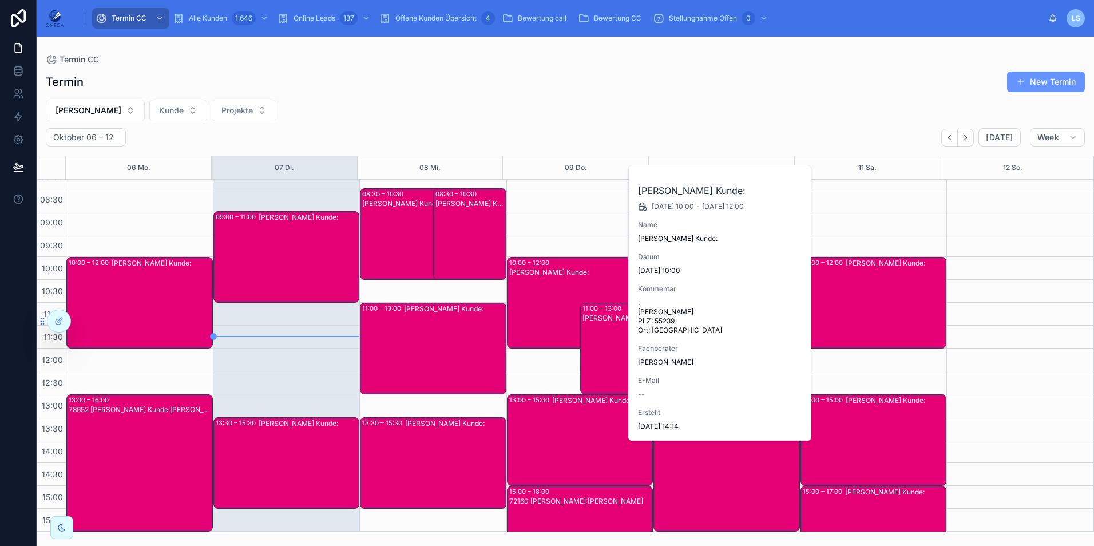
click at [545, 278] on div "10:00 – 12:00 Nino Rimmler Kunde:" at bounding box center [569, 303] width 123 height 90
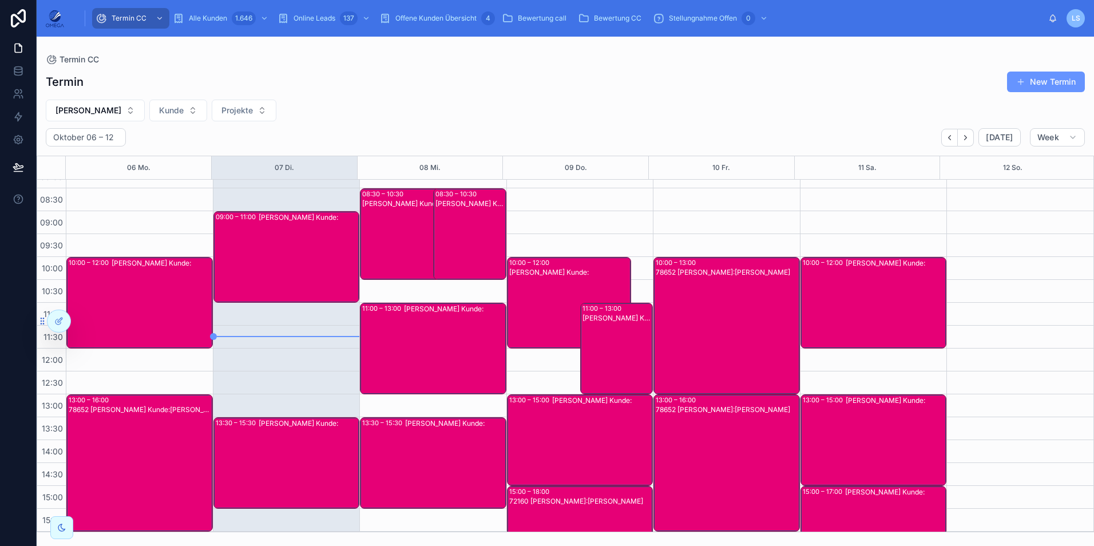
click at [594, 340] on div "Nino Rimmler Kunde:" at bounding box center [618, 357] width 70 height 89
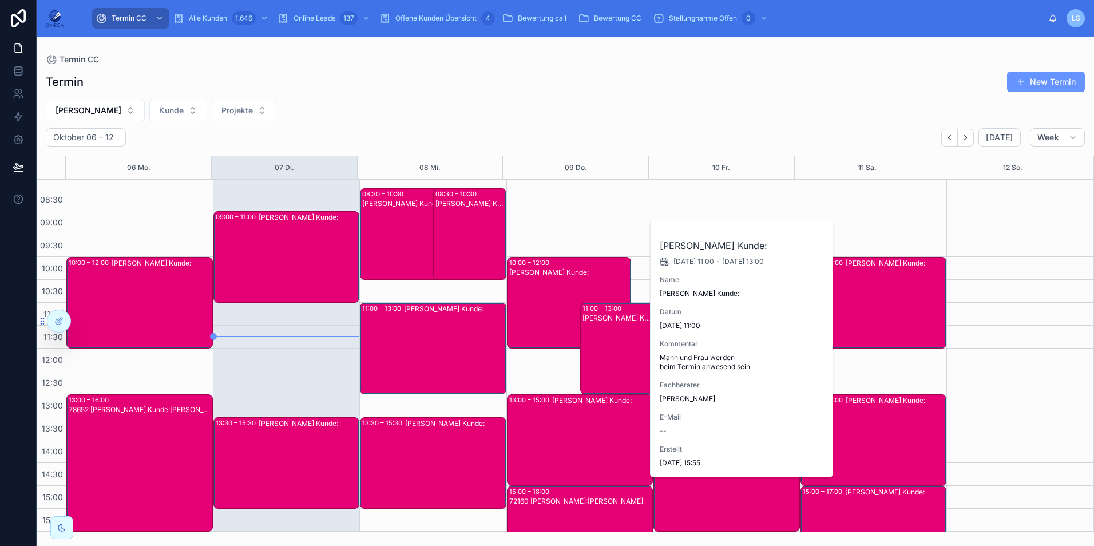
click at [594, 340] on div "Nino Rimmler Kunde:" at bounding box center [618, 357] width 70 height 89
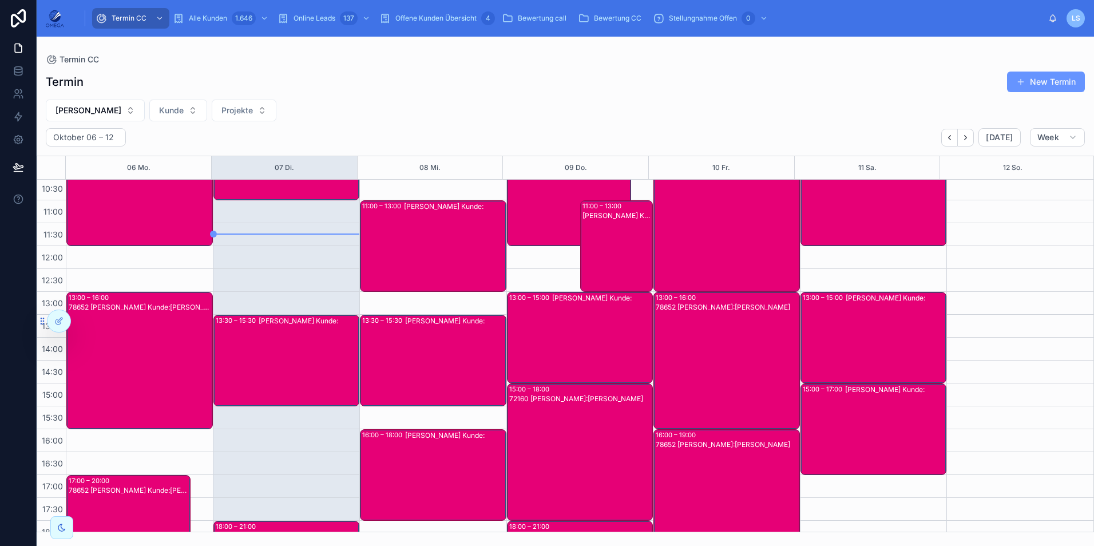
scroll to position [129, 0]
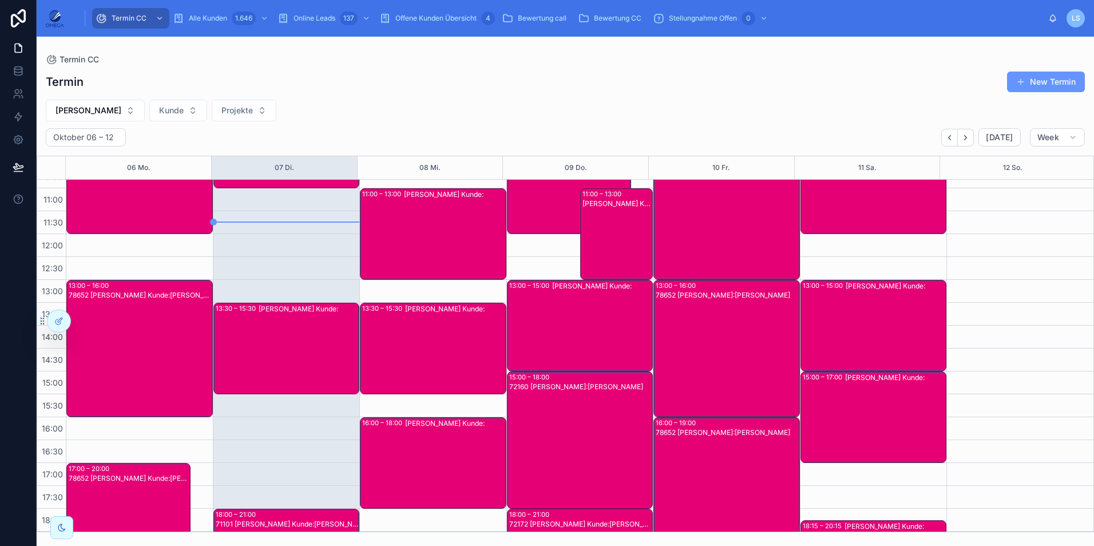
click at [560, 323] on div "Nino Rimmler Kunde:" at bounding box center [602, 325] width 100 height 89
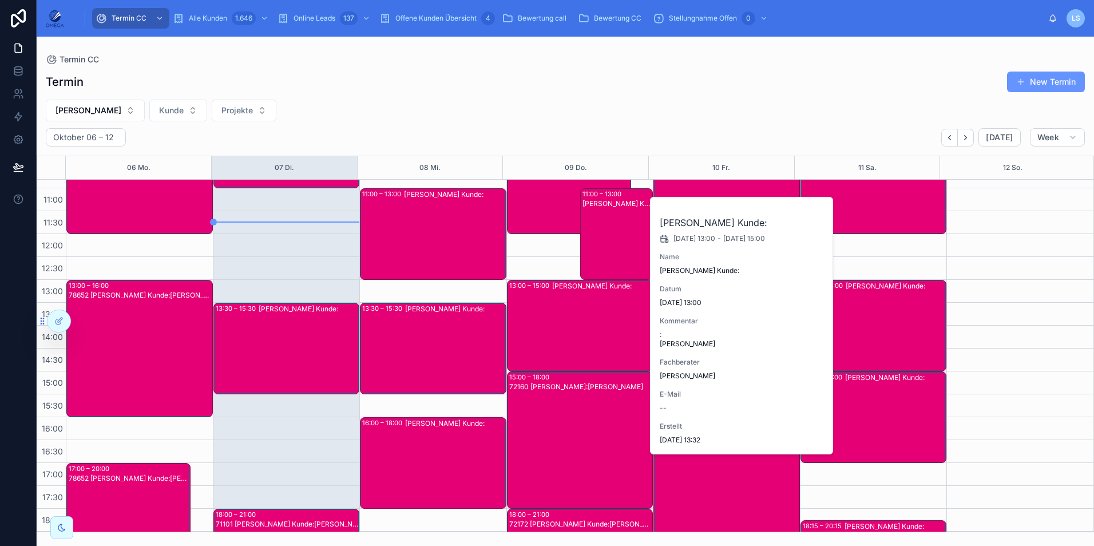
click at [585, 327] on div "Nino Rimmler Kunde:" at bounding box center [602, 325] width 100 height 89
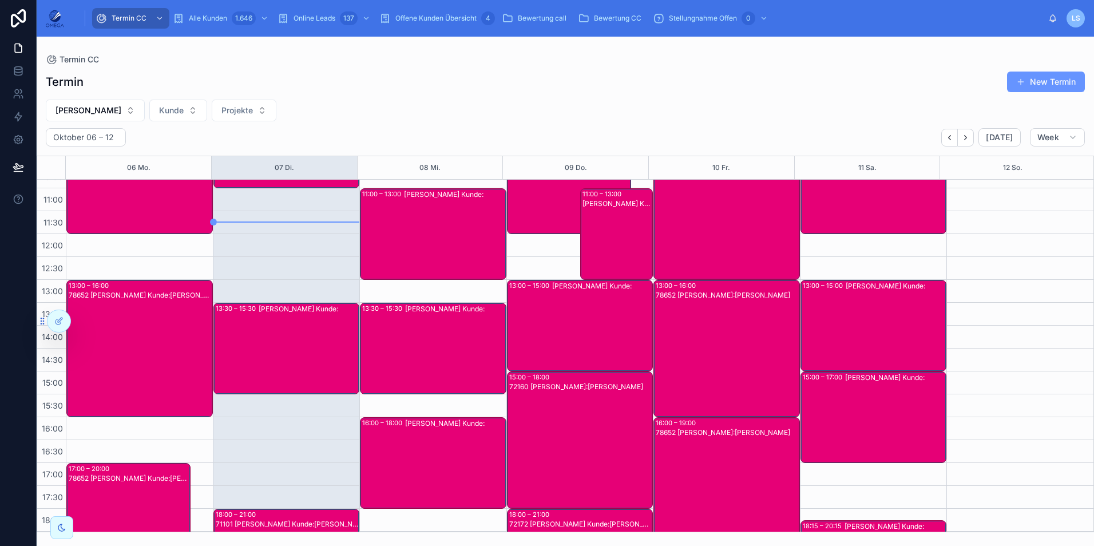
click at [85, 107] on span "Nino Rimmler" at bounding box center [89, 110] width 66 height 11
type input "****"
click at [41, 157] on span "Klaus Vollmer" at bounding box center [46, 156] width 66 height 11
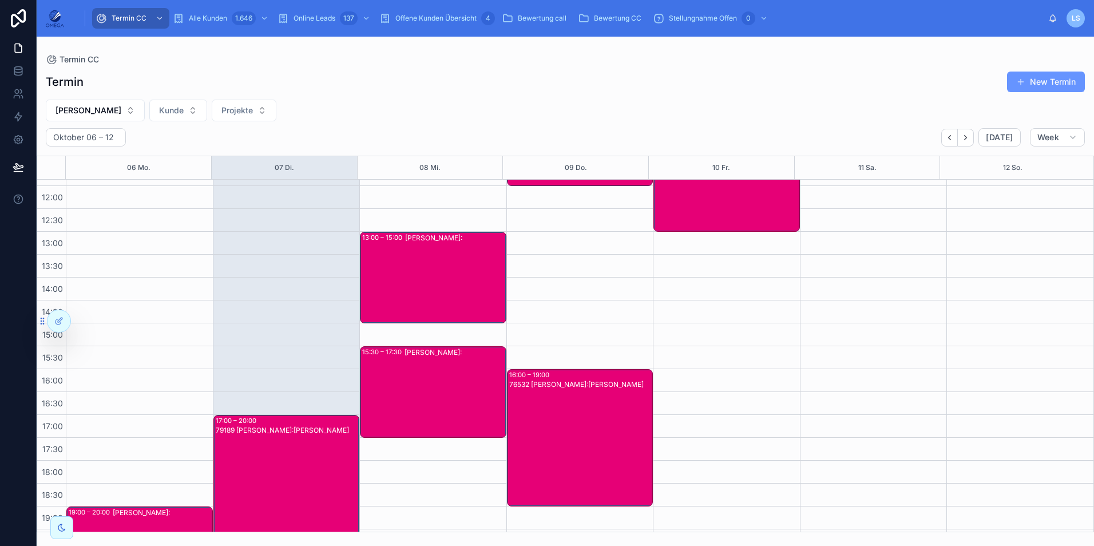
scroll to position [186, 0]
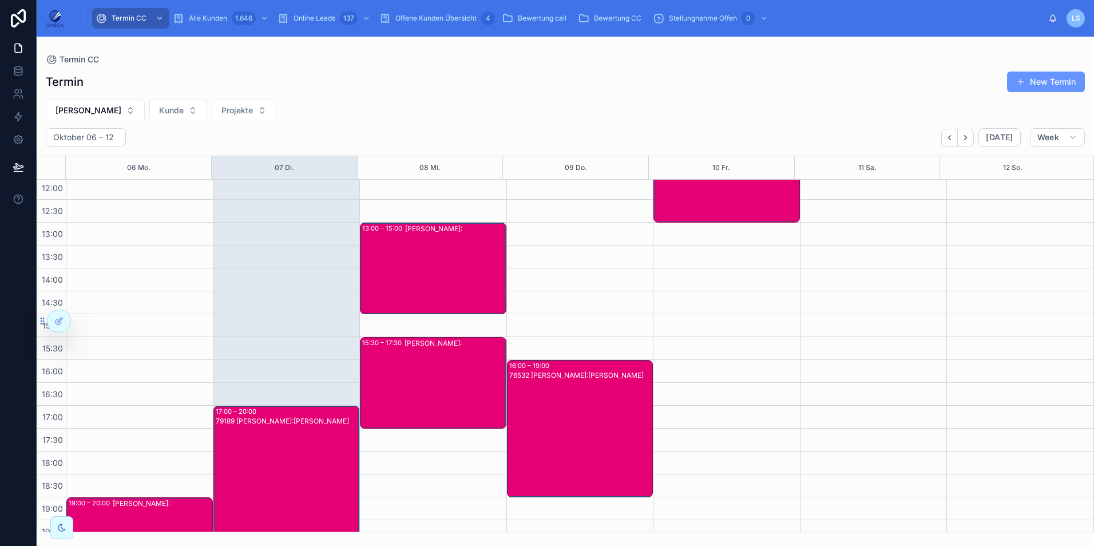
click at [97, 109] on span "Klaus Vollmer" at bounding box center [89, 110] width 66 height 11
type input "***"
click at [86, 153] on div "Nino Rimmler" at bounding box center [88, 157] width 159 height 18
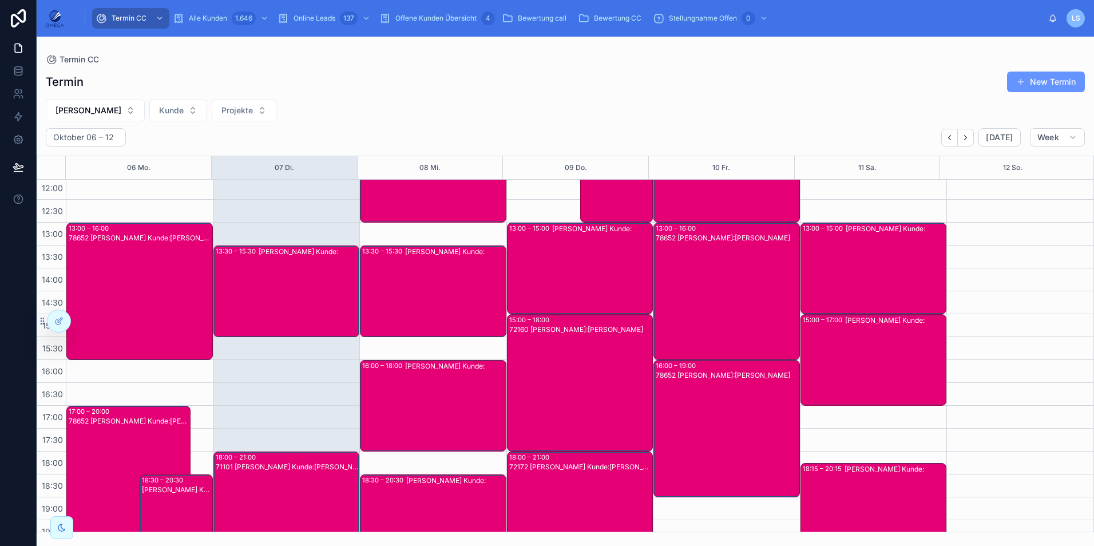
click at [75, 109] on span "Nino Rimmler" at bounding box center [89, 110] width 66 height 11
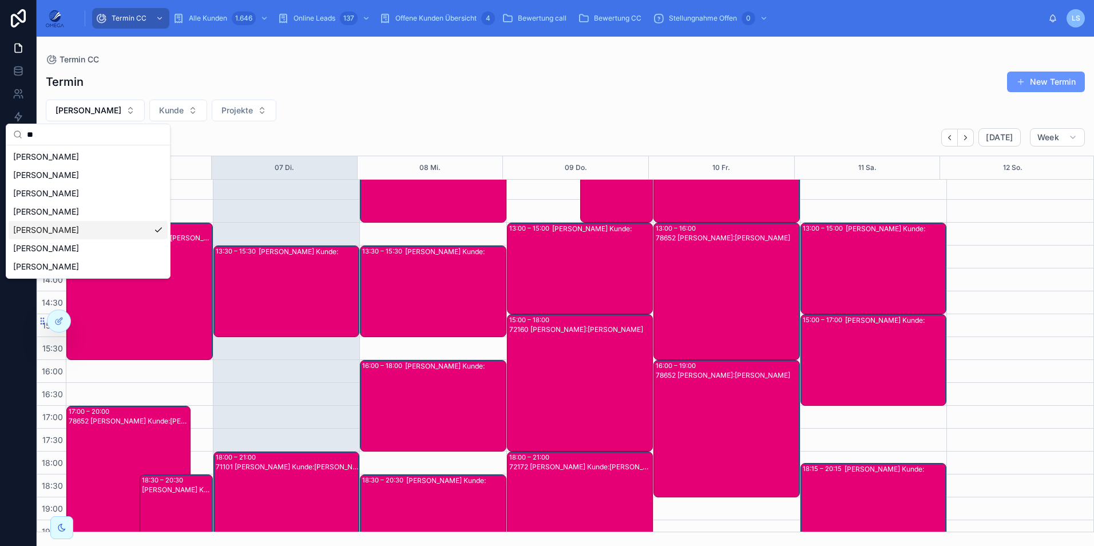
type input "**"
click at [616, 124] on div "Termin New Termin Nino Rimmler Kunde Projekte Oktober 06 – 12 Today Week 06 Mo.…" at bounding box center [566, 298] width 1058 height 468
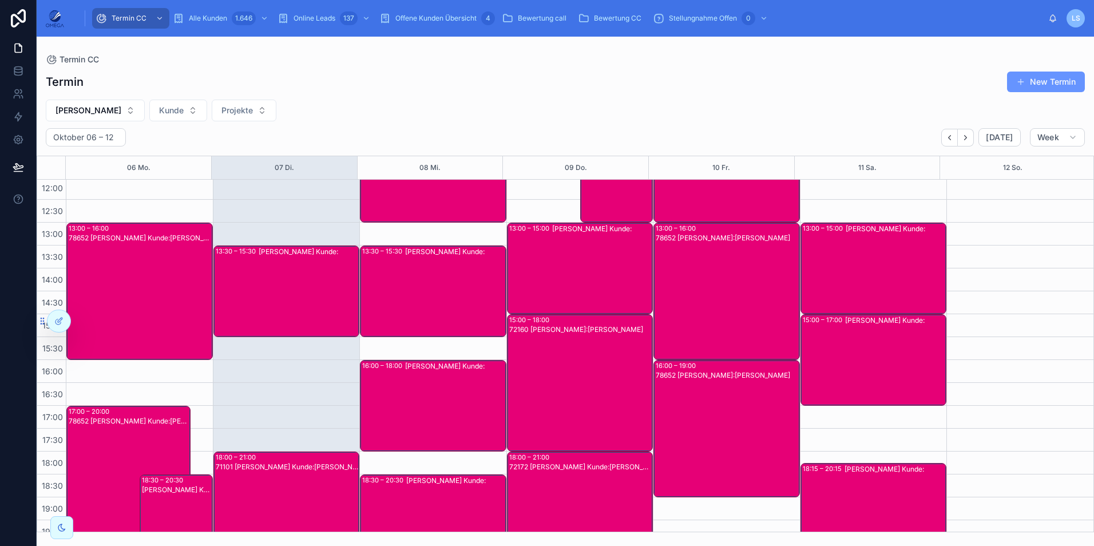
scroll to position [72, 0]
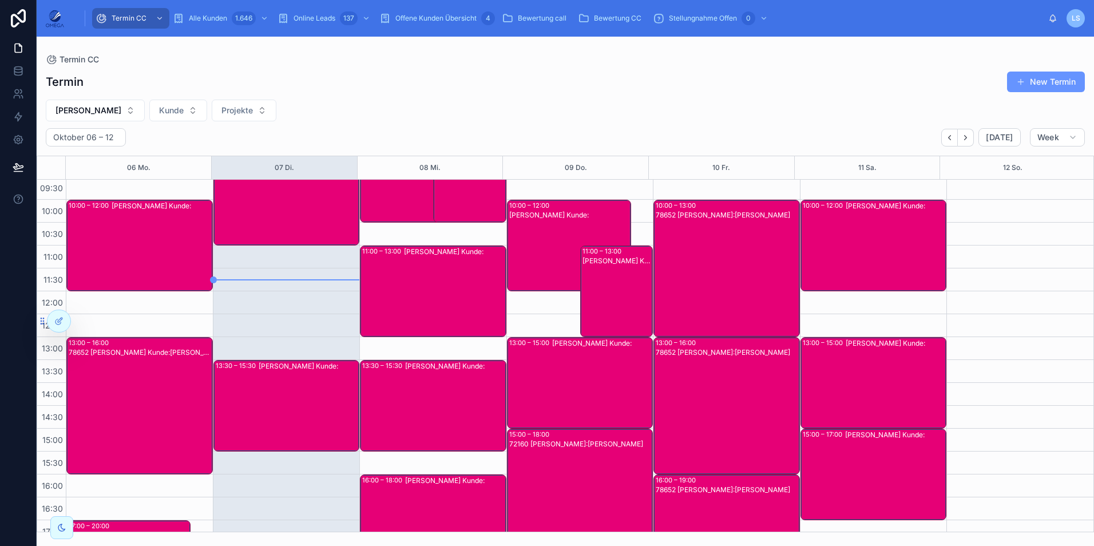
click at [108, 117] on button "Nino Rimmler" at bounding box center [95, 111] width 99 height 22
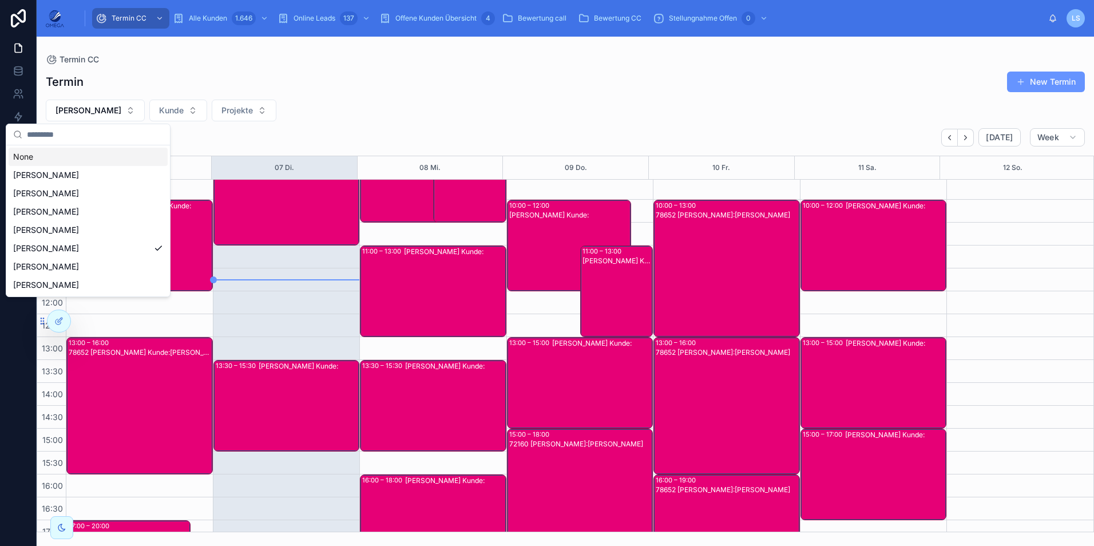
click at [53, 164] on div "None" at bounding box center [88, 157] width 159 height 18
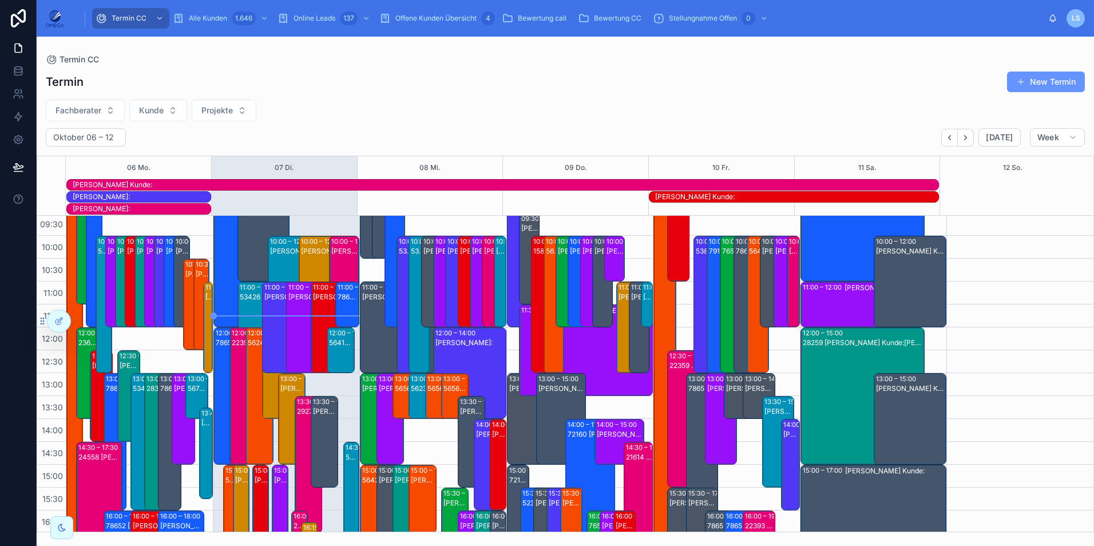
click at [103, 109] on button "Fachberater" at bounding box center [85, 111] width 79 height 22
type input "****"
click at [92, 173] on div "Hartmut Seitz" at bounding box center [85, 175] width 159 height 18
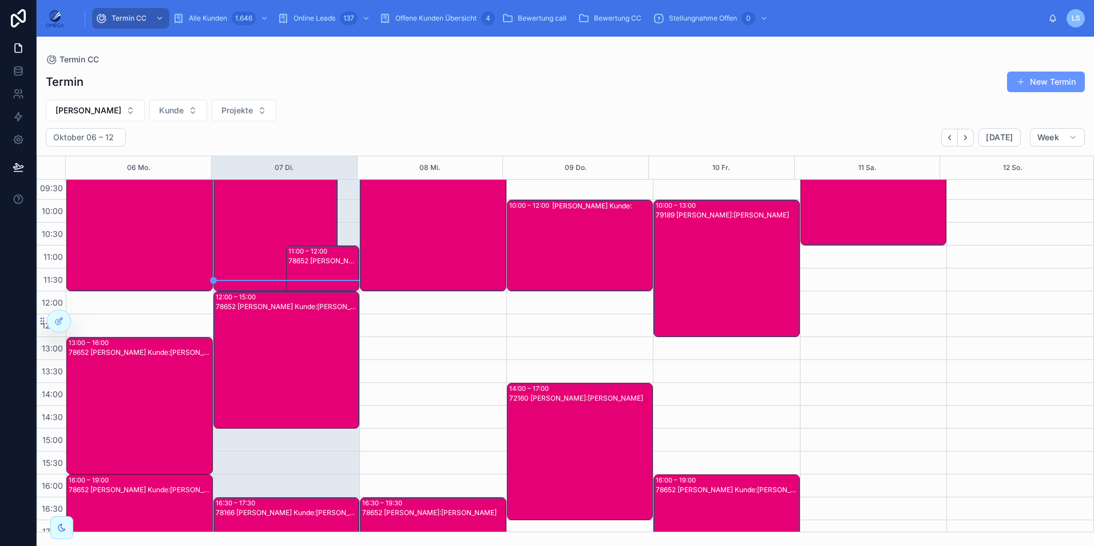
click at [60, 116] on span "Hartmut Seitz" at bounding box center [89, 110] width 66 height 11
type input "**"
click at [77, 159] on span "Tayfun Süleymani" at bounding box center [47, 156] width 66 height 11
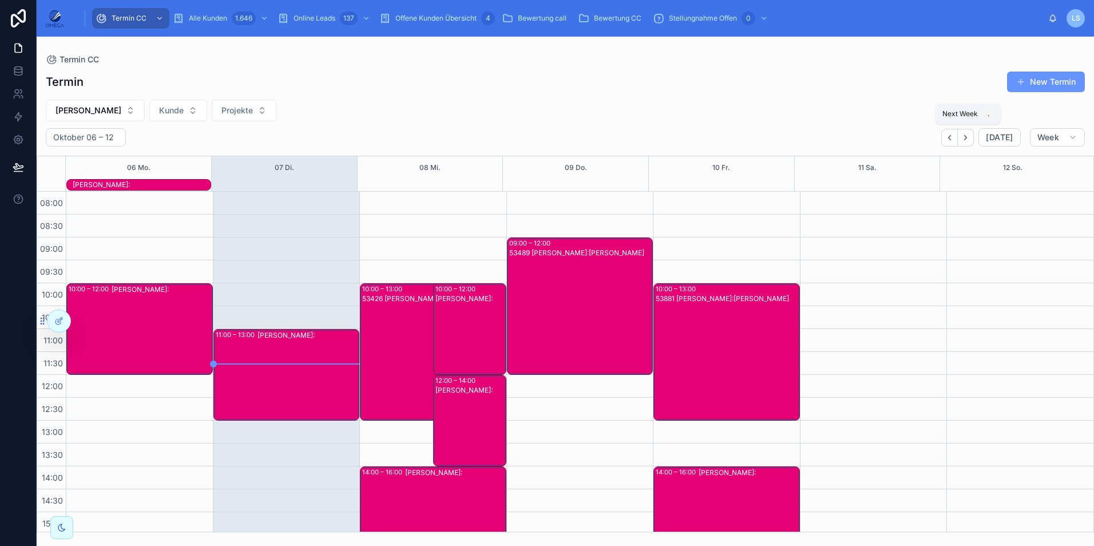
click at [964, 142] on button "Next" at bounding box center [966, 138] width 16 height 18
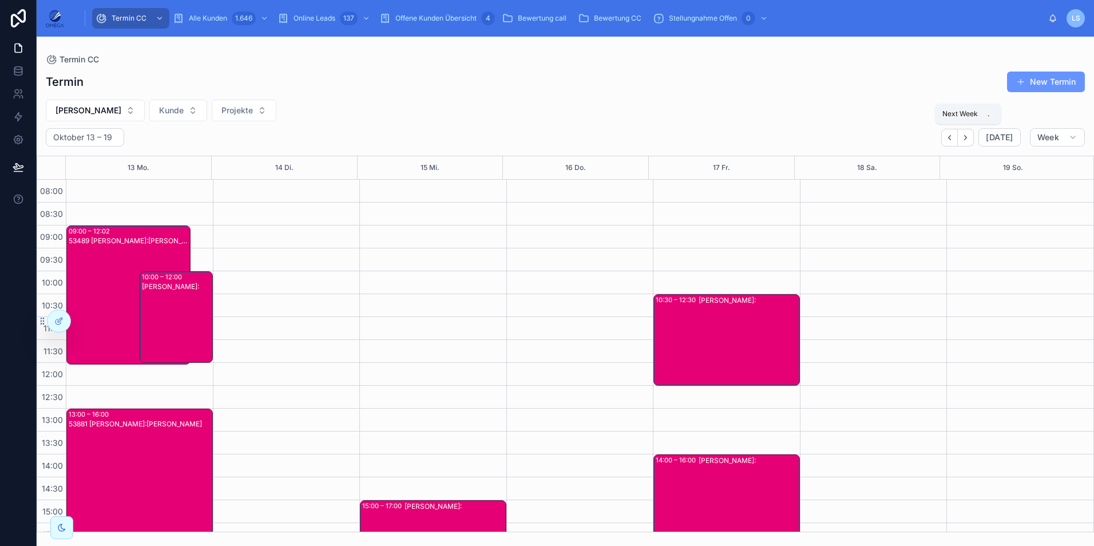
click at [966, 143] on button "Next" at bounding box center [966, 138] width 16 height 18
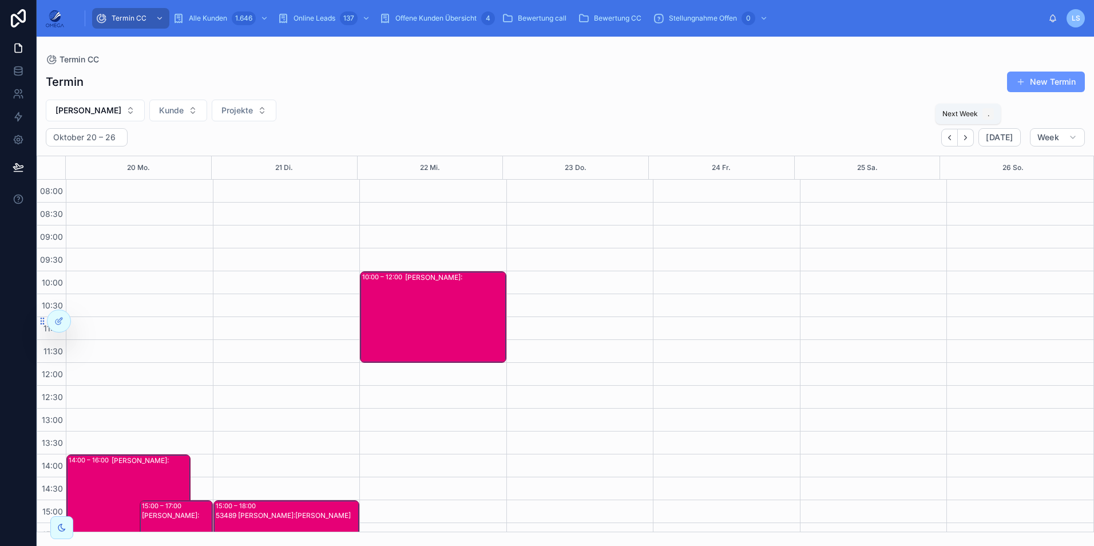
click at [974, 136] on button "Next" at bounding box center [966, 138] width 16 height 18
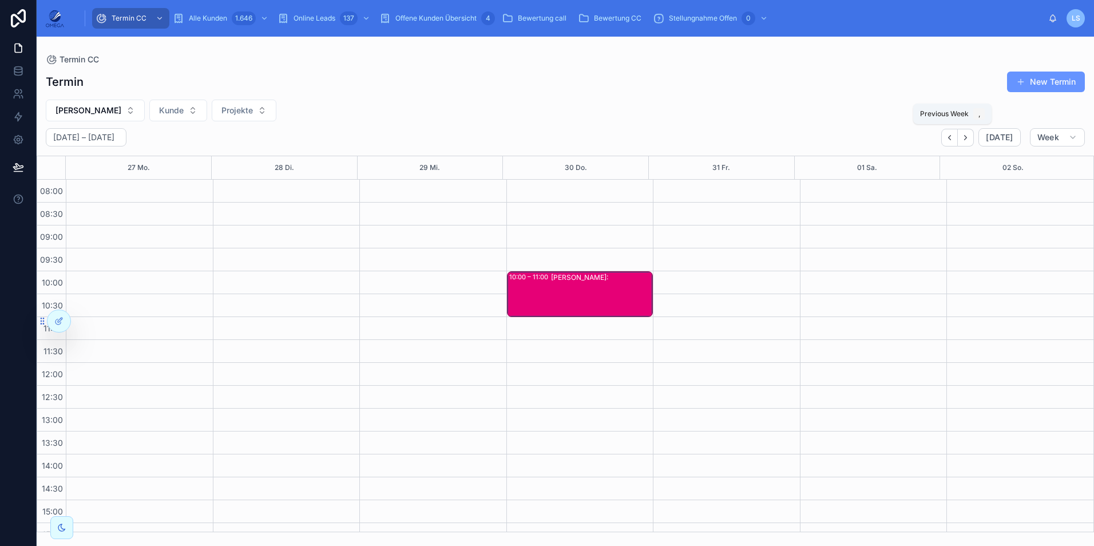
click at [954, 136] on icon "Back" at bounding box center [949, 137] width 9 height 9
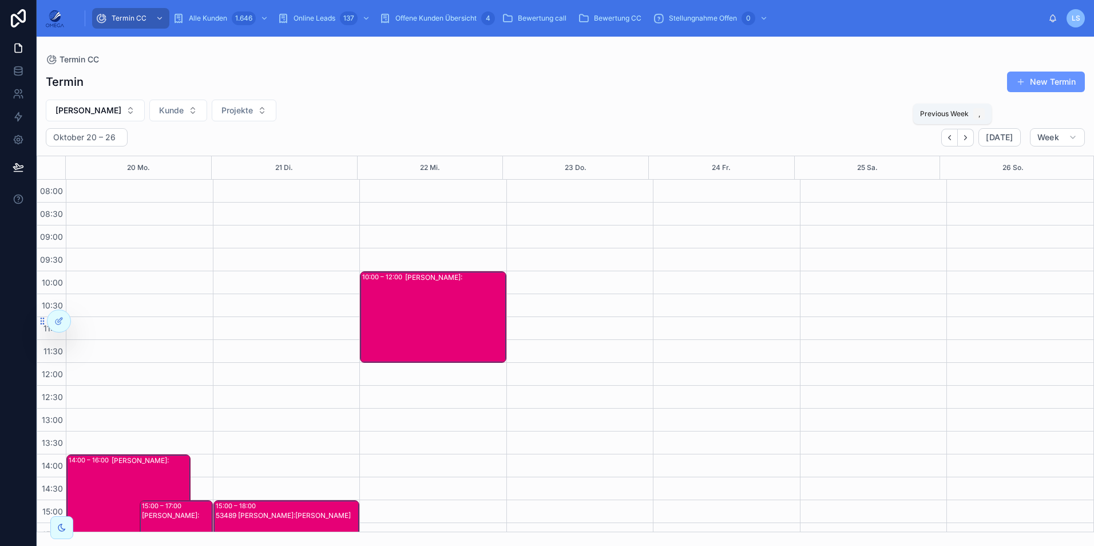
click at [954, 136] on icon "Back" at bounding box center [949, 137] width 9 height 9
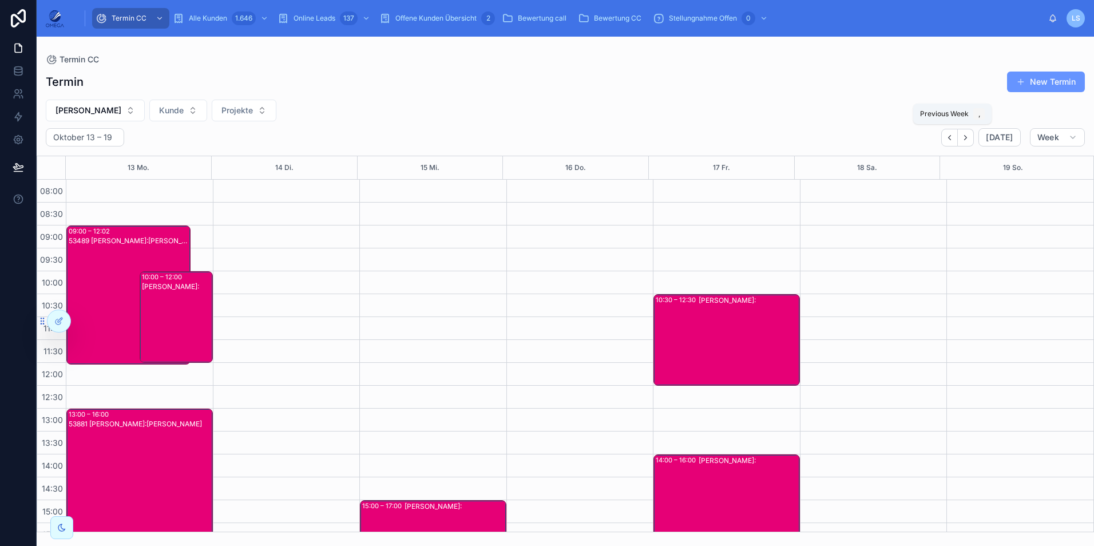
click at [951, 138] on icon "Back" at bounding box center [950, 137] width 2 height 5
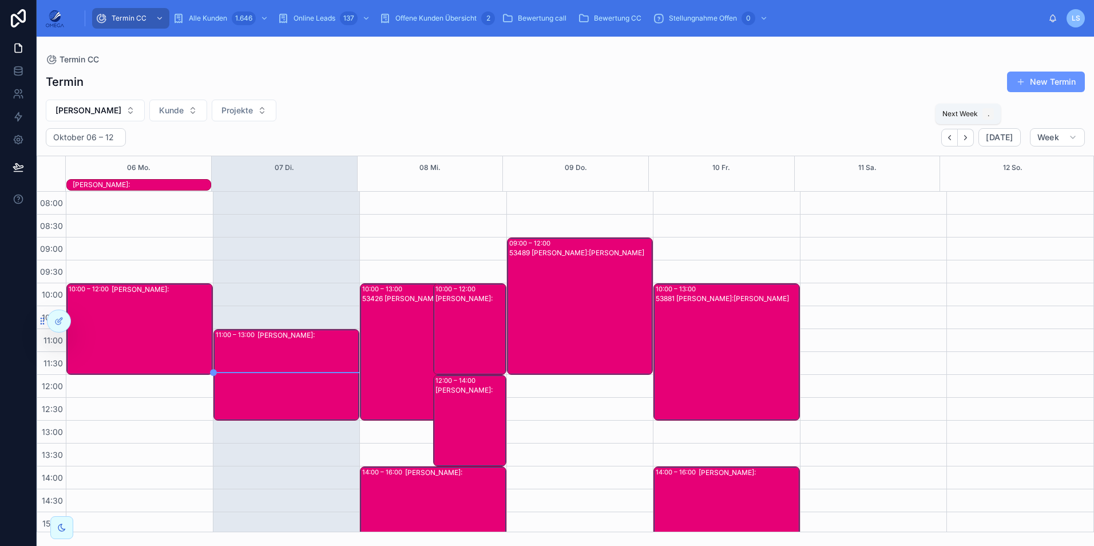
click at [967, 141] on icon "Next" at bounding box center [966, 137] width 9 height 9
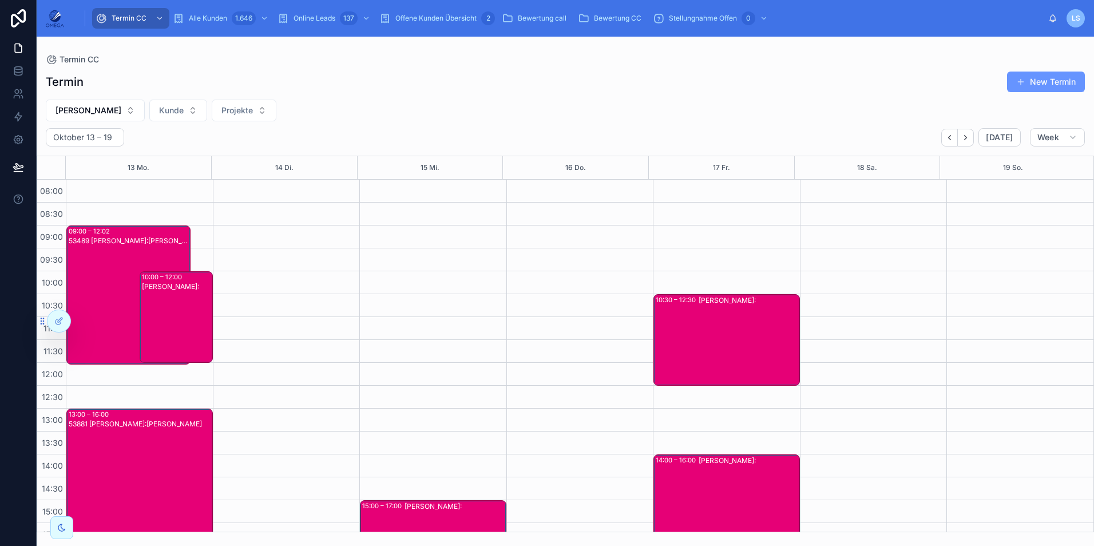
click at [92, 288] on div "53489 Tayfun Süleymani Kunde:Lüdia Nallin" at bounding box center [129, 304] width 121 height 137
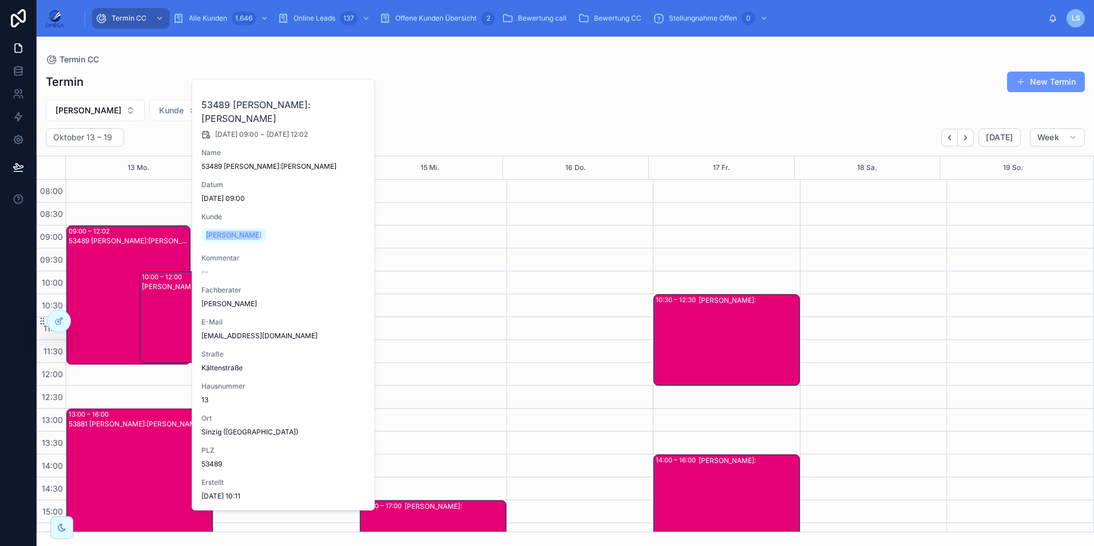
drag, startPoint x: 251, startPoint y: 238, endPoint x: 205, endPoint y: 237, distance: 46.4
click at [205, 237] on div "Lüdia Nallin" at bounding box center [235, 235] width 69 height 18
copy span "Lüdia Nallin"
click at [533, 124] on div "Termin New Termin Tayfun Süleymani Kunde Projekte Oktober 13 – 19 Today Week 13…" at bounding box center [566, 298] width 1058 height 468
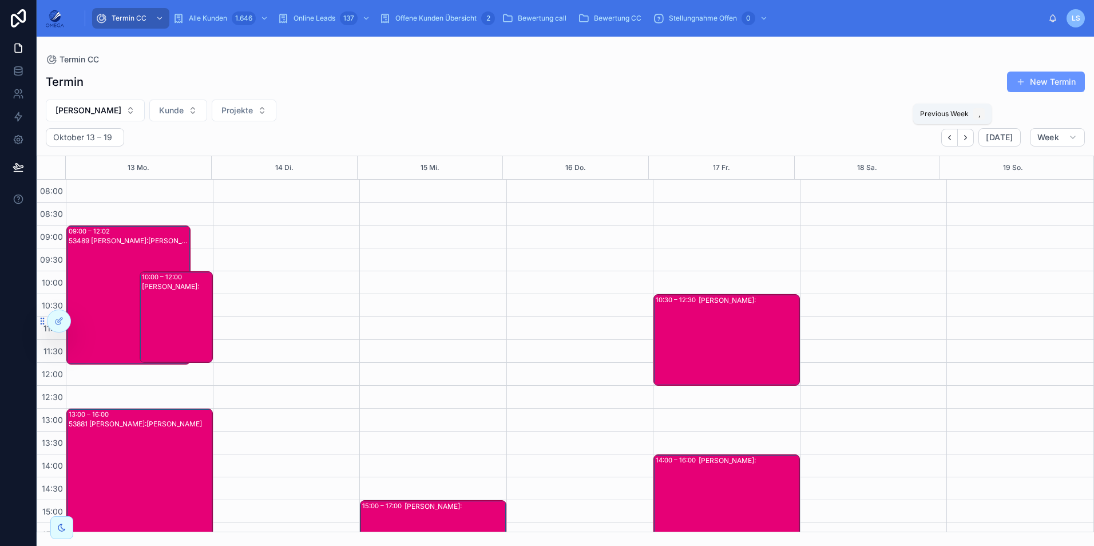
click at [951, 140] on icon "Back" at bounding box center [950, 137] width 2 height 5
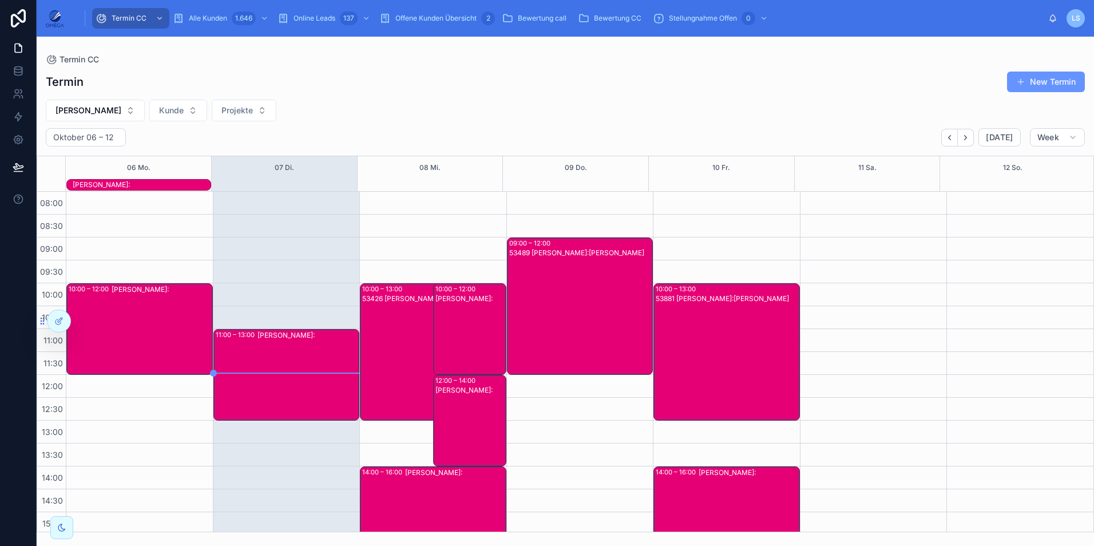
click at [399, 329] on div "53426 Tayfun Süleymani Kunde:Emanuel Busch" at bounding box center [422, 361] width 121 height 135
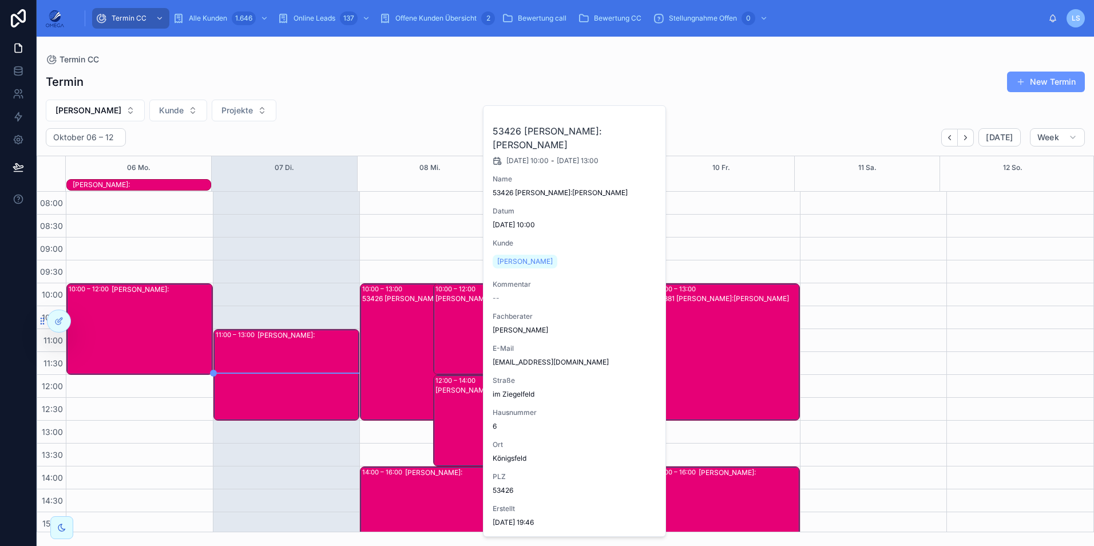
click at [399, 328] on div "53426 Tayfun Süleymani Kunde:Emanuel Busch" at bounding box center [422, 361] width 121 height 135
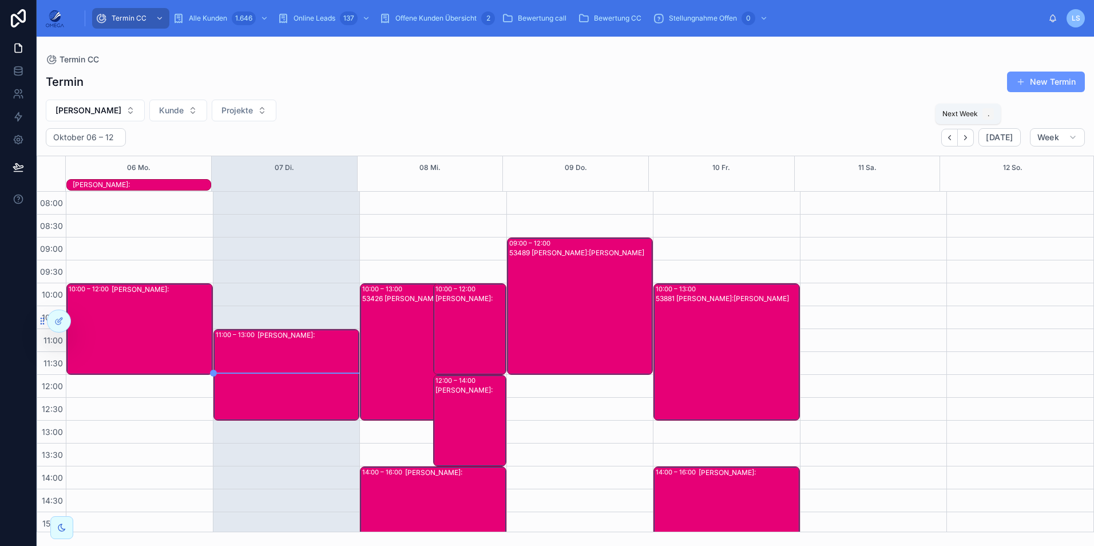
click at [972, 142] on button "Next" at bounding box center [966, 138] width 16 height 18
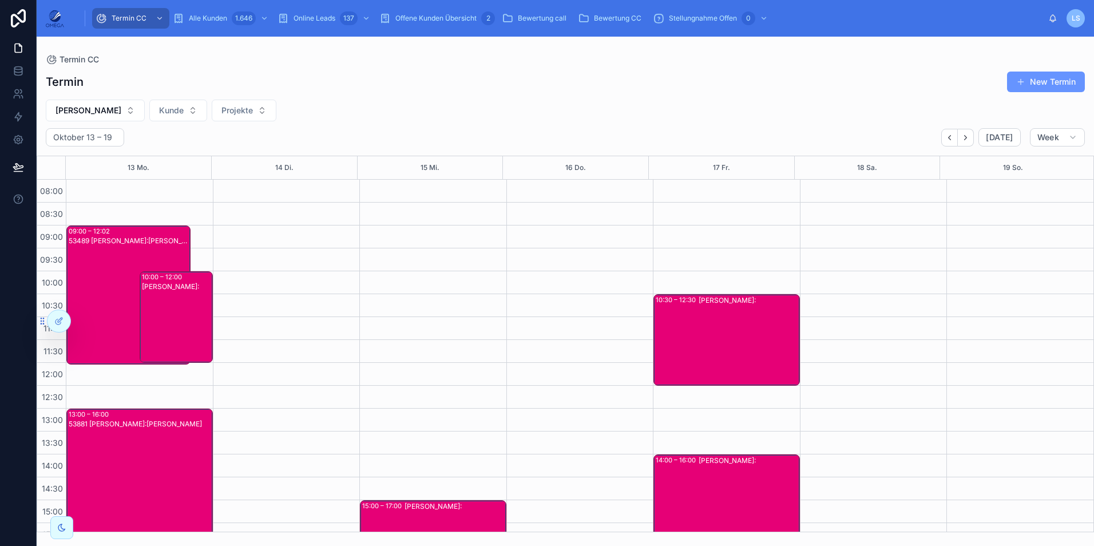
click at [125, 255] on div "53489 Tayfun Süleymani Kunde:Lüdia Nallin" at bounding box center [129, 304] width 121 height 137
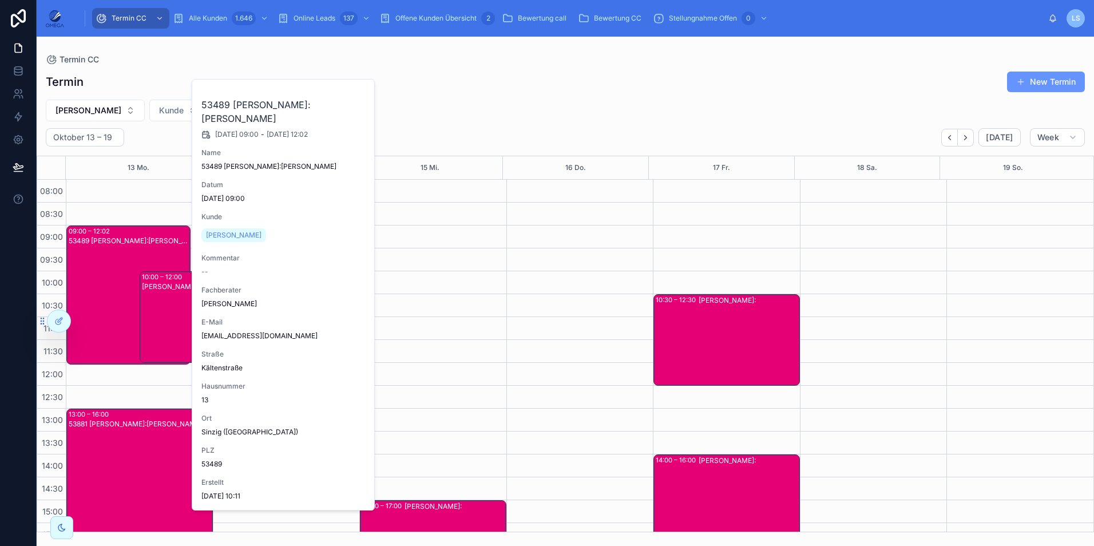
click at [217, 236] on span "Lüdia Nallin" at bounding box center [234, 235] width 56 height 9
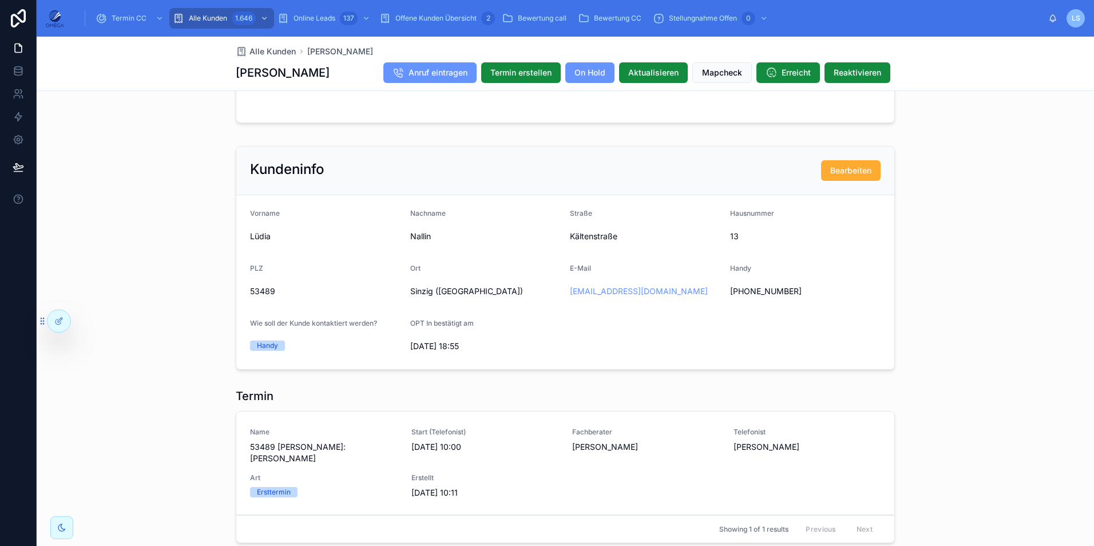
scroll to position [916, 0]
click at [0, 0] on span "Datum ändern" at bounding box center [0, 0] width 0 height 0
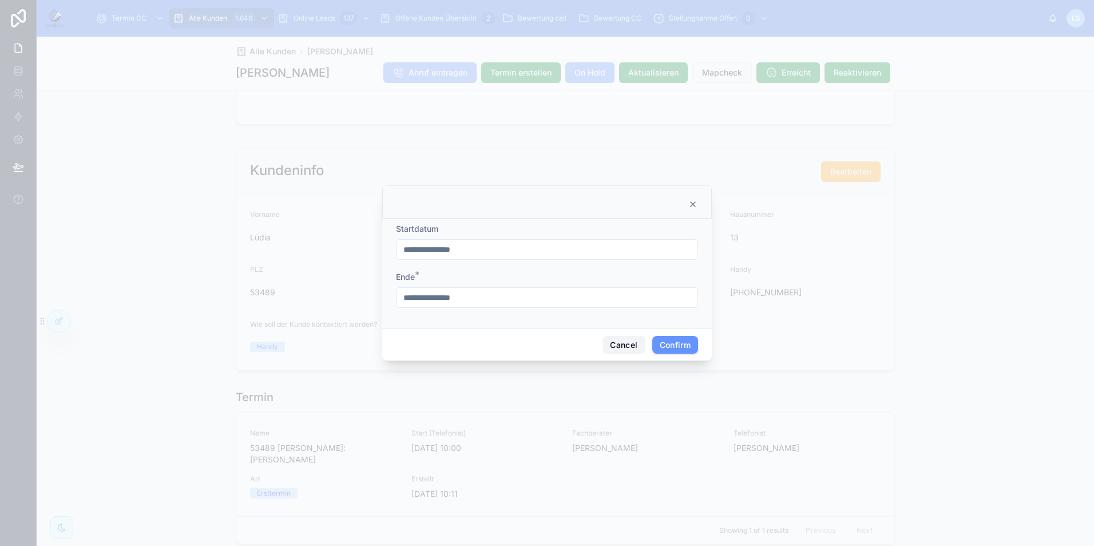
click at [610, 344] on button "Cancel" at bounding box center [624, 345] width 42 height 18
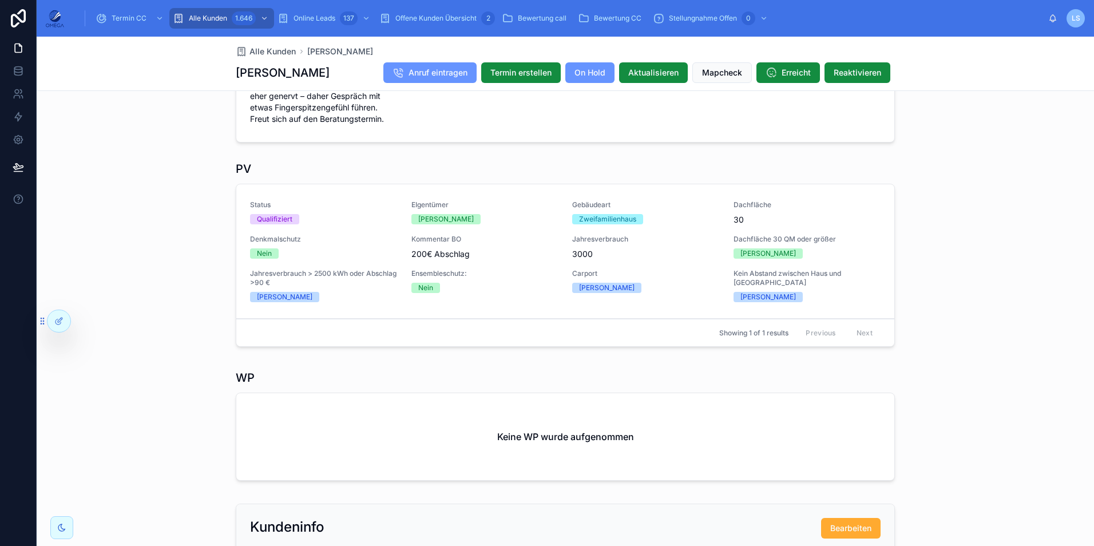
scroll to position [343, 0]
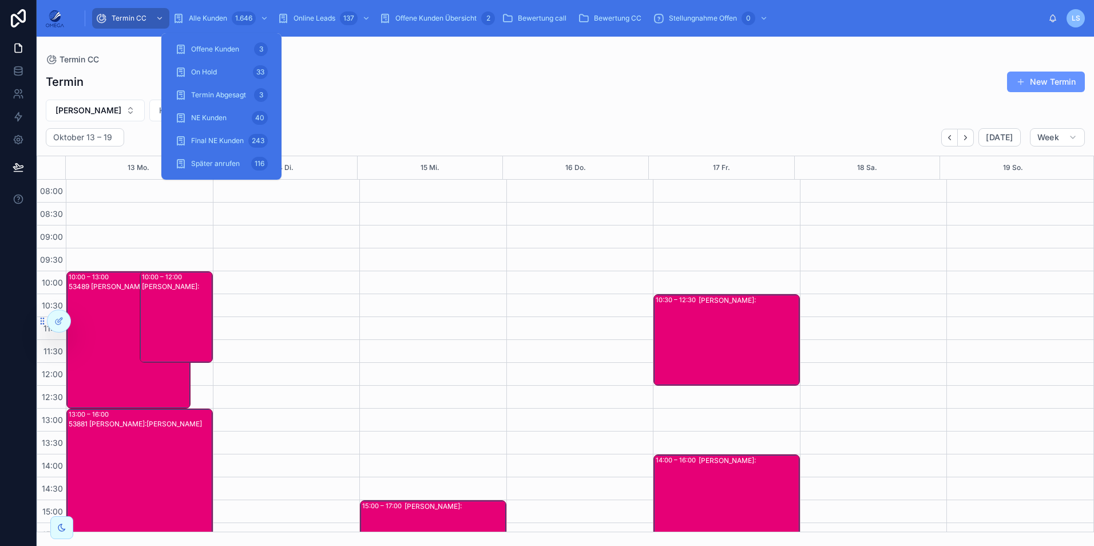
click at [216, 19] on span "Alle Kunden" at bounding box center [208, 18] width 38 height 9
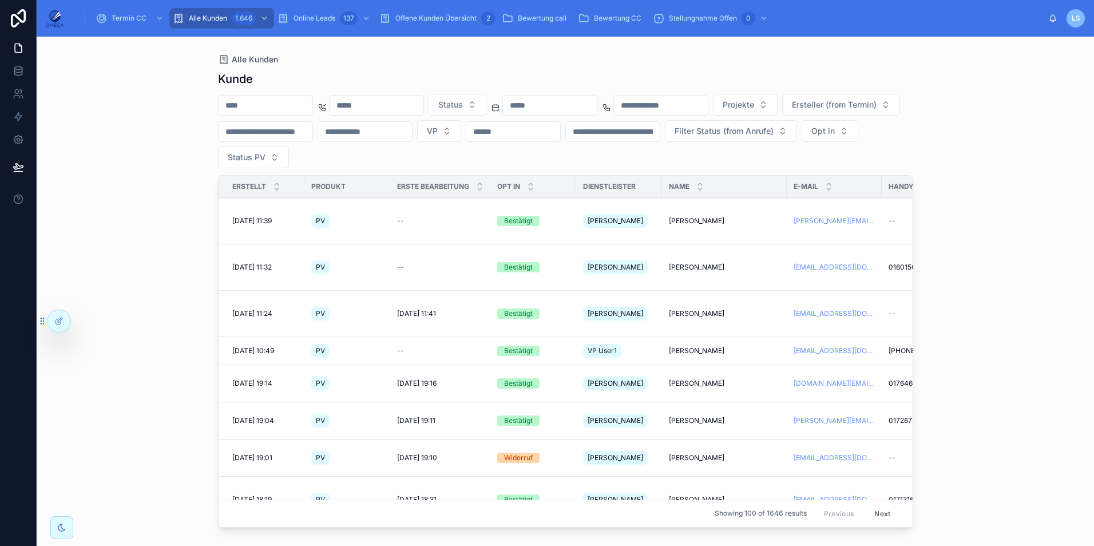
click at [284, 108] on input "text" at bounding box center [266, 105] width 94 height 16
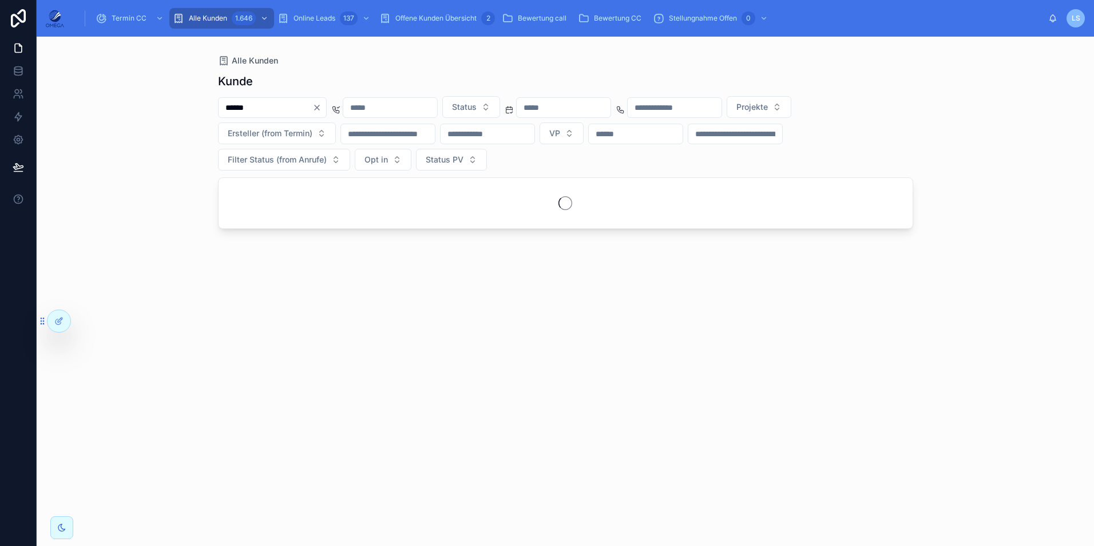
type input "******"
click at [413, 61] on div "Alle Kunden" at bounding box center [565, 60] width 695 height 11
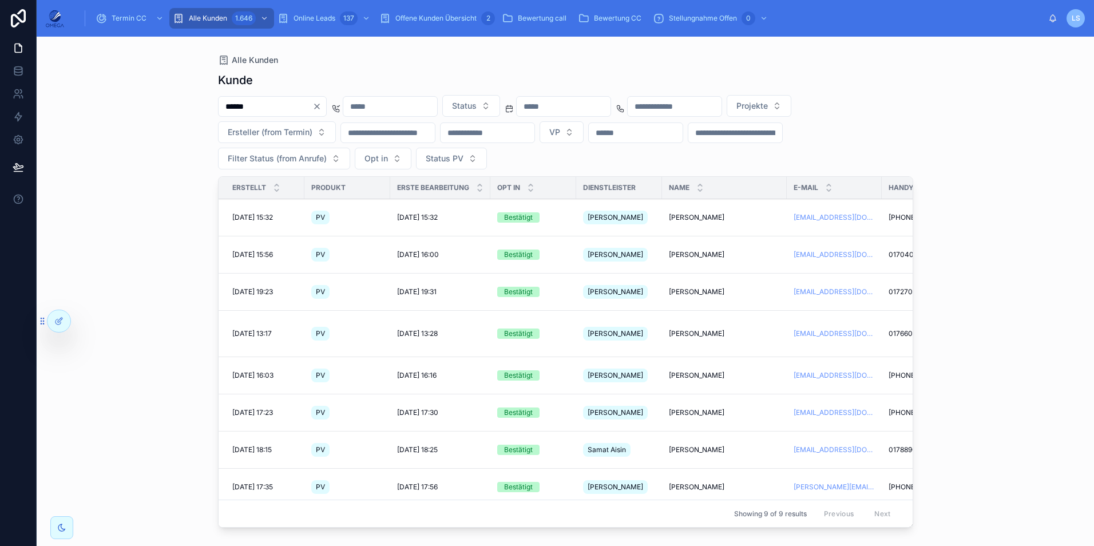
click at [710, 219] on td "Oliver Bardell Oliver Bardell" at bounding box center [724, 217] width 125 height 37
click at [701, 216] on span "Oliver Bardell" at bounding box center [697, 217] width 56 height 9
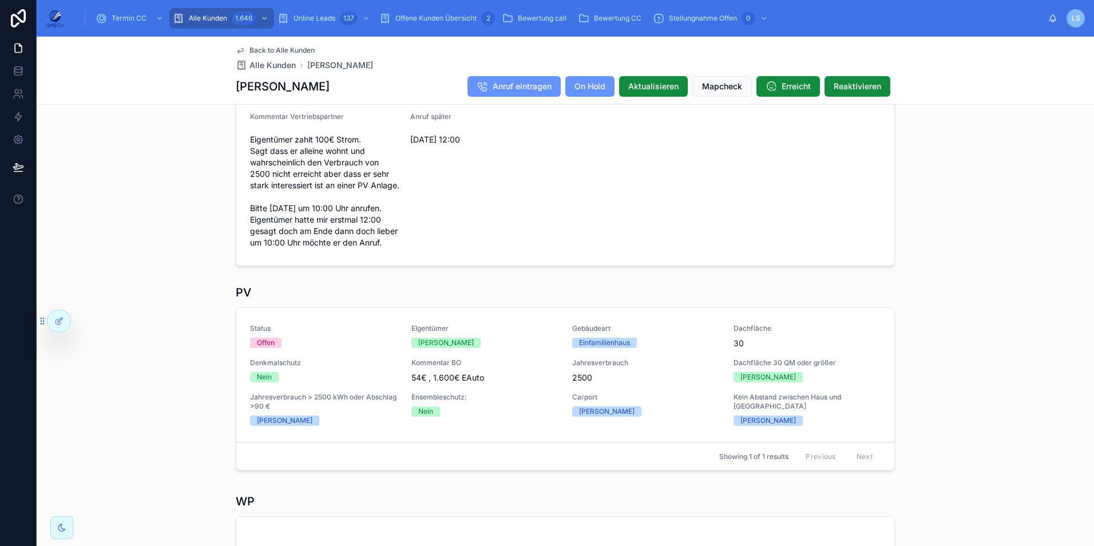
scroll to position [455, 0]
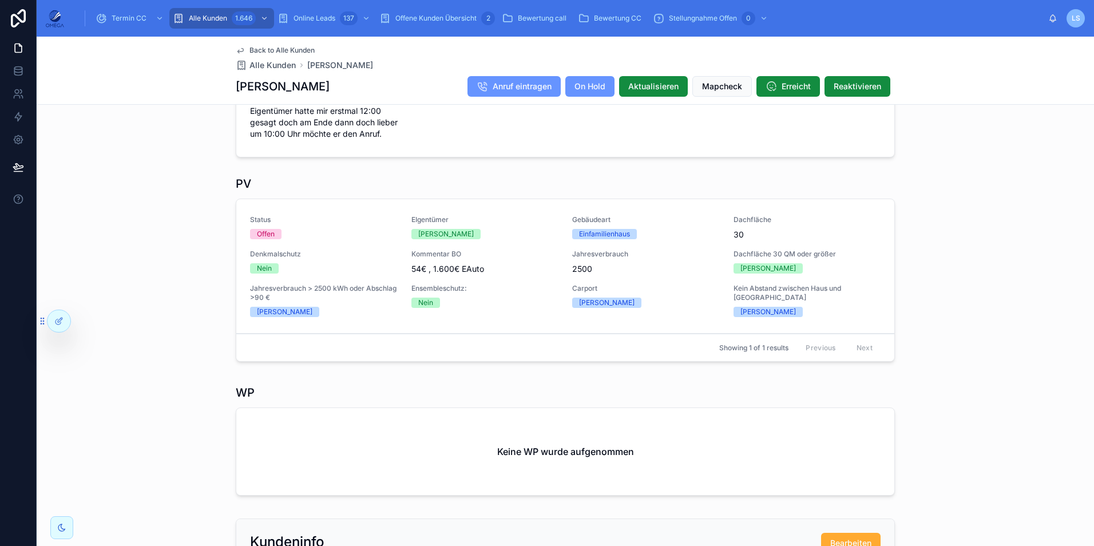
click at [429, 11] on div "Offene Kunden Übersicht 2" at bounding box center [437, 18] width 116 height 18
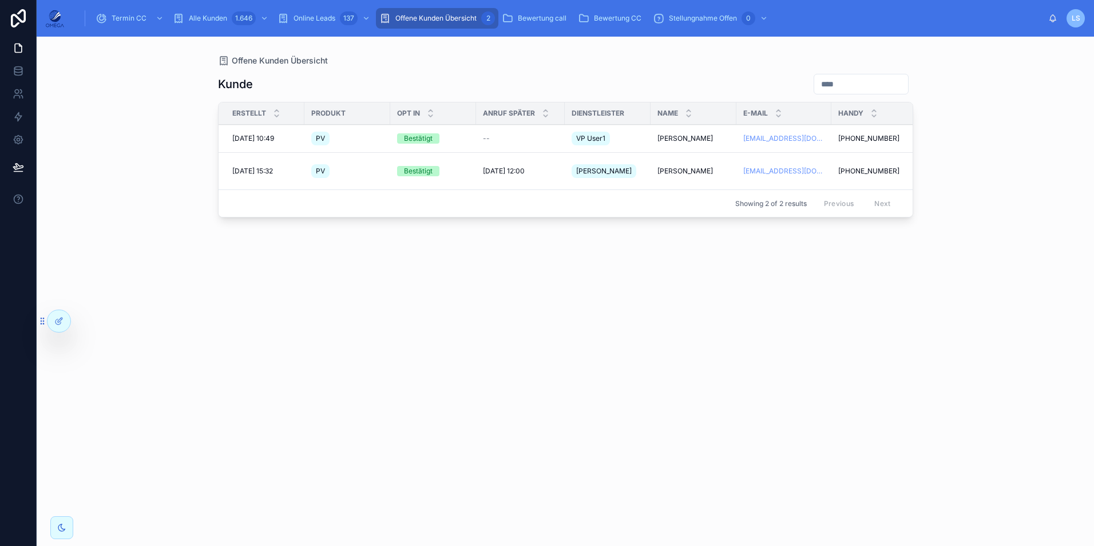
click at [689, 143] on span "Leon Stockreiter" at bounding box center [686, 138] width 56 height 9
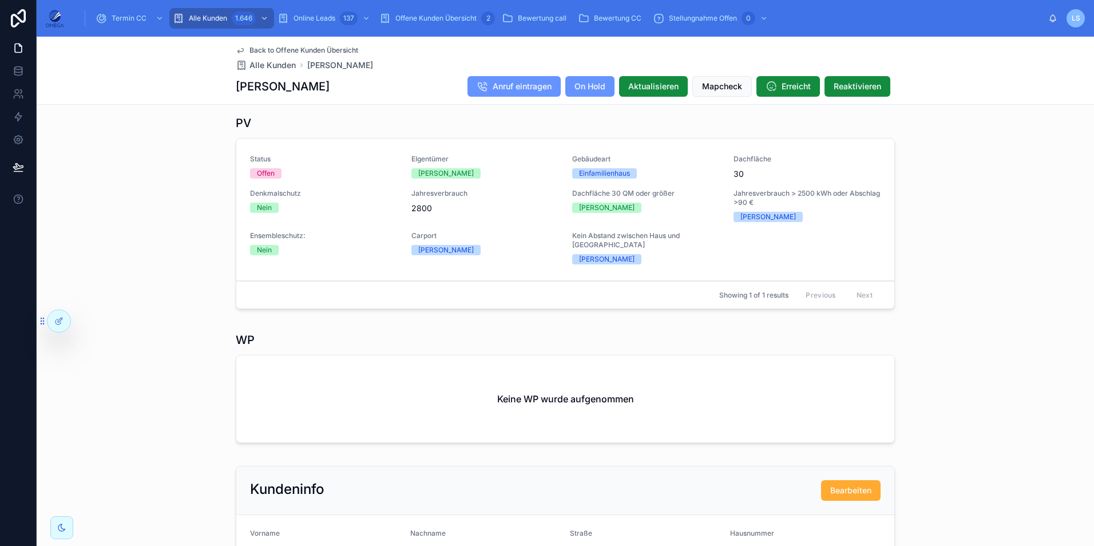
scroll to position [286, 0]
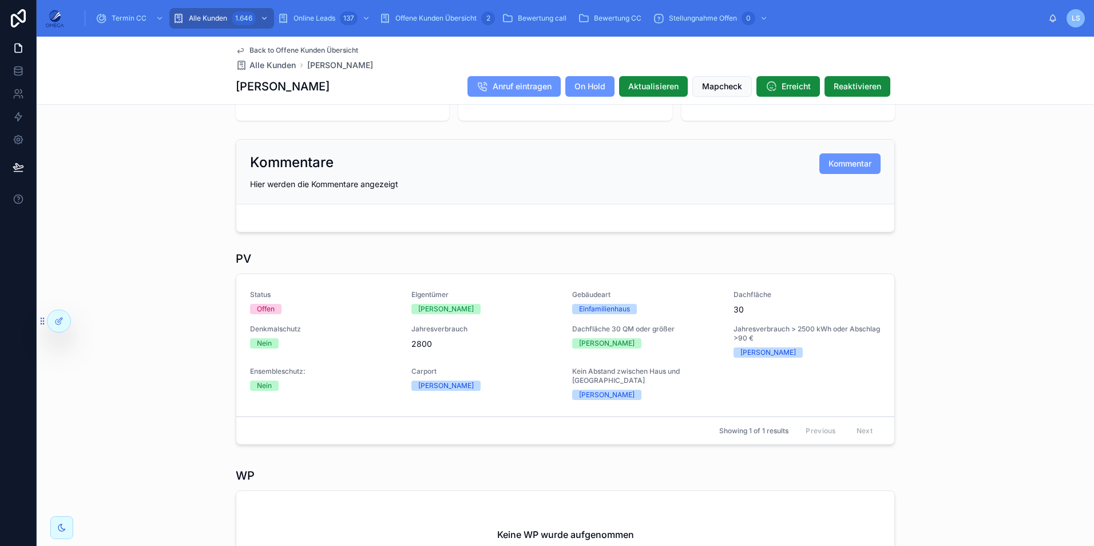
click at [0, 0] on span "Bearbeiten" at bounding box center [0, 0] width 0 height 0
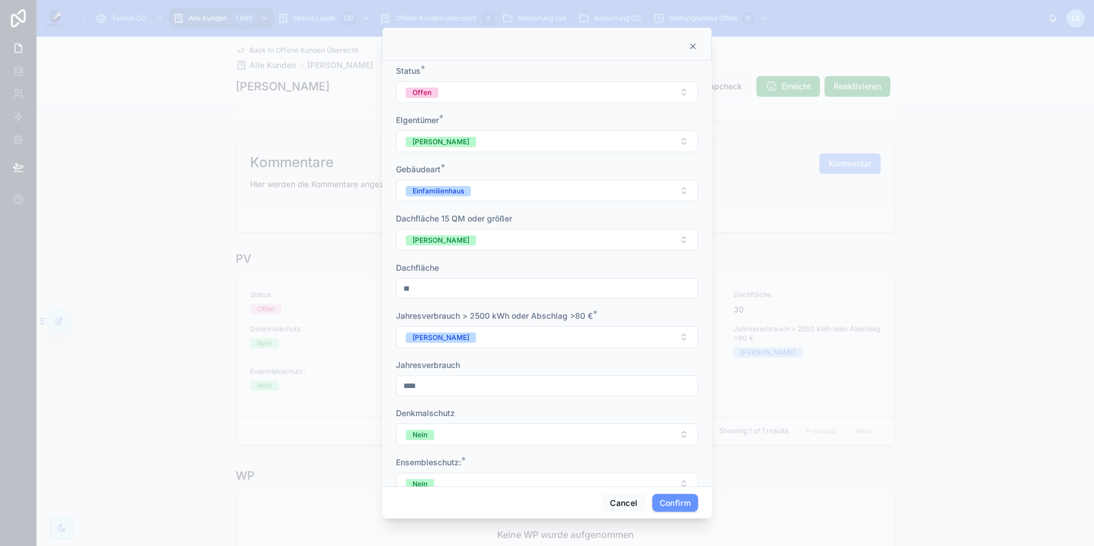
click at [469, 101] on button "Offen" at bounding box center [547, 92] width 302 height 22
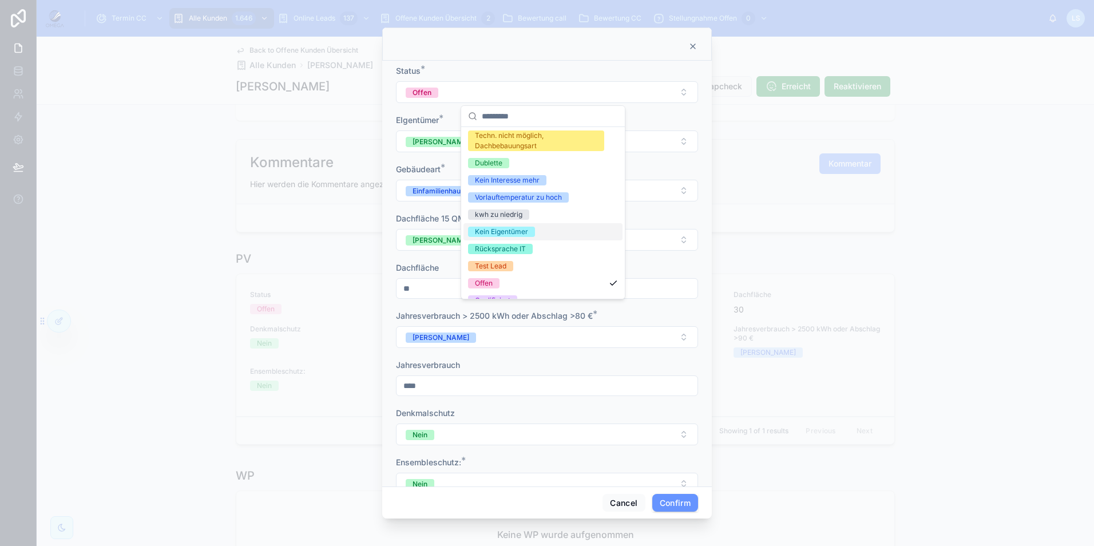
scroll to position [57, 0]
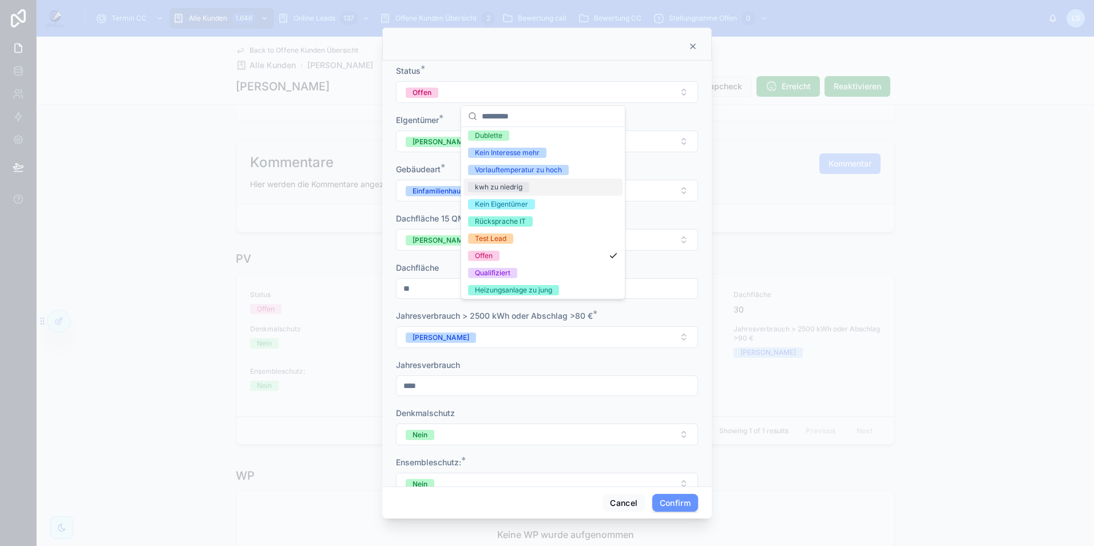
click at [675, 121] on div "EIgentümer *" at bounding box center [547, 119] width 302 height 11
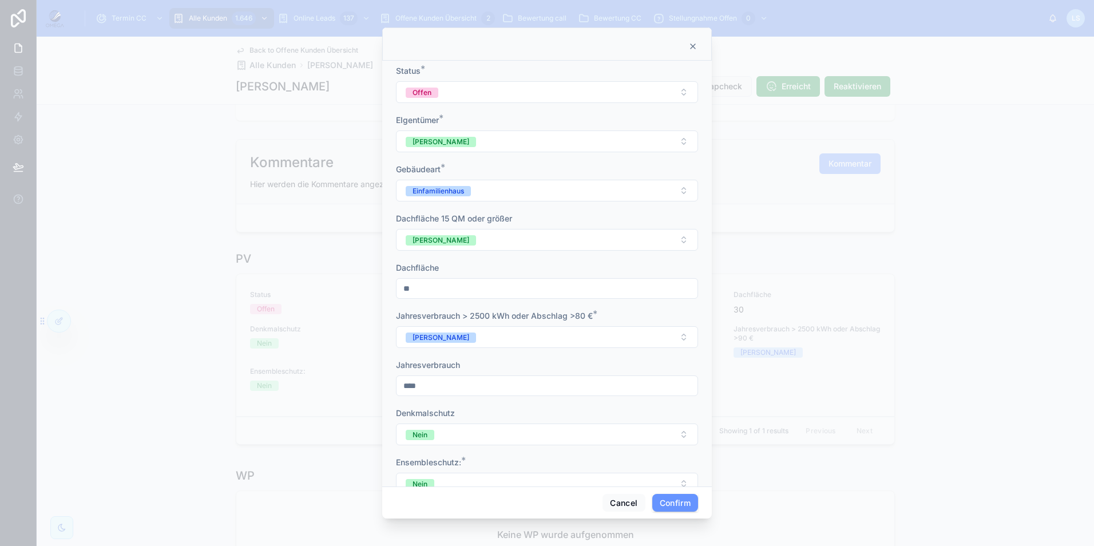
click at [698, 49] on div at bounding box center [547, 43] width 330 height 33
click at [695, 49] on icon at bounding box center [693, 46] width 9 height 9
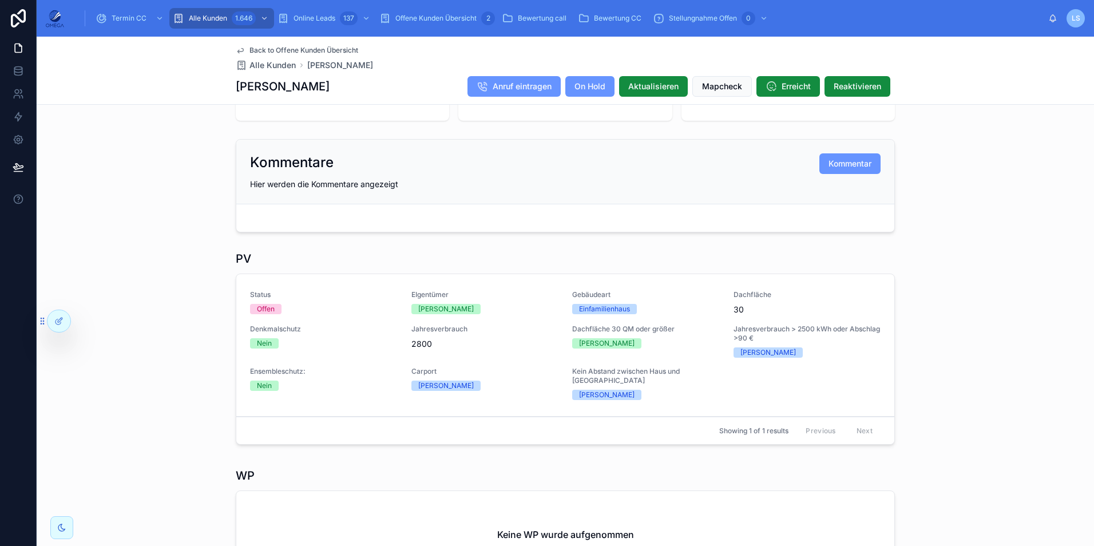
click at [455, 14] on span "Offene Kunden Übersicht" at bounding box center [435, 18] width 81 height 9
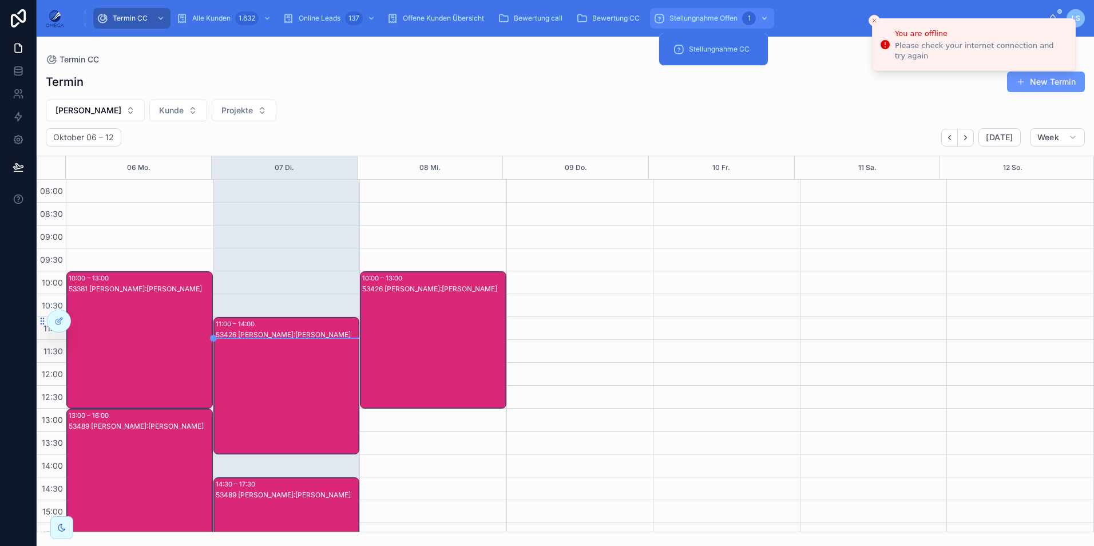
scroll to position [172, 0]
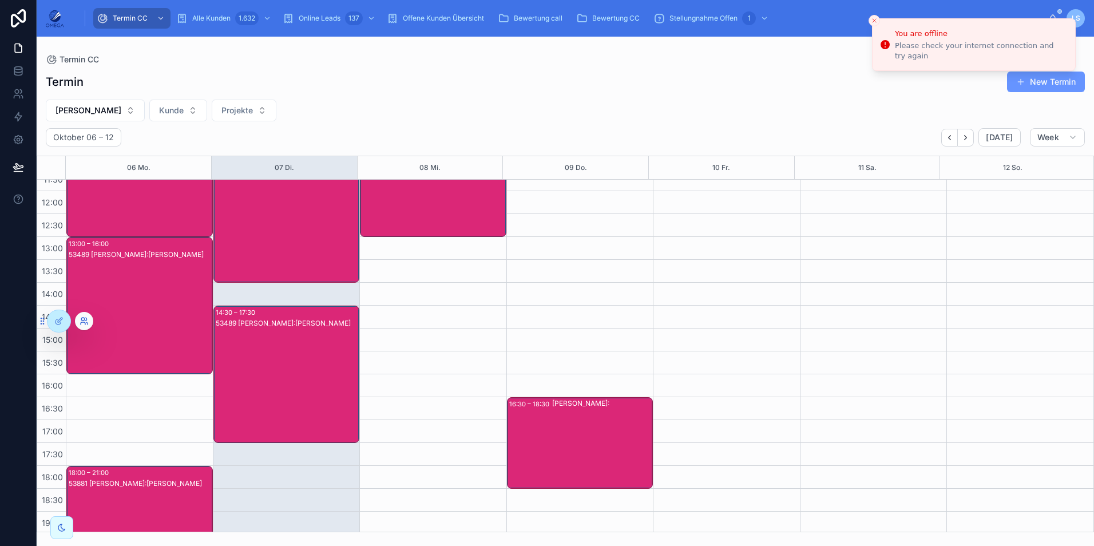
click at [82, 323] on icon at bounding box center [84, 320] width 9 height 9
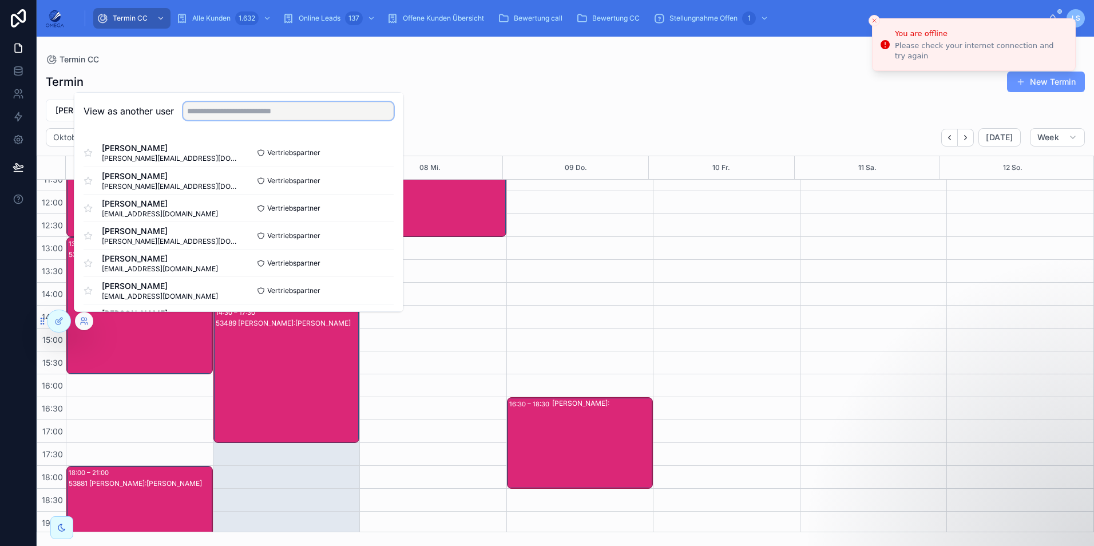
click at [212, 115] on input "text" at bounding box center [288, 111] width 211 height 18
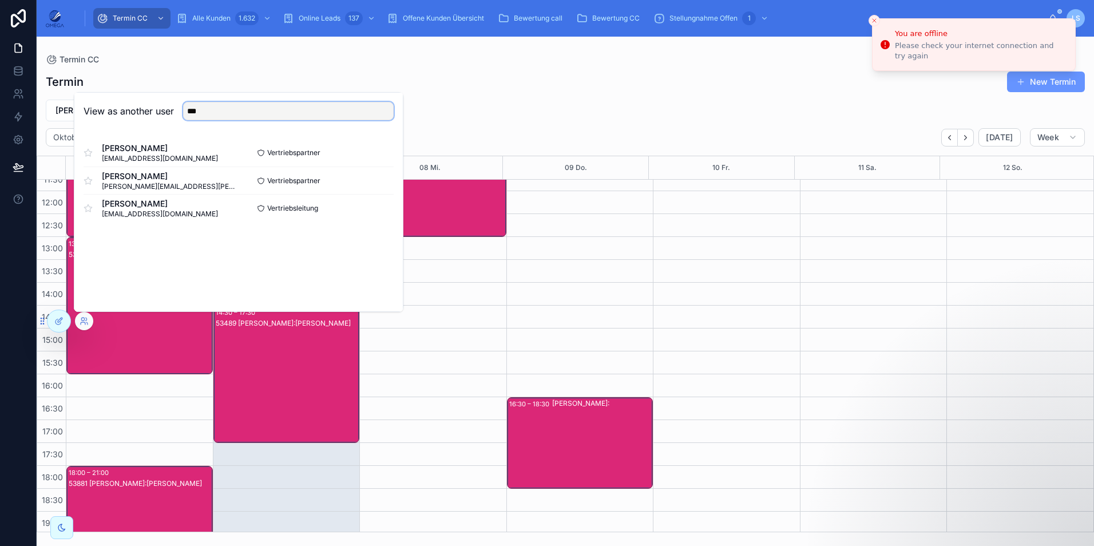
type input "***"
click at [156, 254] on div "View as another user *** [PERSON_NAME] [EMAIL_ADDRESS][DOMAIN_NAME] Vertriebspa…" at bounding box center [239, 202] width 330 height 220
click at [381, 206] on button "Select" at bounding box center [379, 208] width 30 height 17
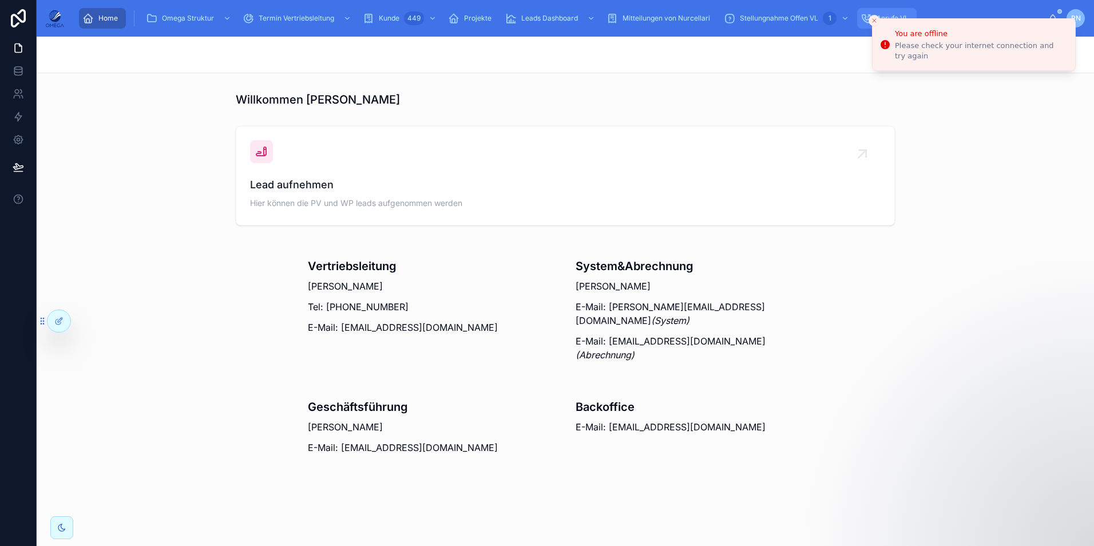
click at [865, 18] on icon "scrollable content" at bounding box center [866, 18] width 11 height 11
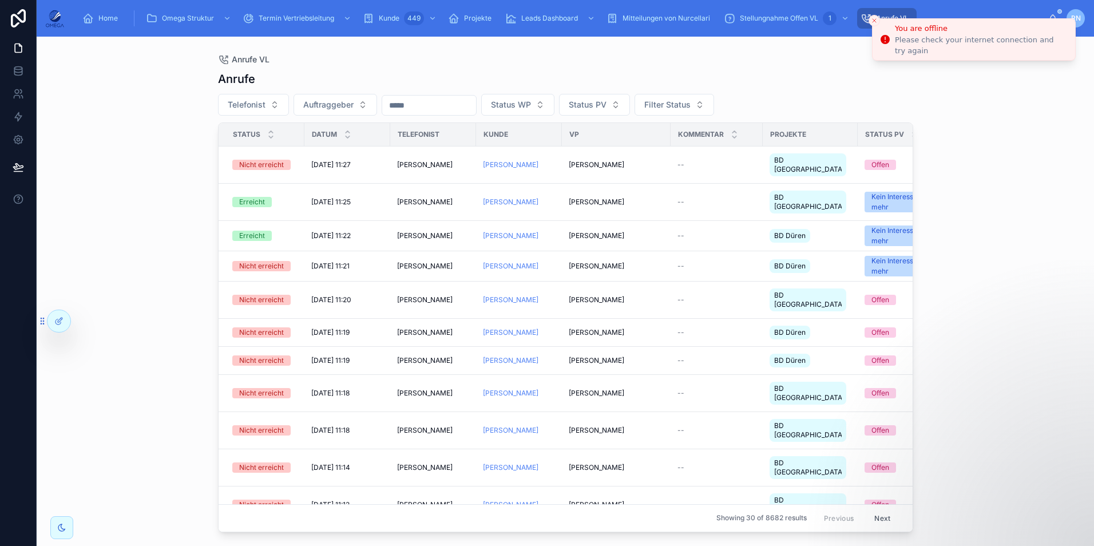
click at [876, 21] on icon "Close toast" at bounding box center [874, 20] width 7 height 7
